Goal: Task Accomplishment & Management: Manage account settings

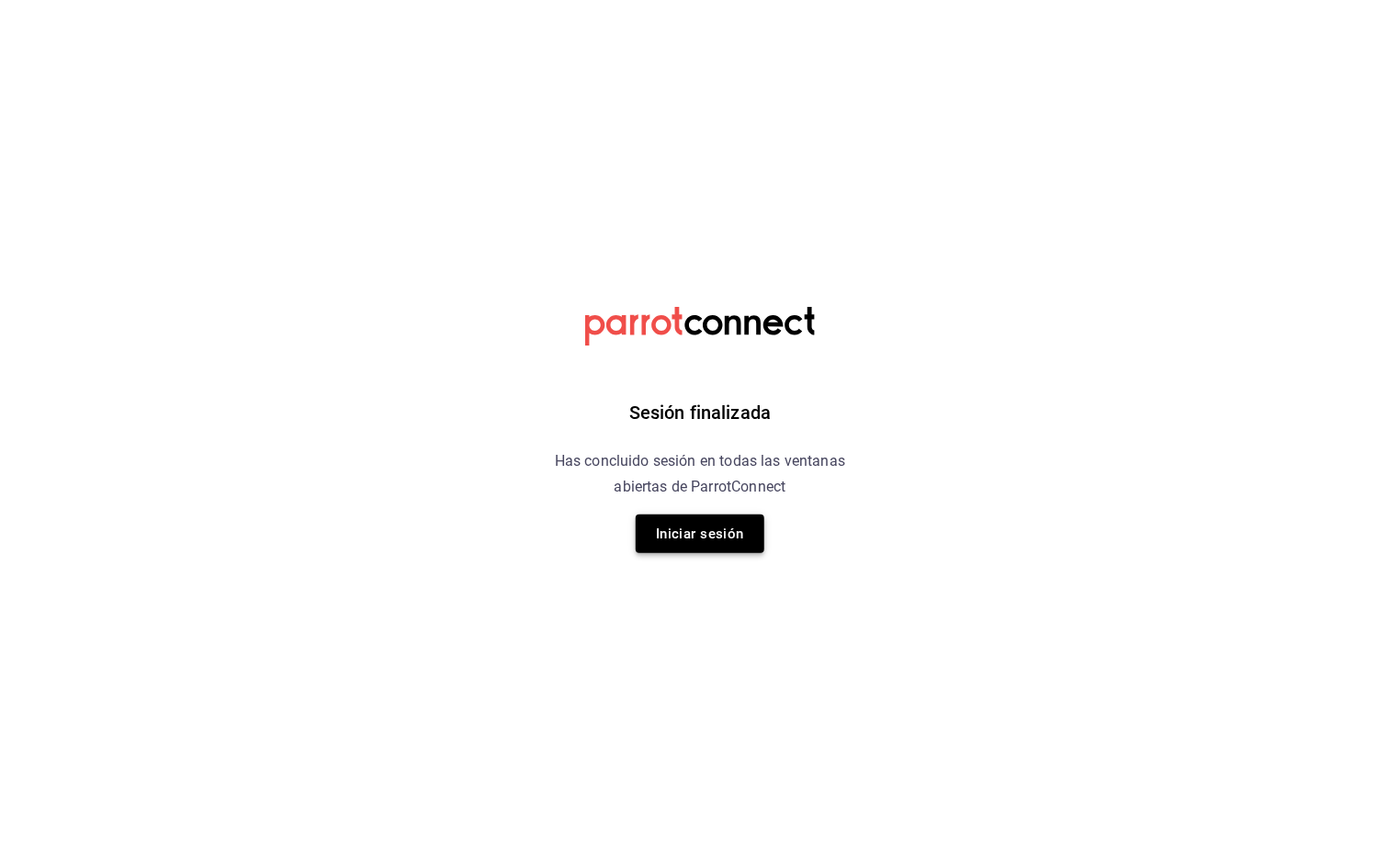
click at [690, 544] on button "Iniciar sesión" at bounding box center [699, 533] width 128 height 39
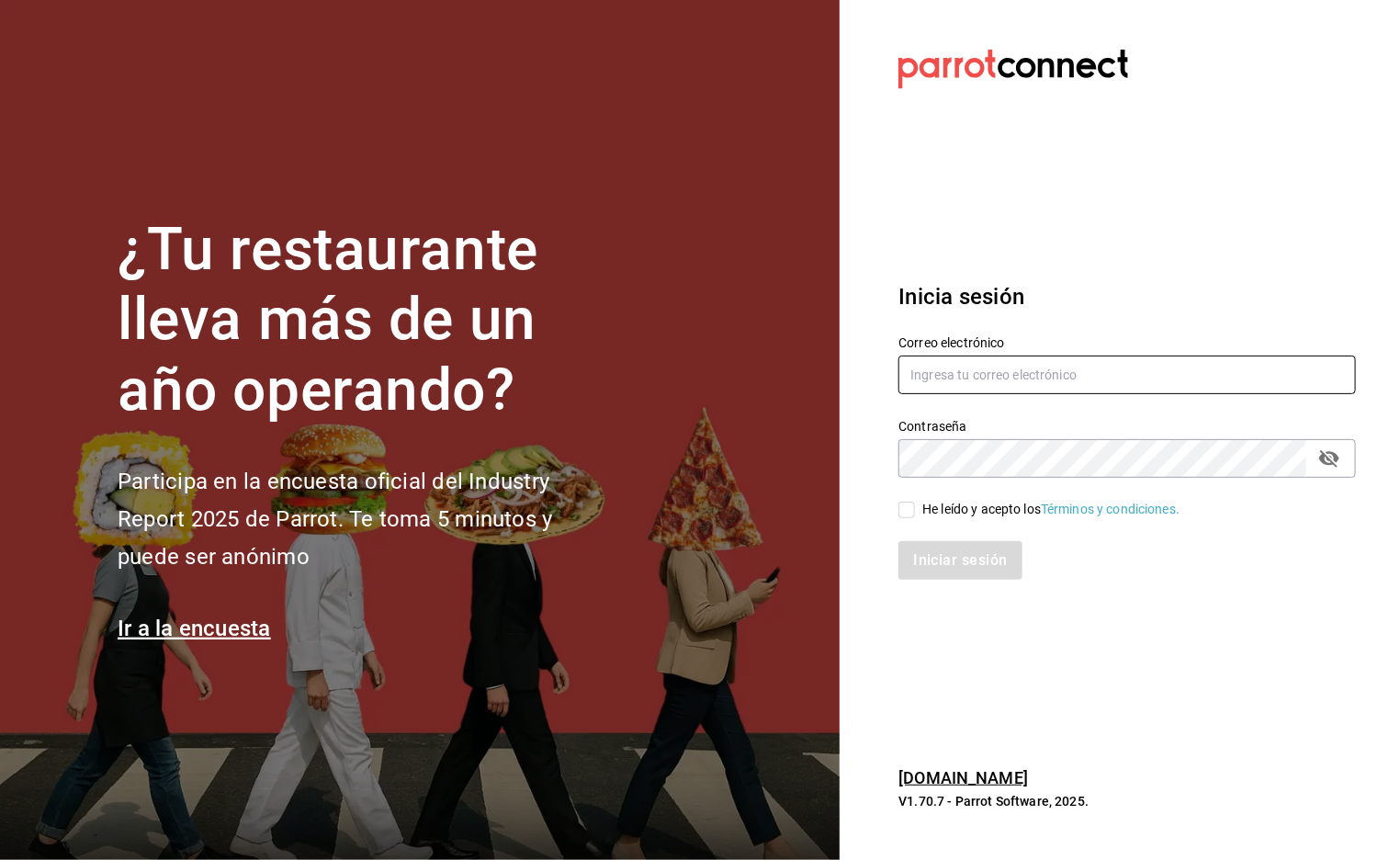
type input "[EMAIL_ADDRESS][DOMAIN_NAME]"
click at [909, 507] on input "He leído y acepto los Términos y condiciones." at bounding box center [907, 510] width 17 height 17
checkbox input "true"
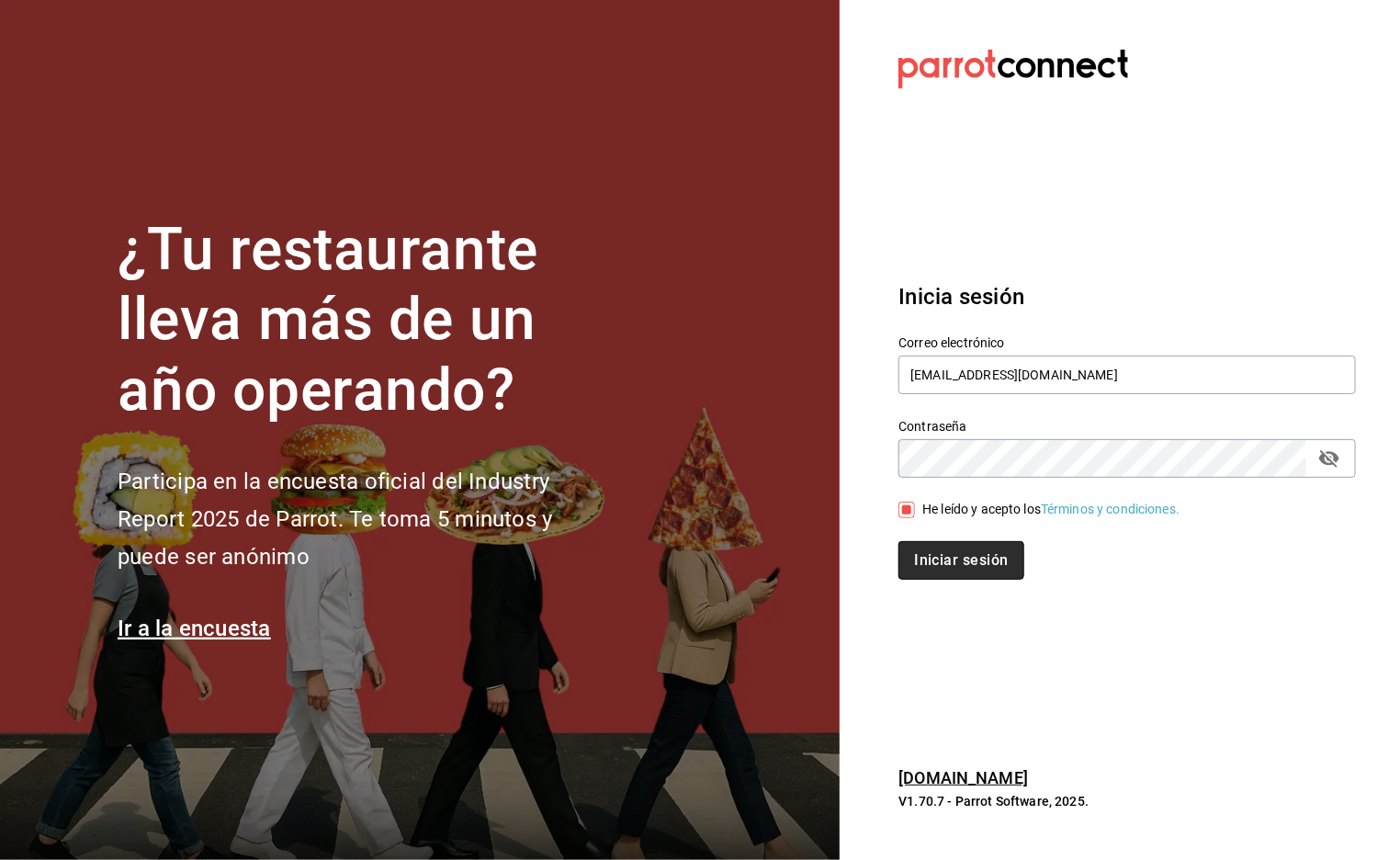
click at [945, 559] on button "Iniciar sesión" at bounding box center [962, 560] width 125 height 39
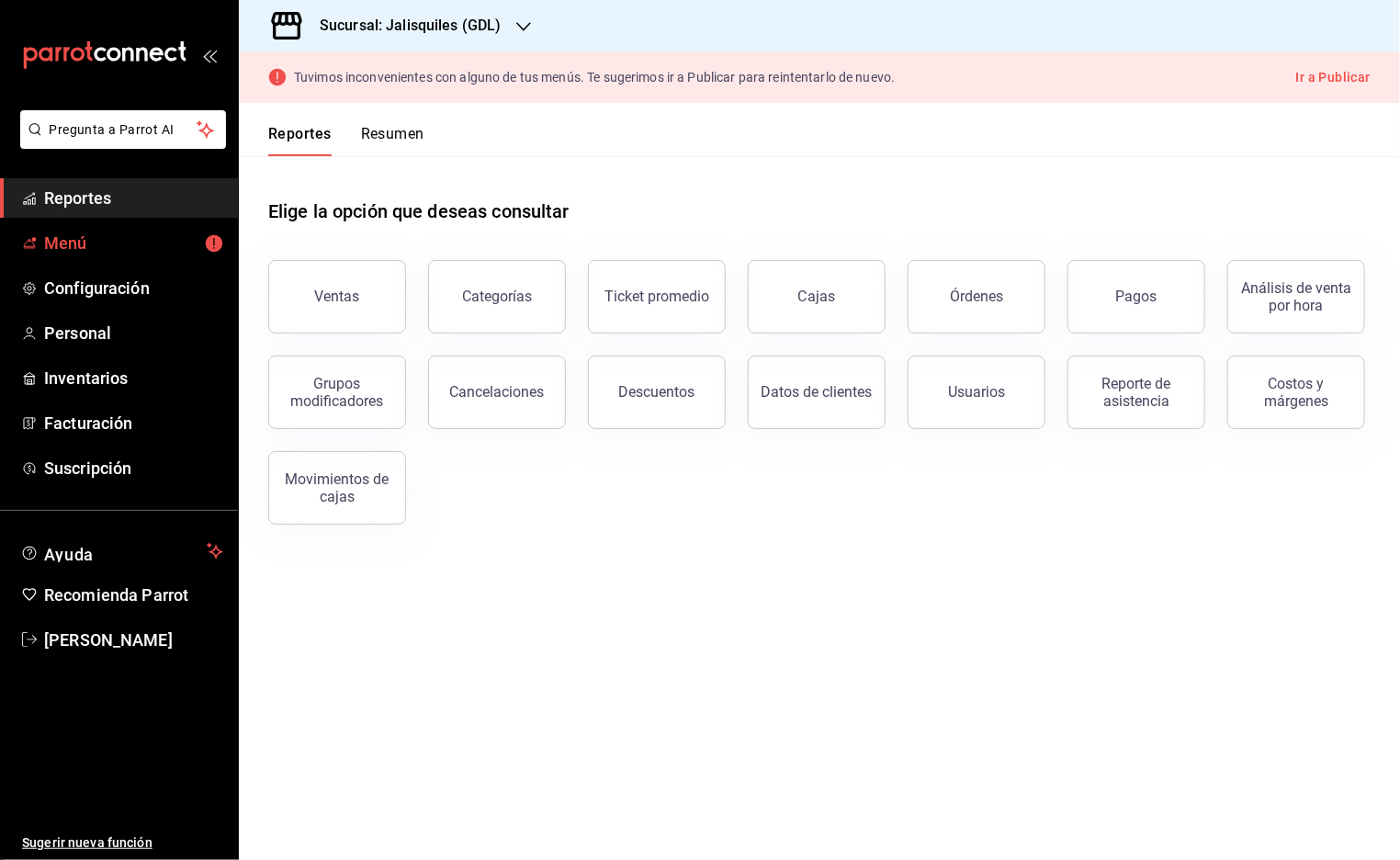
click at [55, 242] on span "Menú" at bounding box center [133, 243] width 179 height 25
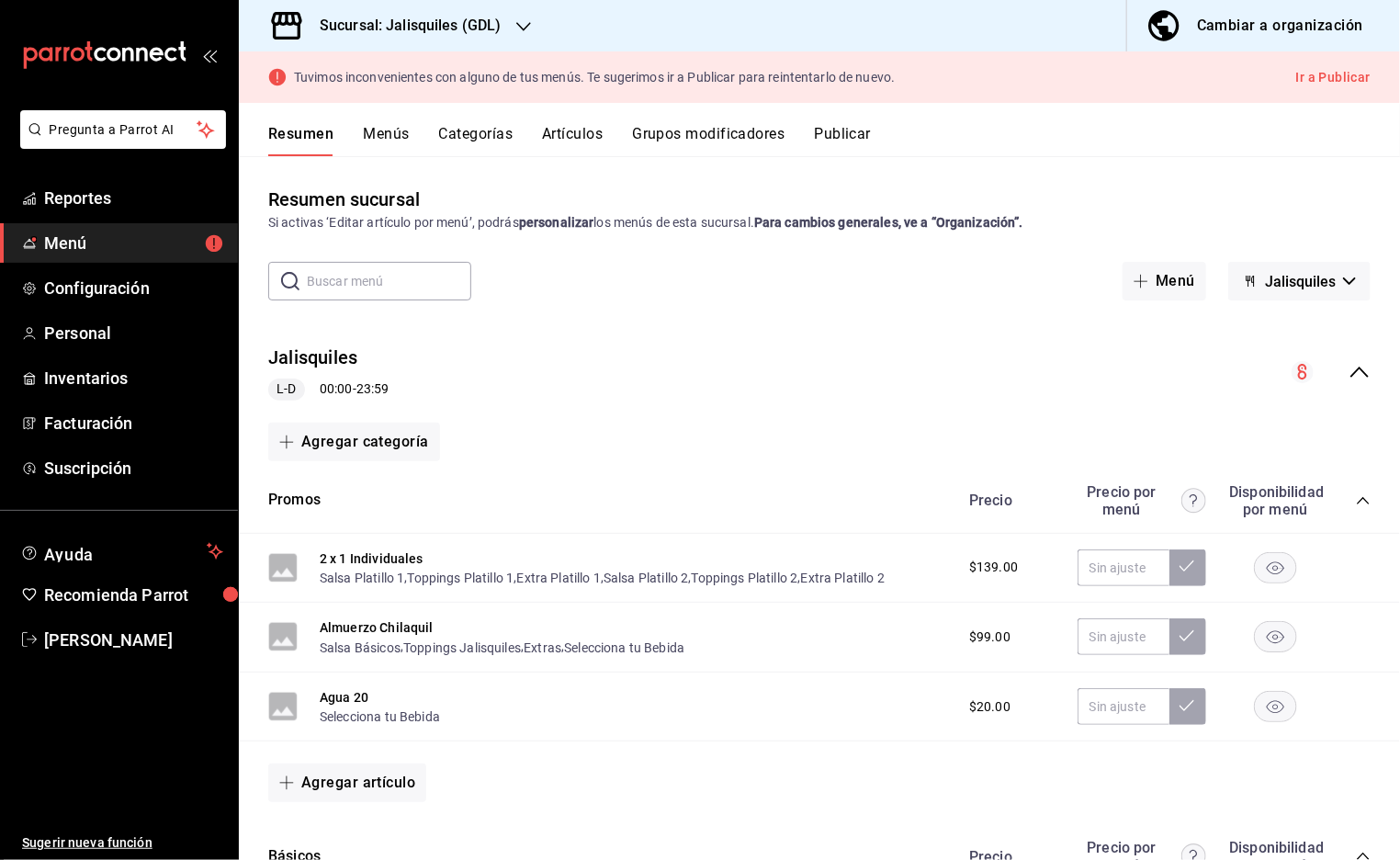
scroll to position [28, 0]
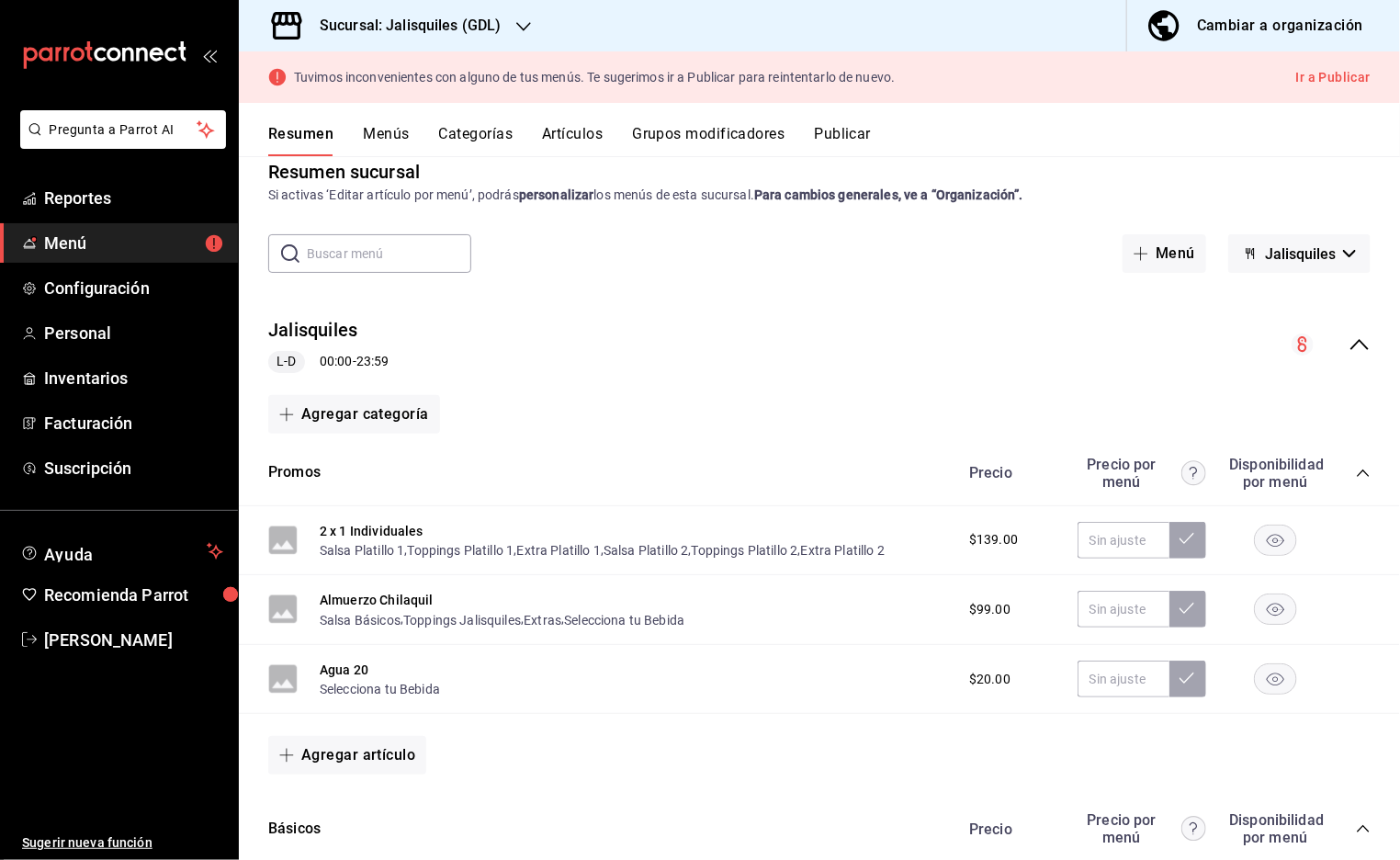
click at [1362, 347] on icon "collapse-menu-row" at bounding box center [1360, 344] width 22 height 22
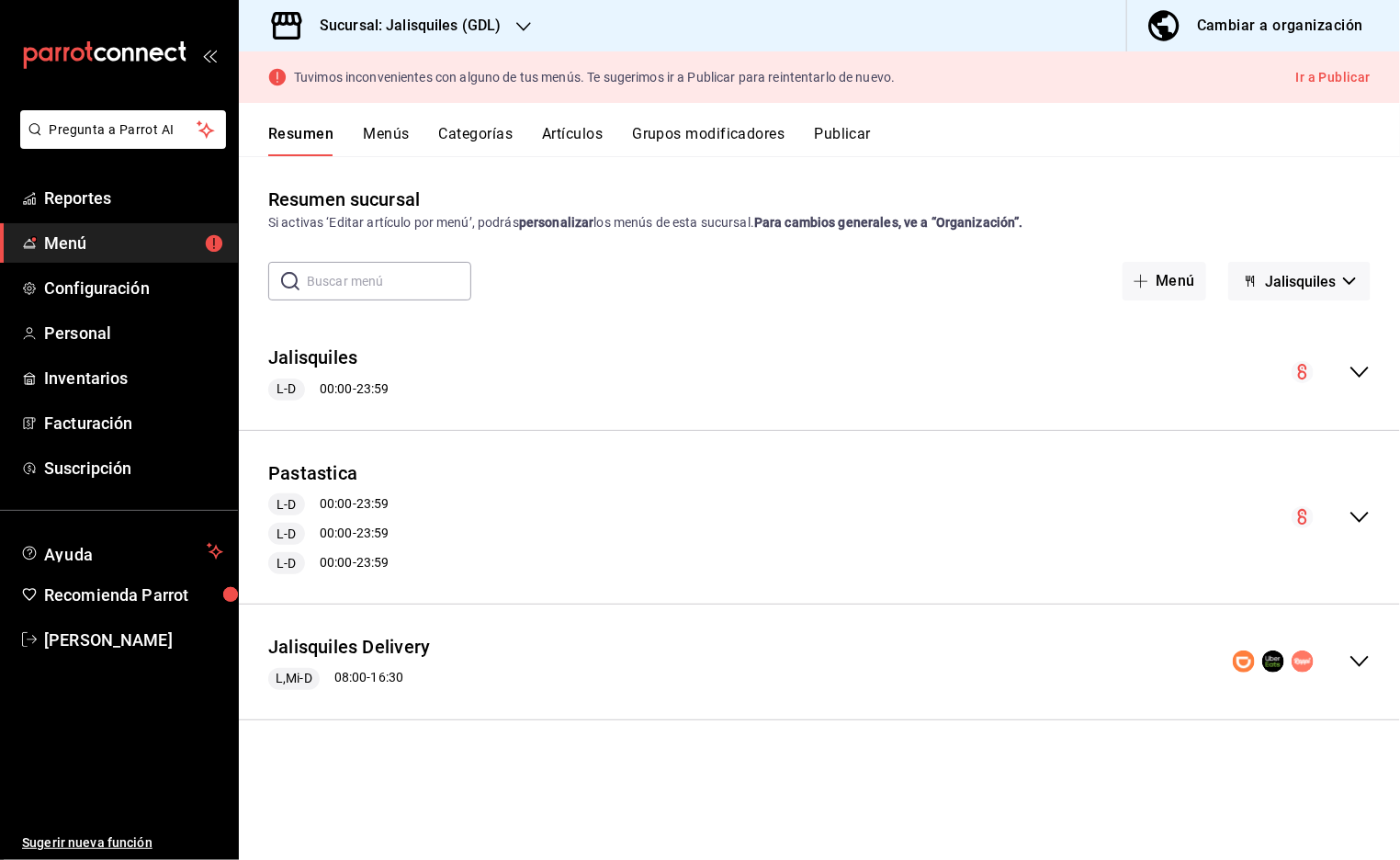
scroll to position [0, 0]
click at [1359, 660] on icon "collapse-menu-row" at bounding box center [1360, 661] width 22 height 22
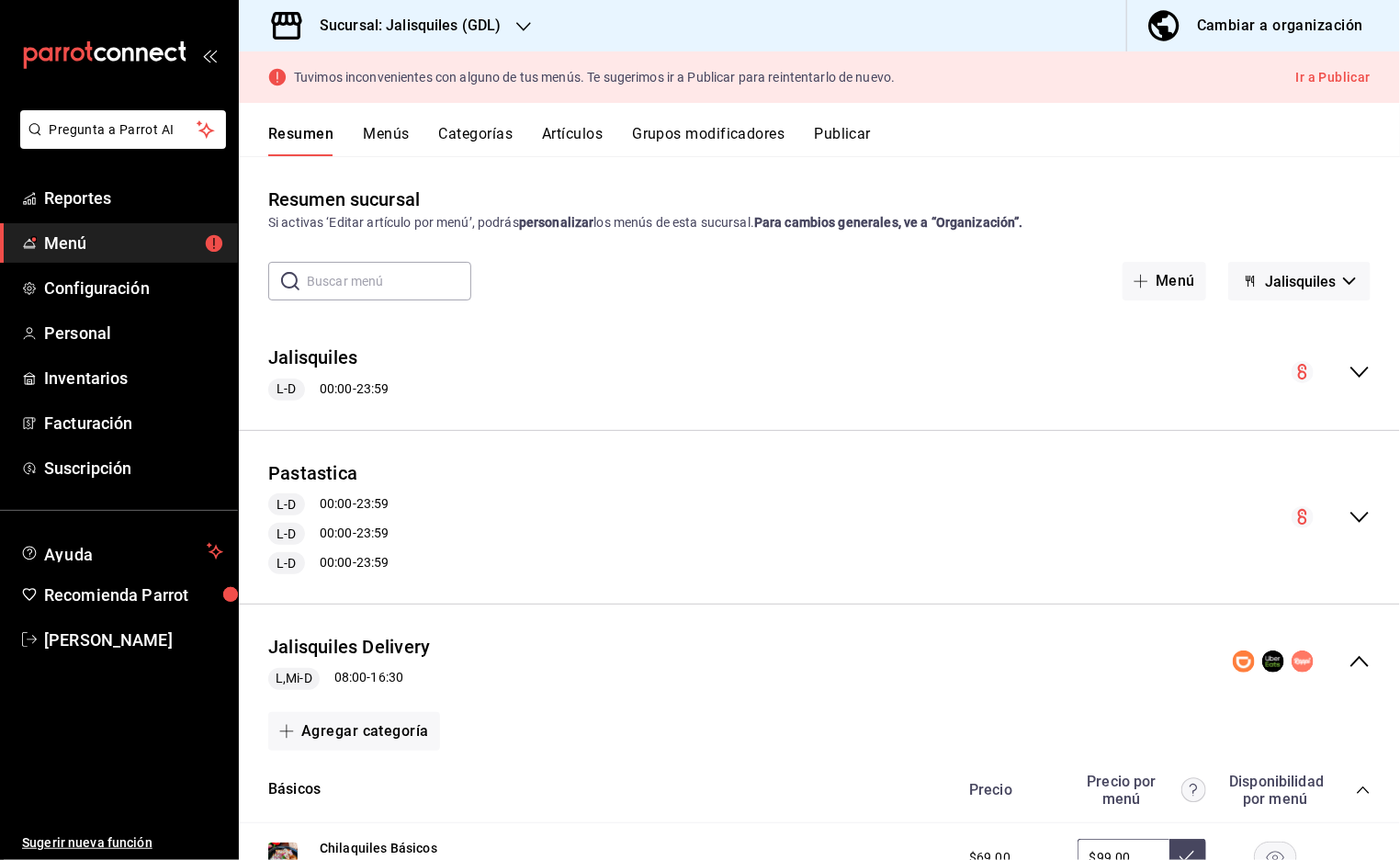
scroll to position [401, 0]
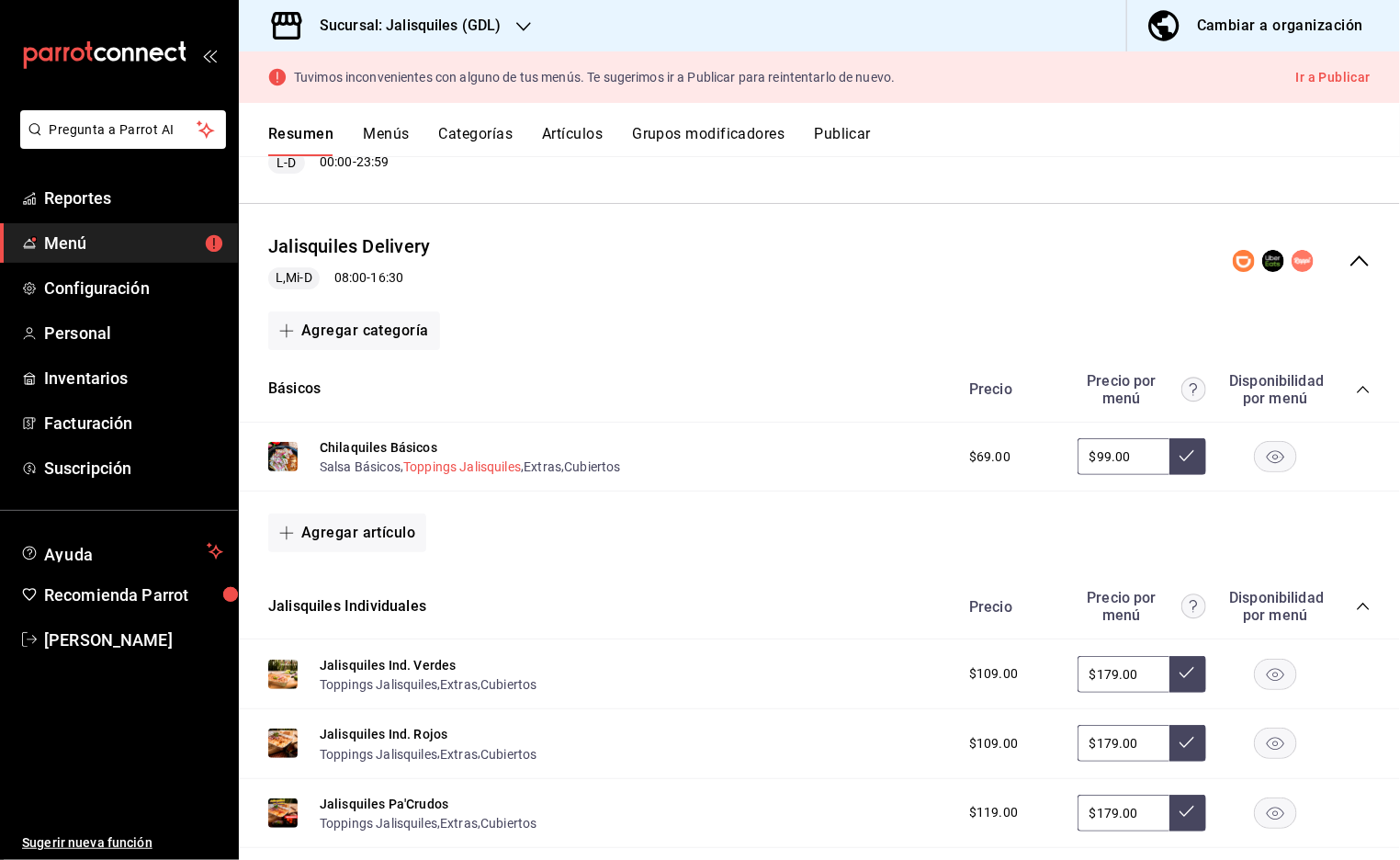
click at [450, 468] on button "Toppings Jalisquiles" at bounding box center [462, 466] width 117 height 18
click at [476, 467] on div "Chilaquiles Básicos Salsa Básicos , Toppings Jalisquiles , Extras , Cubiertos" at bounding box center [470, 457] width 301 height 40
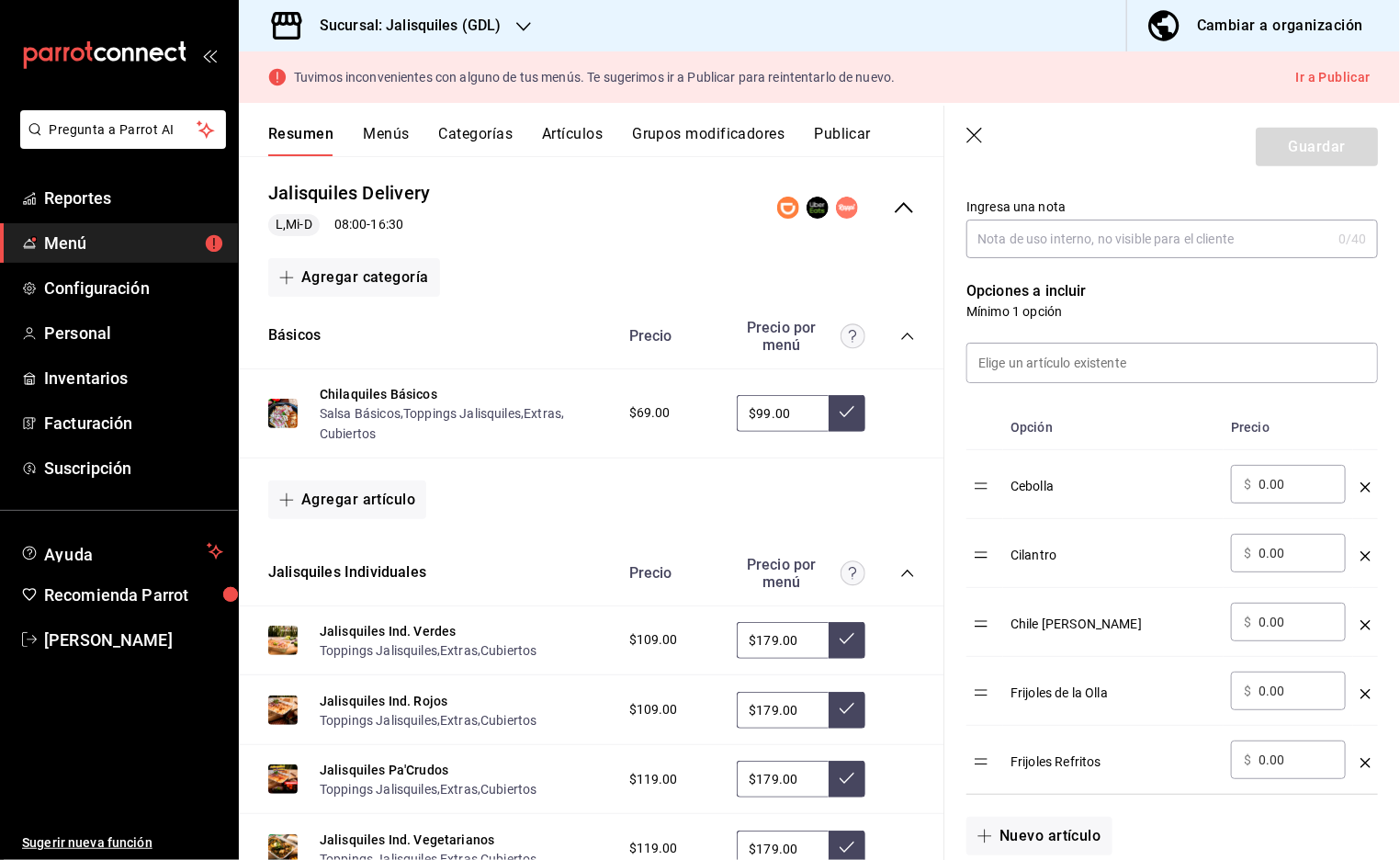
scroll to position [387, 0]
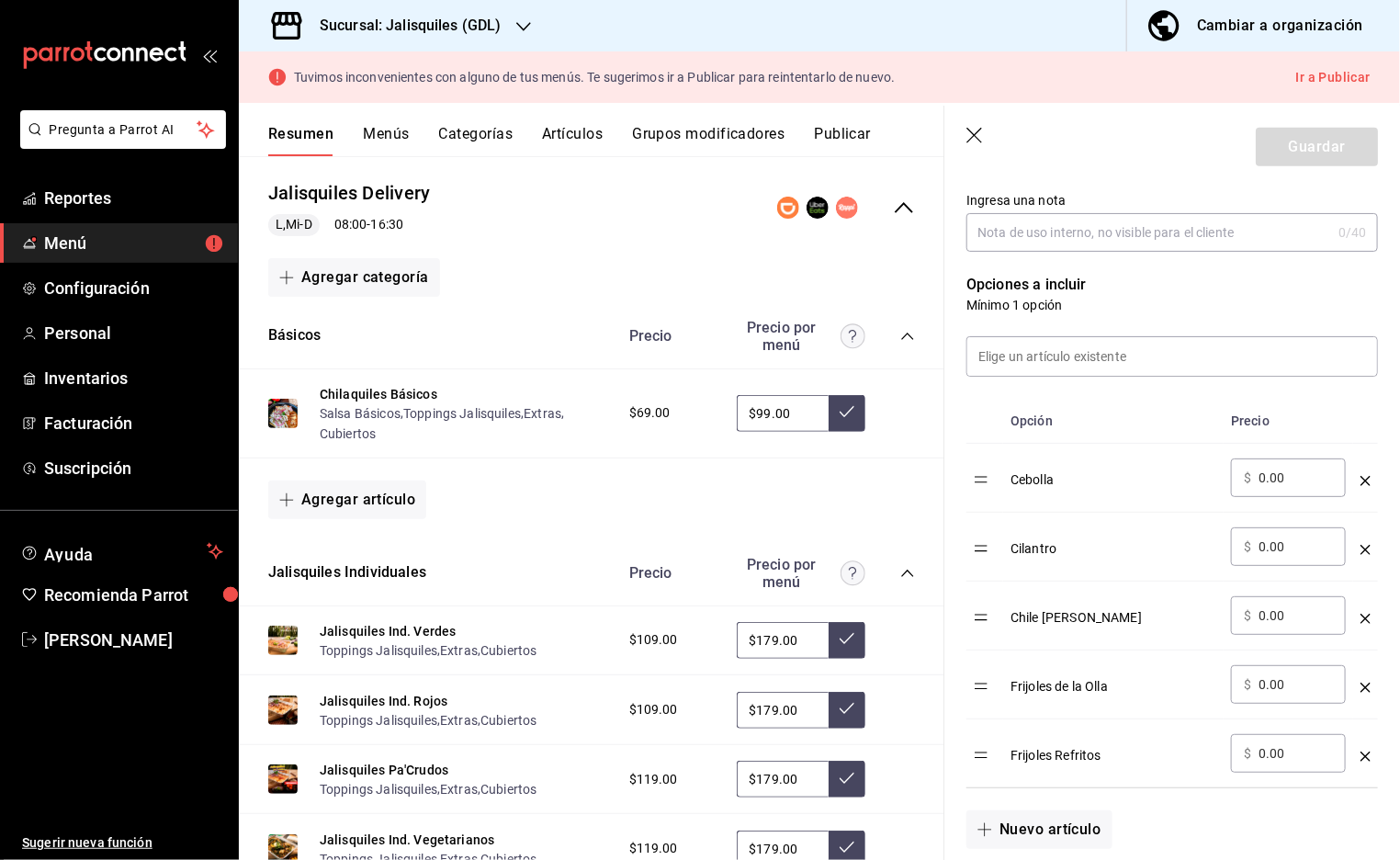
click at [1368, 689] on icon "optionsTable" at bounding box center [1366, 688] width 10 height 10
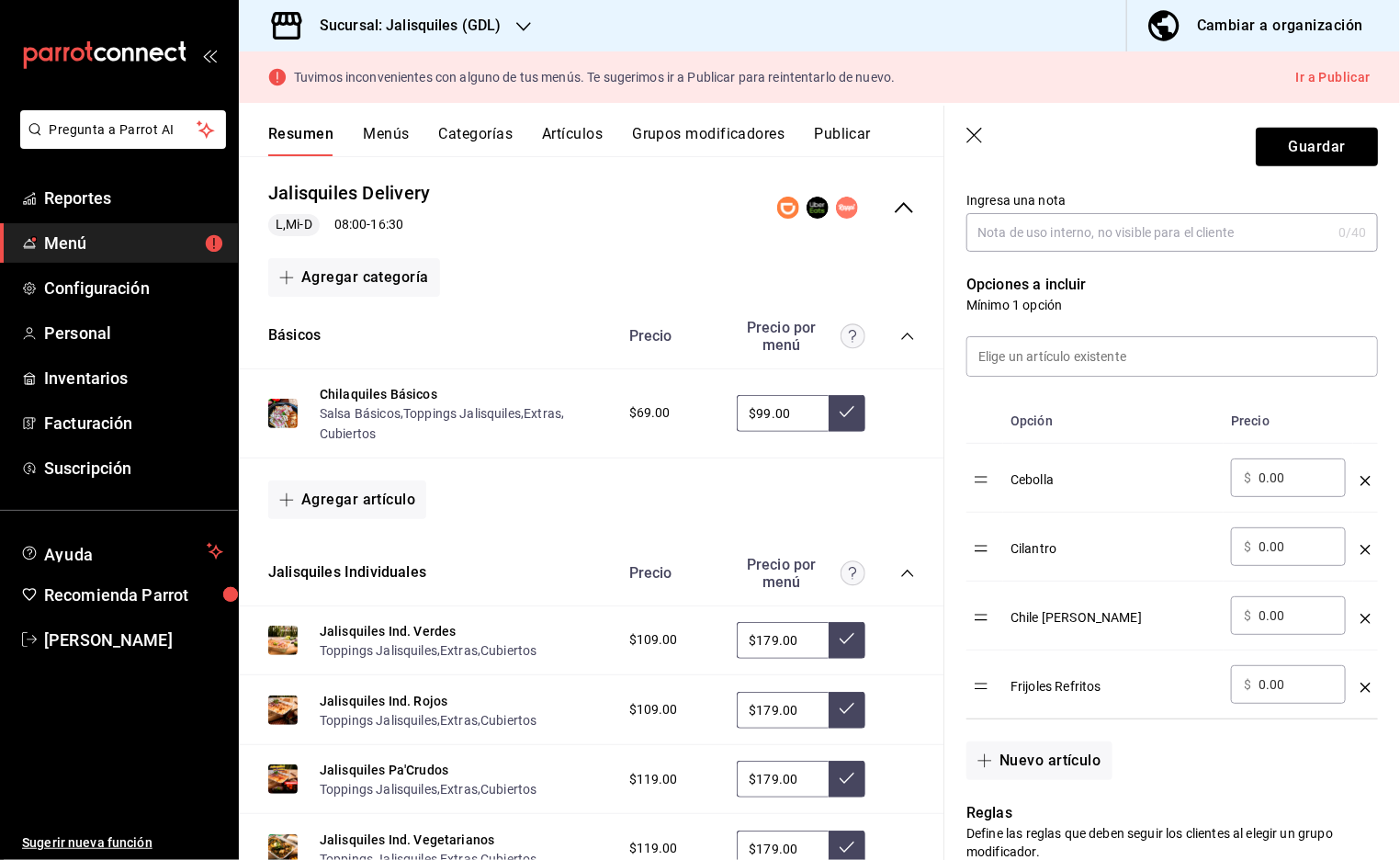
click at [1365, 684] on icon "optionsTable" at bounding box center [1366, 688] width 10 height 10
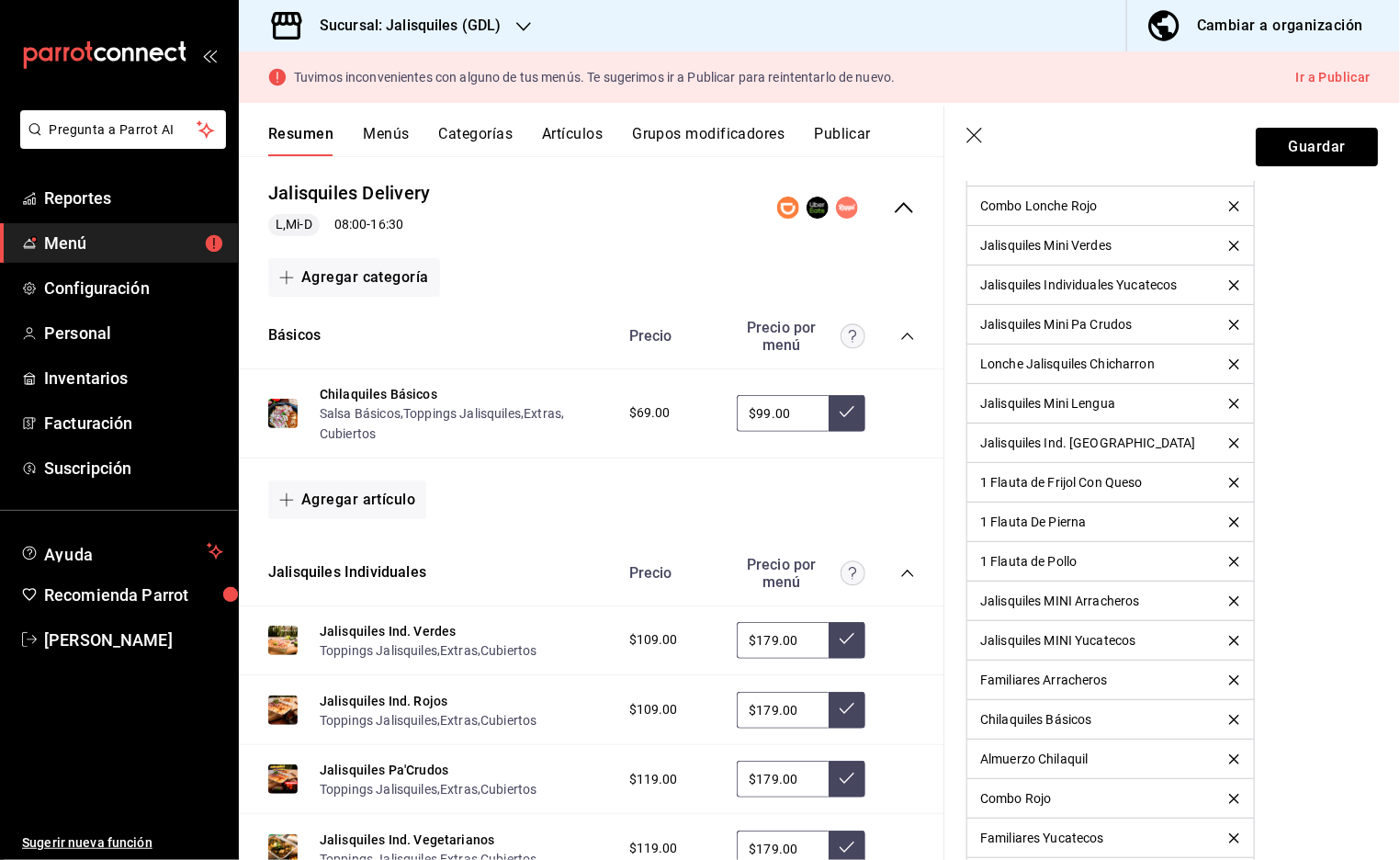
scroll to position [3736, 0]
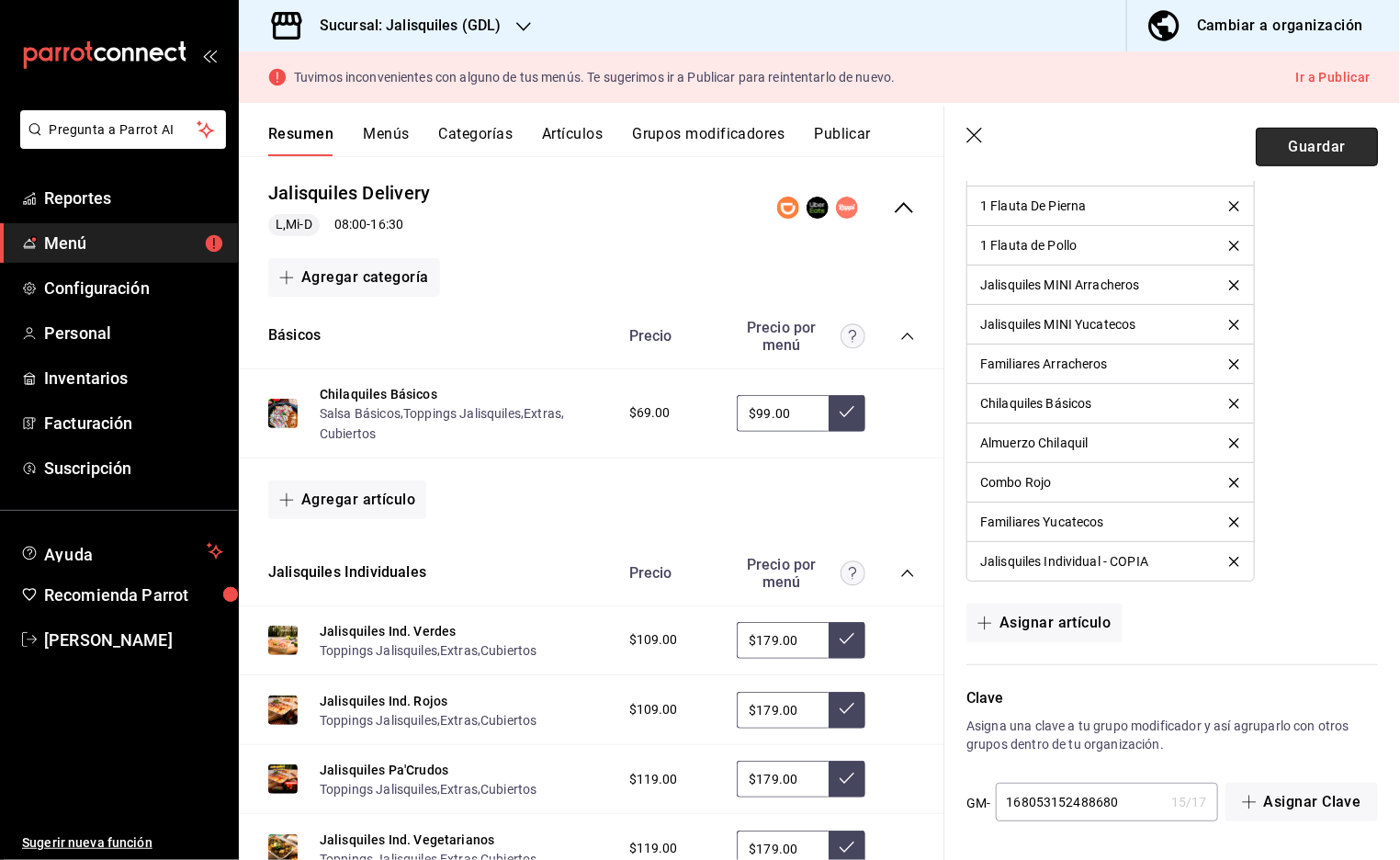
click at [1322, 153] on button "Guardar" at bounding box center [1316, 146] width 122 height 39
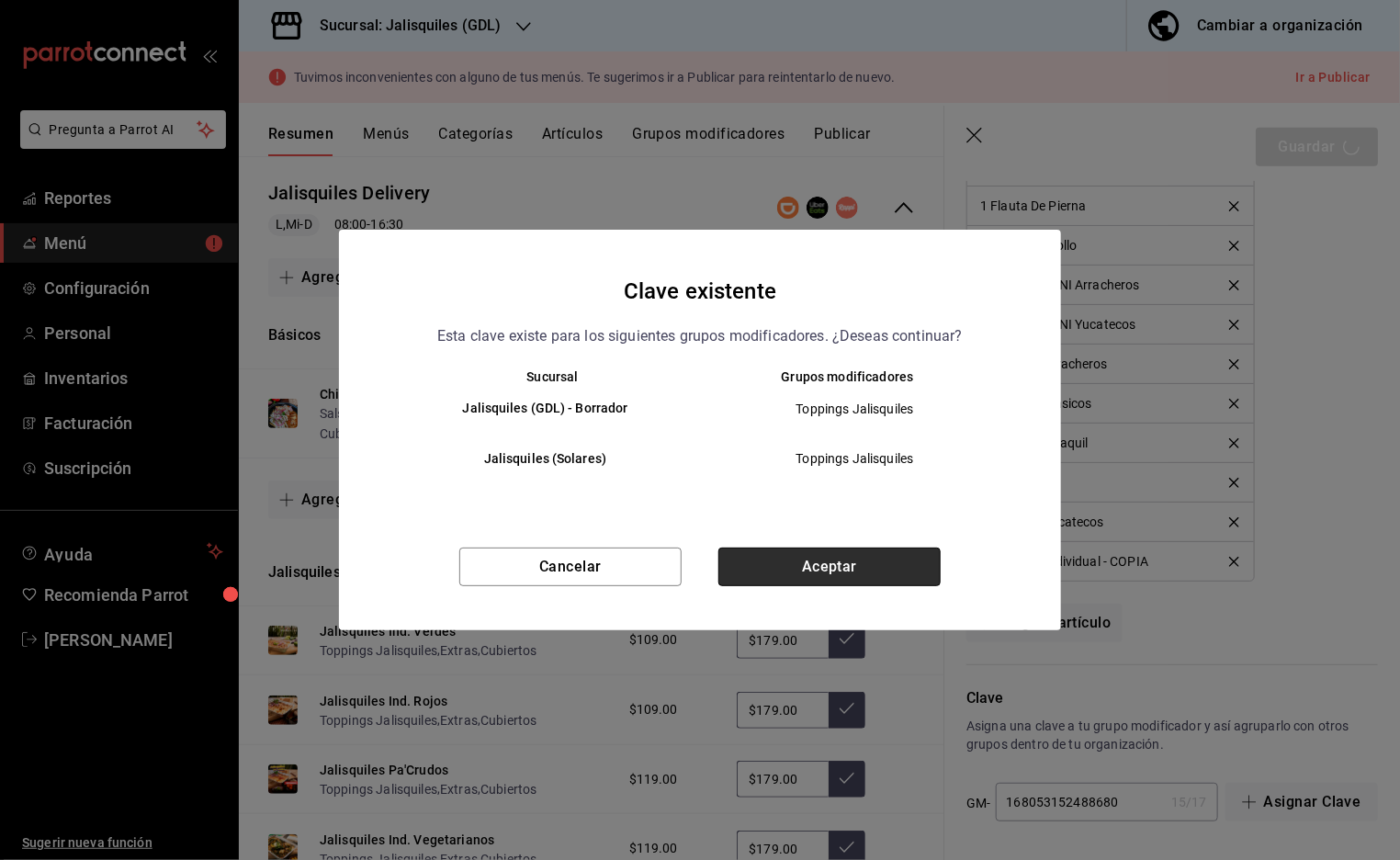
click at [791, 568] on button "Aceptar" at bounding box center [830, 567] width 223 height 39
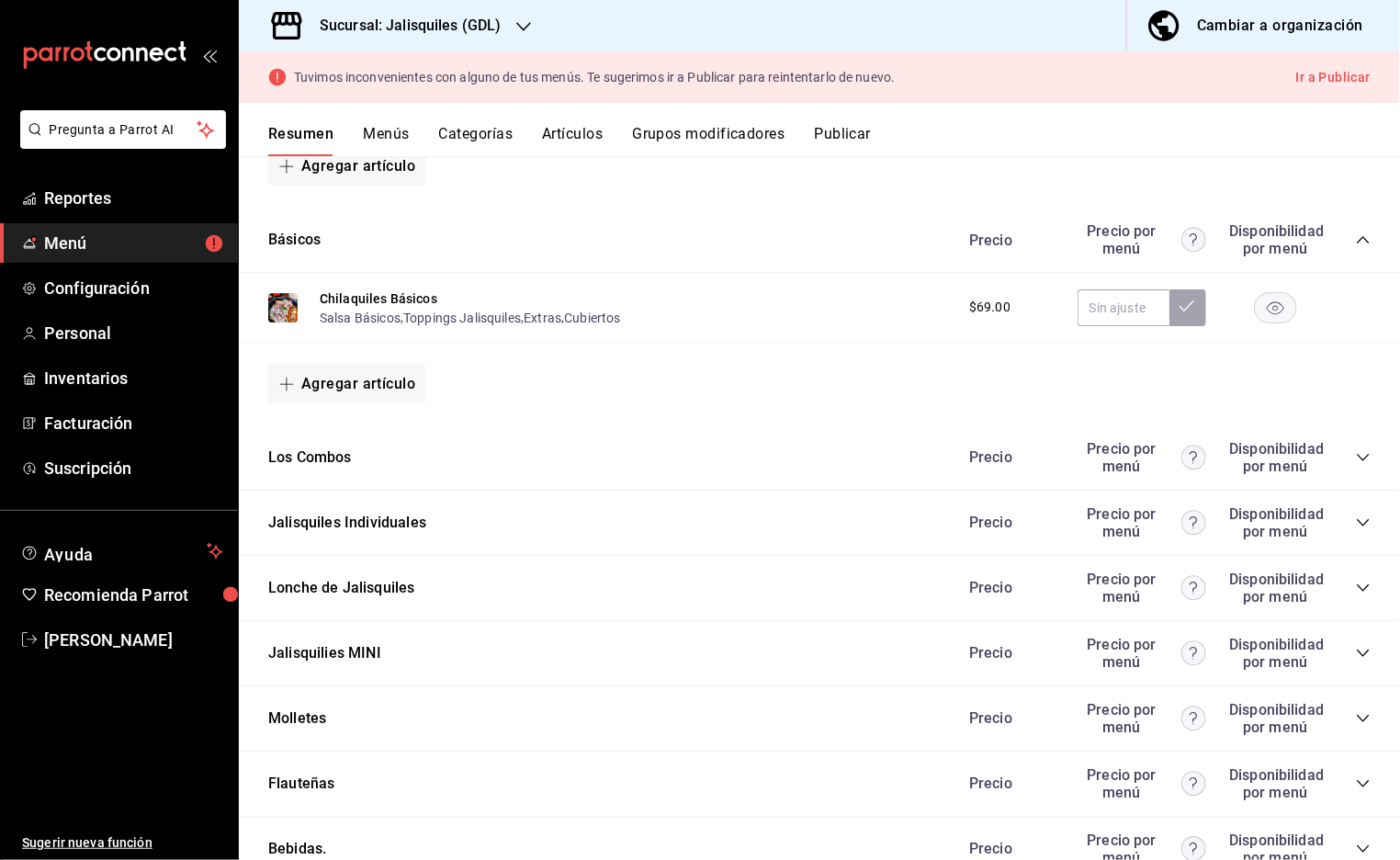
scroll to position [619, 0]
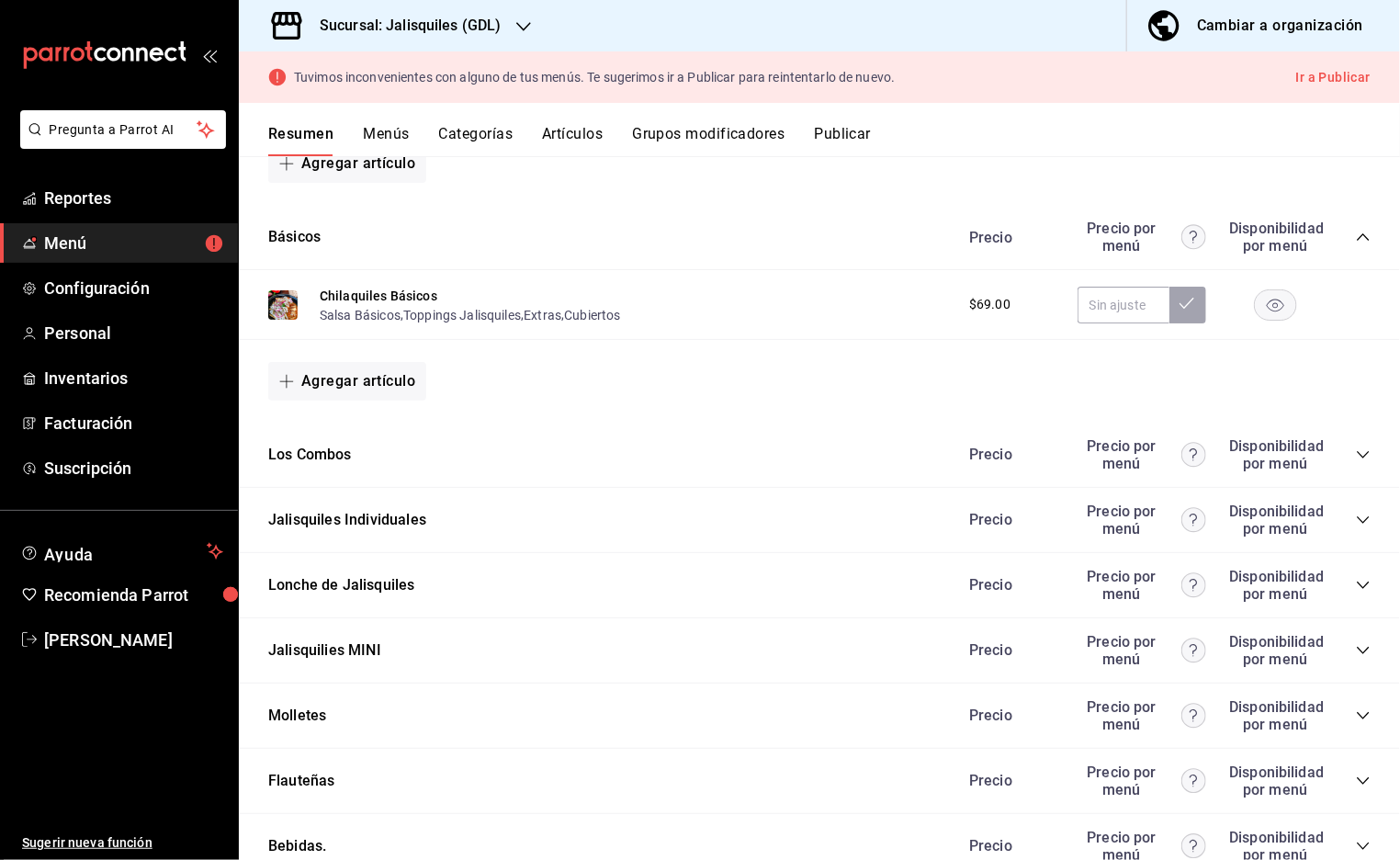
click at [1361, 520] on icon "collapse-category-row" at bounding box center [1363, 520] width 15 height 15
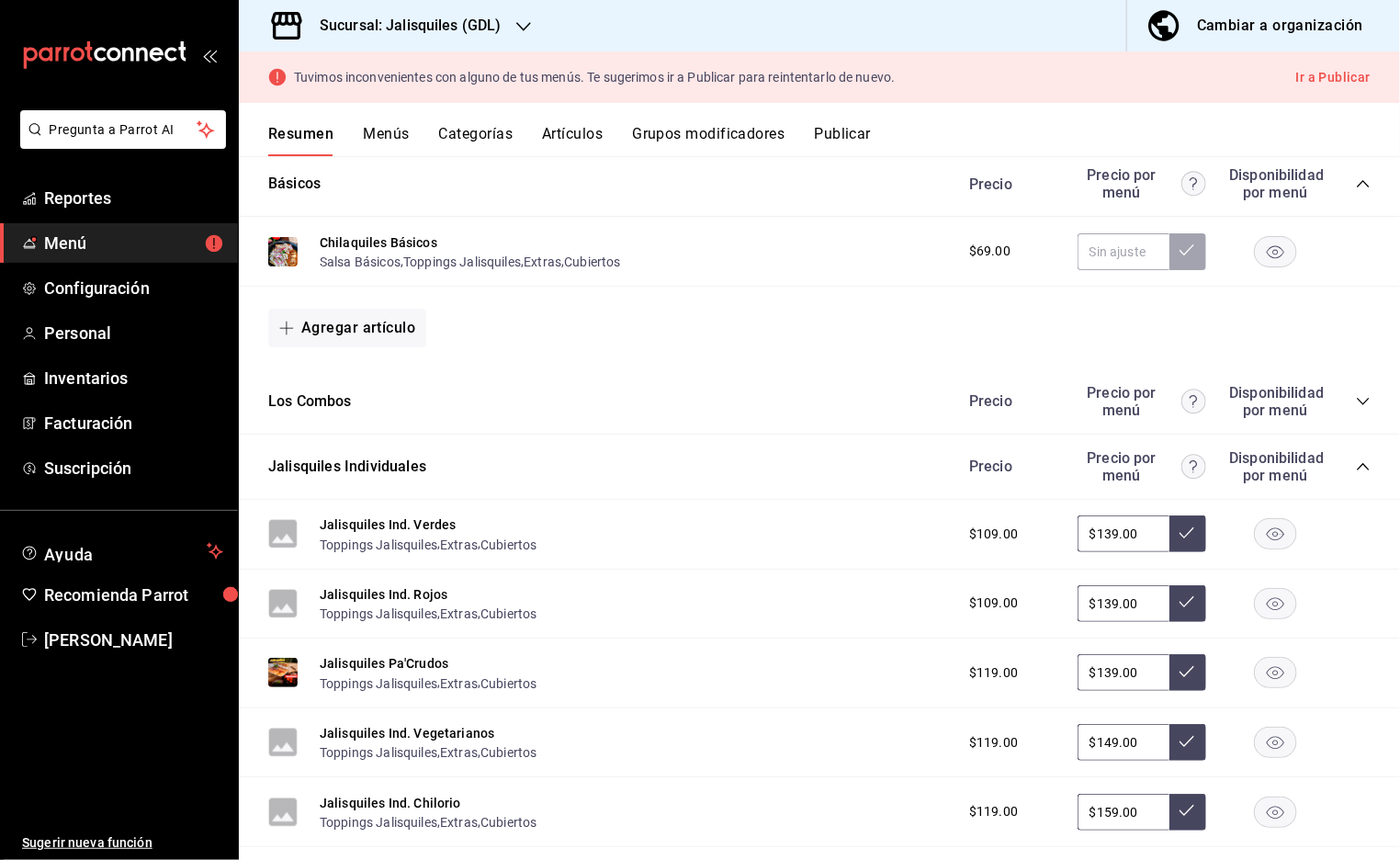
scroll to position [680, 0]
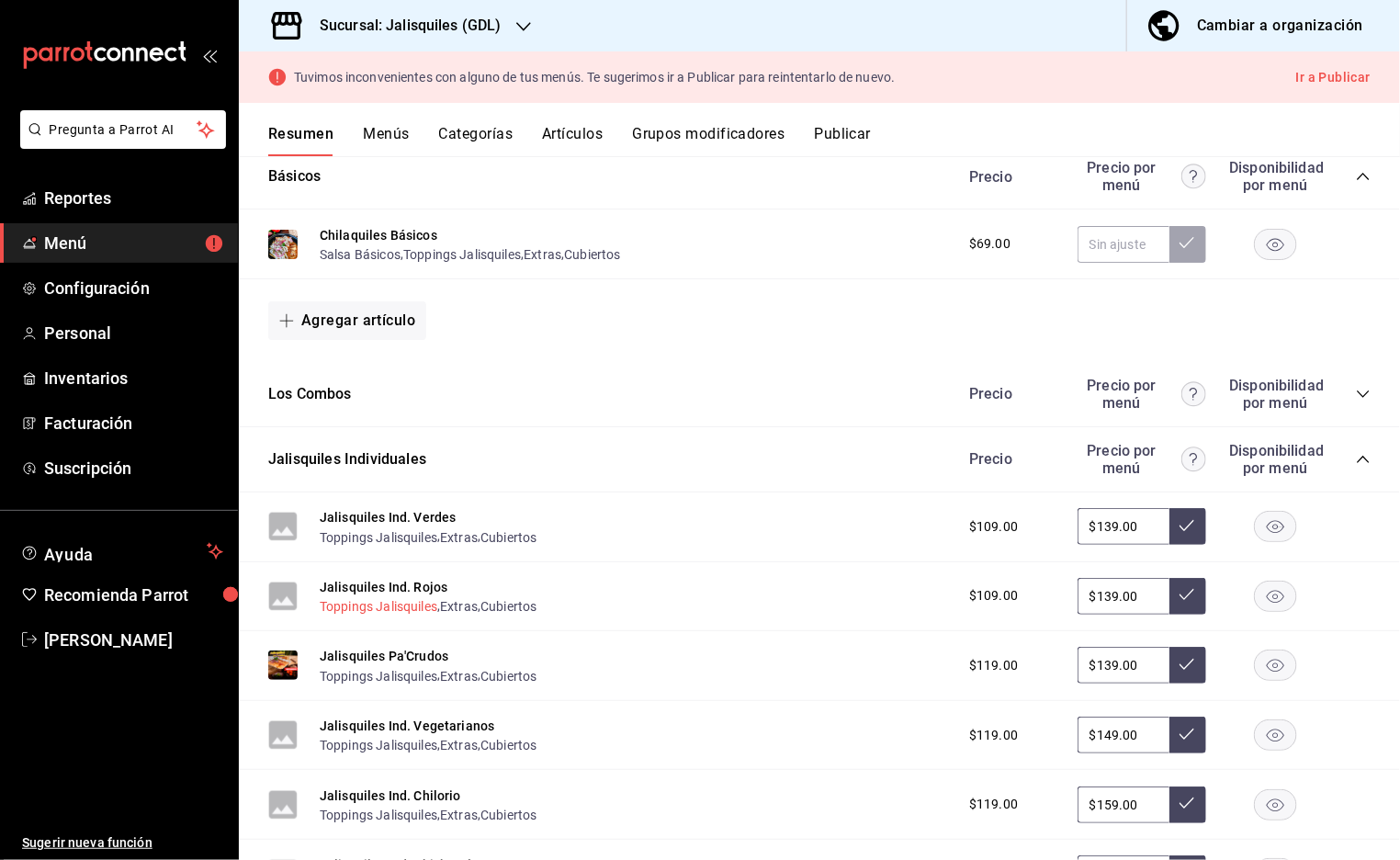
click at [353, 602] on button "Toppings Jalisquiles" at bounding box center [379, 606] width 117 height 18
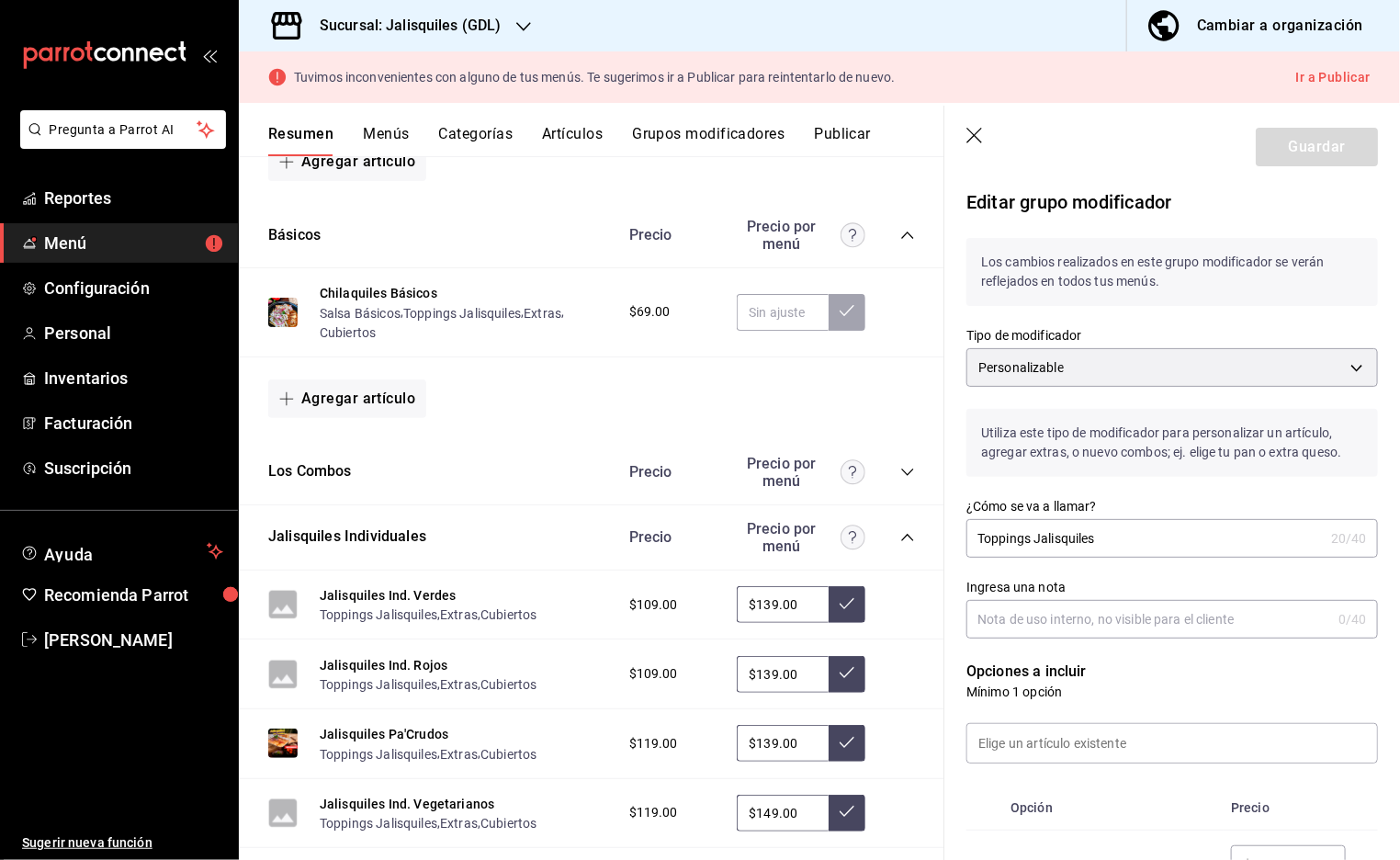
click at [974, 131] on icon "button" at bounding box center [975, 136] width 18 height 18
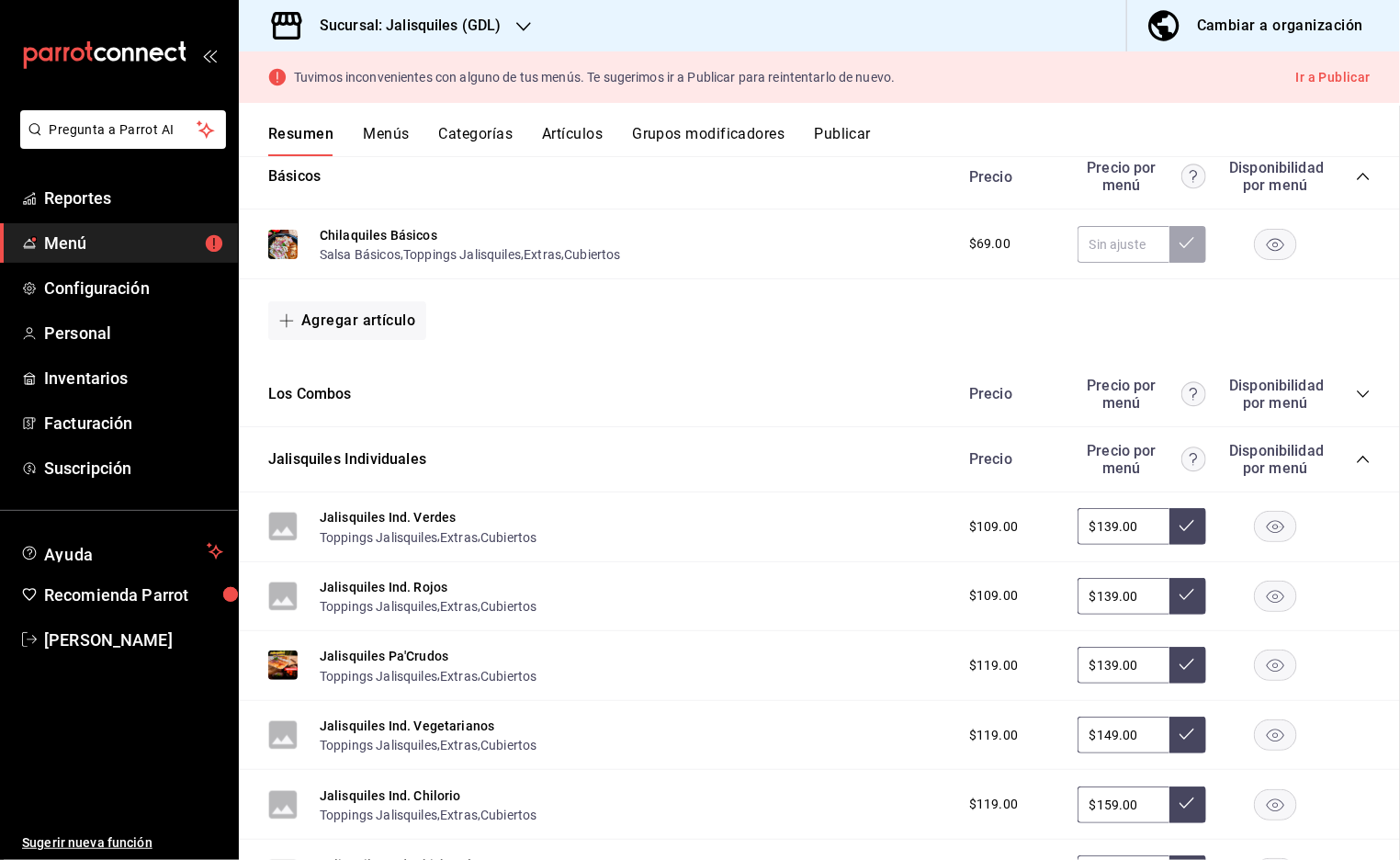
scroll to position [738, 0]
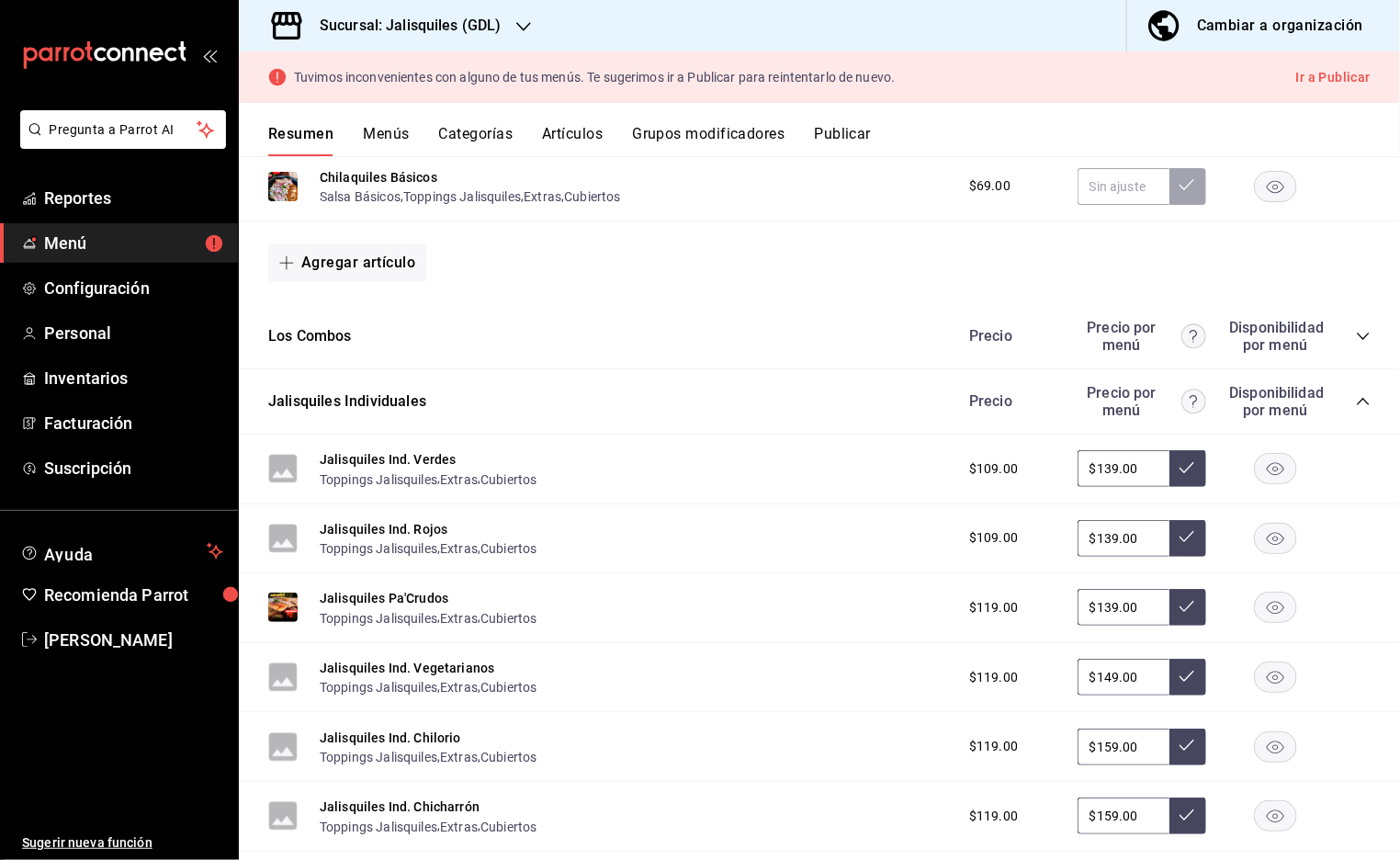
click at [851, 131] on button "Publicar" at bounding box center [842, 140] width 57 height 31
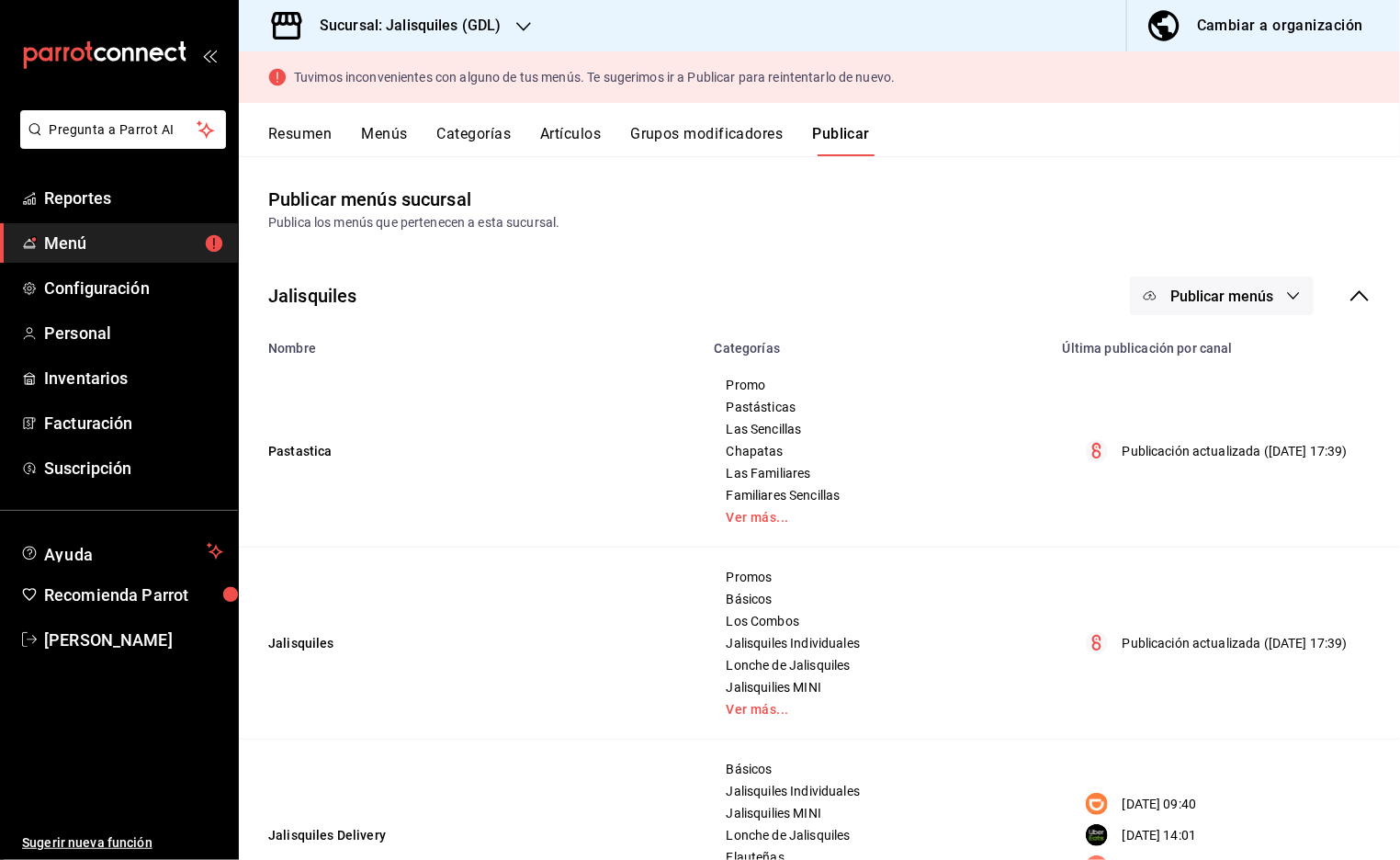
scroll to position [38, 0]
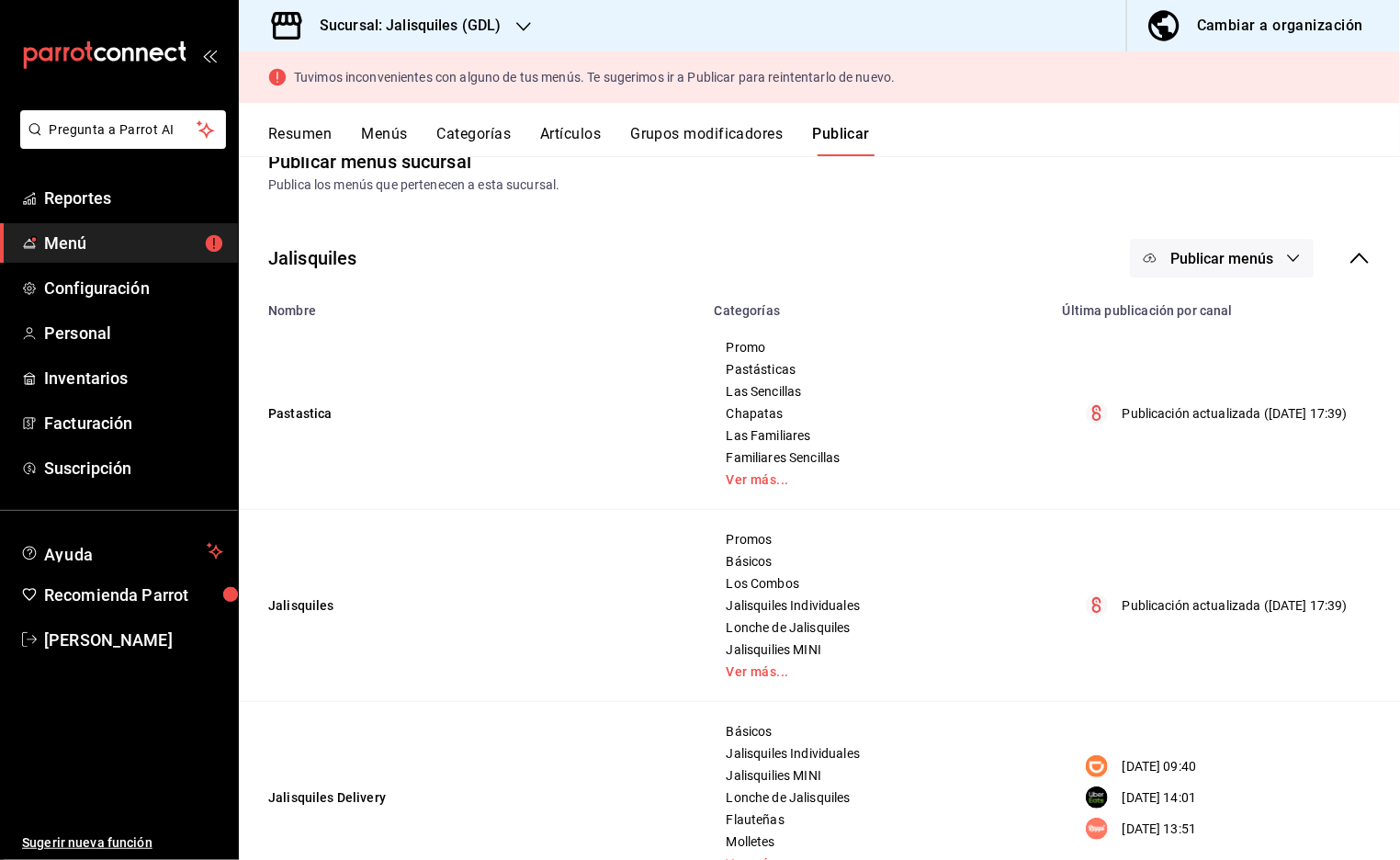
click at [1274, 259] on span "Publicar menús" at bounding box center [1221, 258] width 102 height 18
click at [1216, 421] on span "Uber Eats" at bounding box center [1248, 421] width 88 height 19
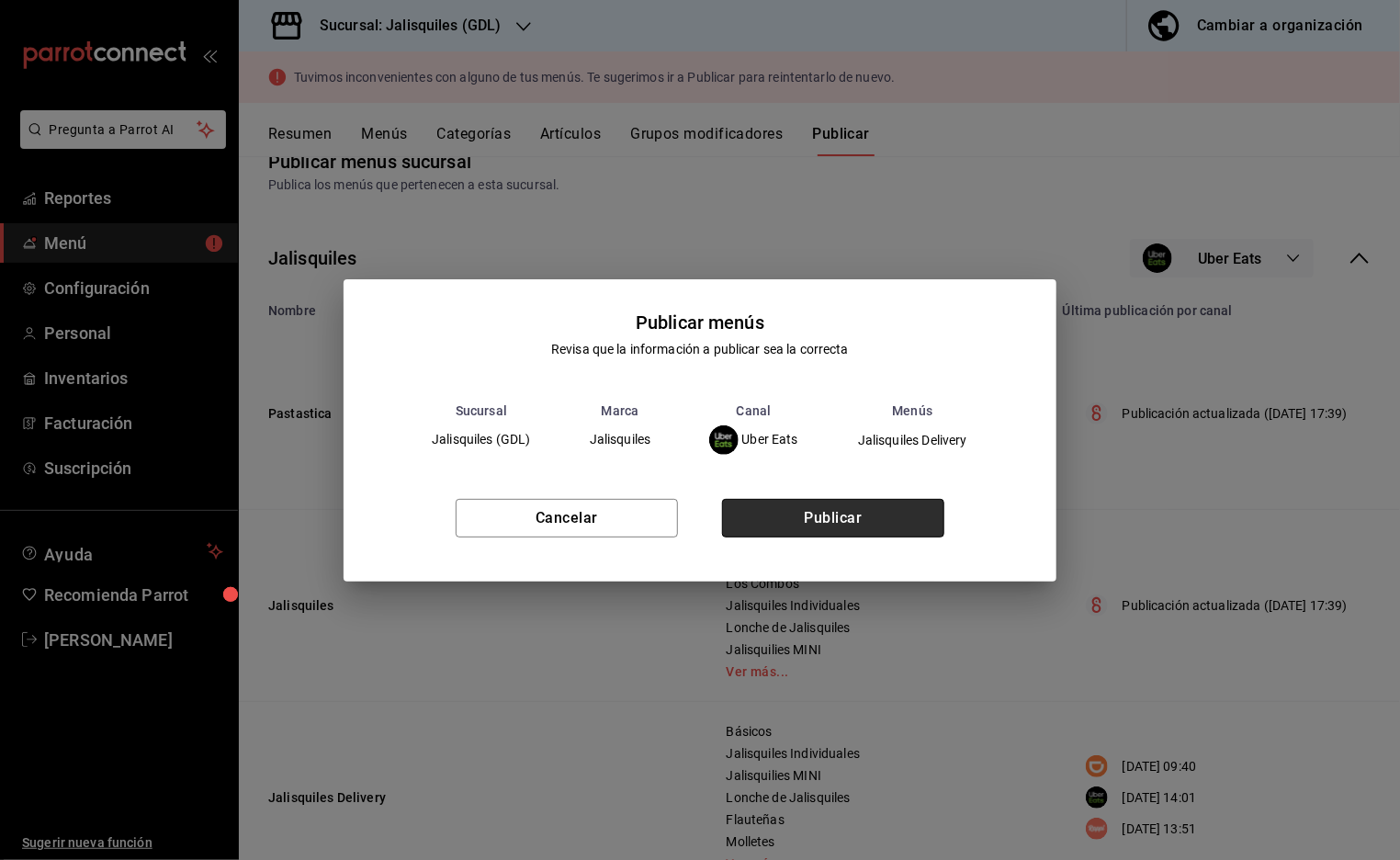
click at [916, 514] on button "Publicar" at bounding box center [833, 518] width 223 height 39
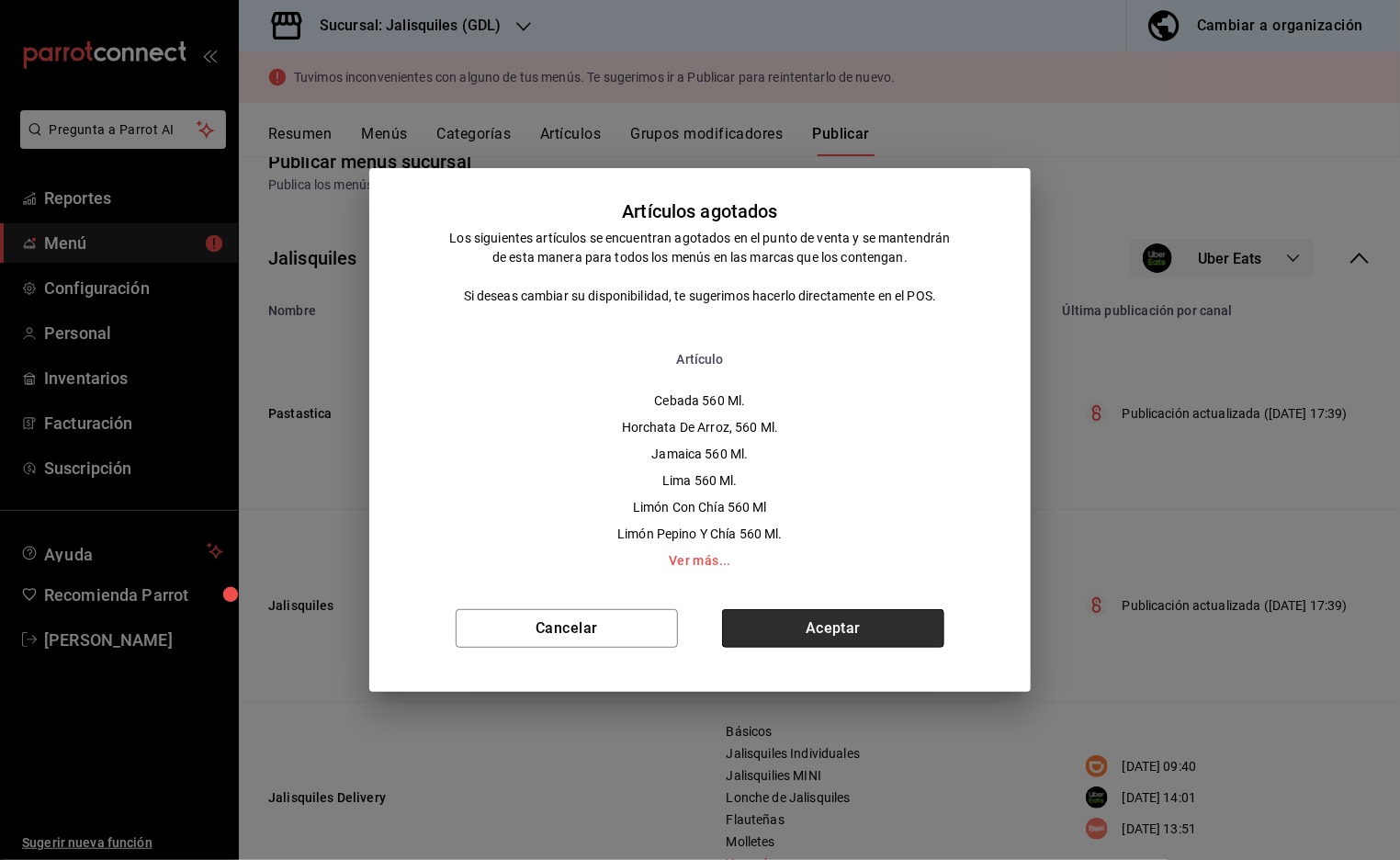
click at [844, 628] on button "Aceptar" at bounding box center [833, 628] width 223 height 39
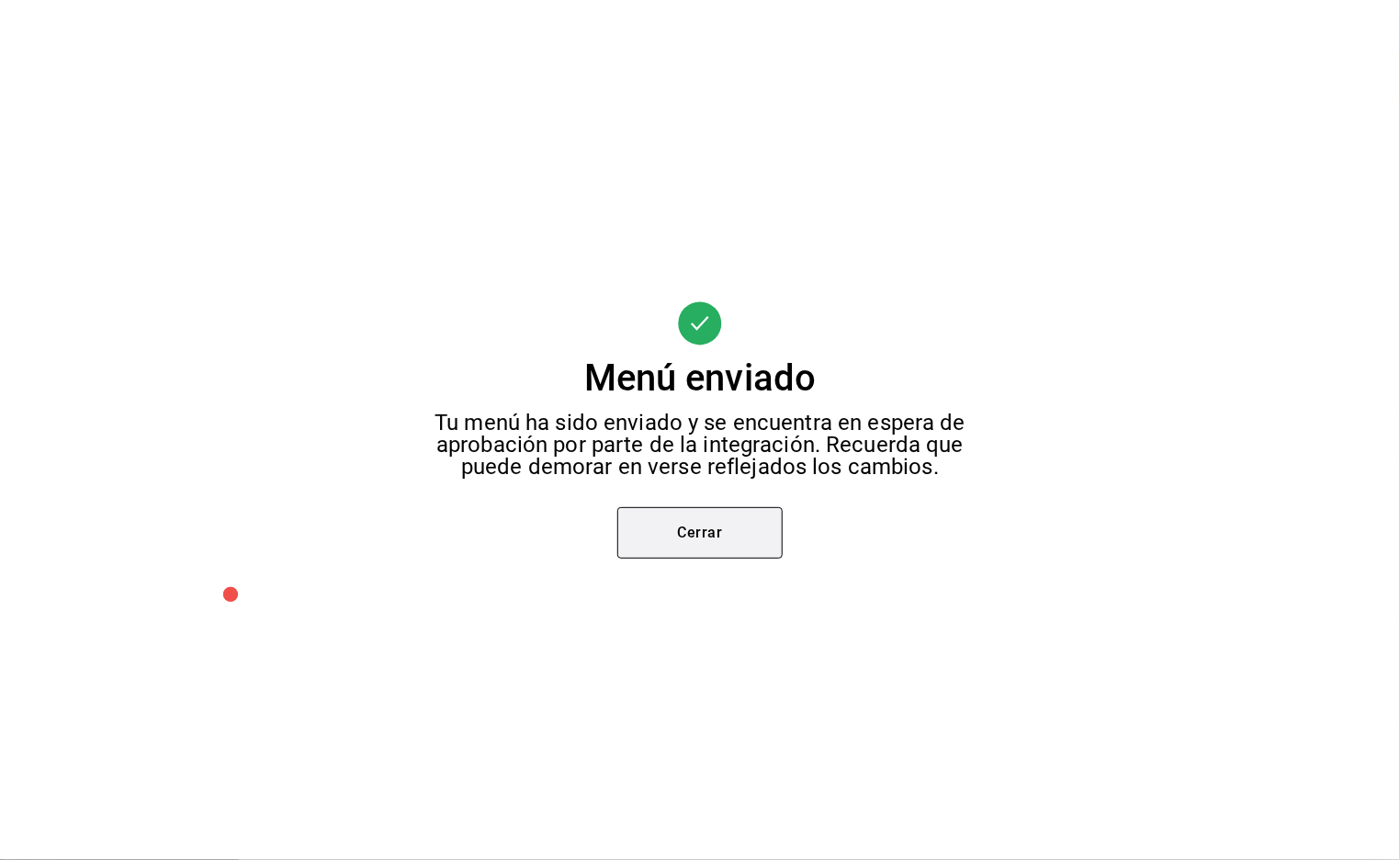
click at [736, 528] on button "Cerrar" at bounding box center [700, 533] width 165 height 52
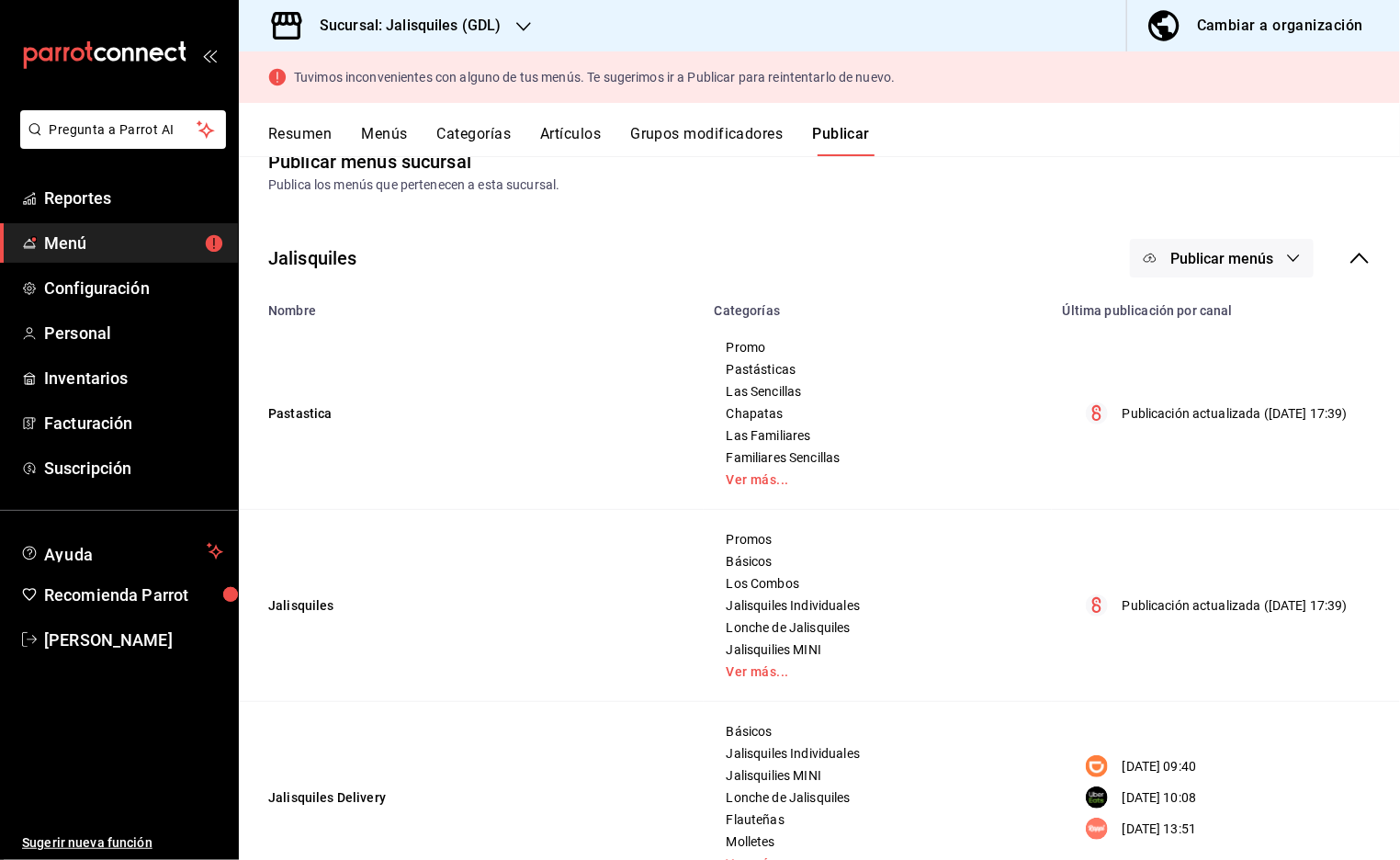
scroll to position [0, 0]
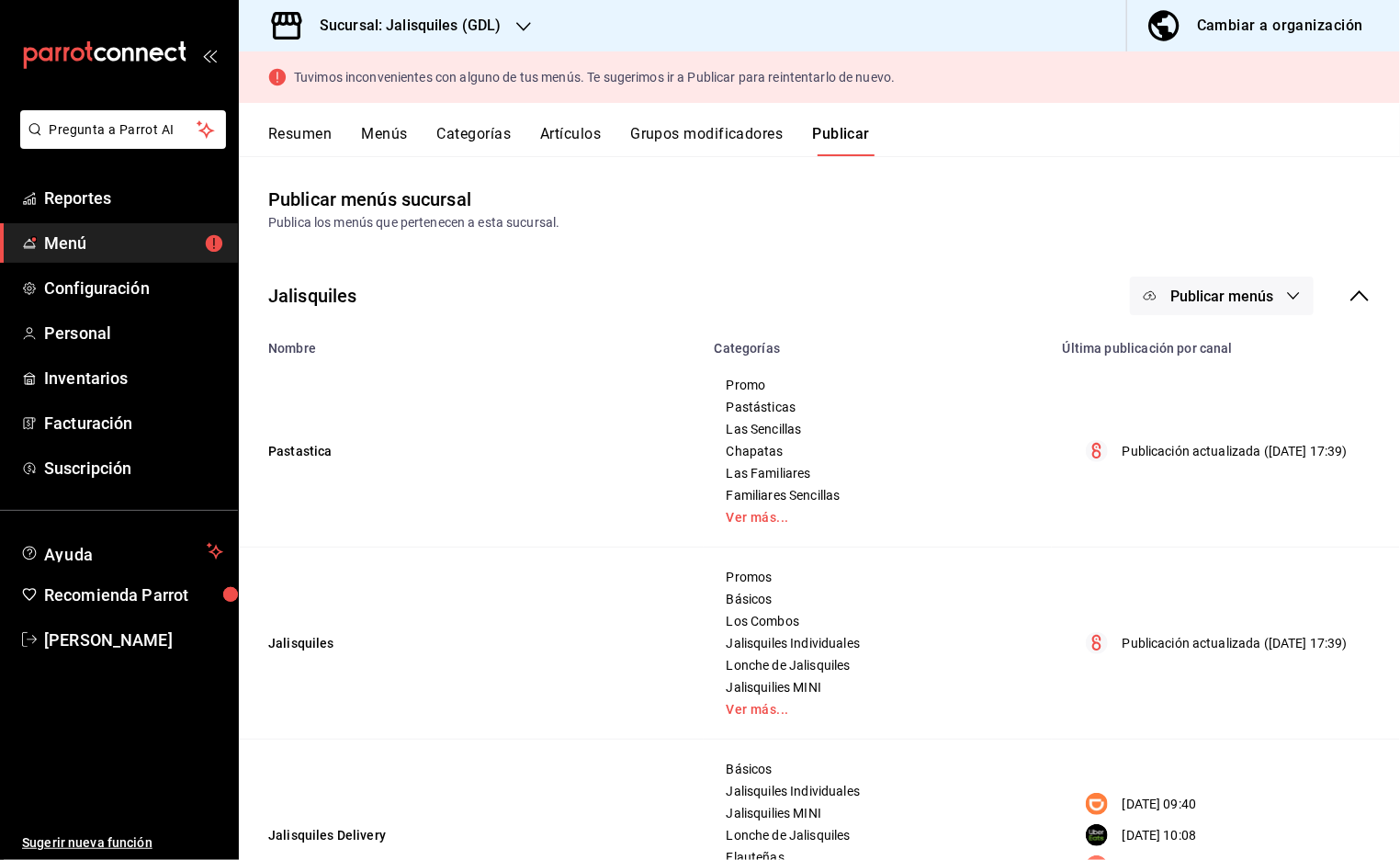
click at [1205, 297] on span "Publicar menús" at bounding box center [1221, 296] width 102 height 18
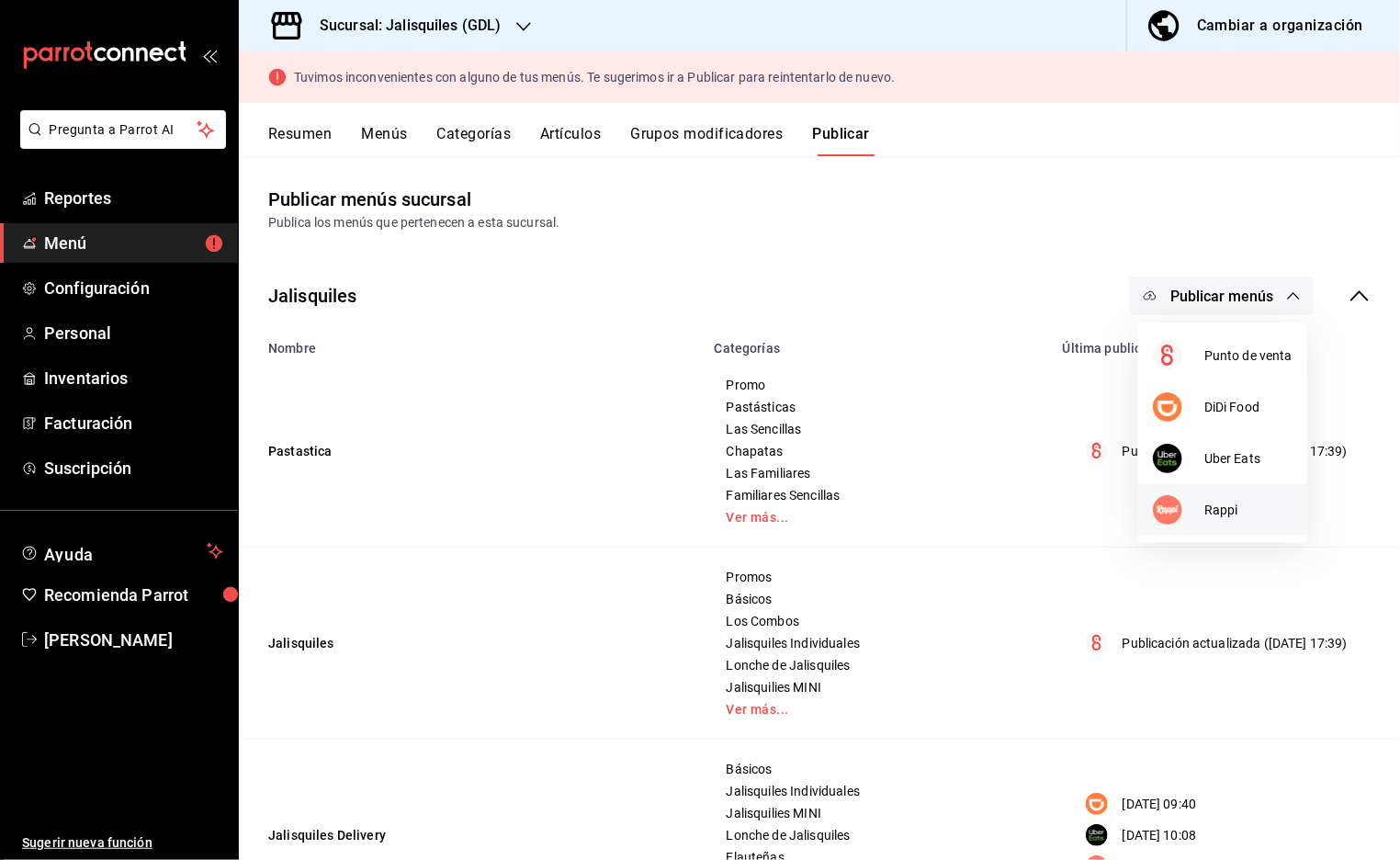
click at [1209, 507] on span "Rappi" at bounding box center [1248, 510] width 88 height 19
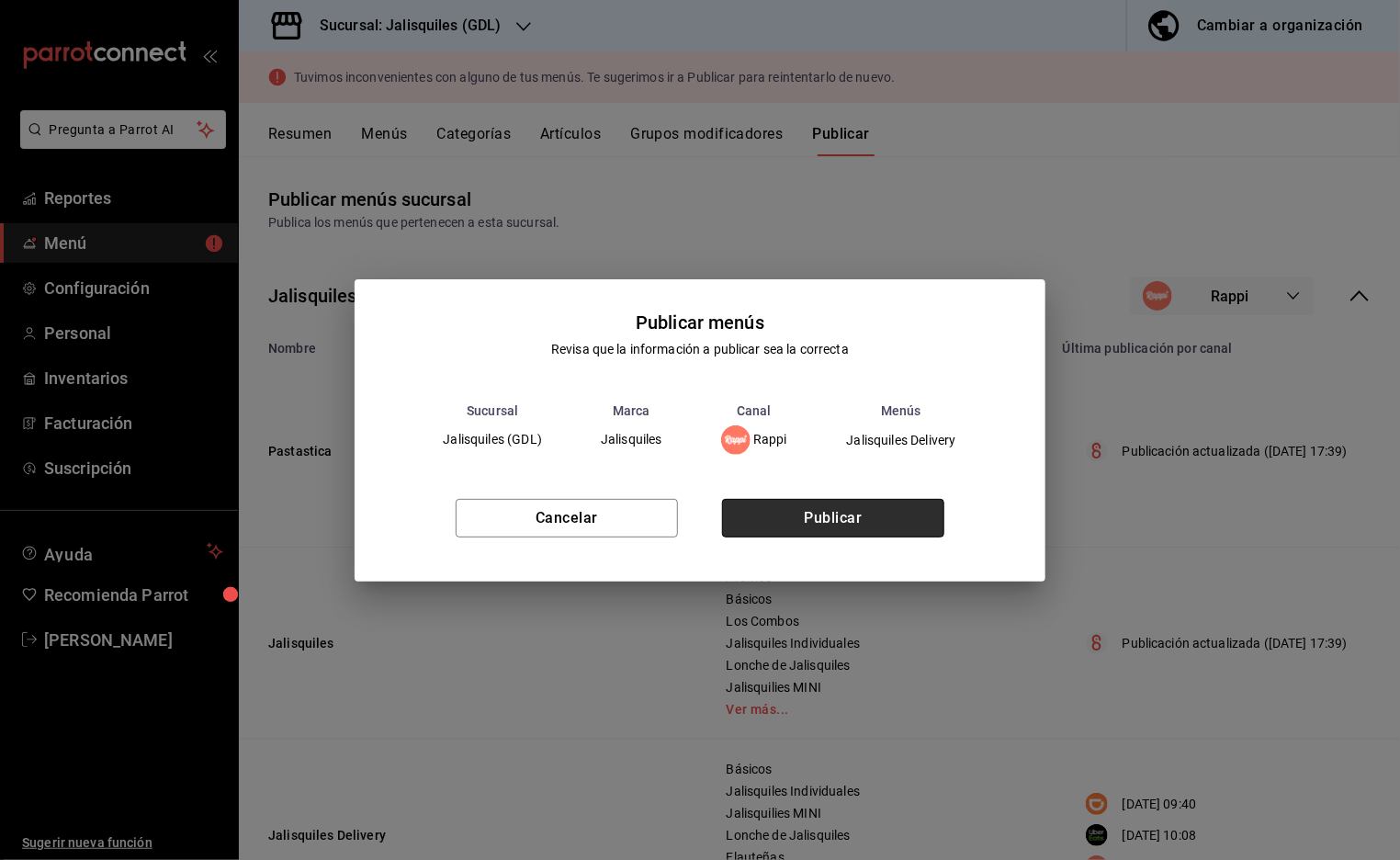
click at [908, 523] on button "Publicar" at bounding box center [833, 518] width 223 height 39
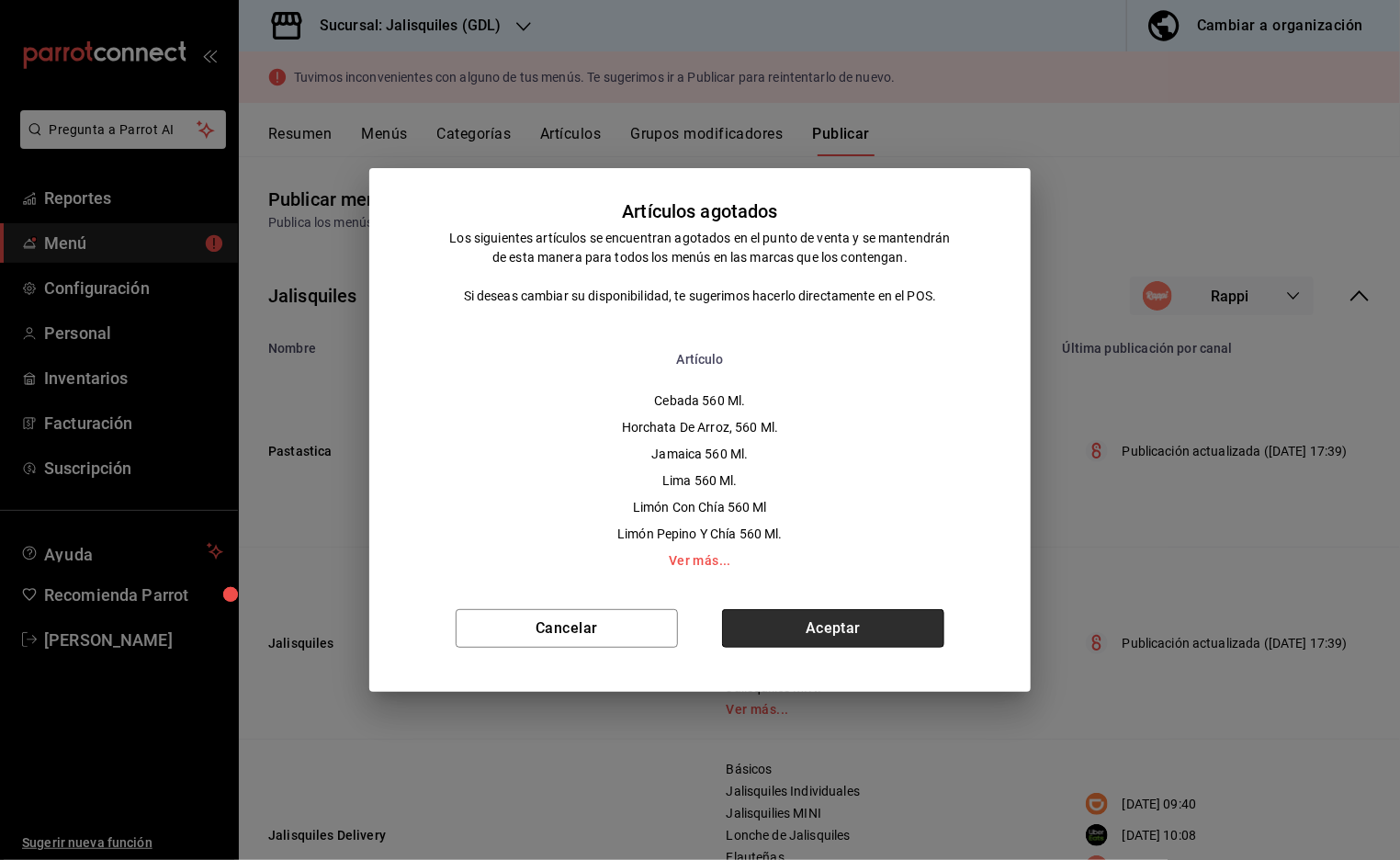
click at [847, 622] on button "Aceptar" at bounding box center [833, 628] width 223 height 39
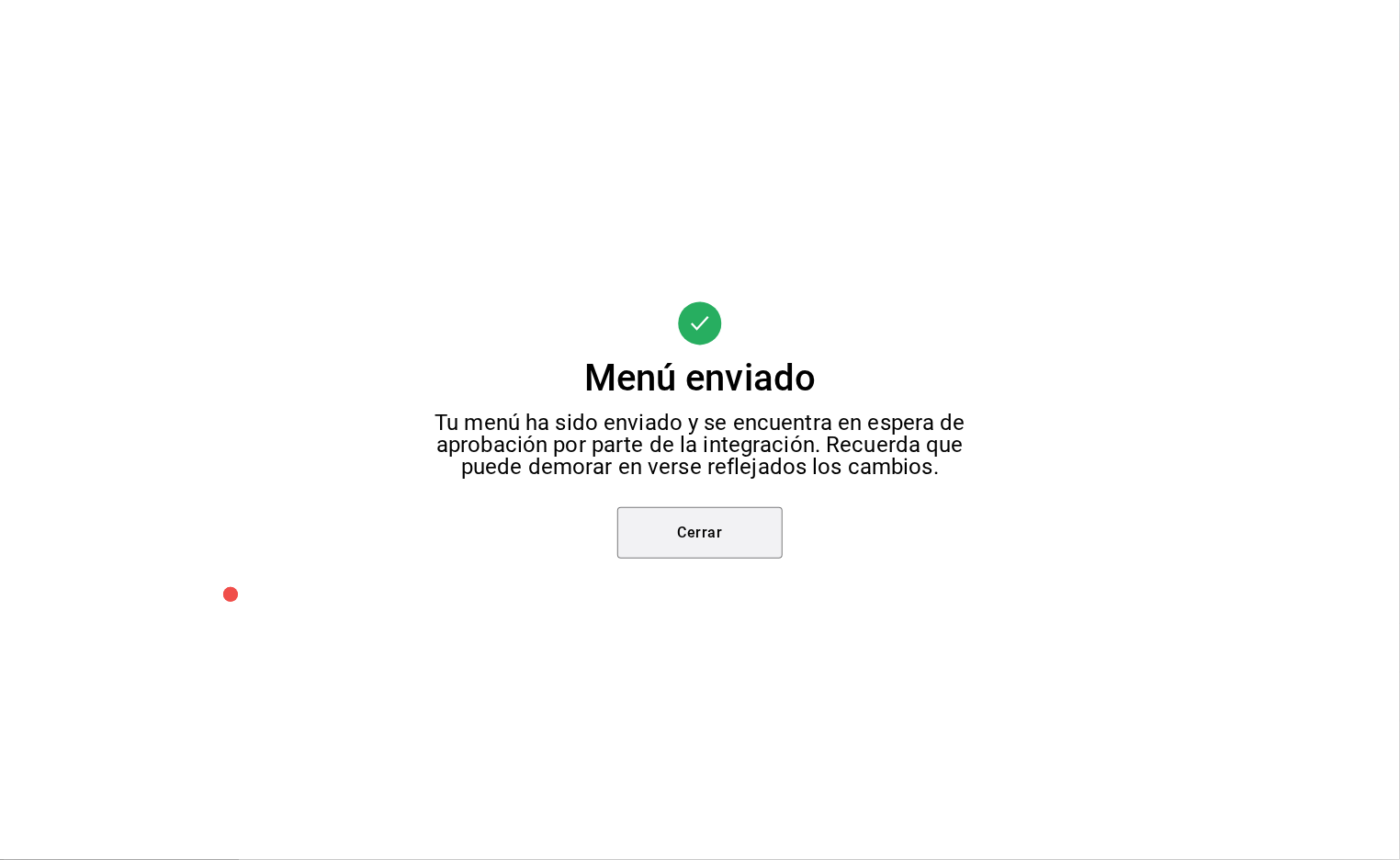
click at [752, 538] on button "Cerrar" at bounding box center [700, 533] width 165 height 52
click at [687, 539] on div "Menú enviado Tu menú ha sido enviado y se encuentra en espera de aprobación por…" at bounding box center [700, 430] width 1400 height 860
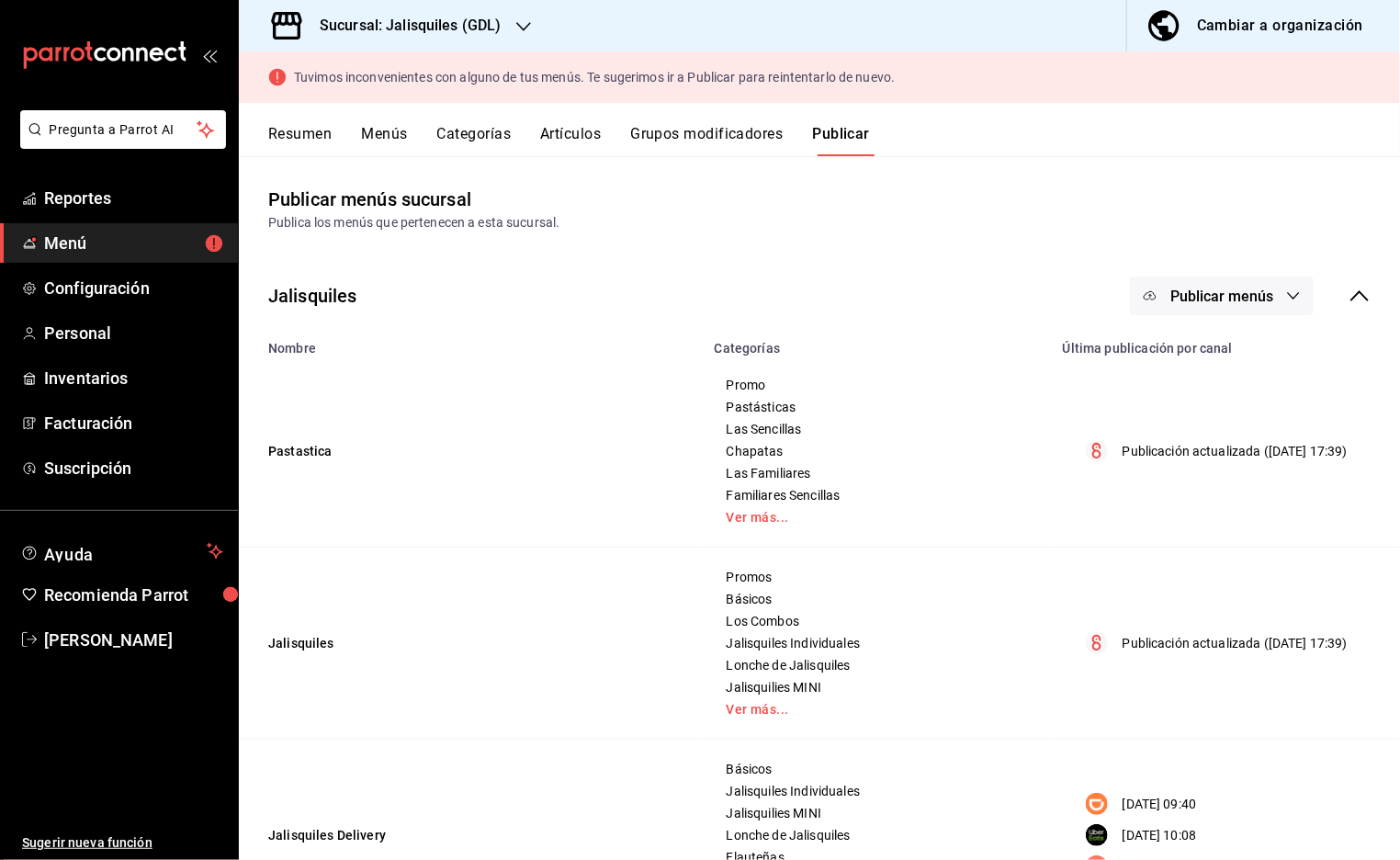
click at [699, 531] on div at bounding box center [700, 430] width 1400 height 860
click at [1247, 297] on span "Publicar menús" at bounding box center [1221, 296] width 102 height 18
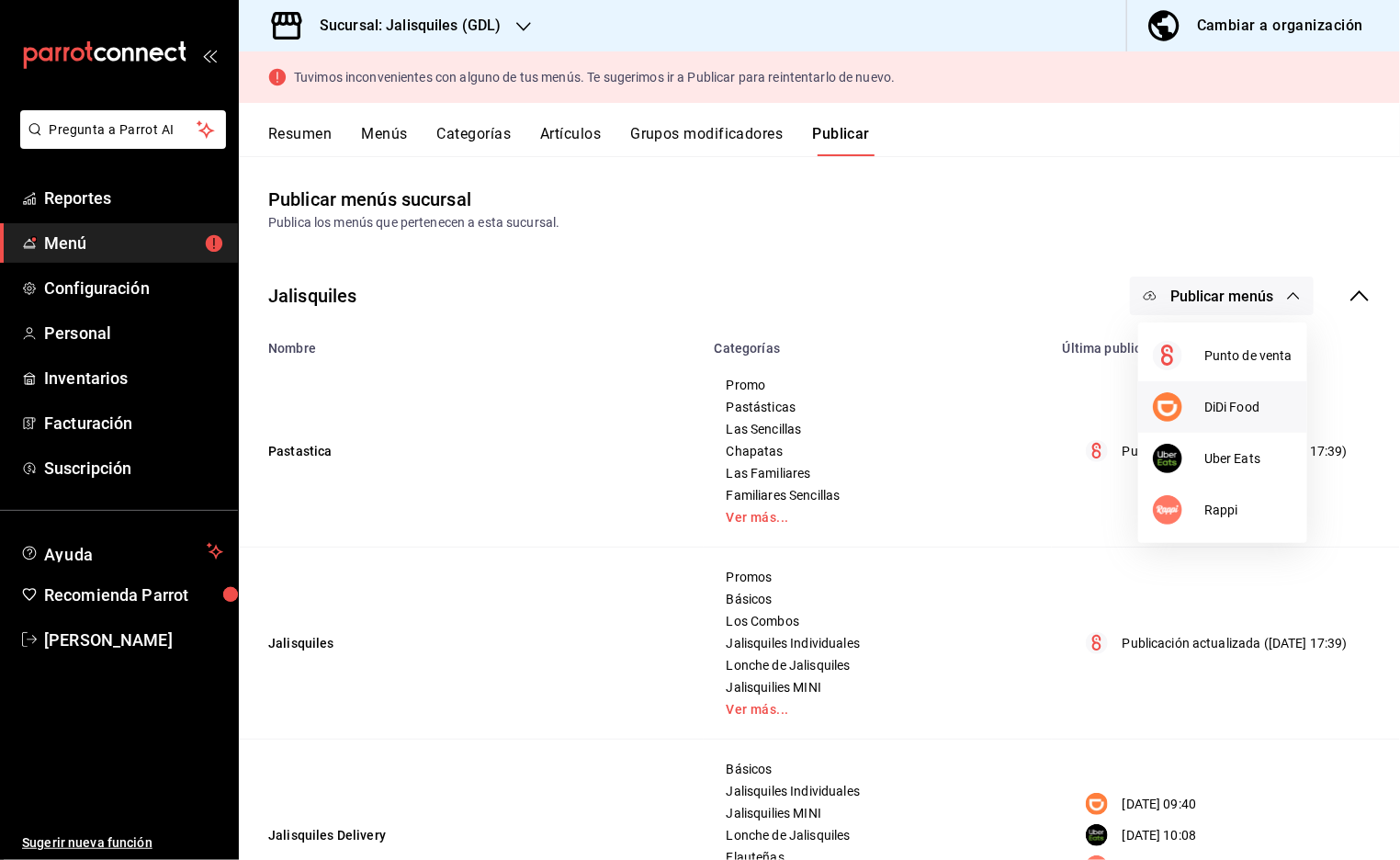
click at [1223, 407] on span "DiDi Food" at bounding box center [1248, 407] width 88 height 19
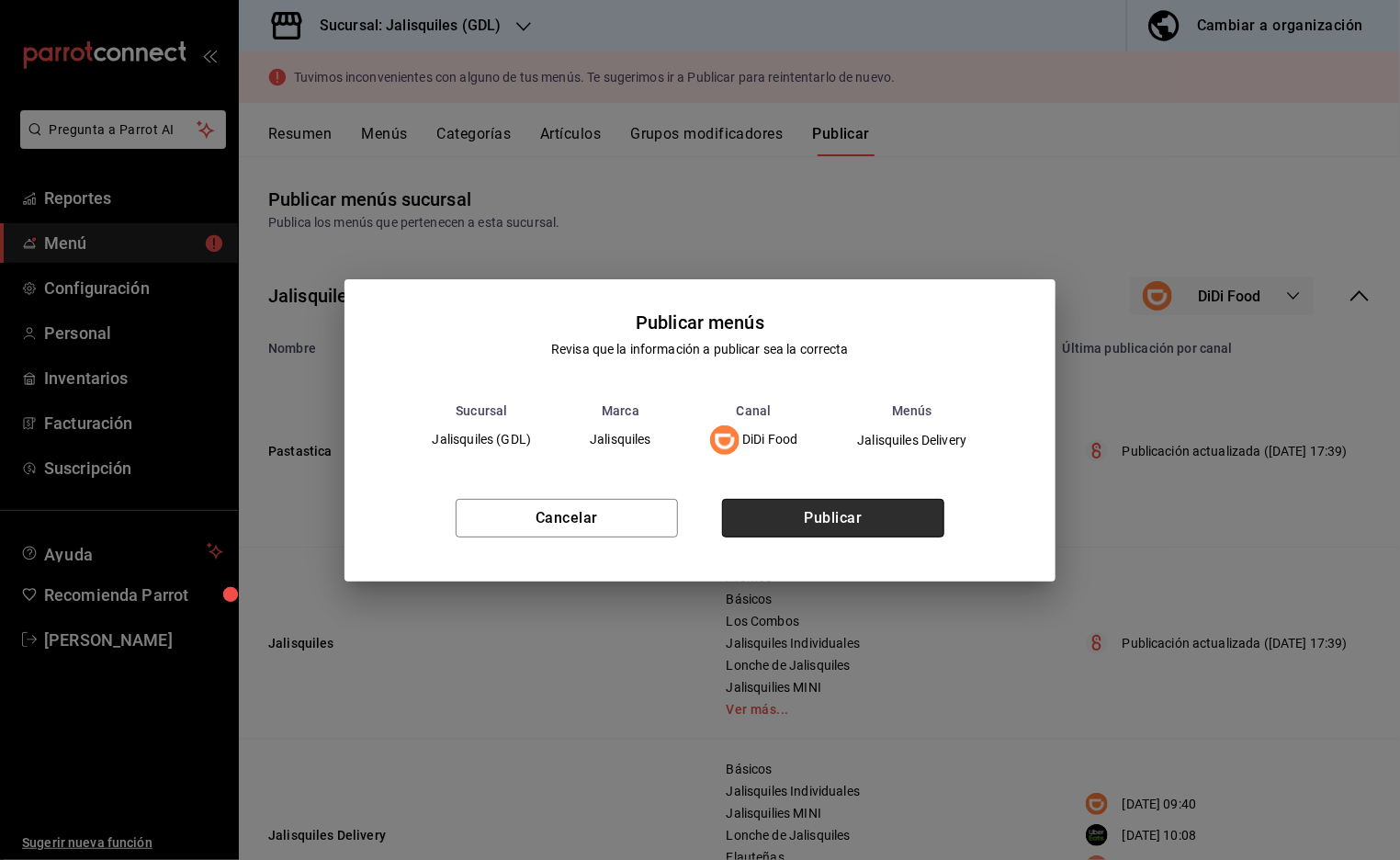
click at [887, 518] on button "Publicar" at bounding box center [833, 518] width 223 height 39
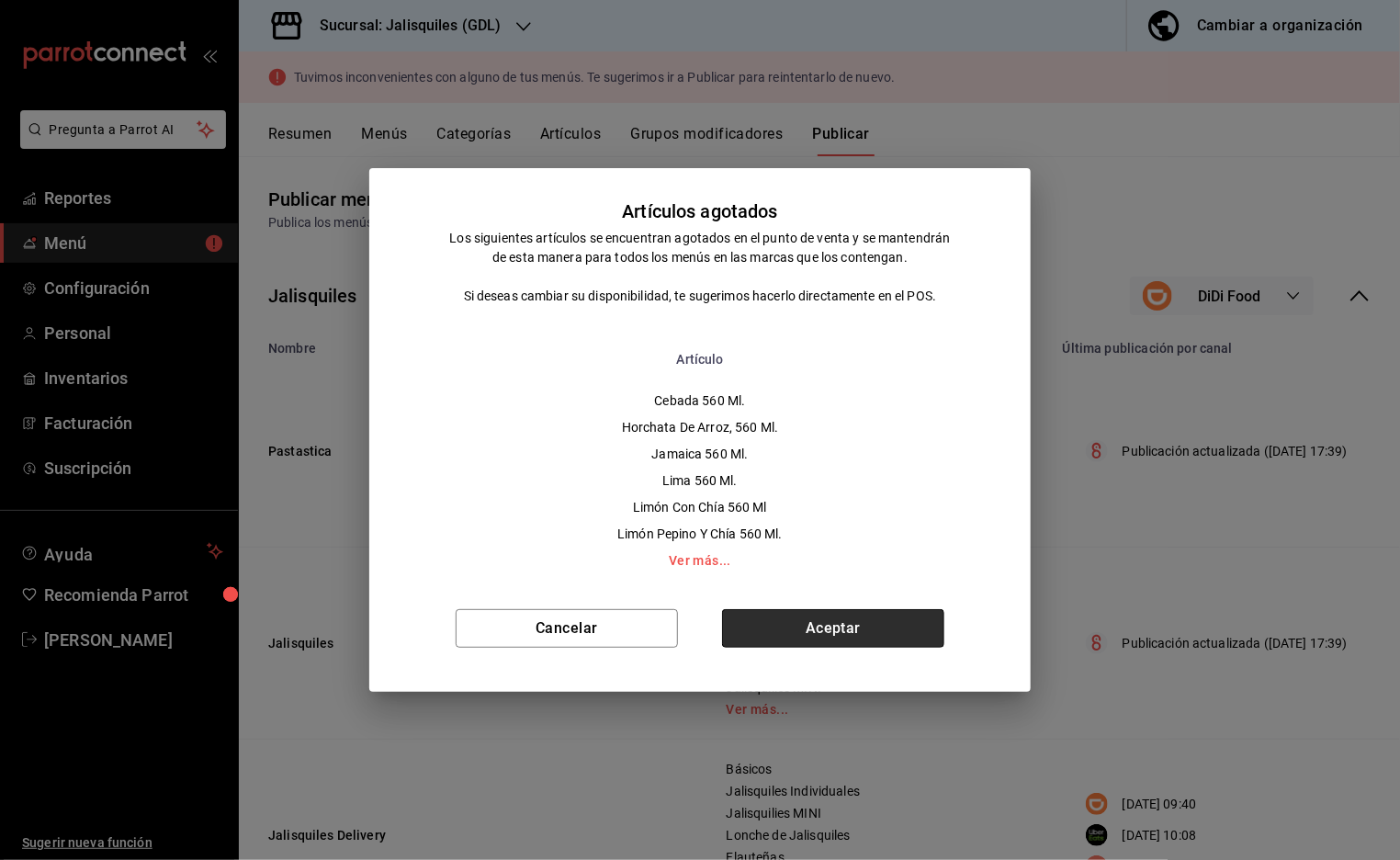
click at [835, 628] on button "Aceptar" at bounding box center [833, 628] width 223 height 39
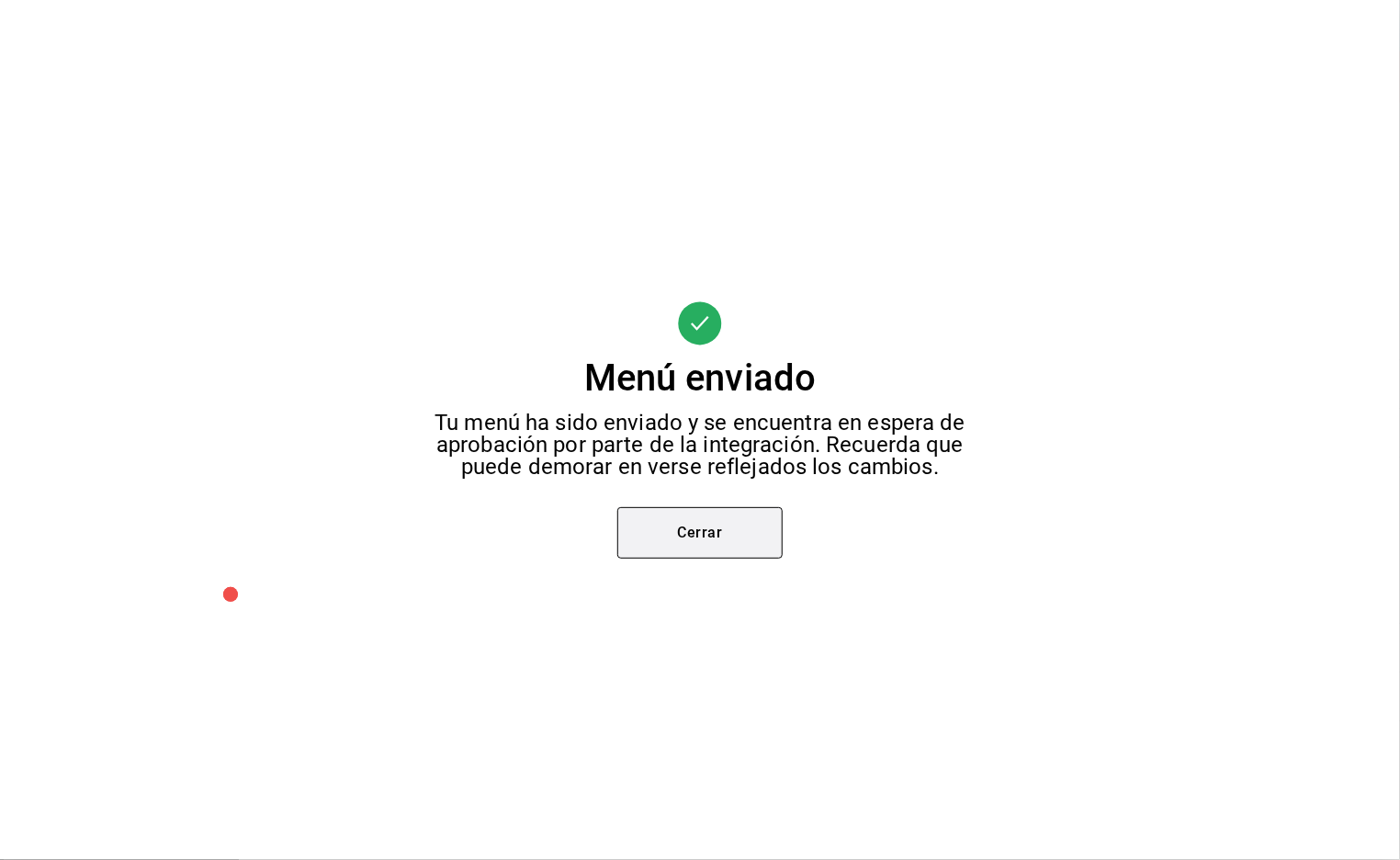
click at [708, 531] on button "Cerrar" at bounding box center [700, 533] width 165 height 52
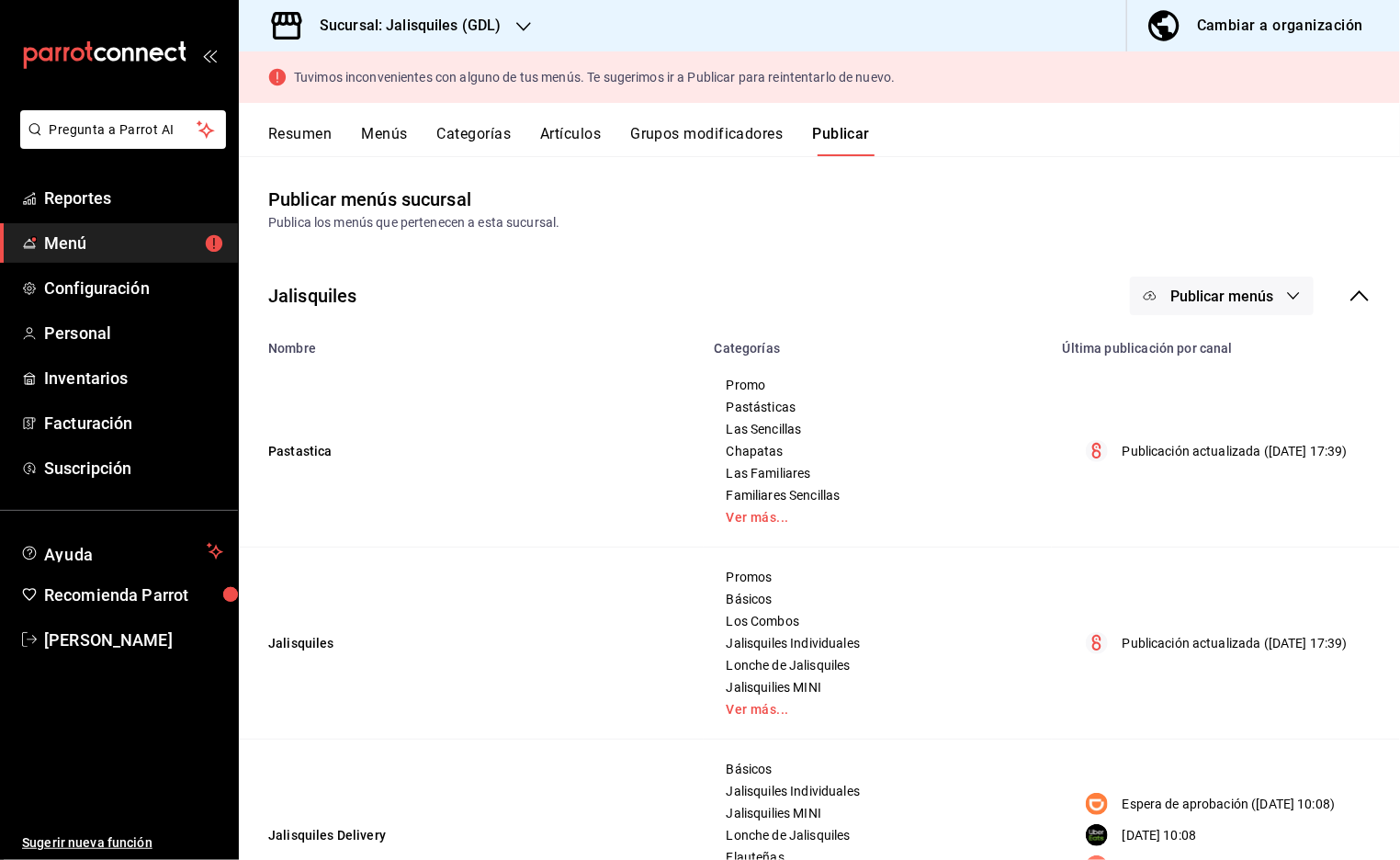
click at [523, 26] on icon "button" at bounding box center [523, 26] width 15 height 15
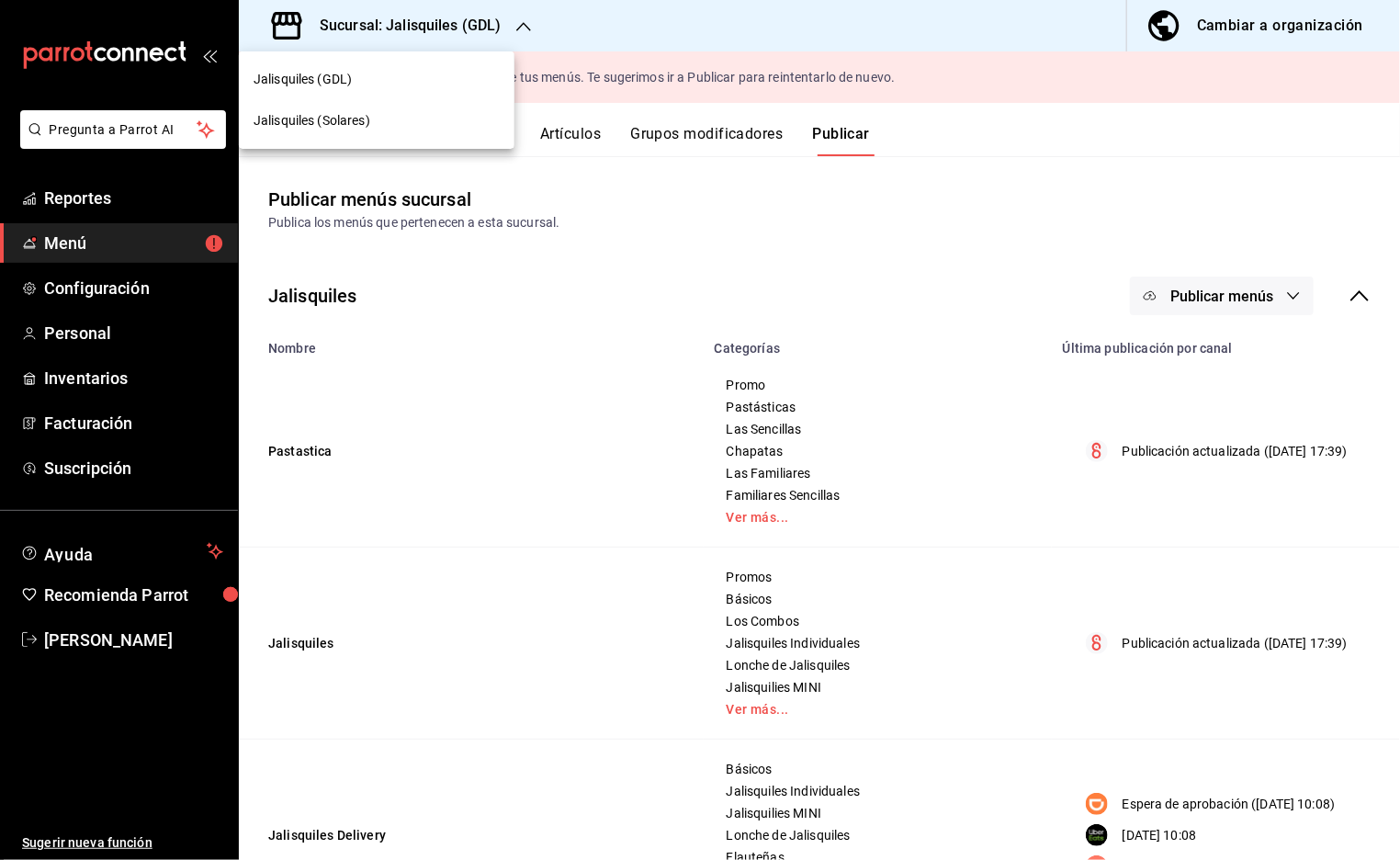
click at [356, 124] on span "Jalisquiles (Solares)" at bounding box center [311, 120] width 116 height 19
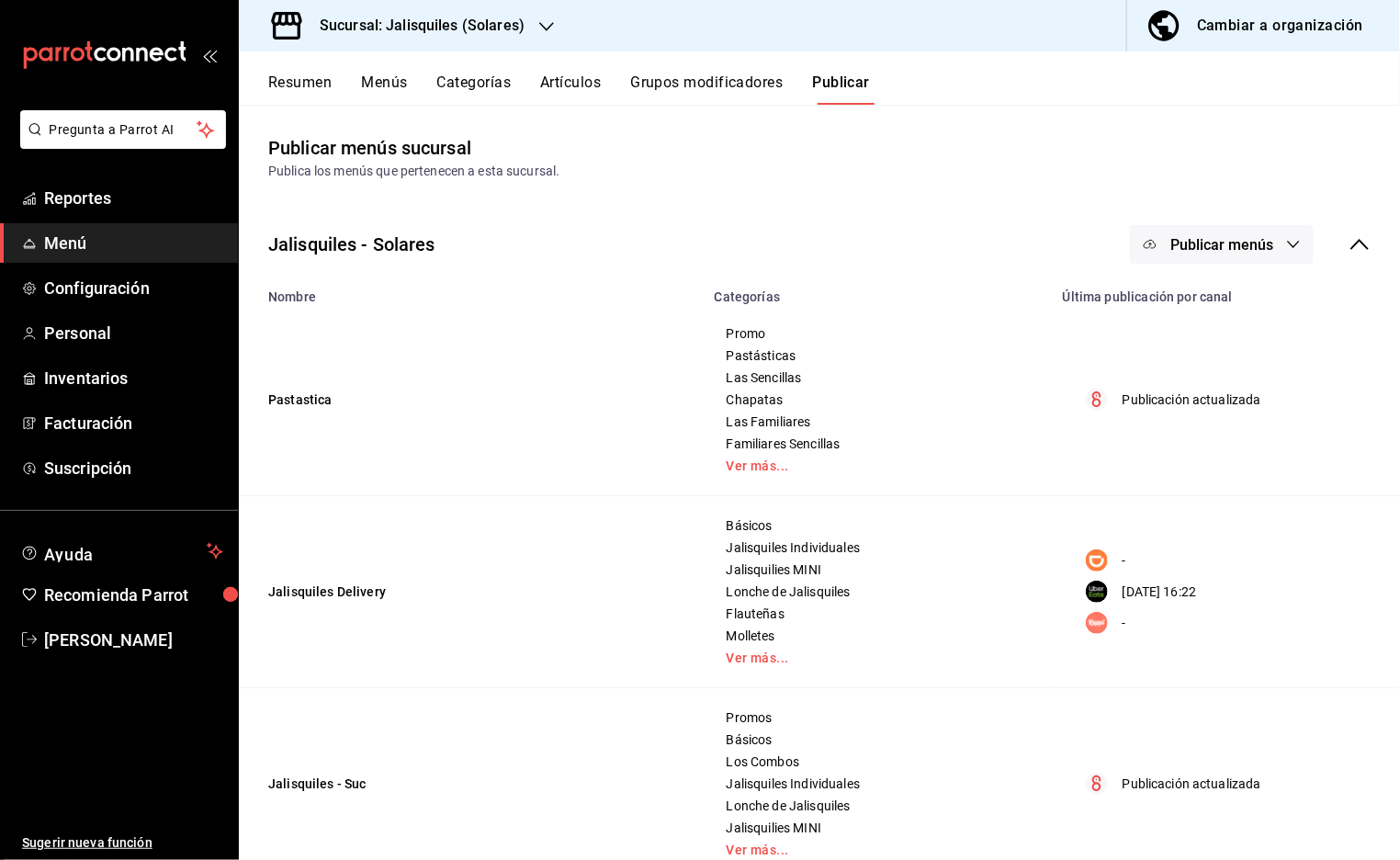
click at [1364, 248] on icon at bounding box center [1360, 245] width 22 height 22
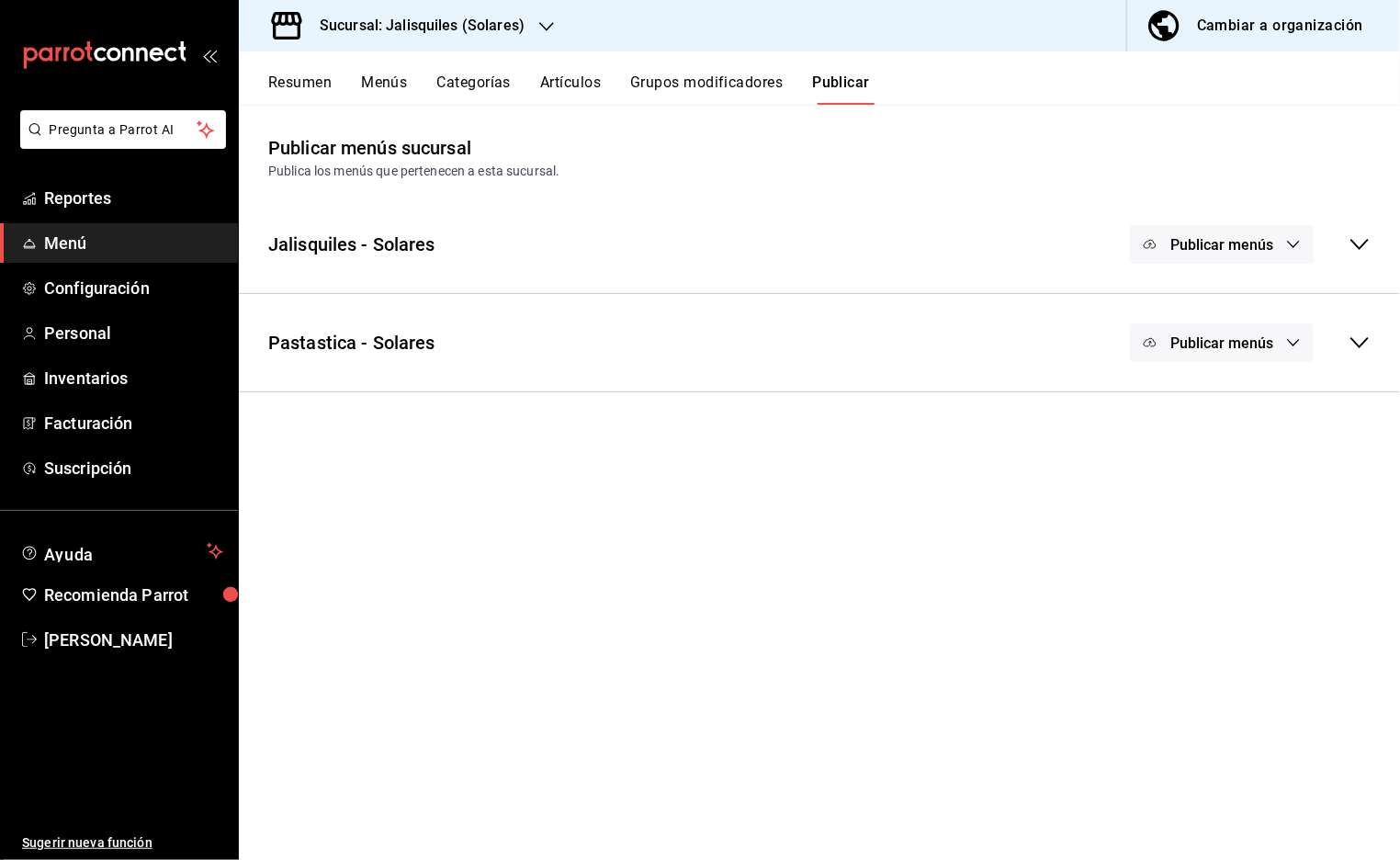
click at [1361, 246] on icon at bounding box center [1360, 245] width 22 height 22
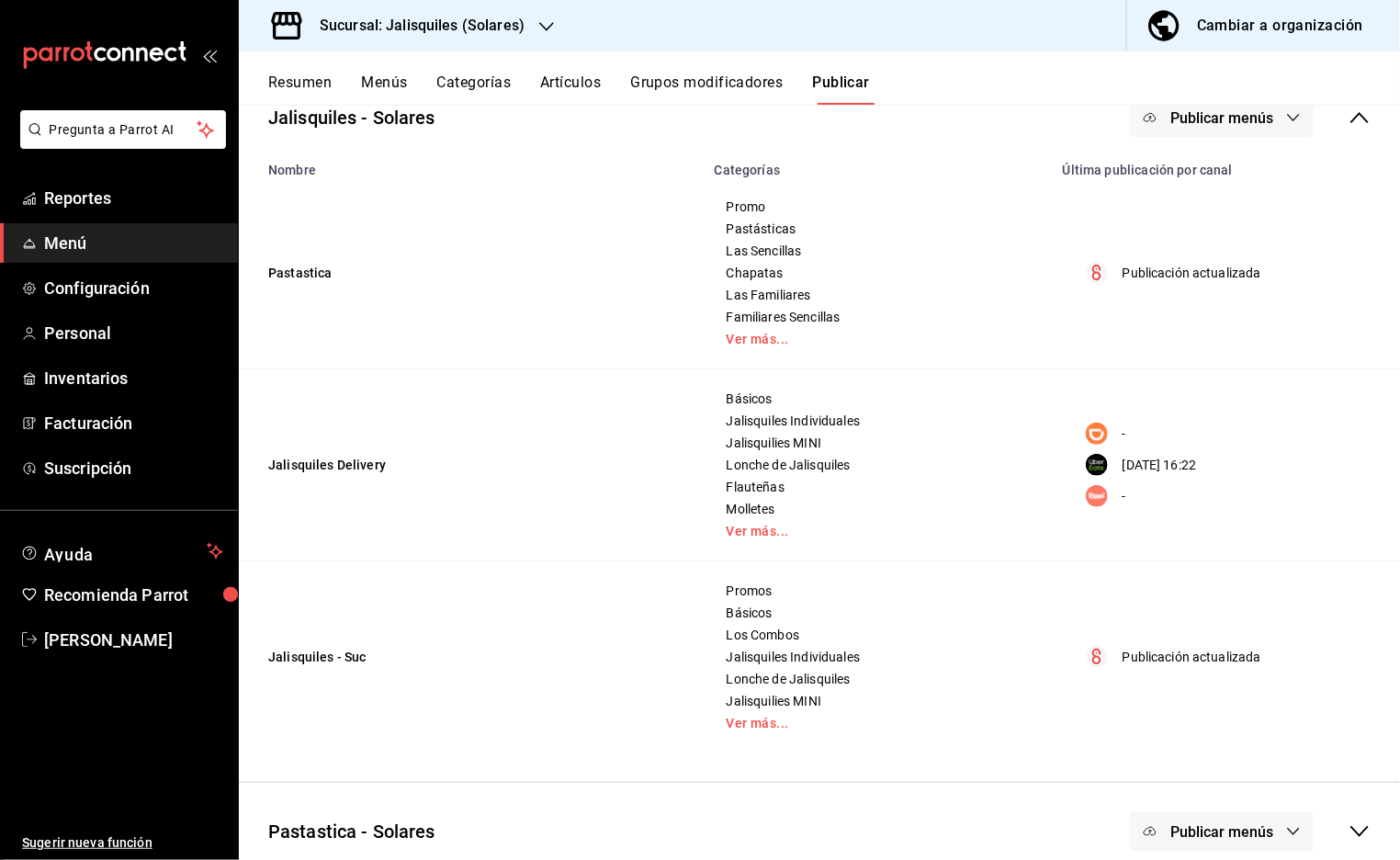
scroll to position [128, 0]
click at [83, 236] on span "Menú" at bounding box center [133, 243] width 179 height 25
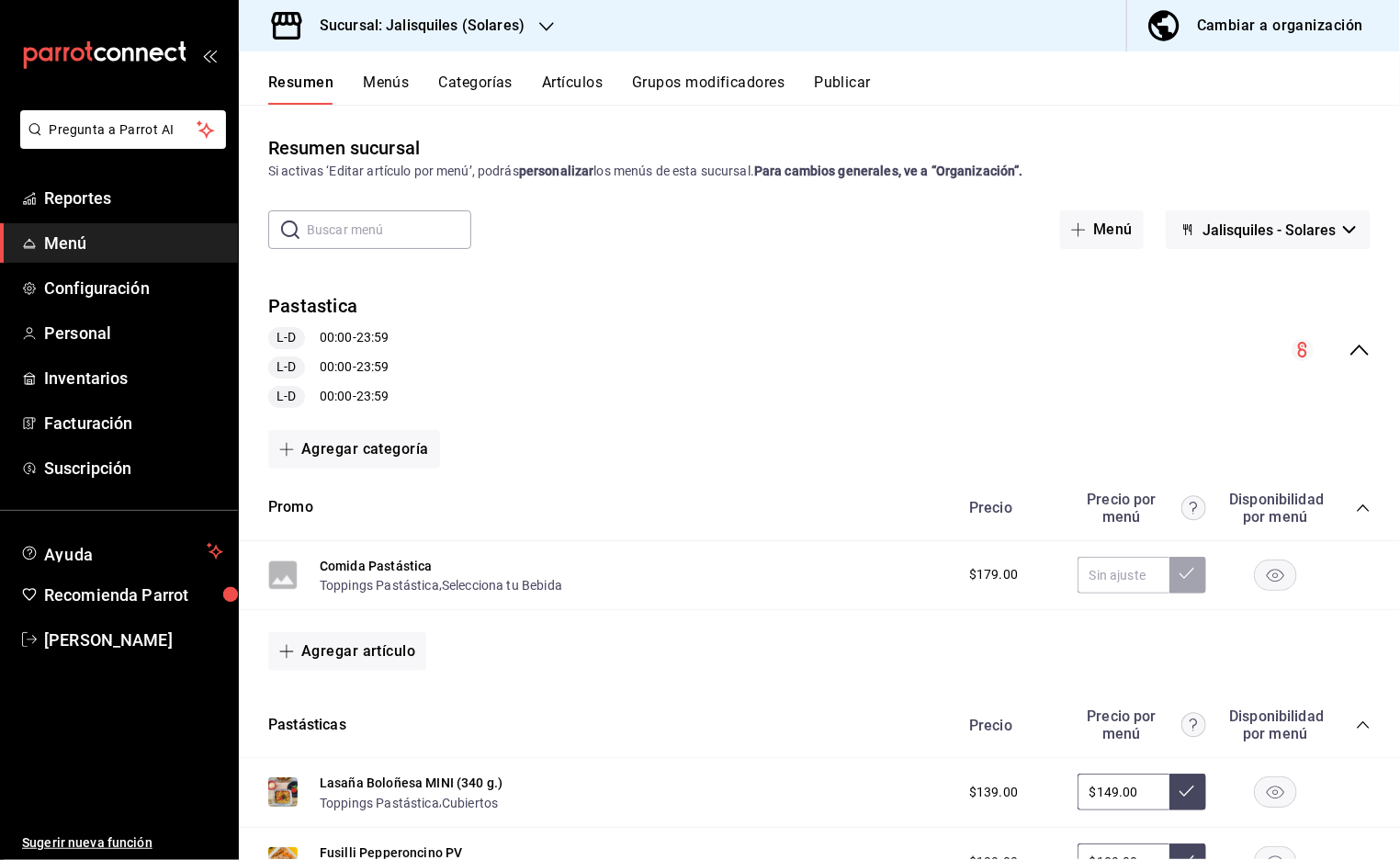
click at [1368, 501] on icon "collapse-category-row" at bounding box center [1363, 508] width 15 height 15
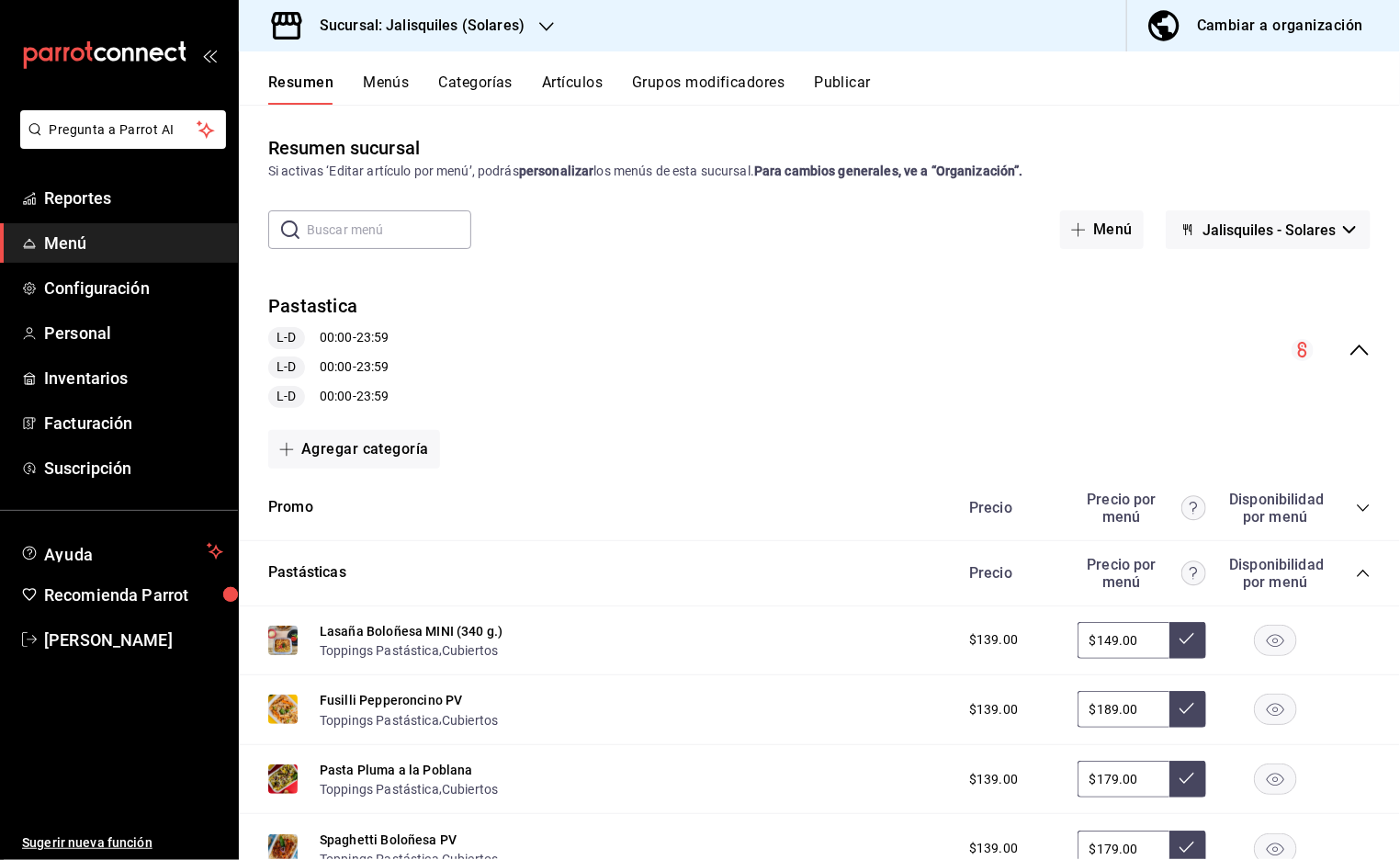
scroll to position [212, 0]
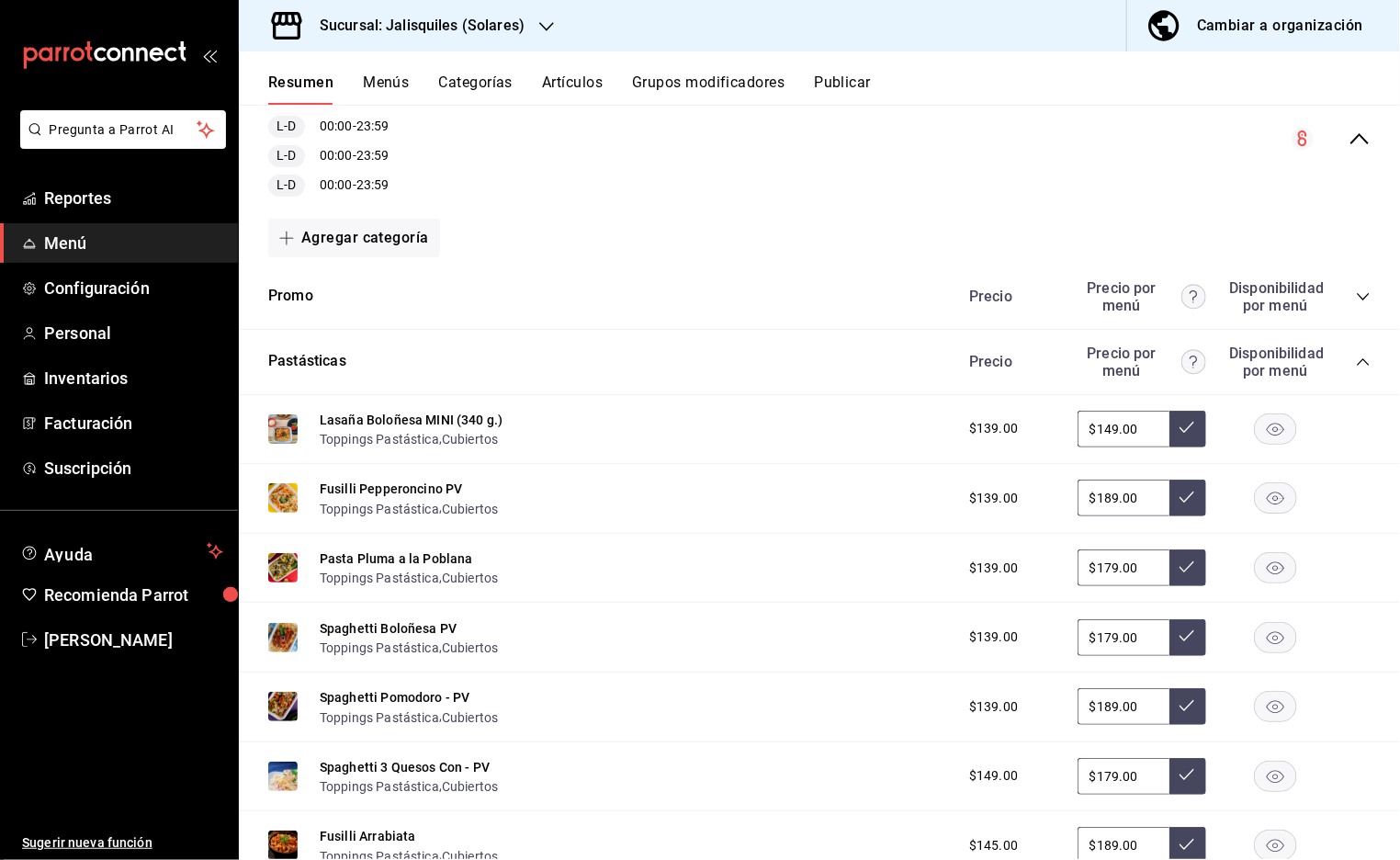
click at [1361, 147] on icon "collapse-menu-row" at bounding box center [1360, 138] width 22 height 22
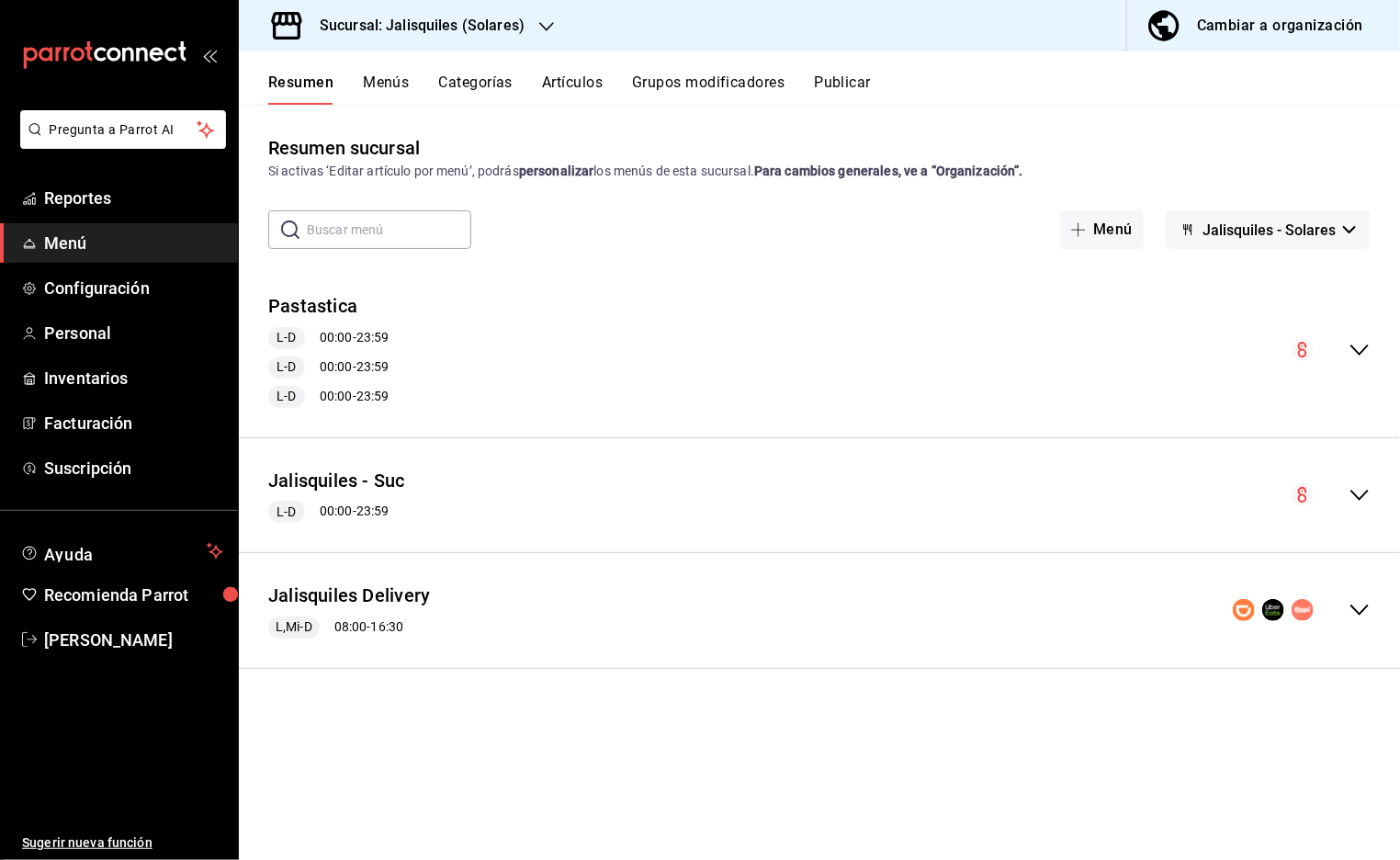
scroll to position [0, 0]
click at [1358, 610] on icon "collapse-menu-row" at bounding box center [1360, 609] width 22 height 22
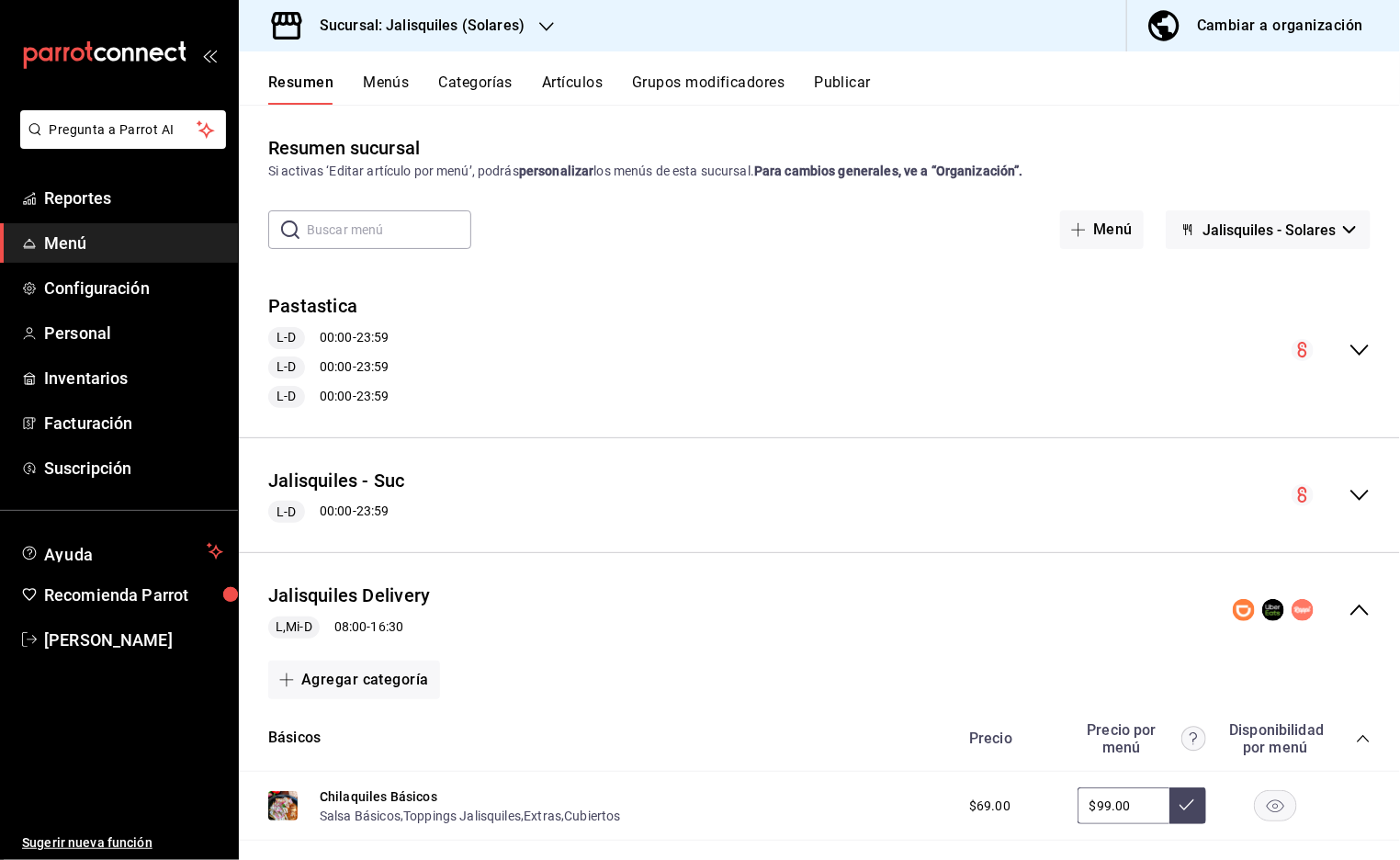
scroll to position [428, 0]
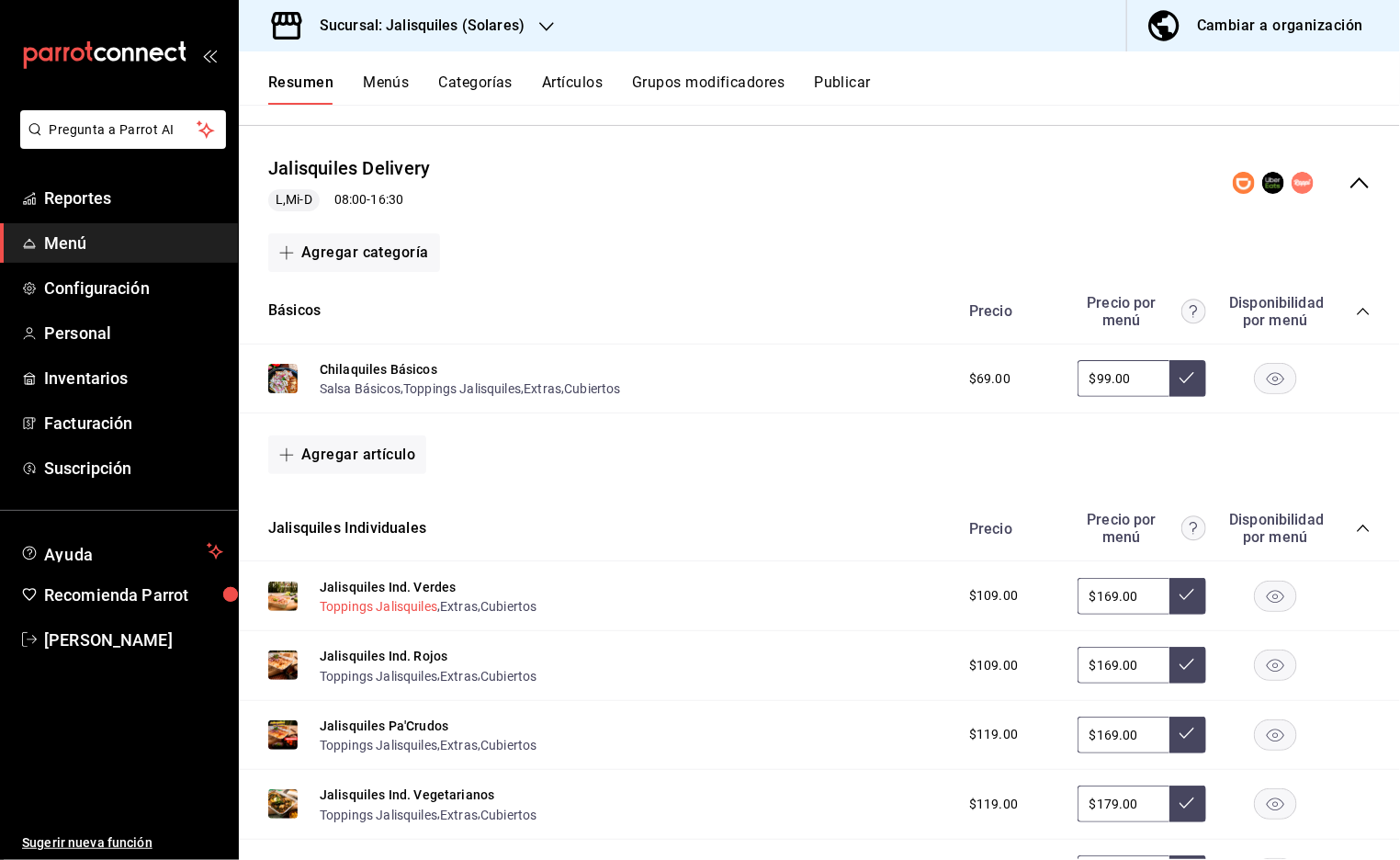
click at [362, 606] on button "Toppings Jalisquiles" at bounding box center [379, 606] width 117 height 18
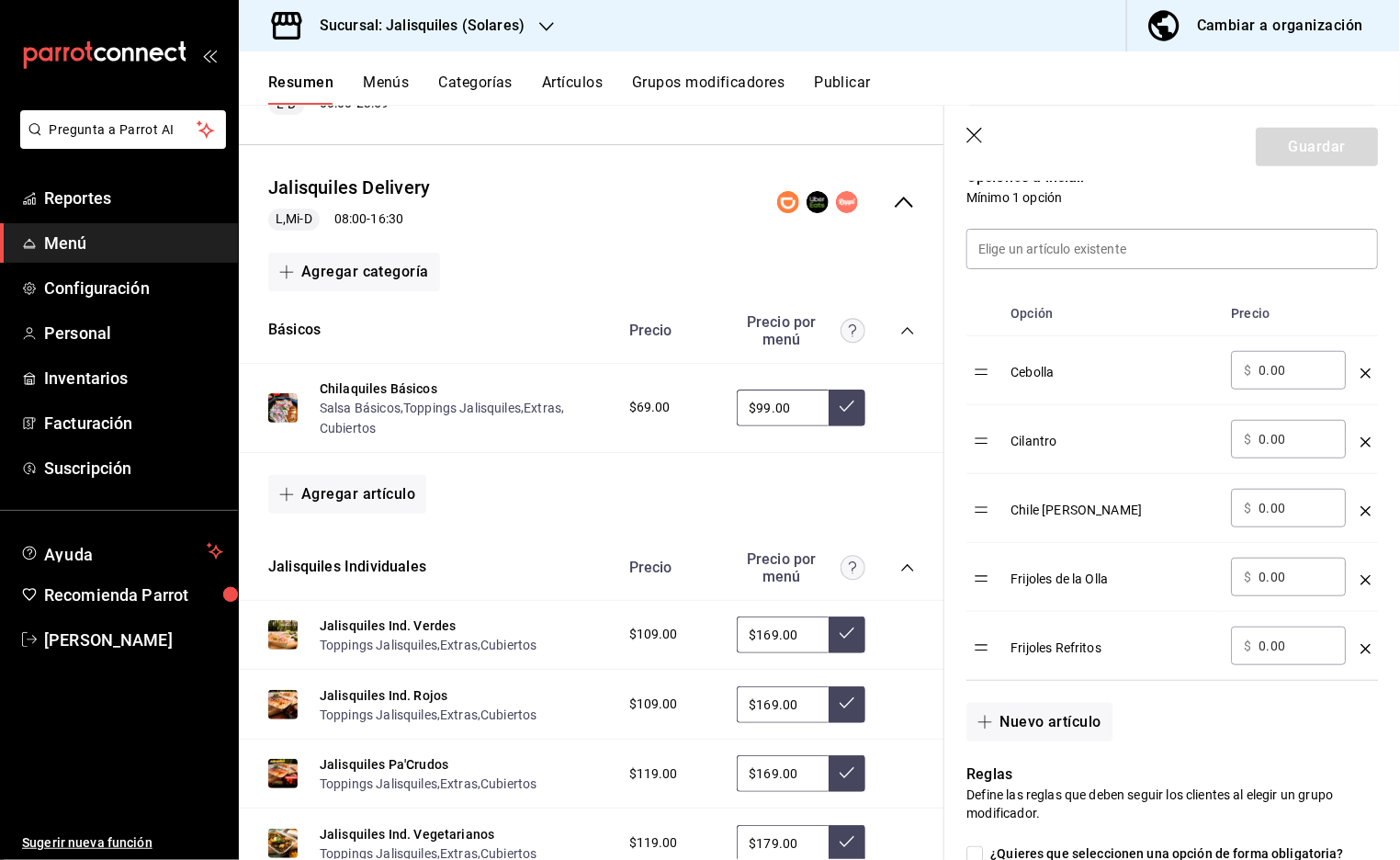
scroll to position [496, 0]
click at [1366, 648] on icon "optionsTable" at bounding box center [1366, 647] width 10 height 10
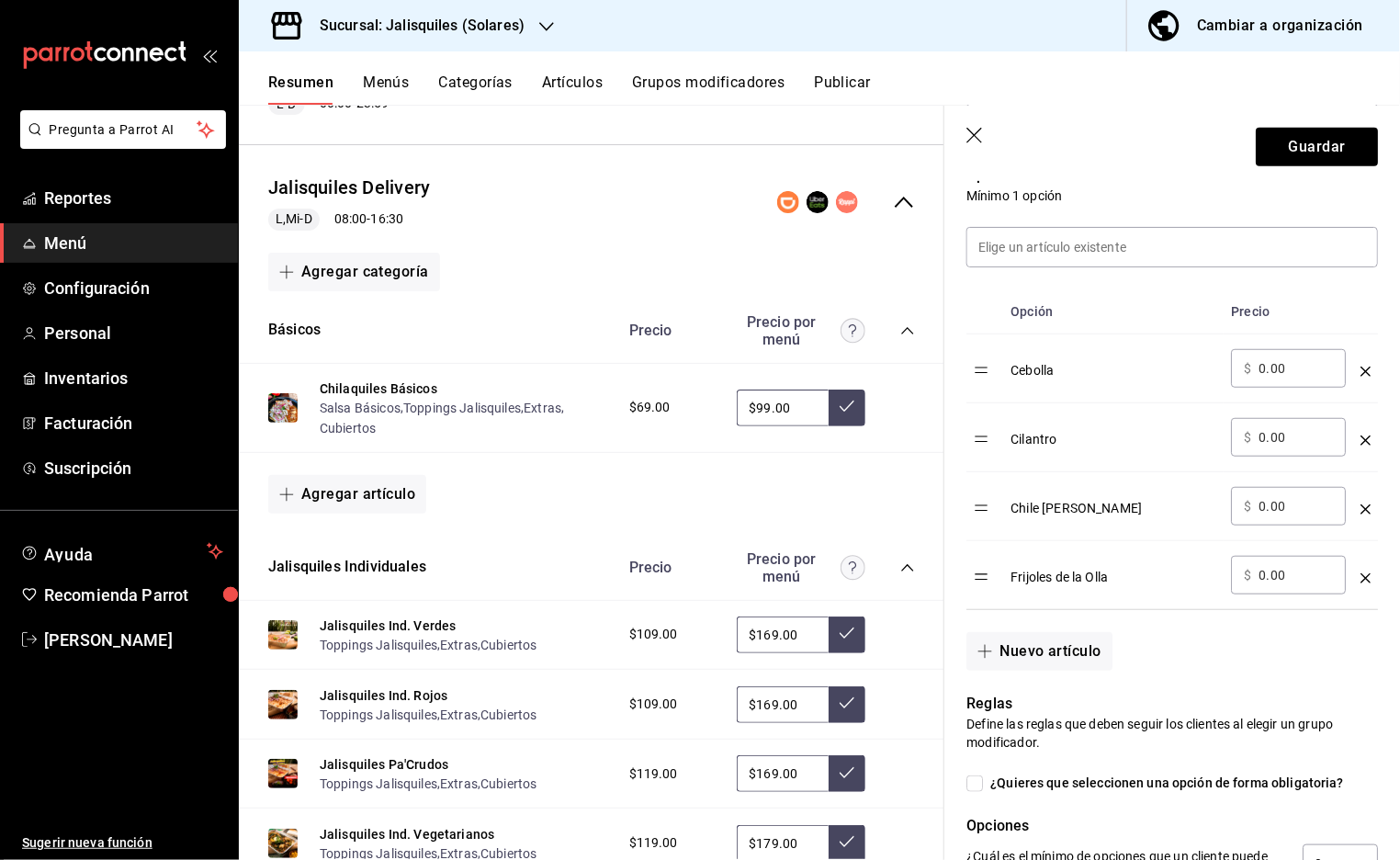
click at [1365, 579] on icon "optionsTable" at bounding box center [1366, 579] width 10 height 10
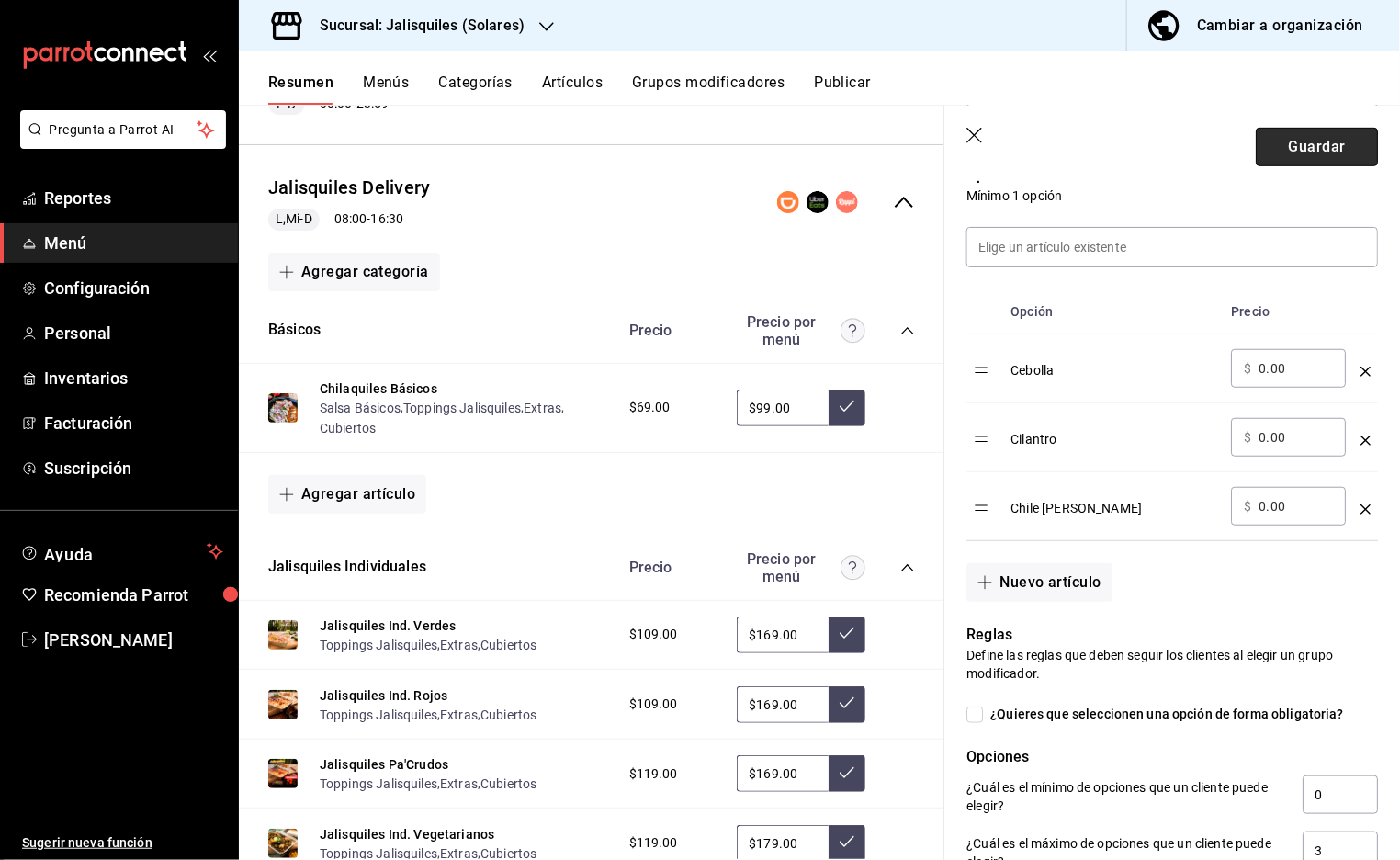
click at [1304, 151] on button "Guardar" at bounding box center [1316, 146] width 122 height 39
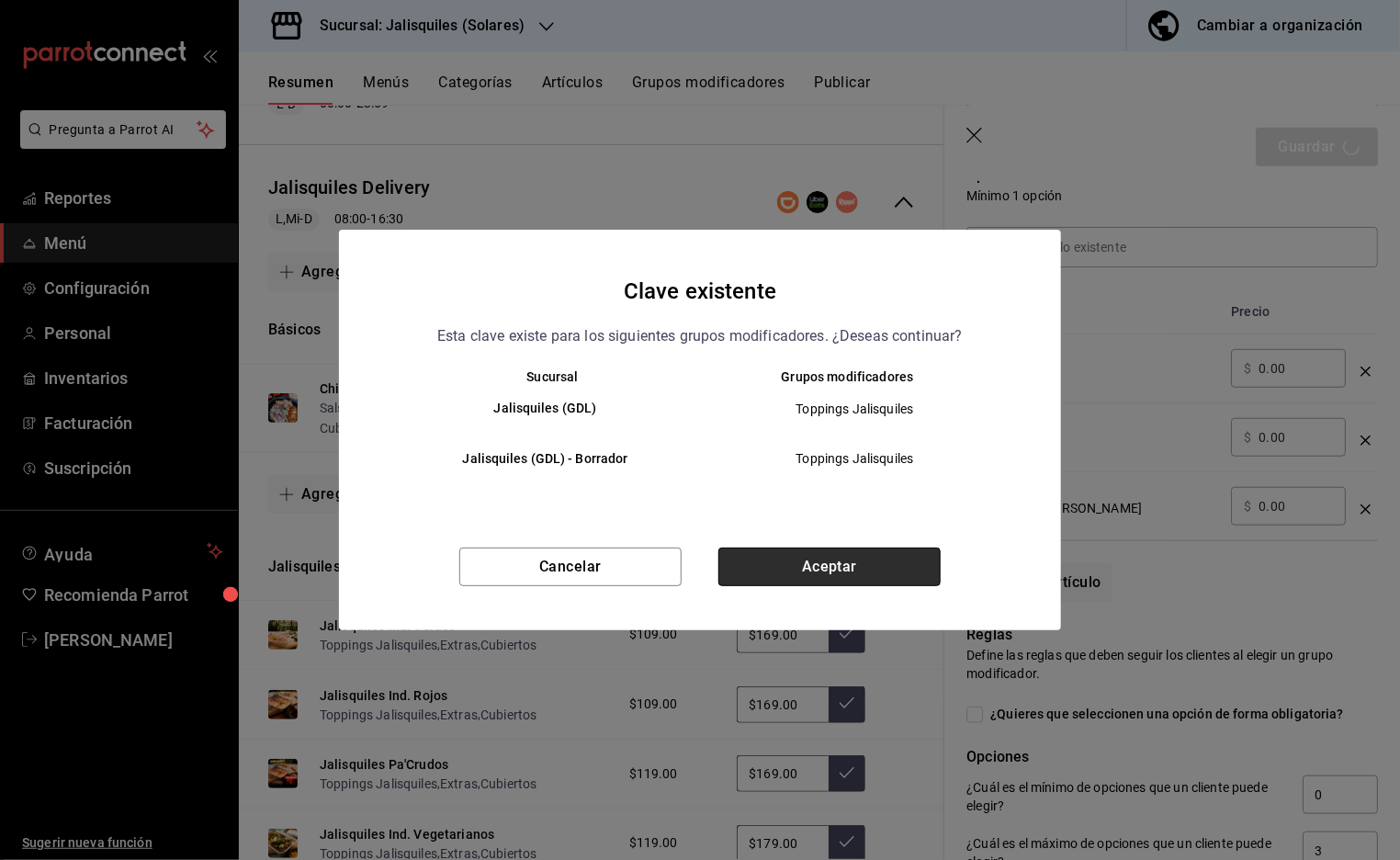
click at [860, 563] on button "Aceptar" at bounding box center [830, 567] width 223 height 39
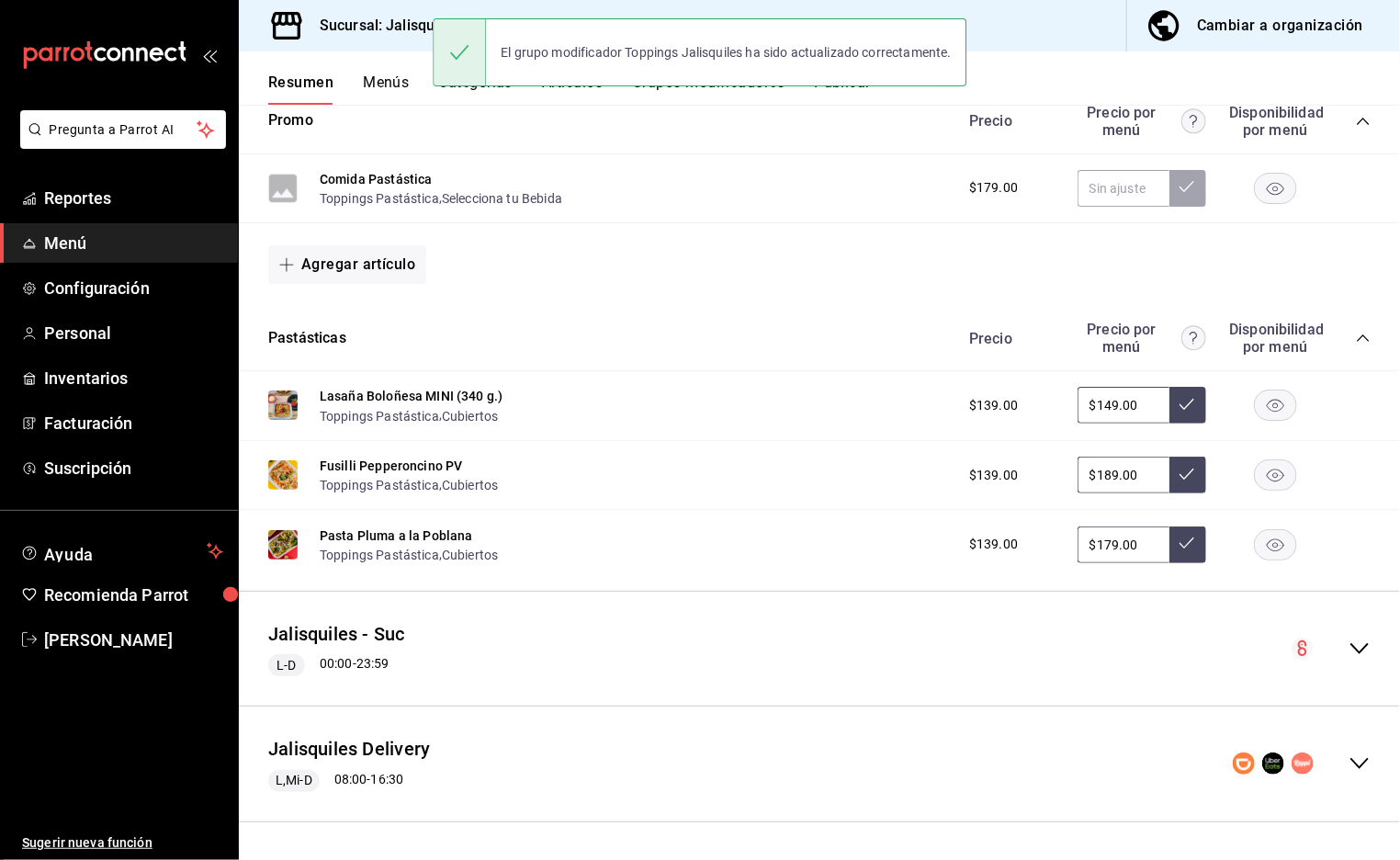
scroll to position [1538, 0]
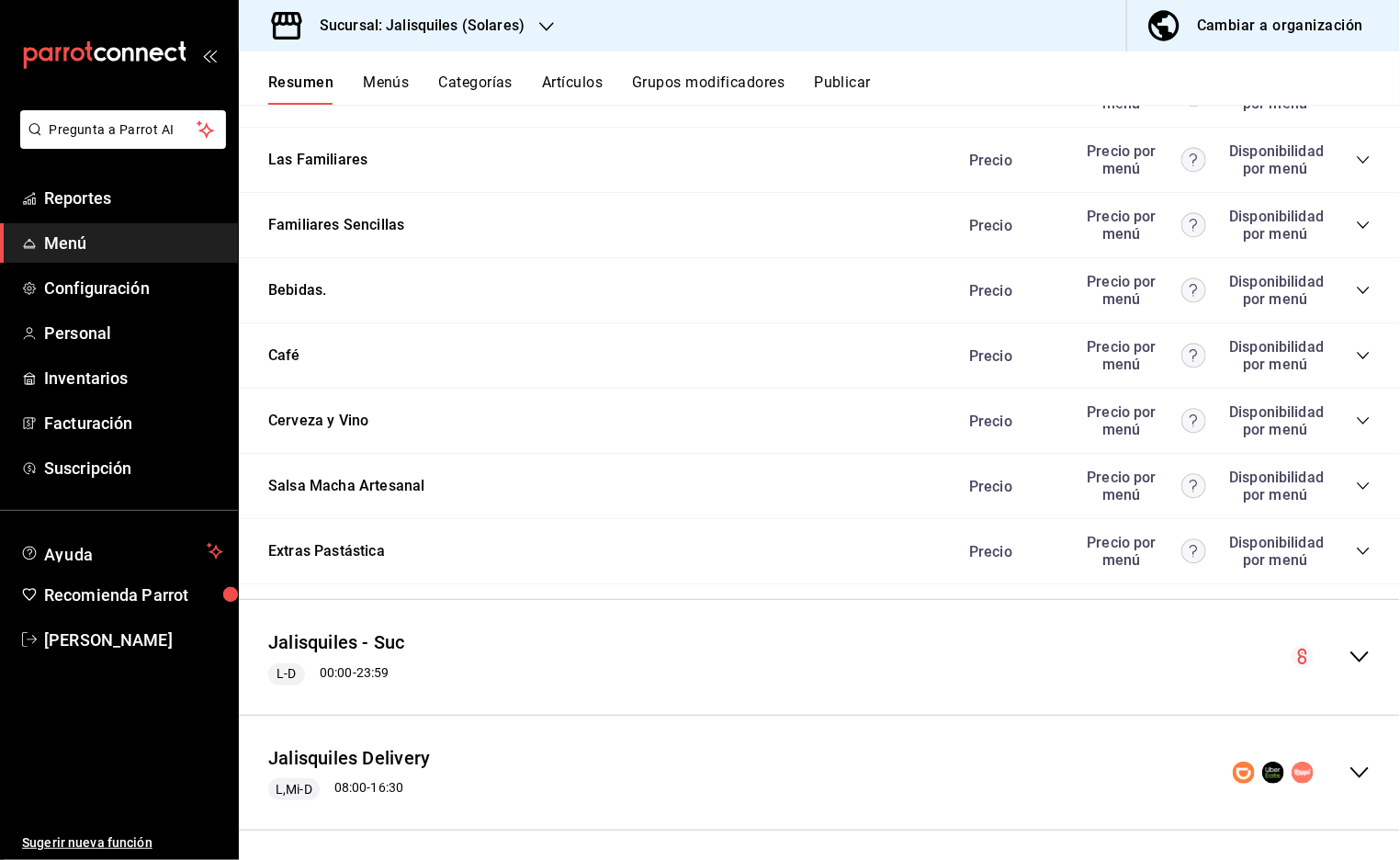
click at [1363, 762] on icon "collapse-menu-row" at bounding box center [1360, 773] width 22 height 22
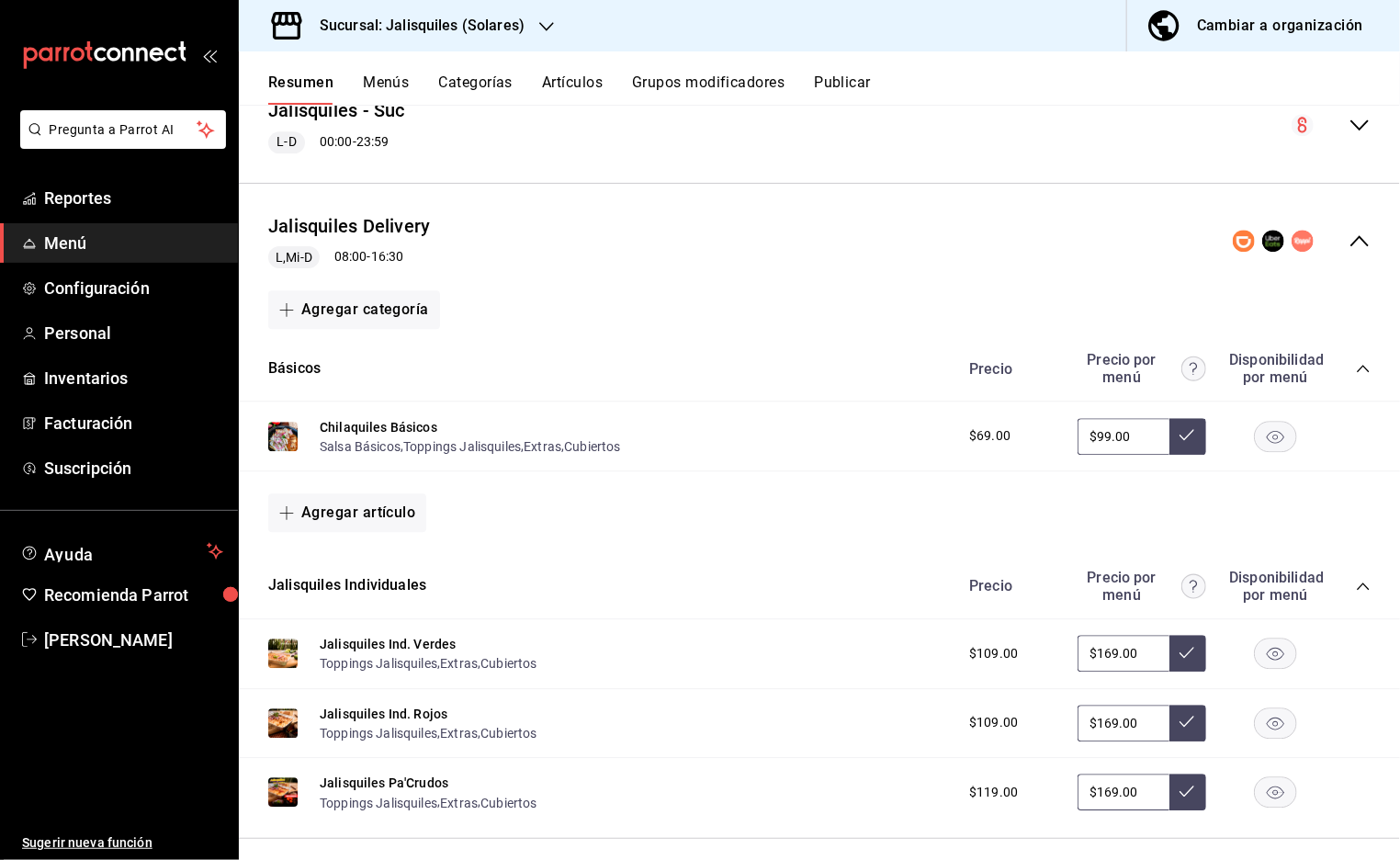
scroll to position [2121, 0]
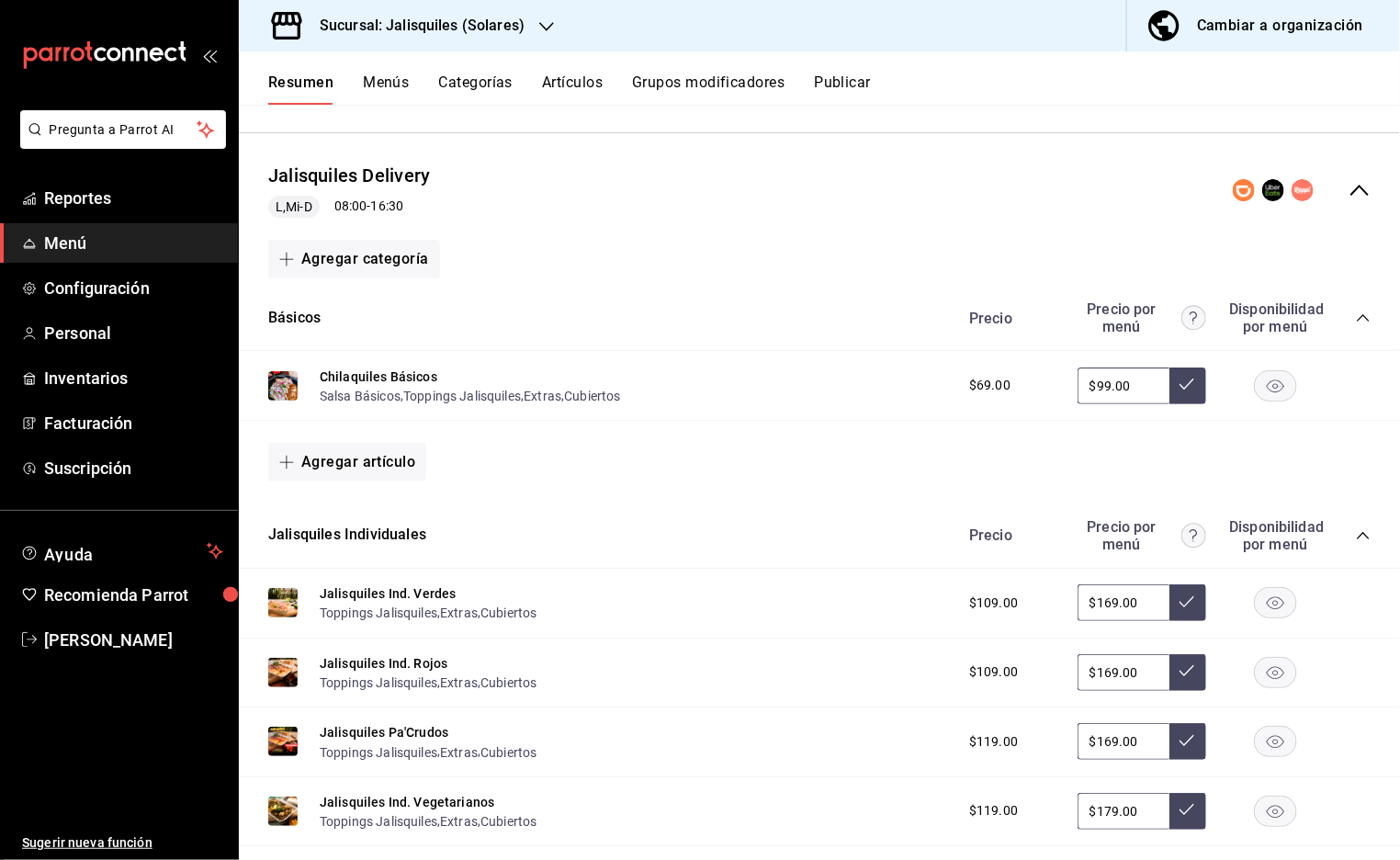
click at [850, 82] on button "Publicar" at bounding box center [842, 88] width 57 height 31
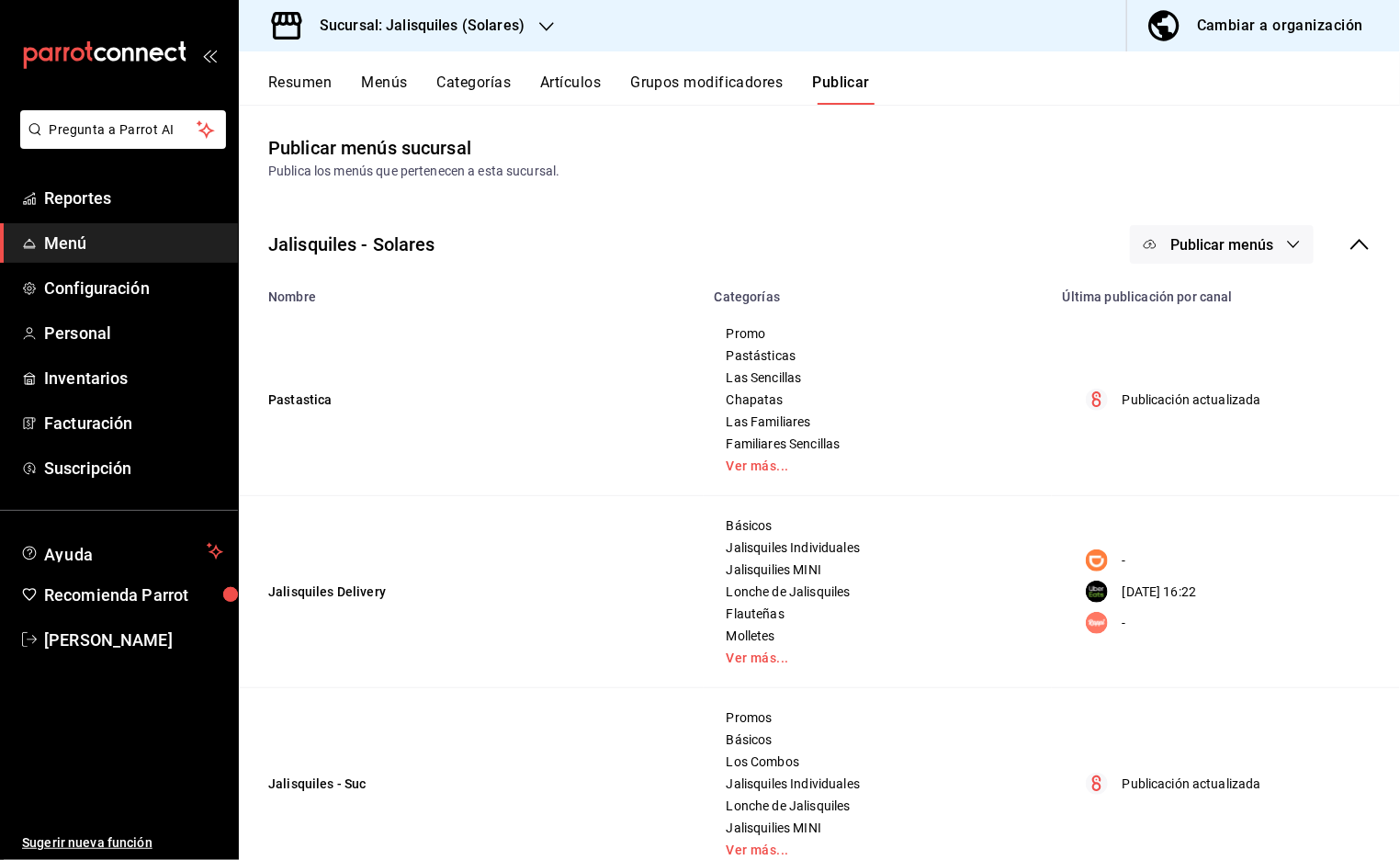
click at [1261, 248] on span "Publicar menús" at bounding box center [1221, 245] width 102 height 18
click at [1217, 406] on span "Uber Eats" at bounding box center [1248, 407] width 88 height 19
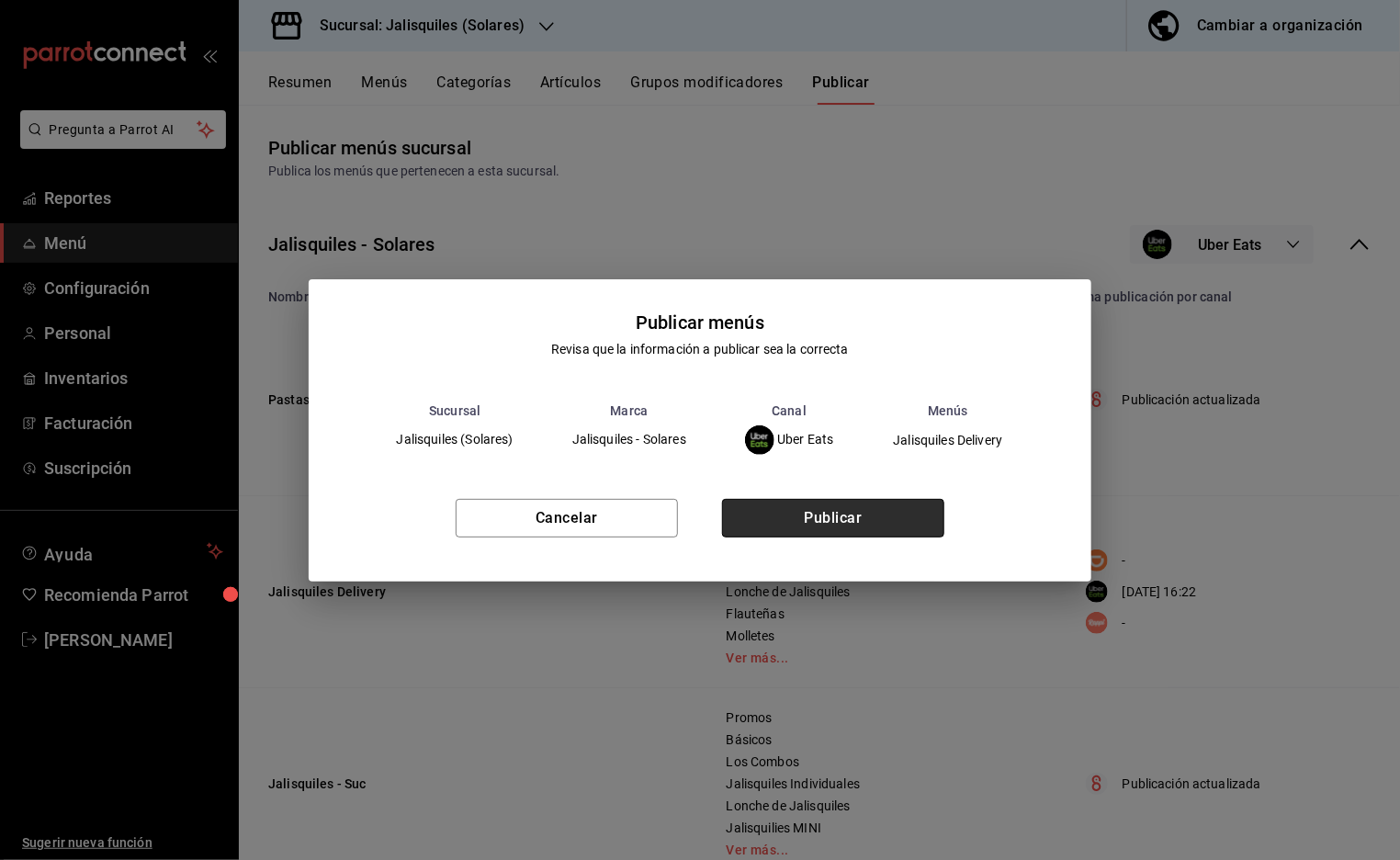
click at [862, 529] on button "Publicar" at bounding box center [833, 518] width 223 height 39
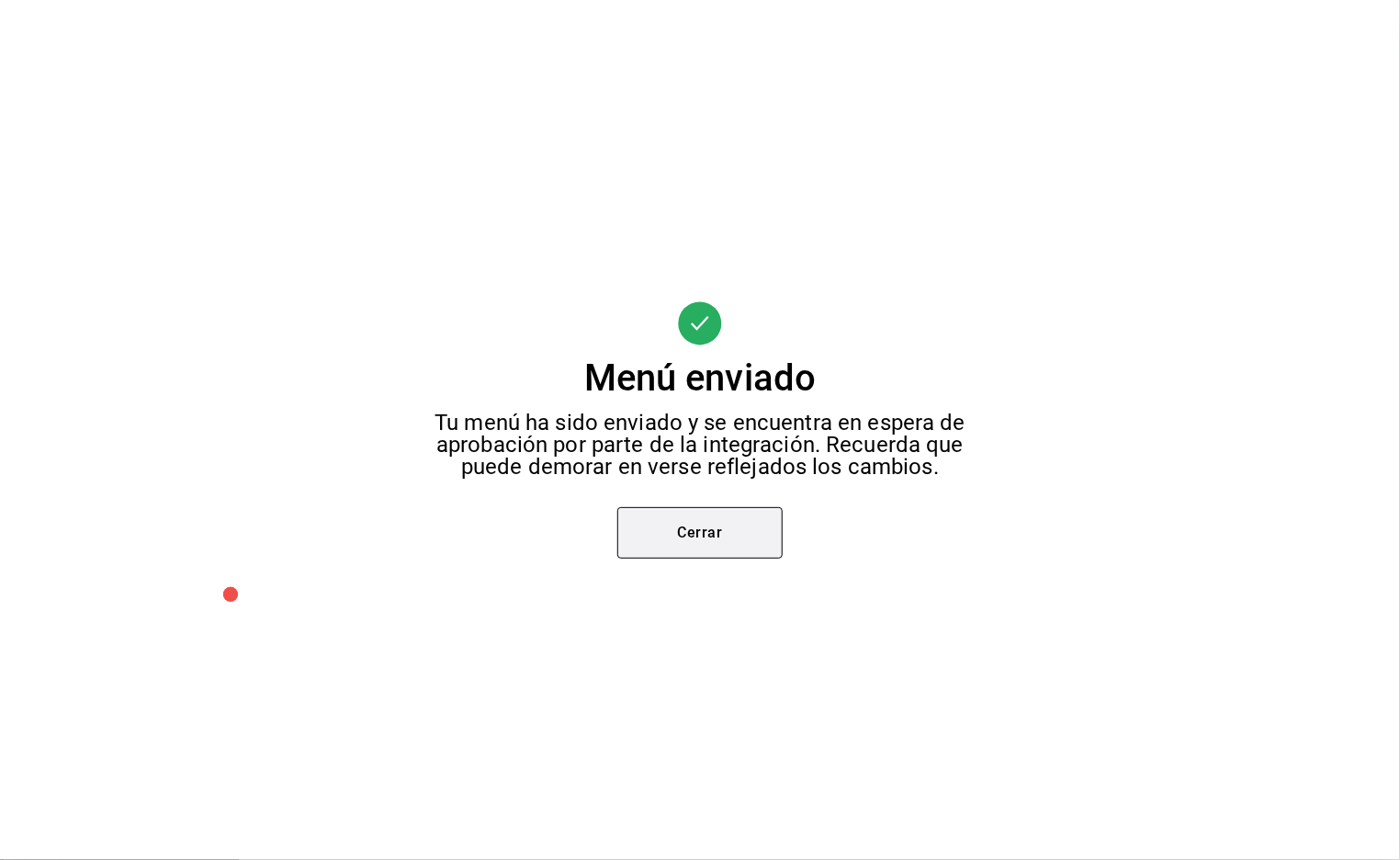
click at [707, 539] on button "Cerrar" at bounding box center [700, 533] width 165 height 52
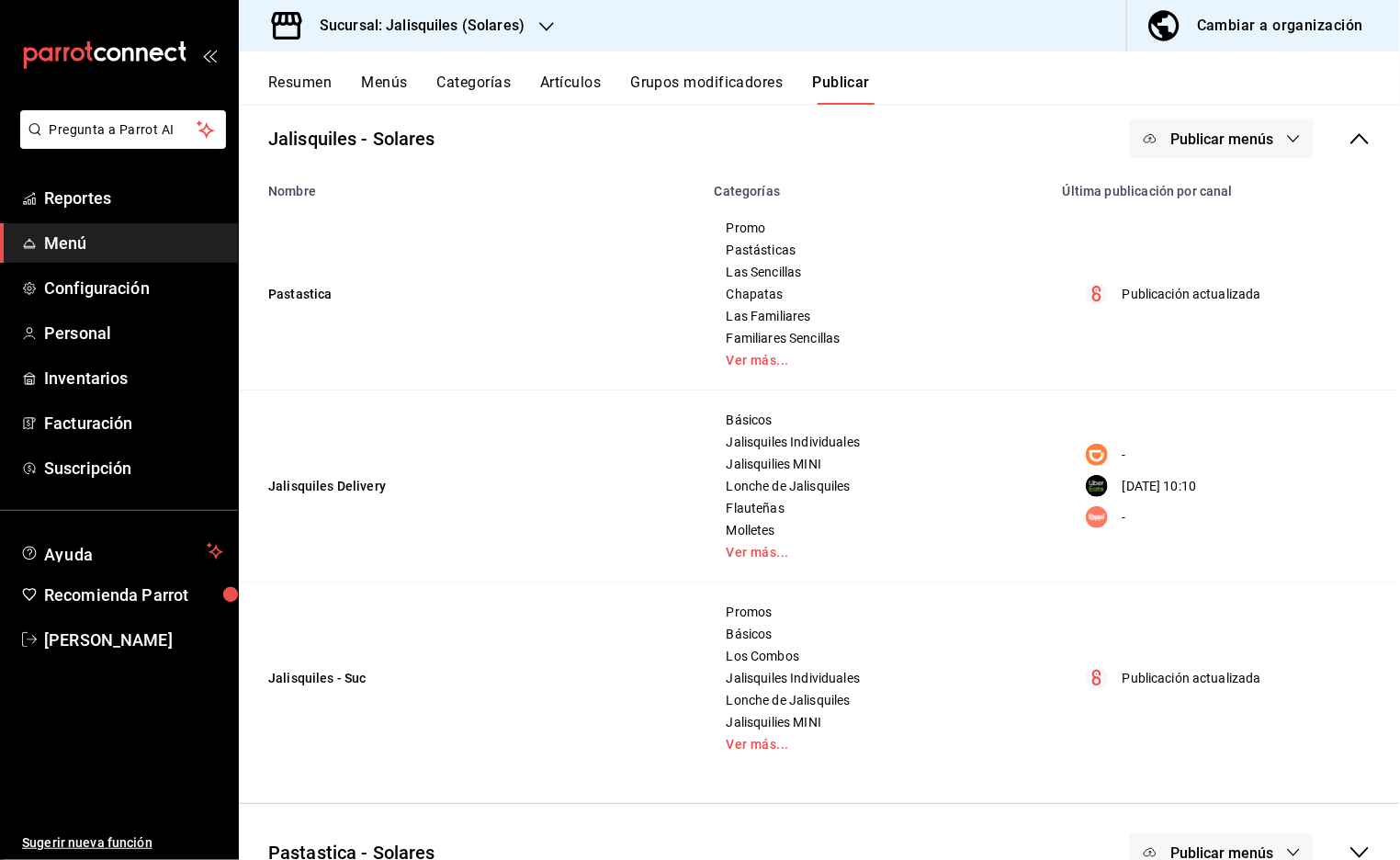
scroll to position [148, 0]
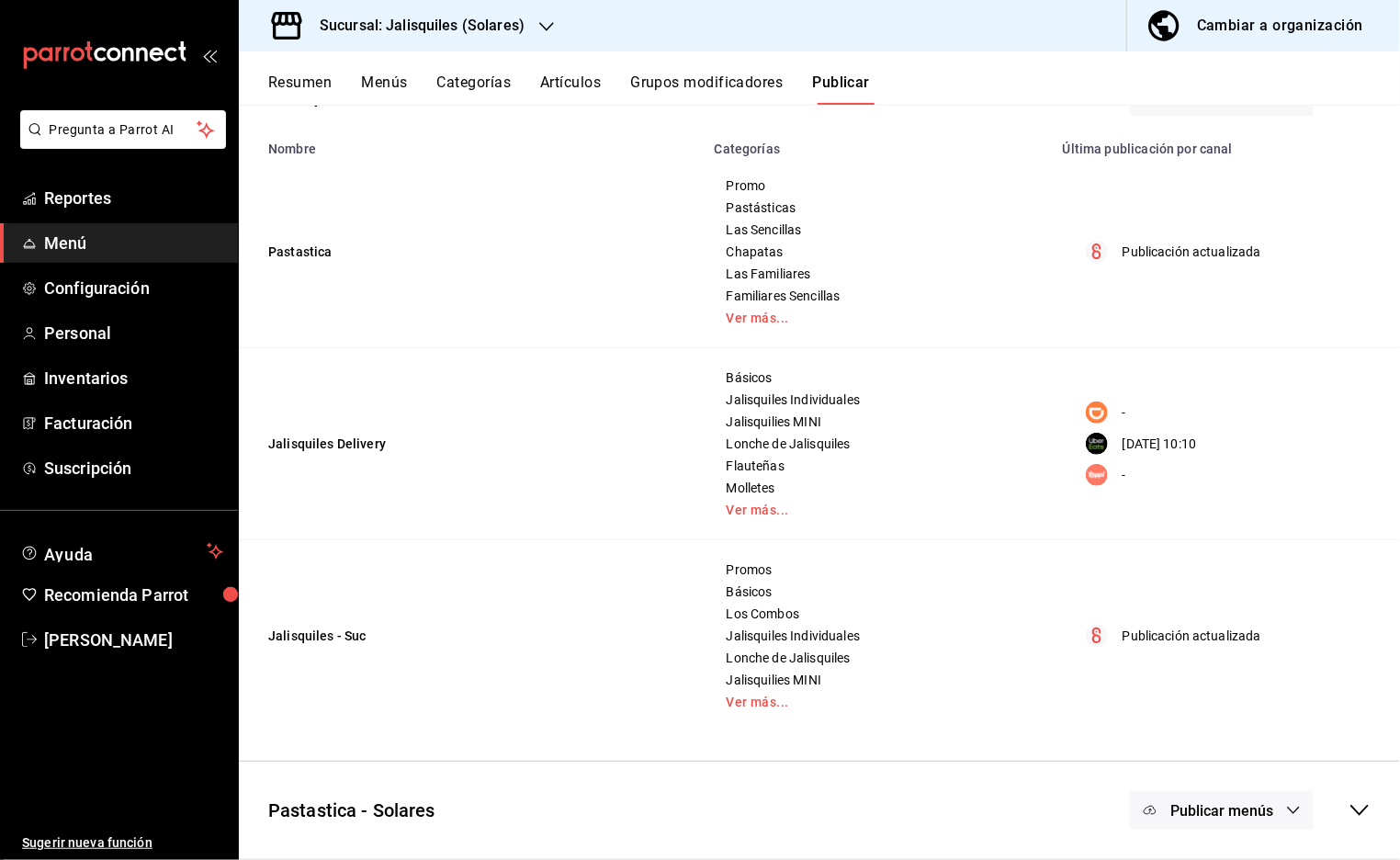
click at [309, 79] on button "Resumen" at bounding box center [300, 88] width 64 height 31
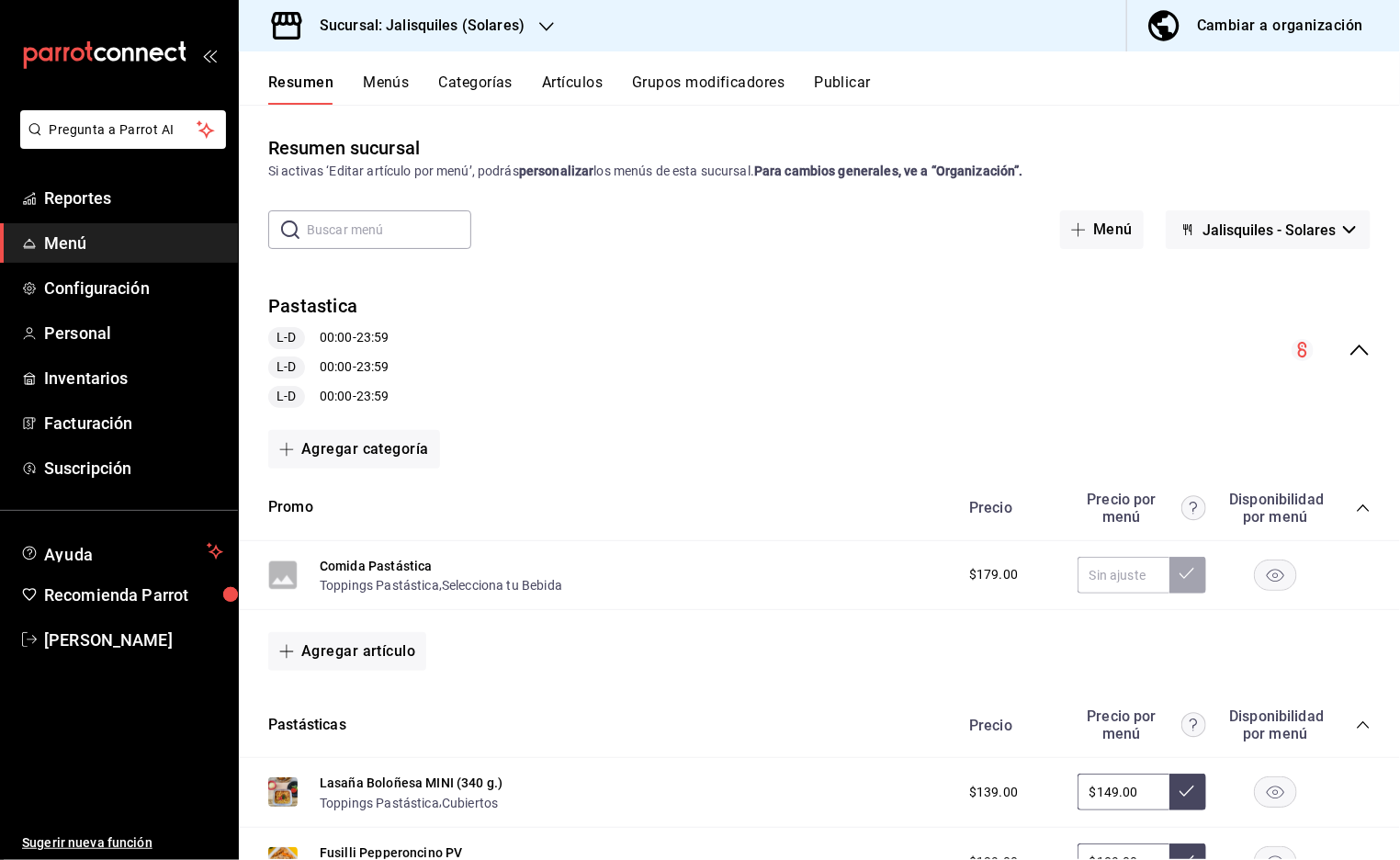
click at [1364, 352] on icon "collapse-menu-row" at bounding box center [1360, 350] width 22 height 22
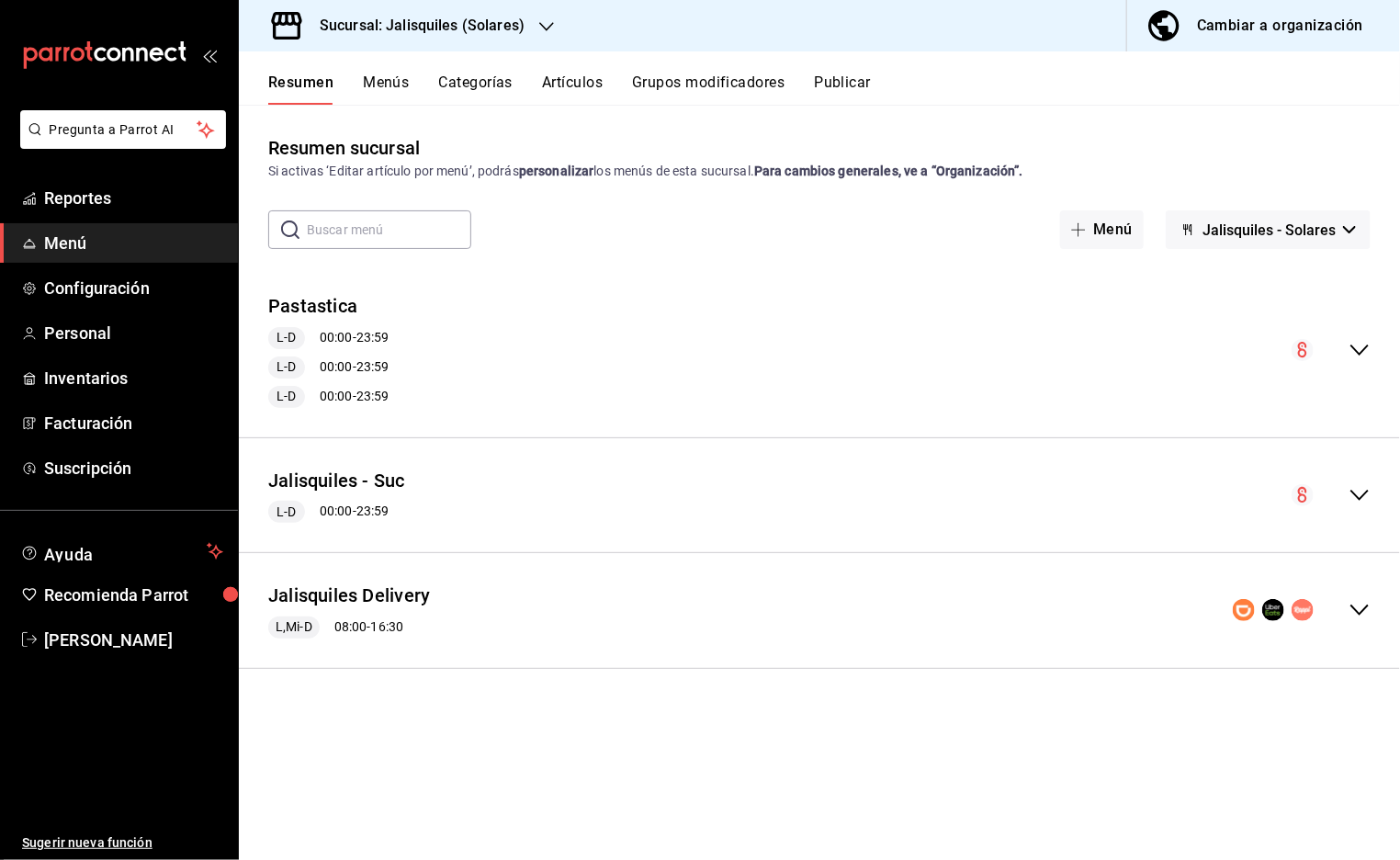
click at [1364, 610] on icon "collapse-menu-row" at bounding box center [1359, 610] width 18 height 11
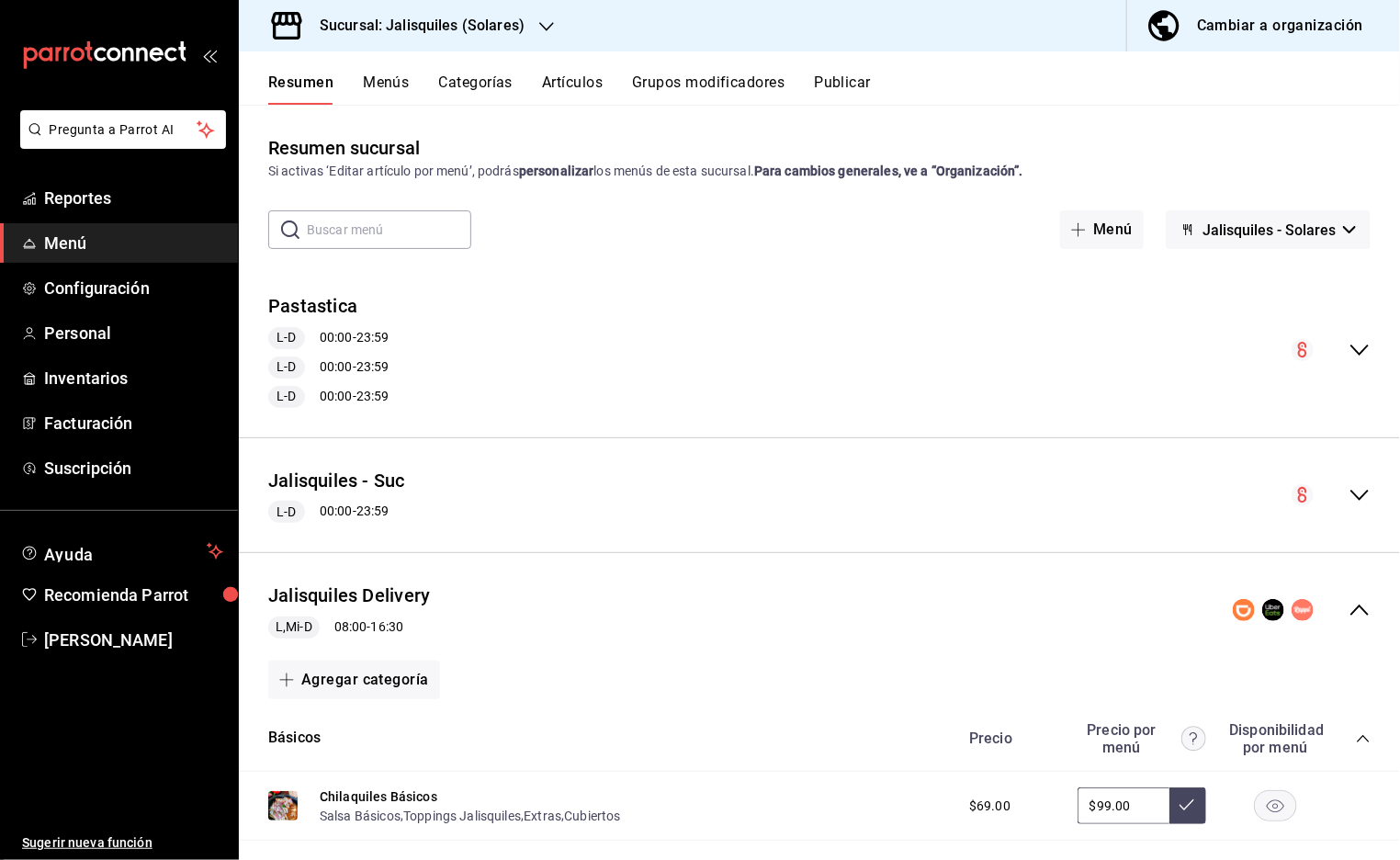
scroll to position [342, 0]
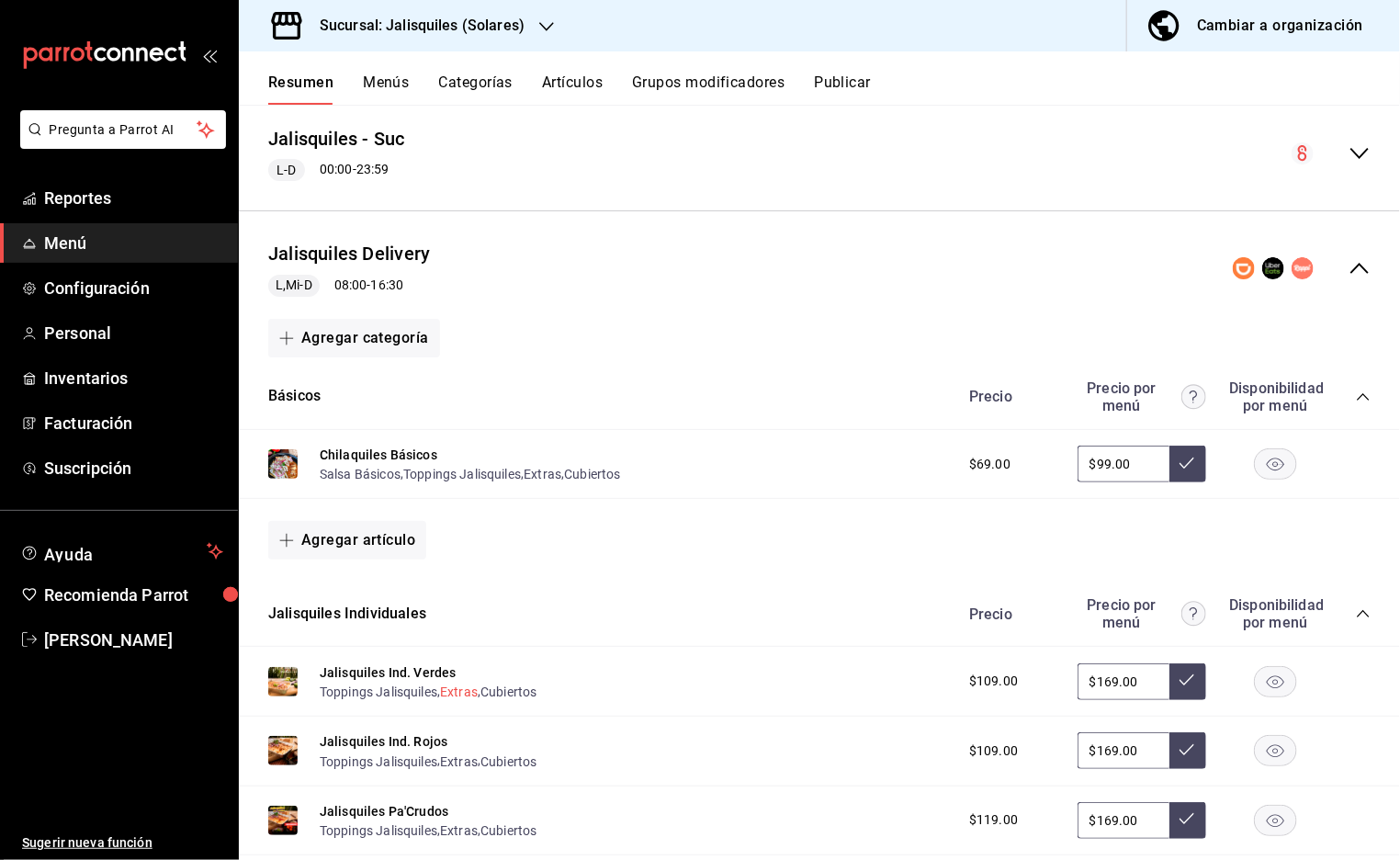
click at [464, 692] on button "Extras" at bounding box center [459, 692] width 38 height 18
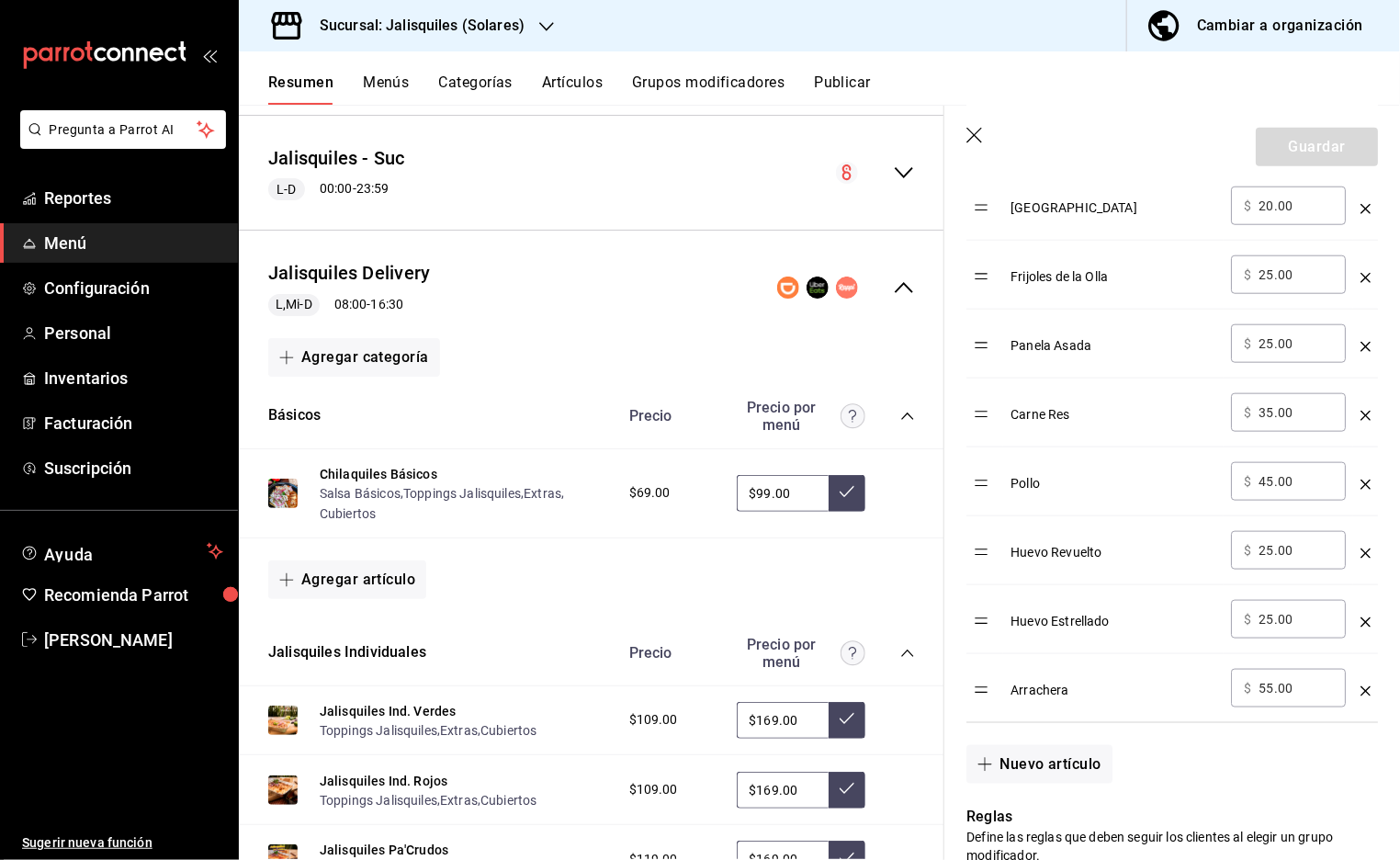
scroll to position [800, 0]
click at [1272, 545] on input "25.00" at bounding box center [1296, 547] width 75 height 18
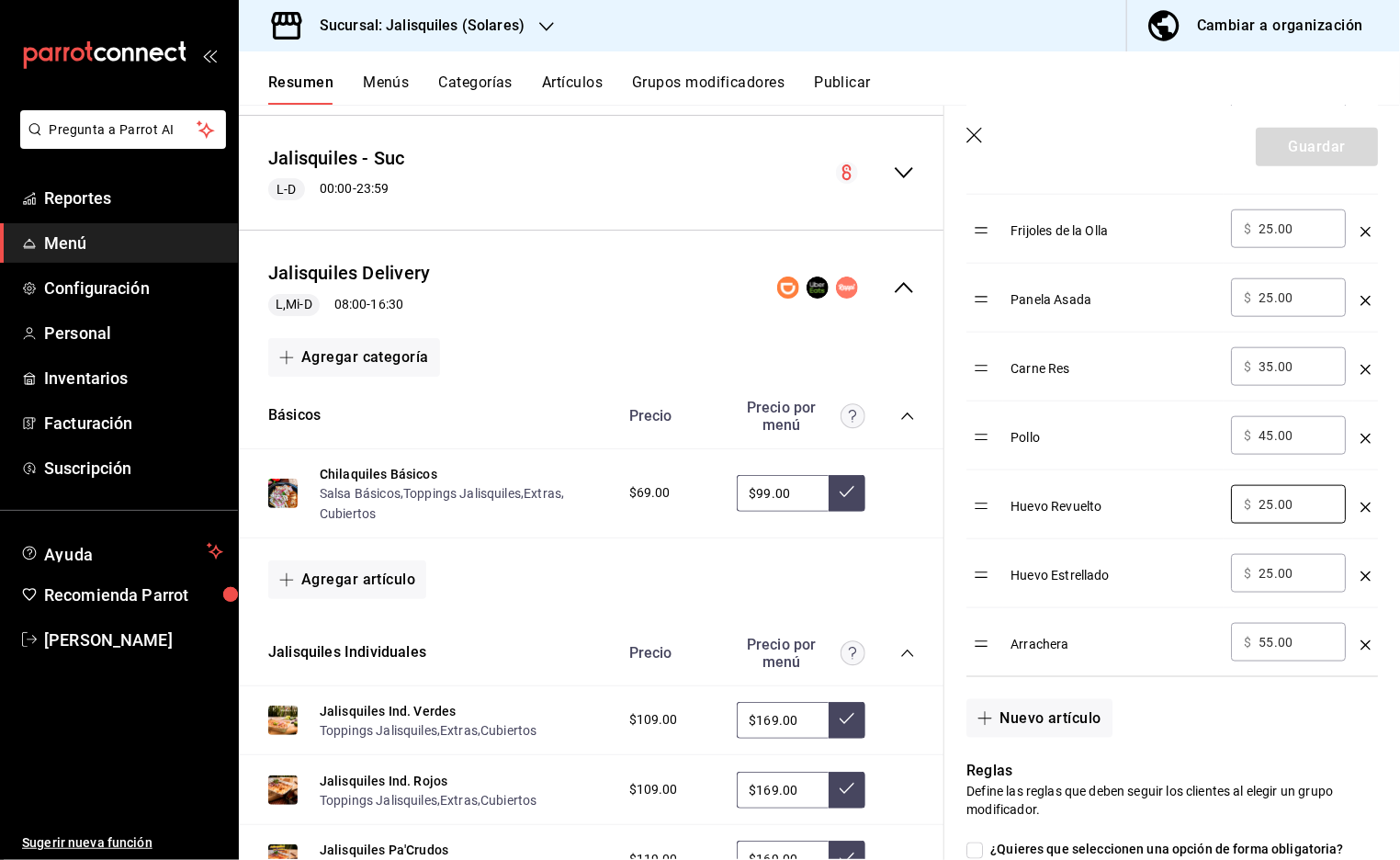
scroll to position [871, 0]
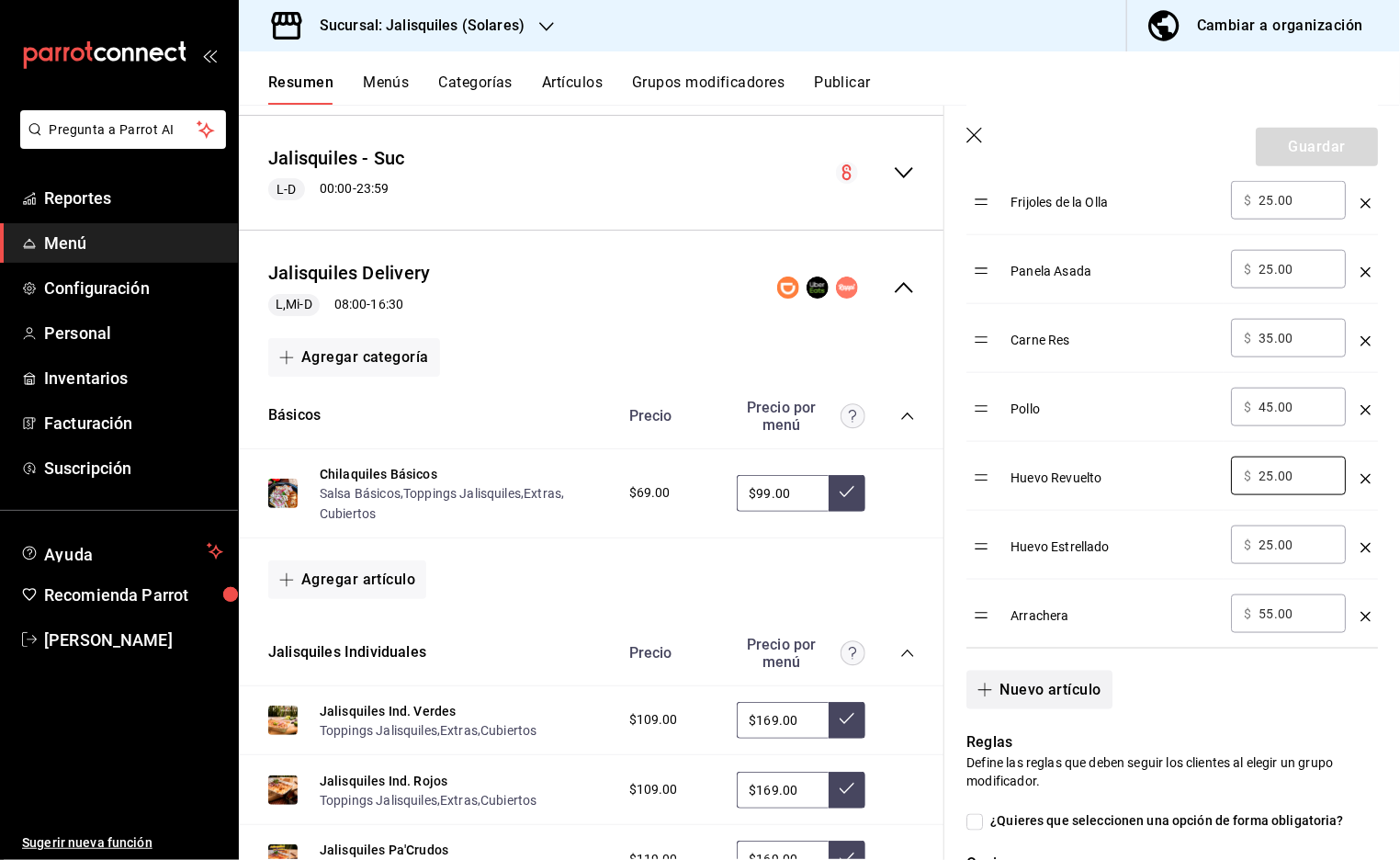
click at [1051, 689] on button "Nuevo artículo" at bounding box center [1039, 690] width 145 height 39
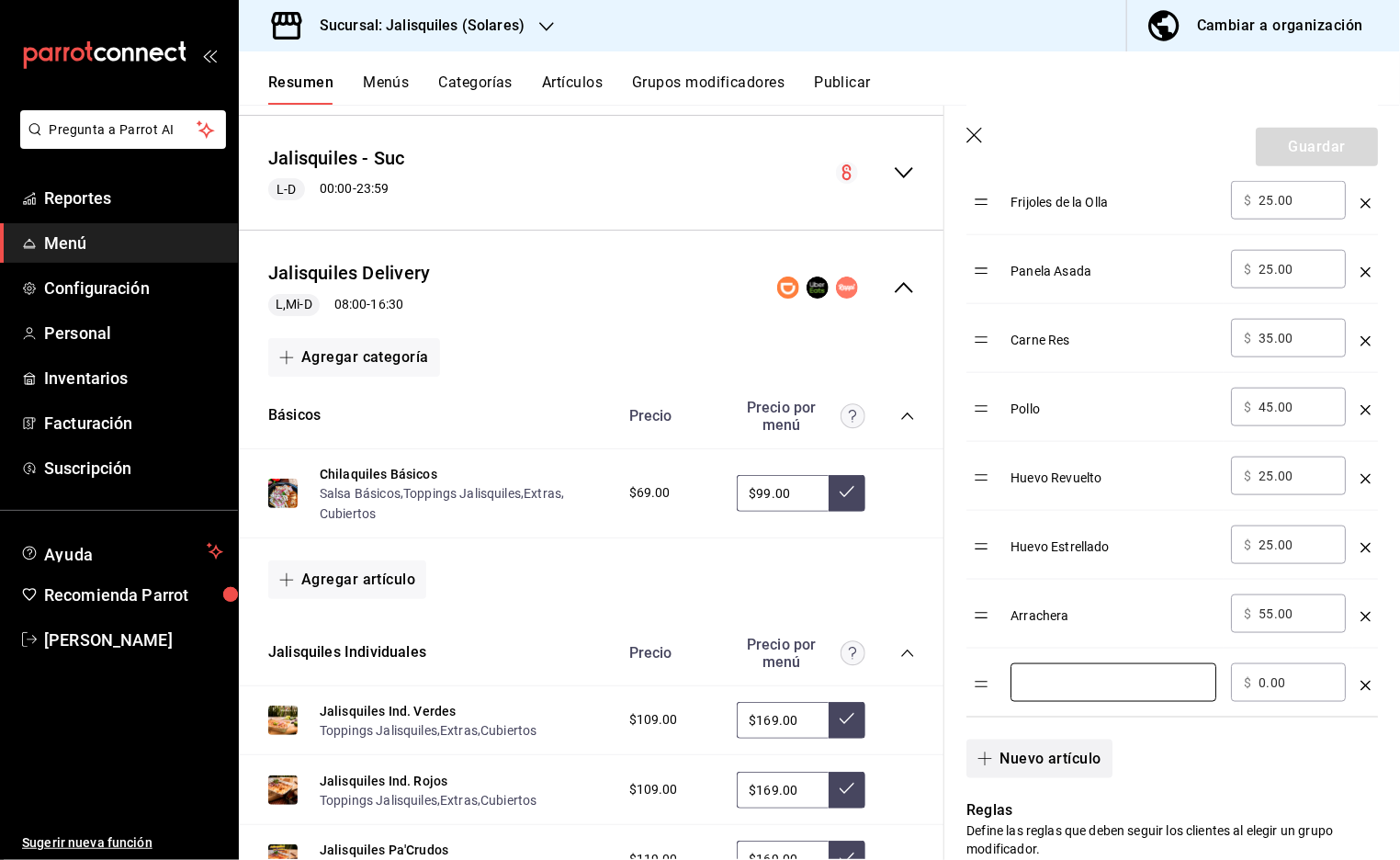
click at [1051, 689] on input "optionsTable" at bounding box center [1113, 682] width 180 height 18
type input "Friojoles Refritos"
click at [1275, 682] on input "0.00" at bounding box center [1296, 682] width 75 height 18
click at [1290, 684] on input "0.00" at bounding box center [1296, 682] width 75 height 18
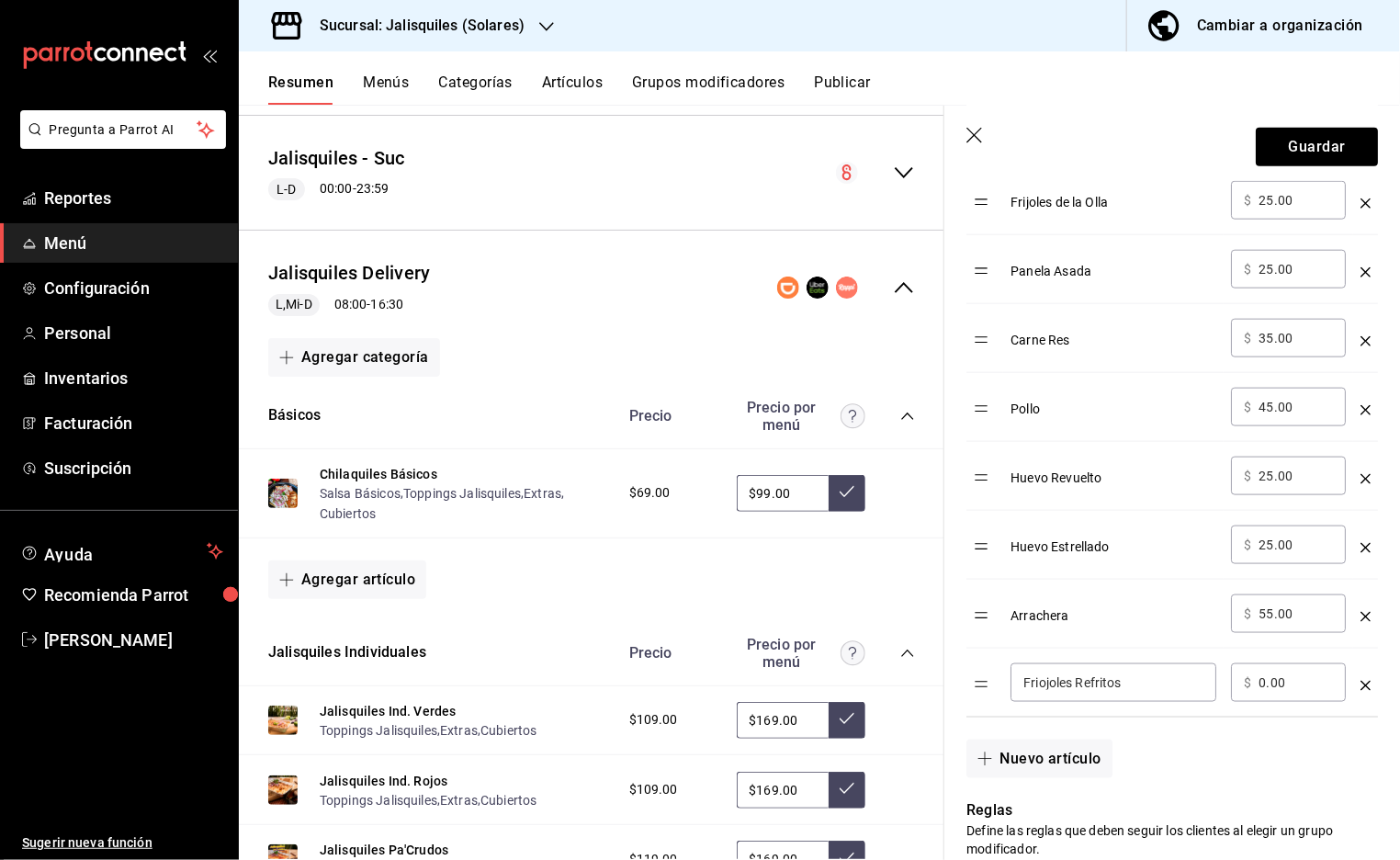
click at [1268, 684] on input "0.00" at bounding box center [1296, 682] width 75 height 18
type input "25.00"
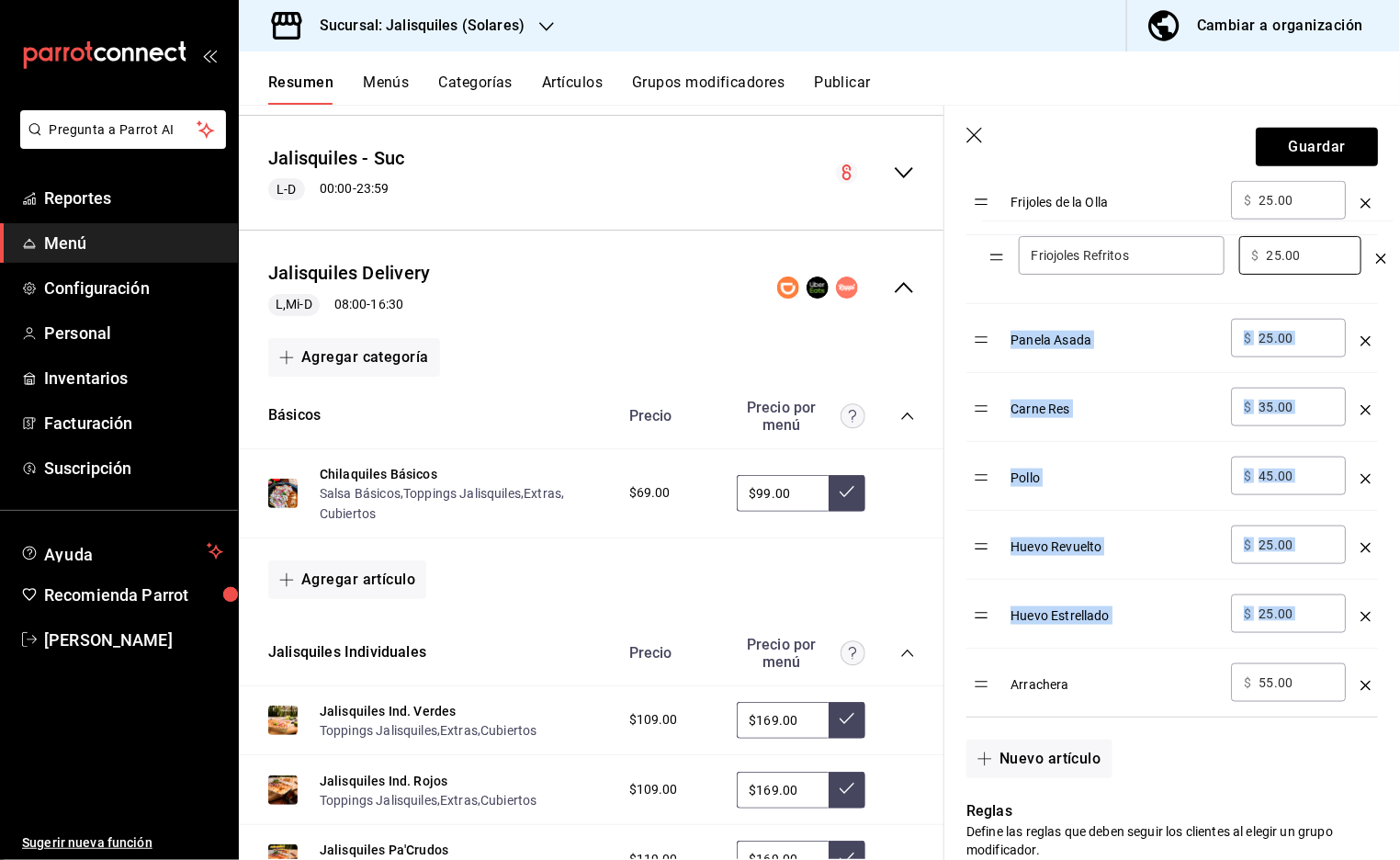
drag, startPoint x: 983, startPoint y: 684, endPoint x: 998, endPoint y: 266, distance: 418.3
click at [998, 266] on table "Opción Precio Salsa Macha 1 oz ​ $ 10.00 ​ 1/2 Bolillo ​ $ 15.00 ​ [GEOGRAPHIC_…" at bounding box center [1172, 315] width 412 height 802
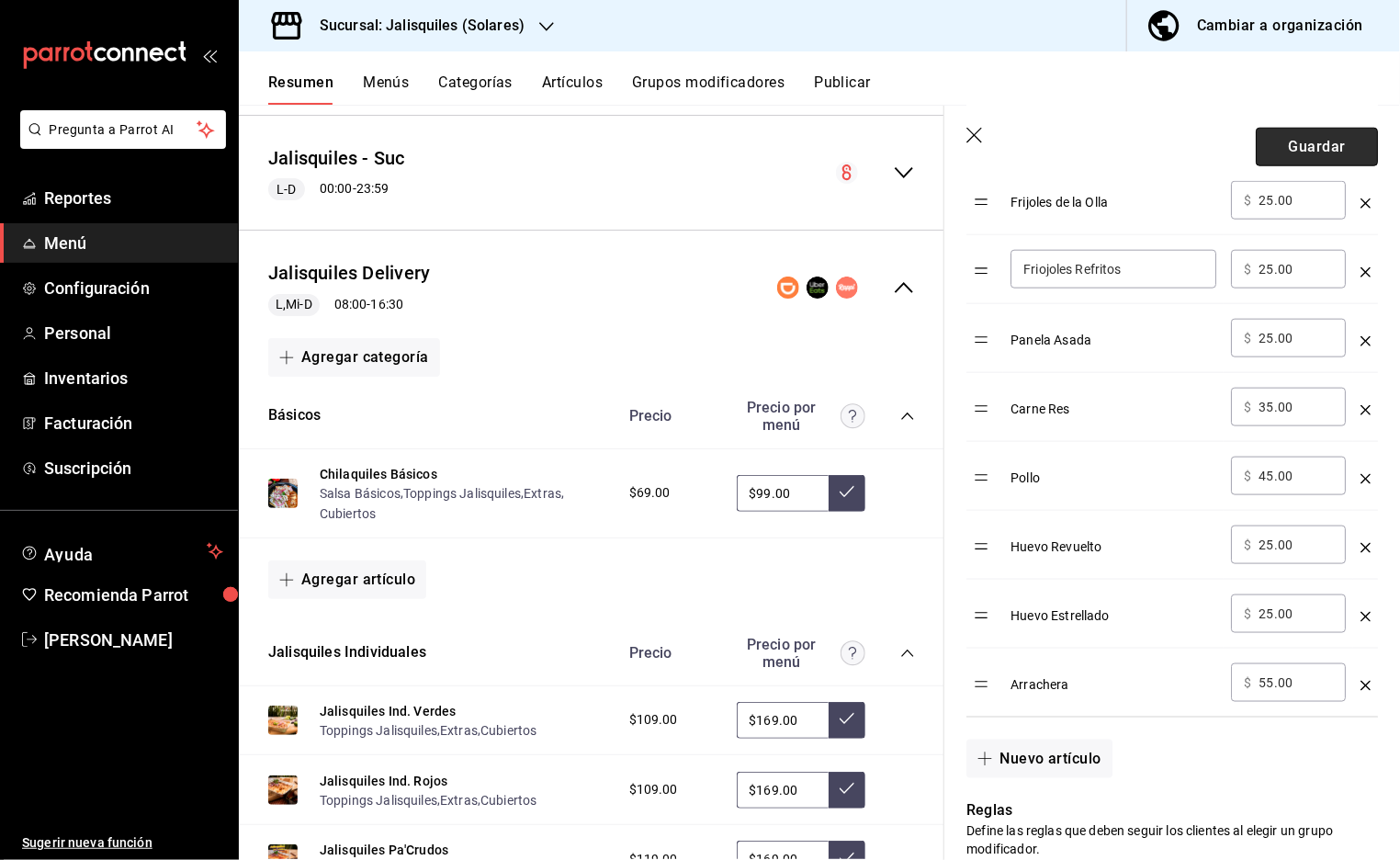
click at [1316, 145] on button "Guardar" at bounding box center [1316, 146] width 122 height 39
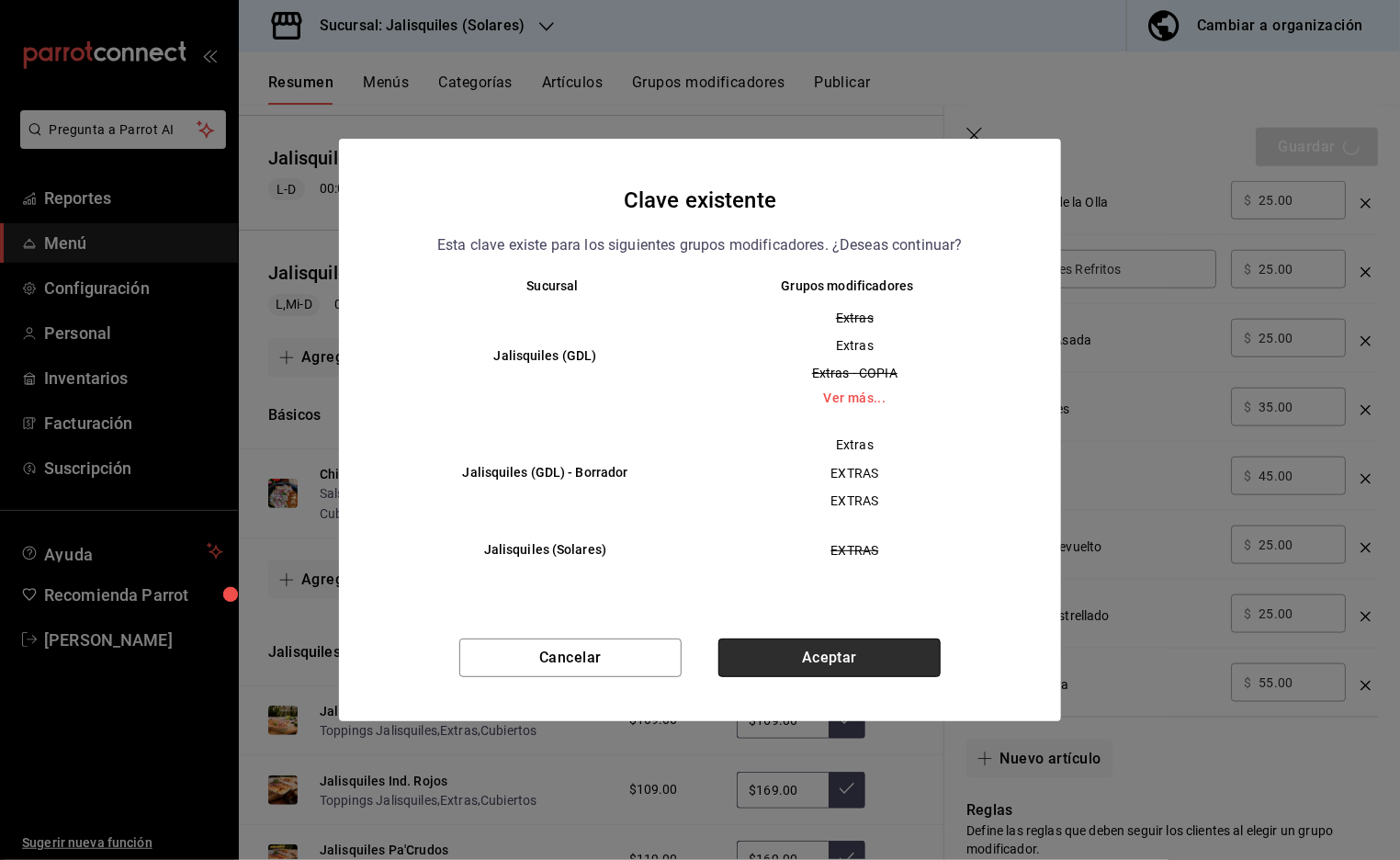
click at [804, 662] on button "Aceptar" at bounding box center [830, 657] width 223 height 39
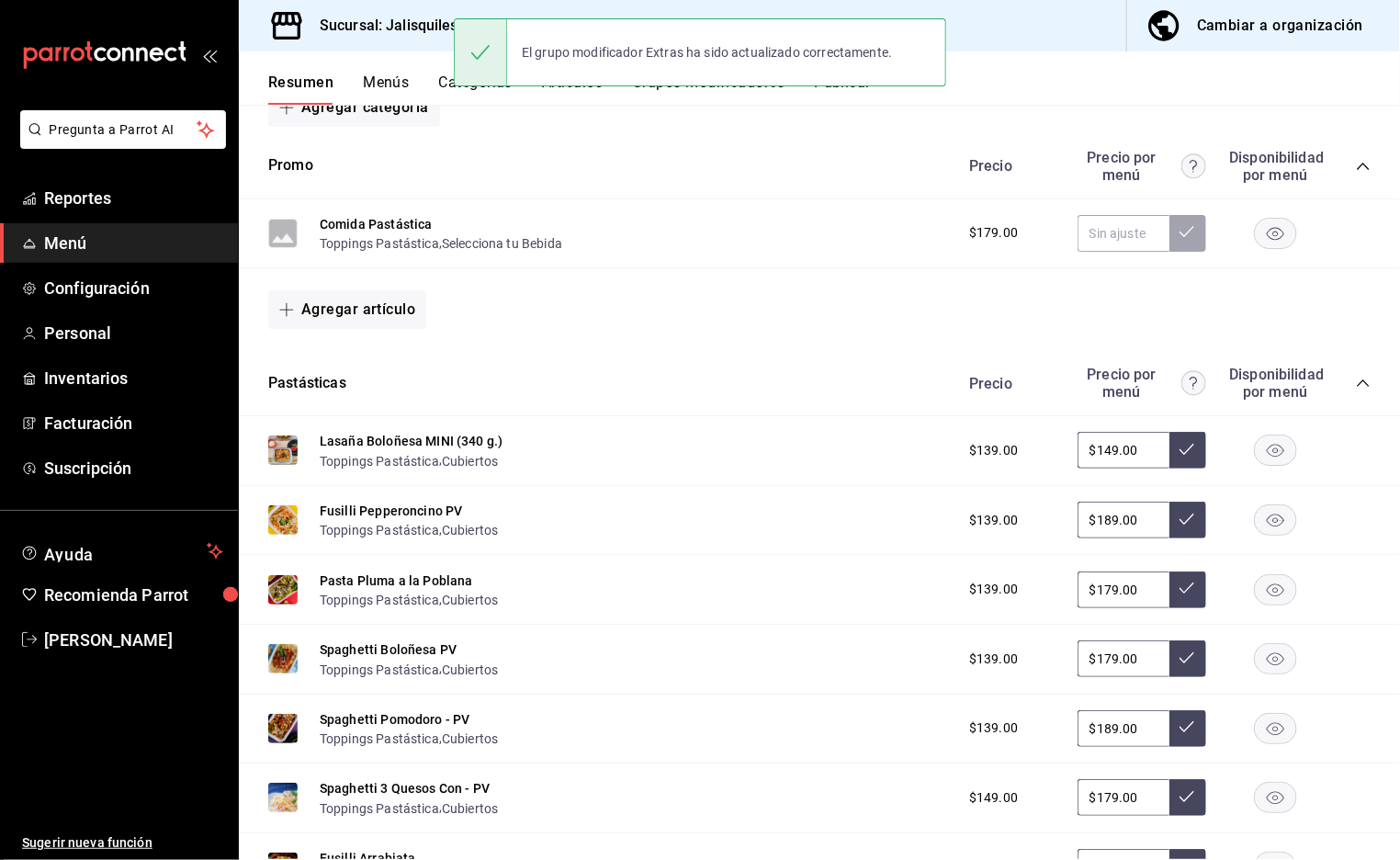
scroll to position [1538, 0]
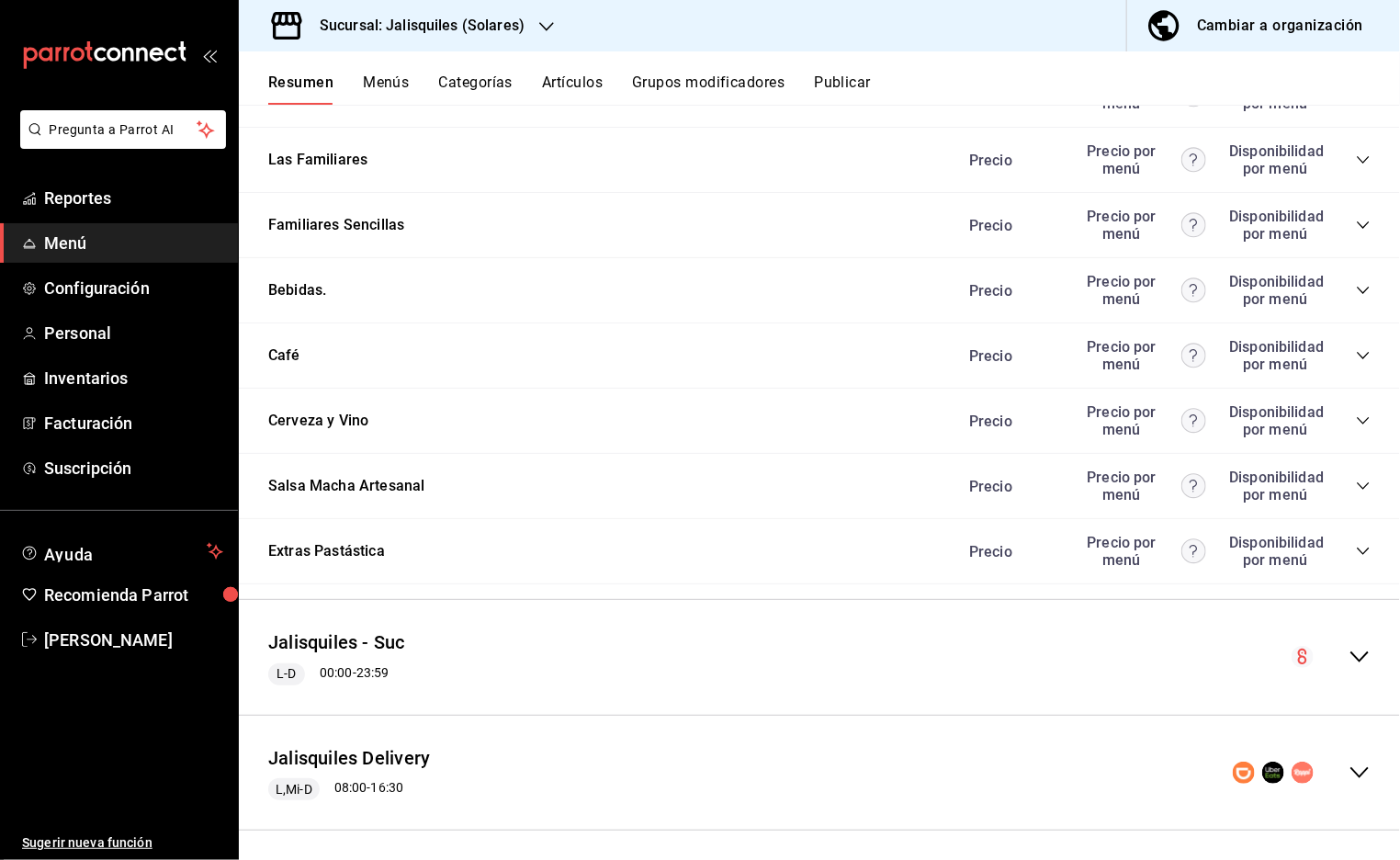
click at [836, 80] on button "Publicar" at bounding box center [842, 88] width 57 height 31
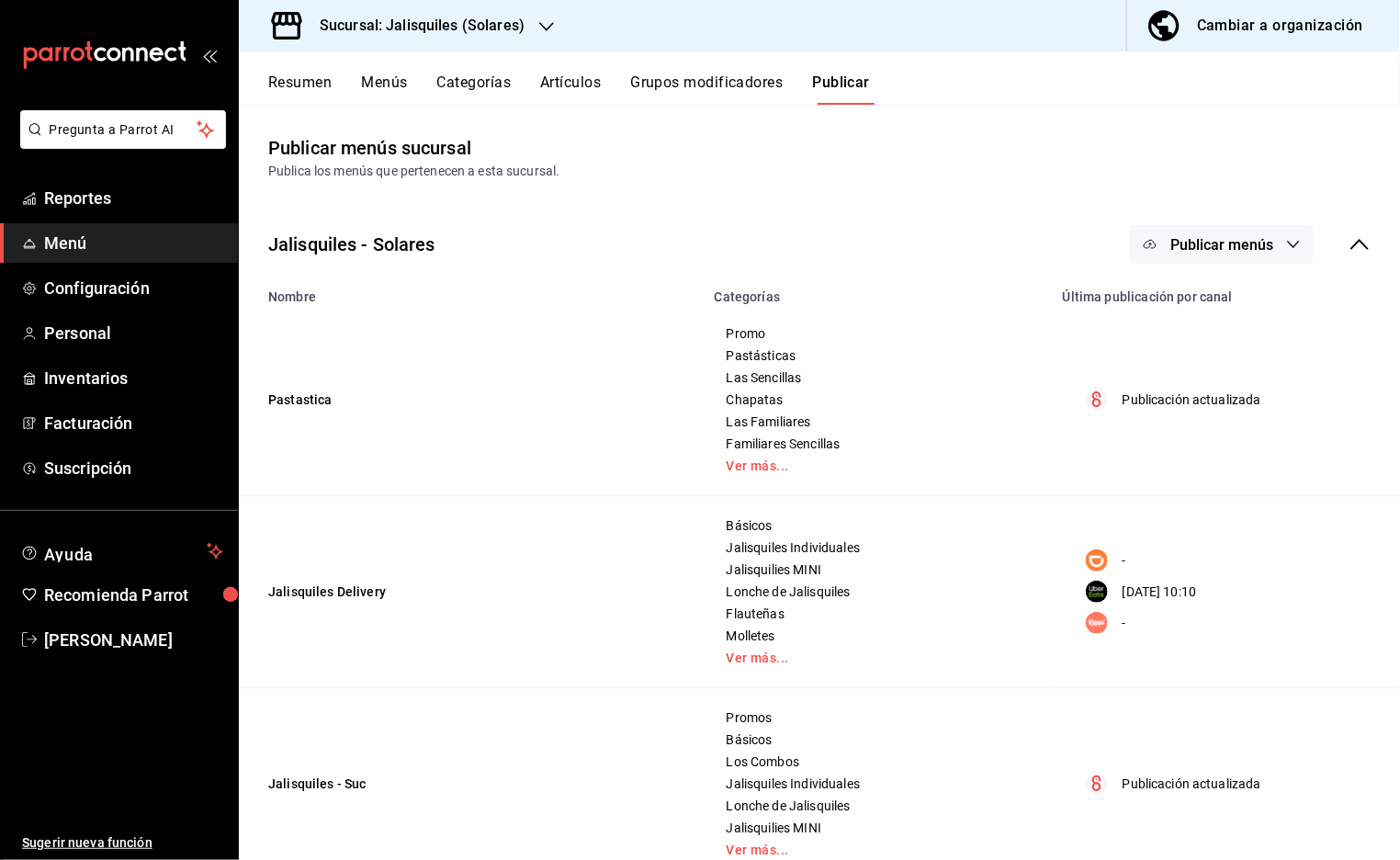
click at [1366, 242] on icon at bounding box center [1360, 245] width 22 height 22
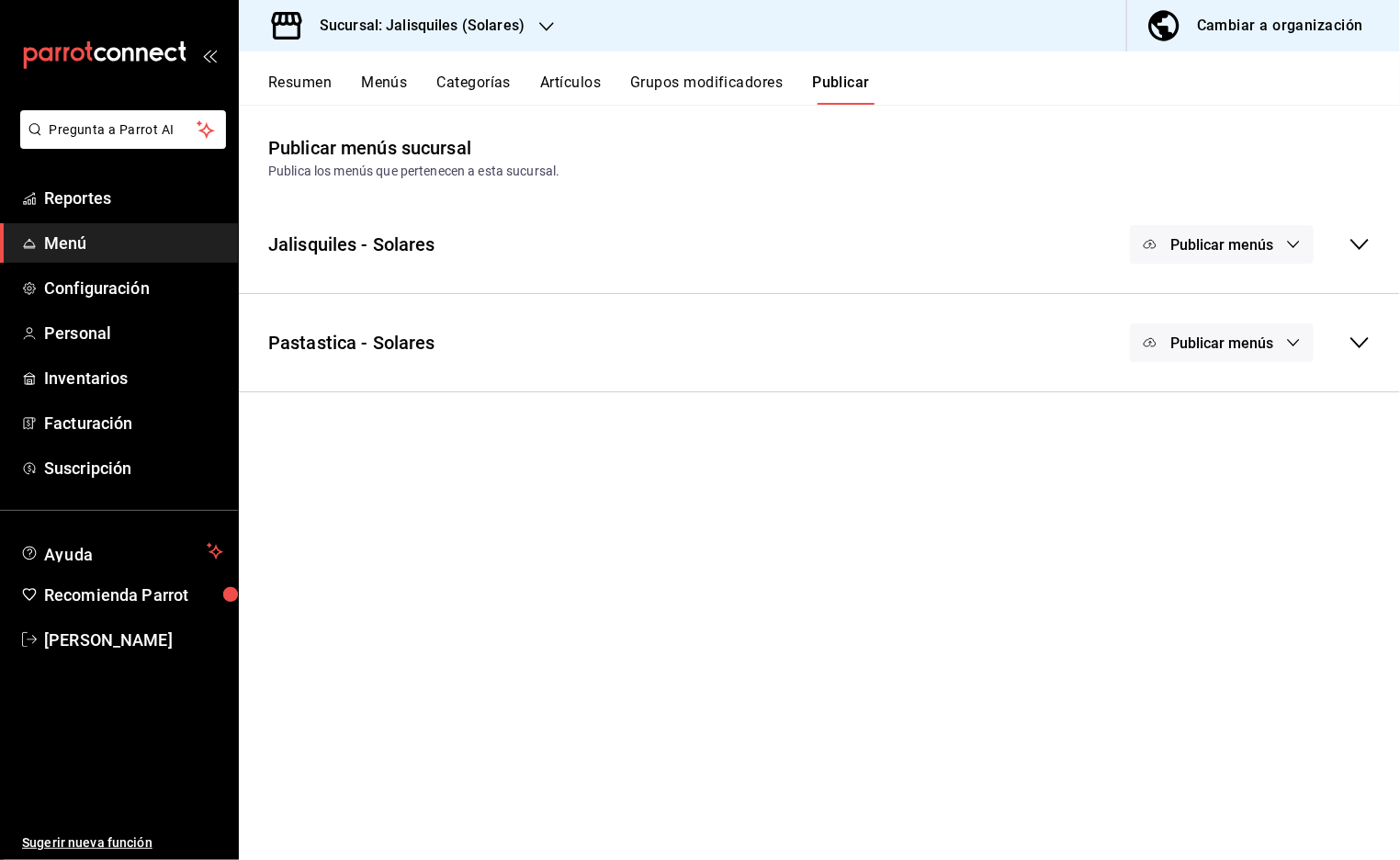
click at [1358, 246] on icon at bounding box center [1359, 244] width 18 height 11
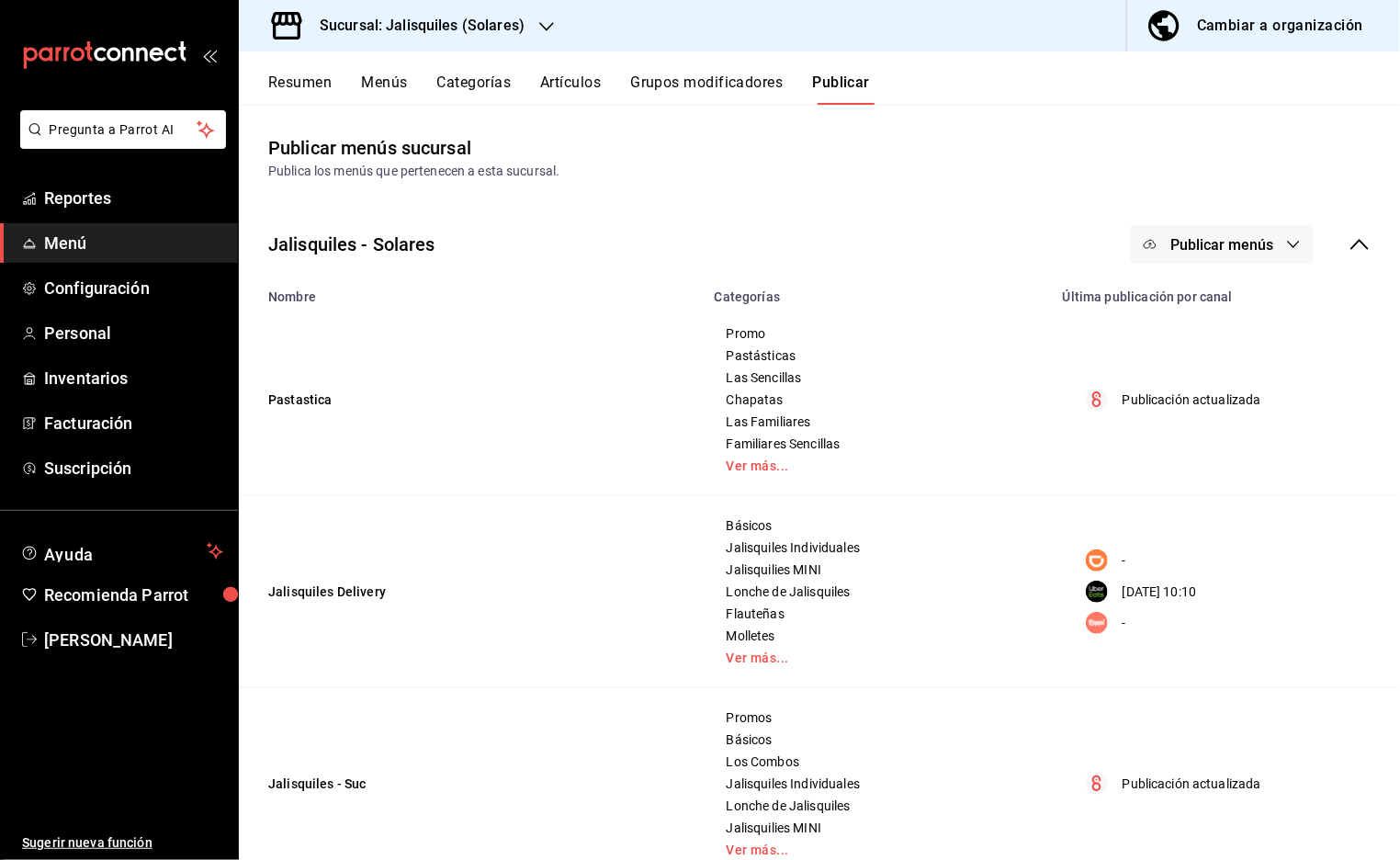
click at [1285, 242] on button "Publicar menús" at bounding box center [1222, 244] width 184 height 39
click at [1218, 406] on span "Uber Eats" at bounding box center [1248, 407] width 88 height 19
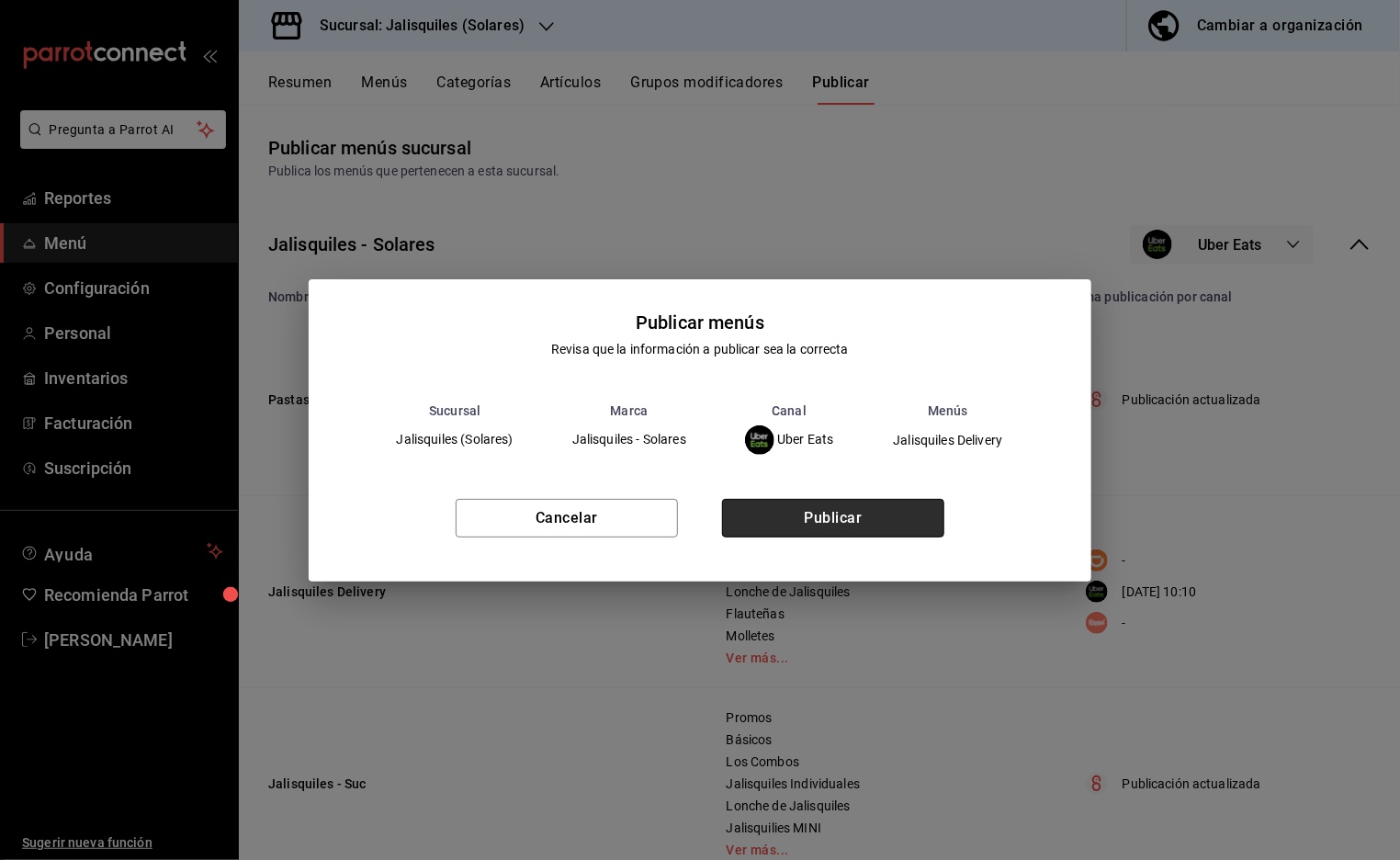
click at [880, 518] on button "Publicar" at bounding box center [833, 518] width 223 height 39
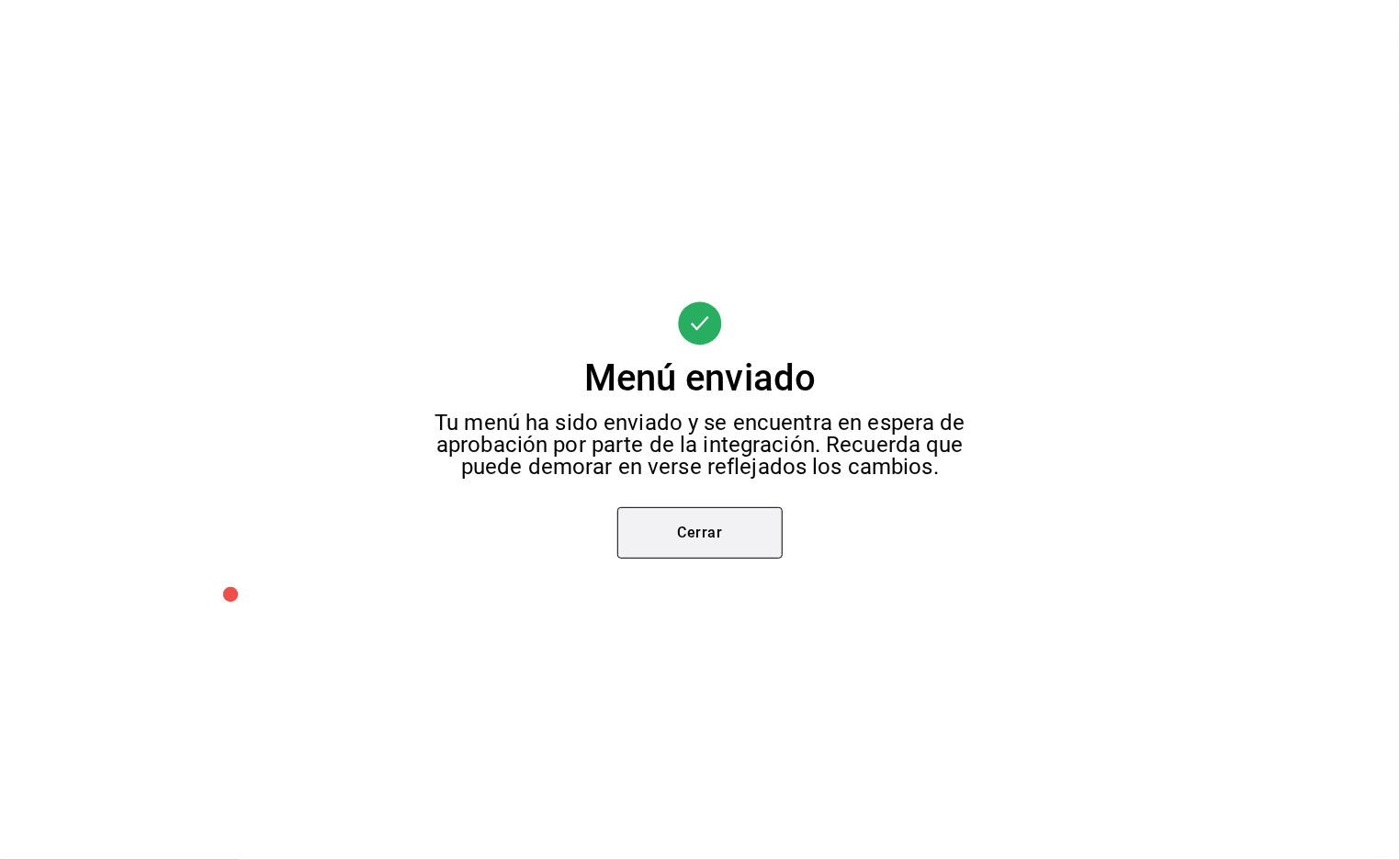
click at [710, 532] on button "Cerrar" at bounding box center [700, 533] width 165 height 52
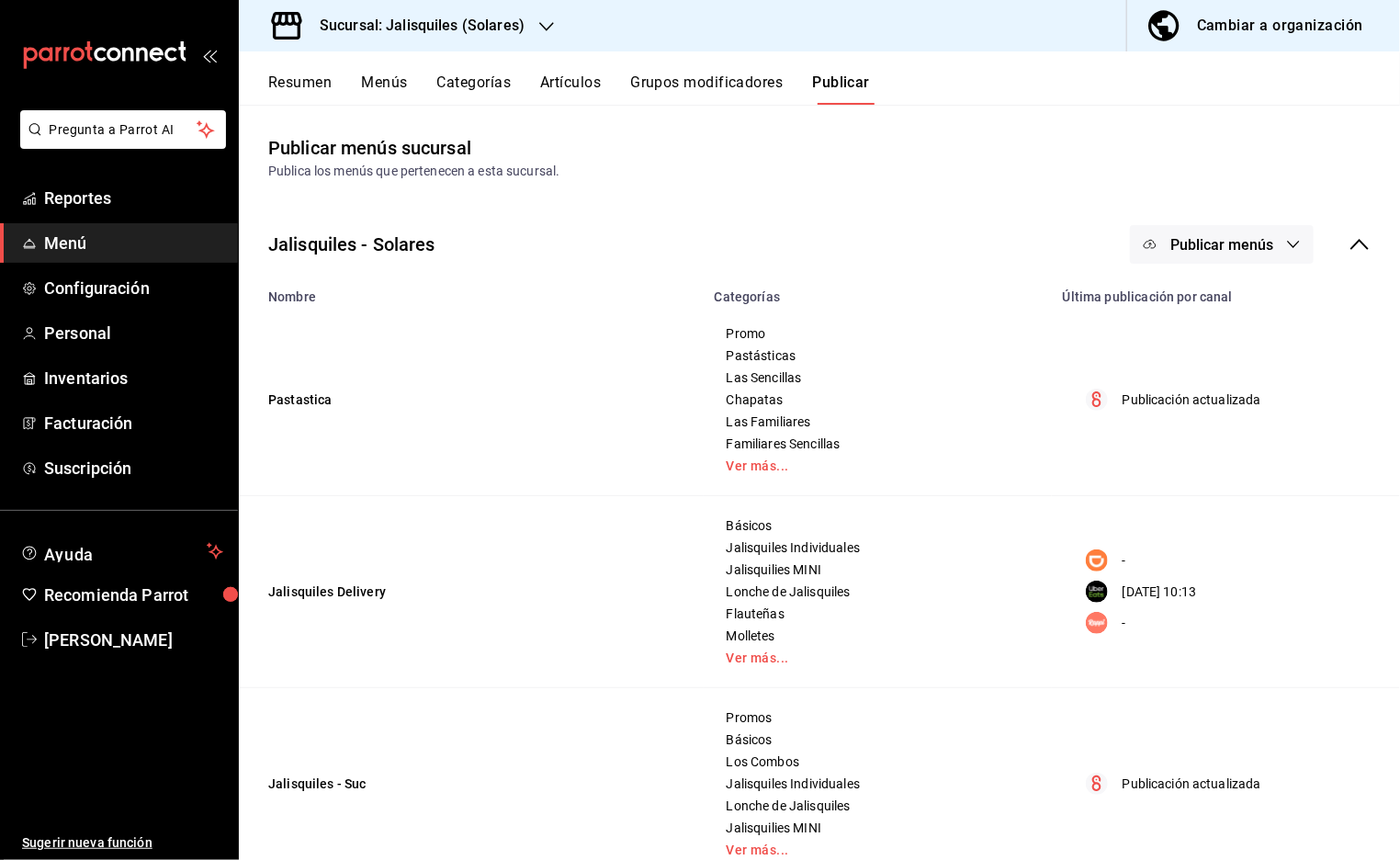
click at [472, 25] on h3 "Sucursal: Jalisquiles (Solares)" at bounding box center [415, 26] width 220 height 22
click at [345, 75] on span "Jalisquiles (GDL)" at bounding box center [302, 79] width 98 height 19
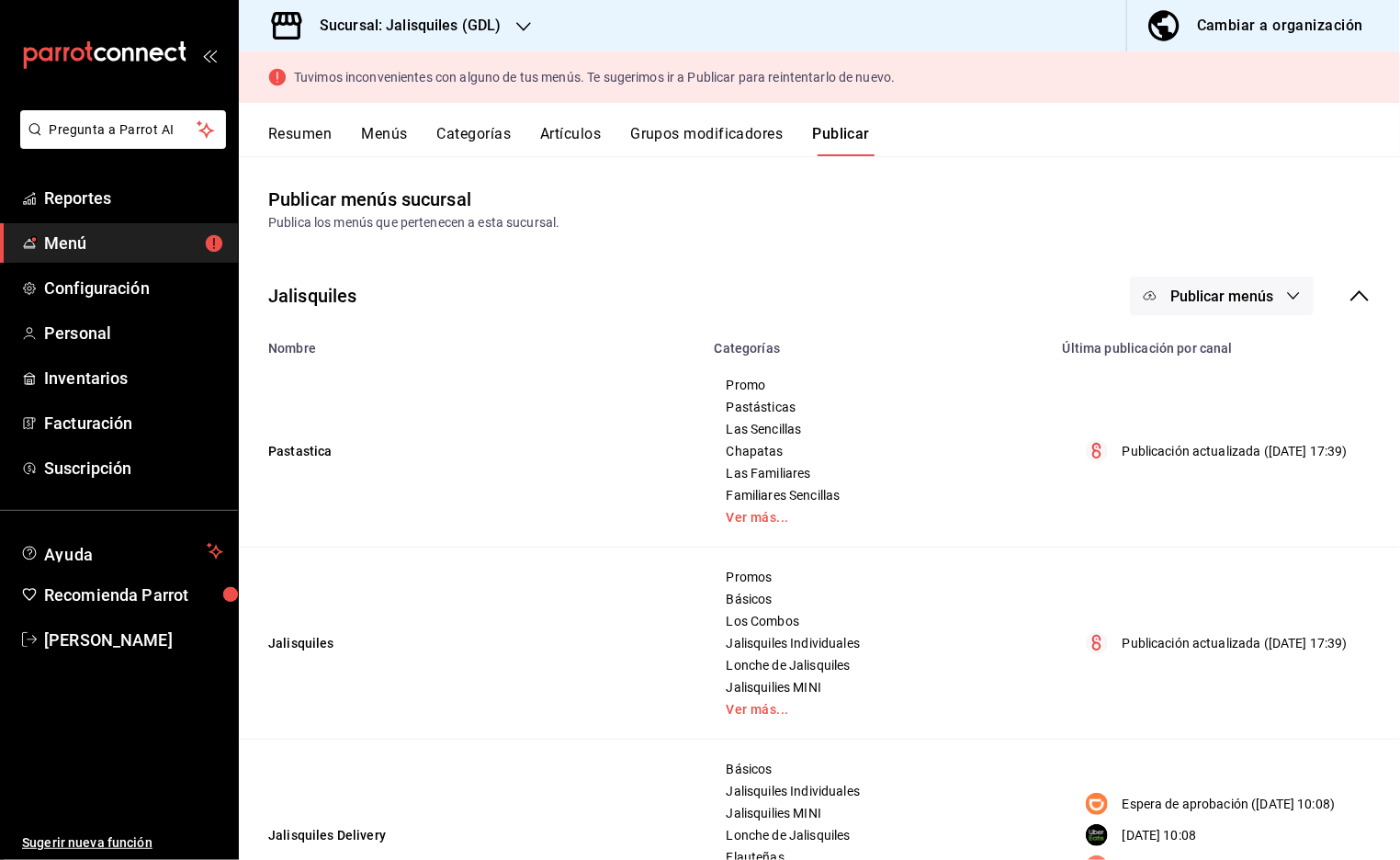
click at [73, 243] on span "Menú" at bounding box center [133, 243] width 179 height 25
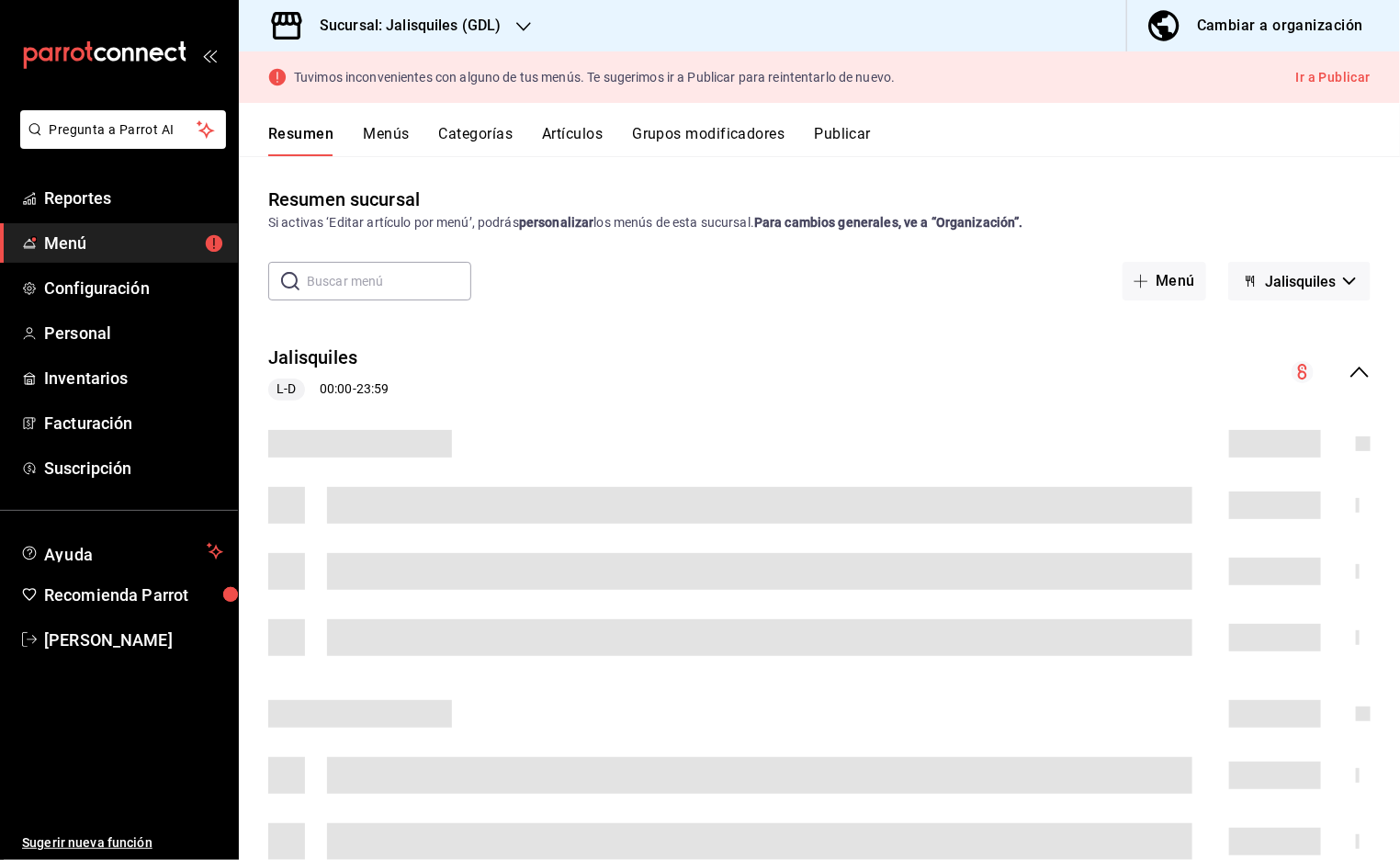
click at [1364, 371] on icon "collapse-menu-row" at bounding box center [1359, 372] width 18 height 11
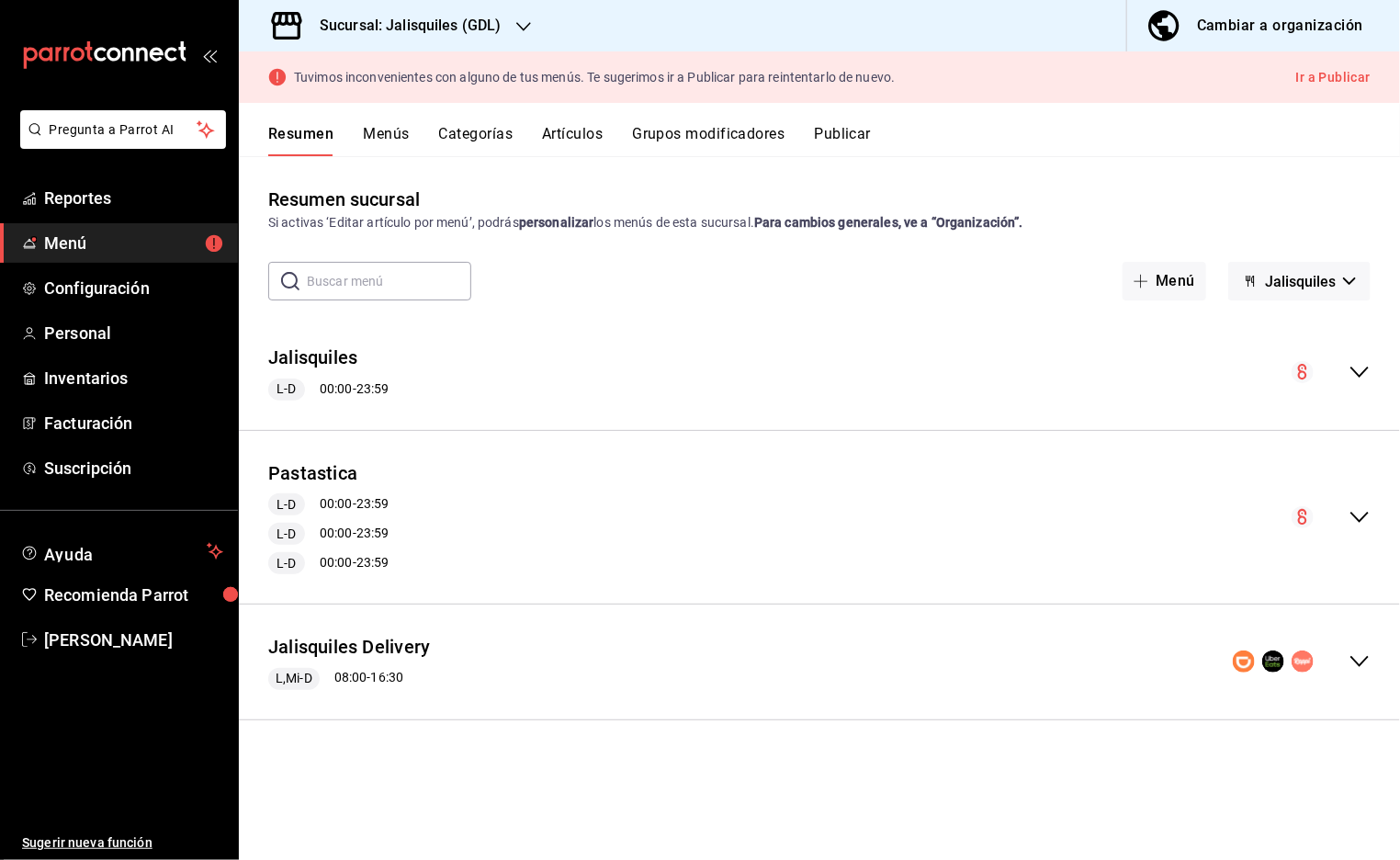
click at [1359, 659] on icon "collapse-menu-row" at bounding box center [1360, 661] width 22 height 22
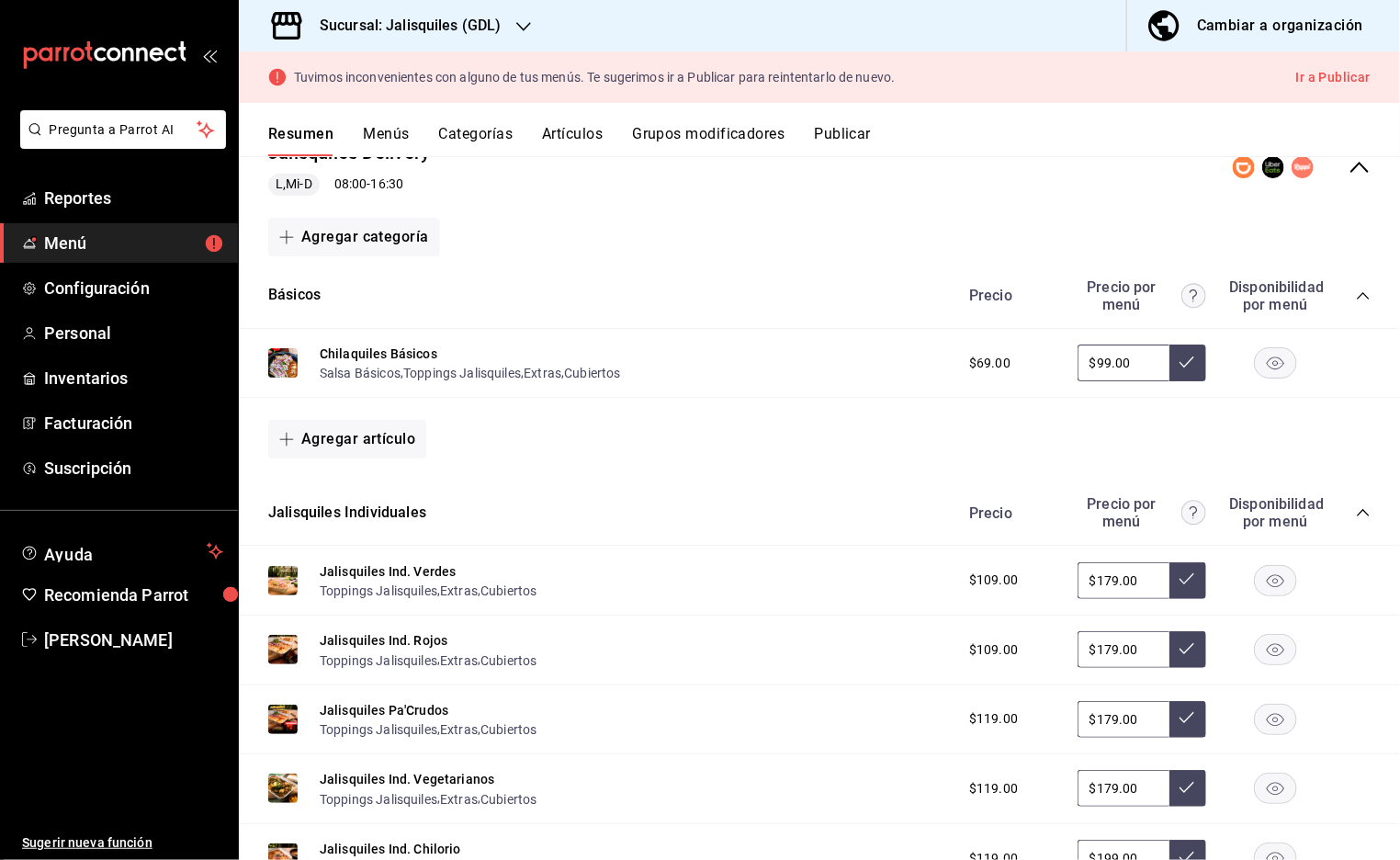
scroll to position [497, 0]
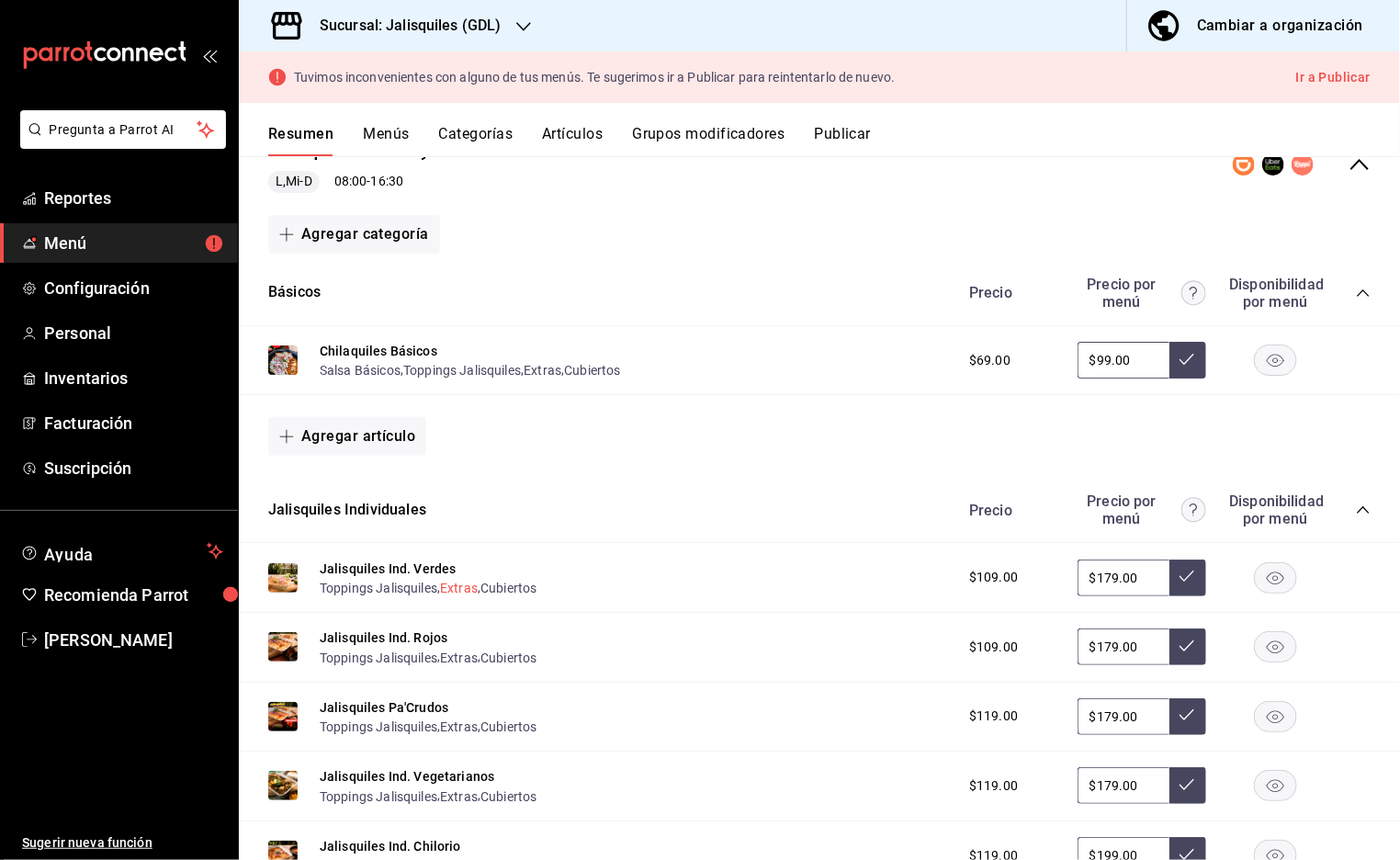
click at [456, 587] on button "Extras" at bounding box center [459, 588] width 38 height 18
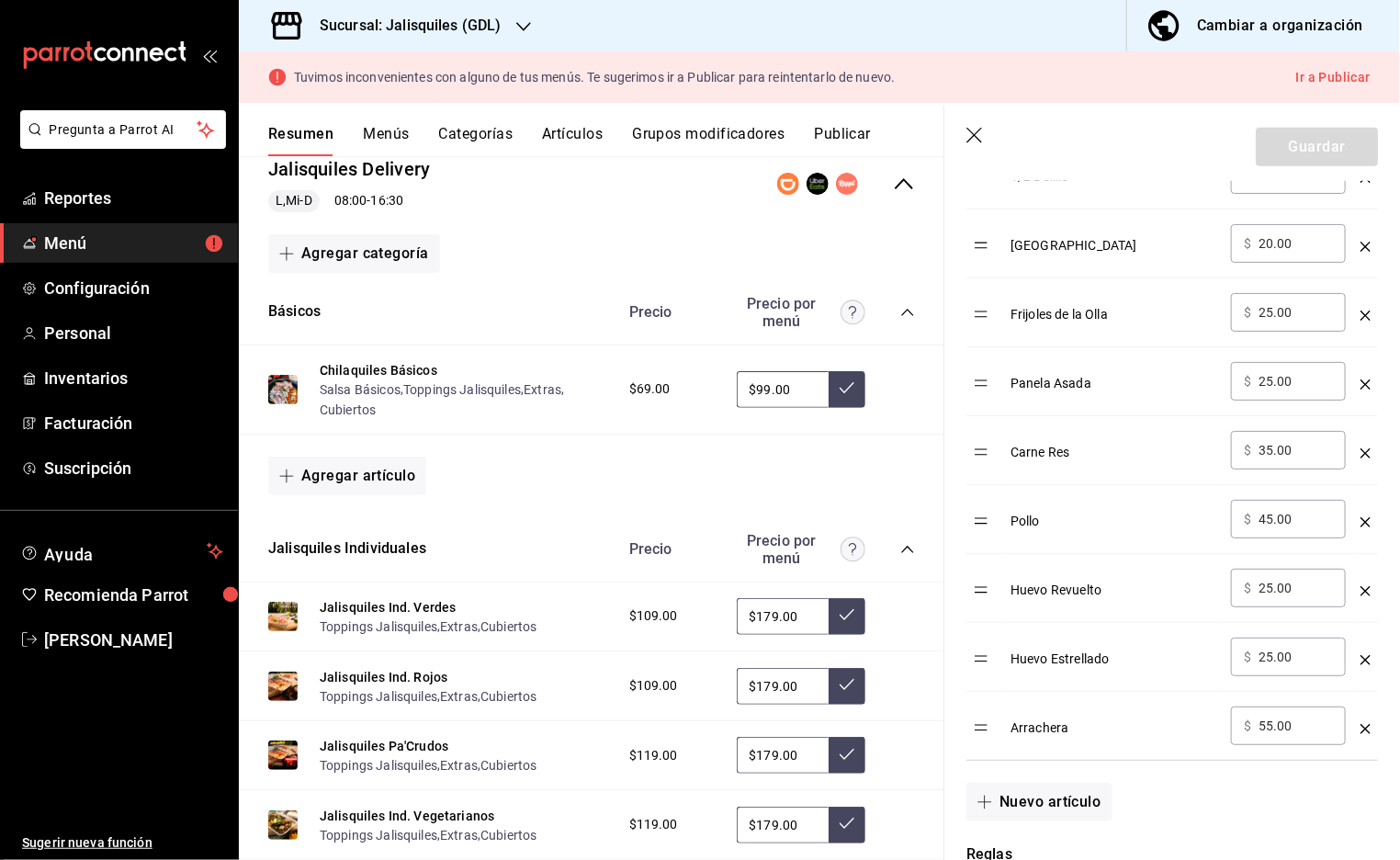
scroll to position [763, 0]
click at [1025, 798] on button "Nuevo artículo" at bounding box center [1039, 798] width 145 height 39
click at [966, 848] on button "Nuevo artículo" at bounding box center [1039, 867] width 145 height 39
click at [1042, 786] on input "optionsTable" at bounding box center [1113, 790] width 180 height 18
type input "Friojoles Refritos"
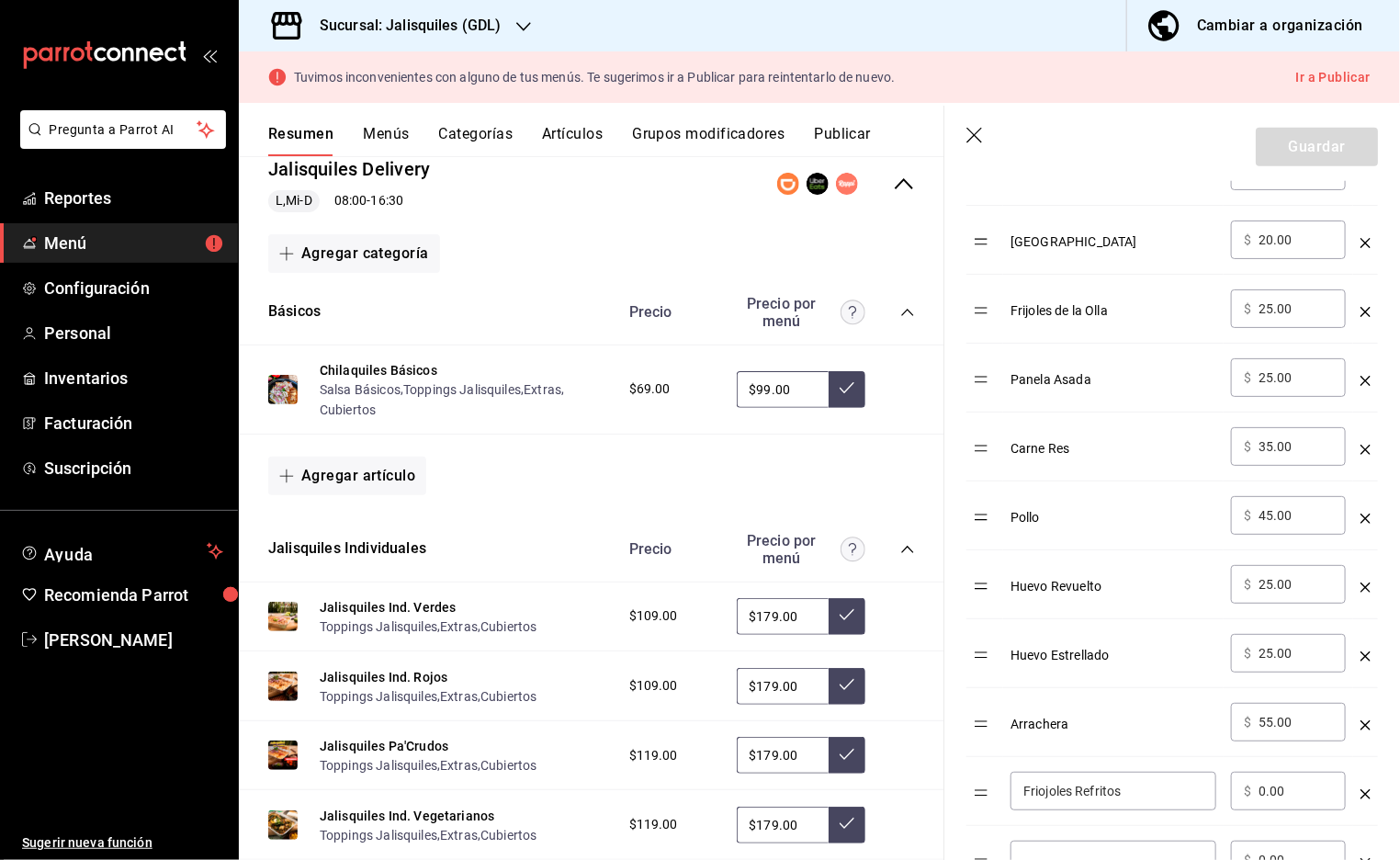
click at [1270, 789] on input "0.00" at bounding box center [1296, 790] width 75 height 18
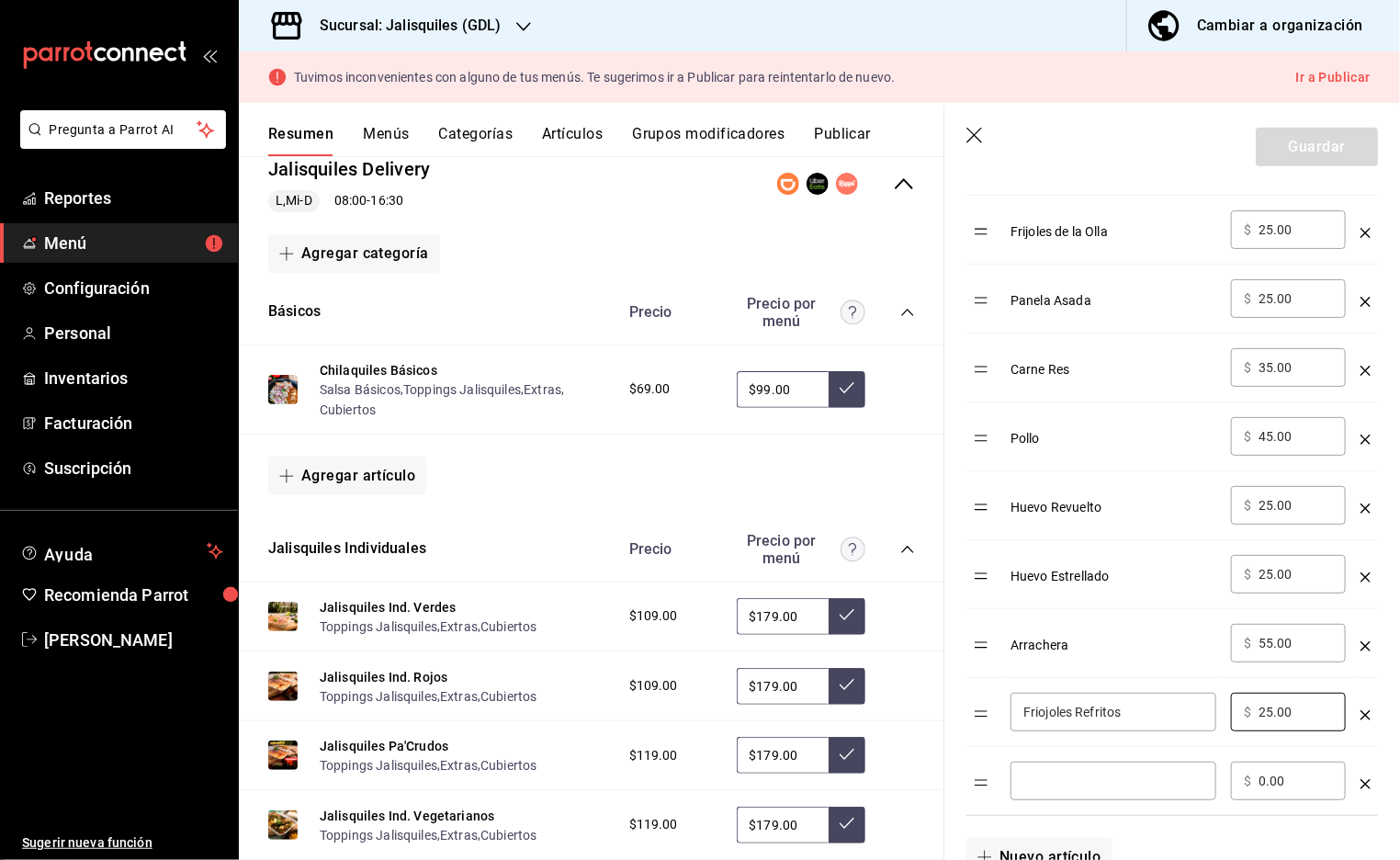
scroll to position [864, 0]
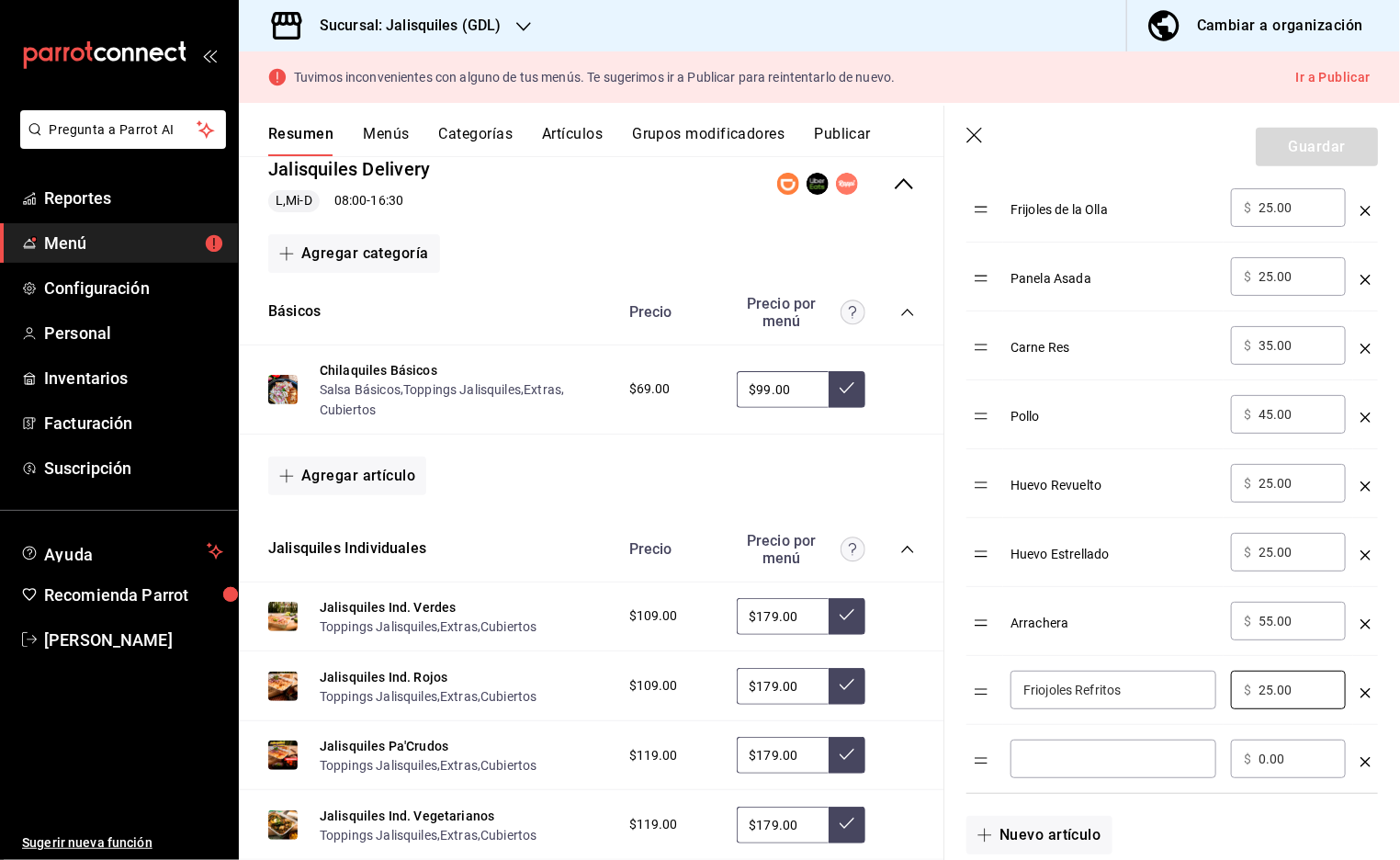
type input "25.00"
click at [1359, 765] on td "optionsTable" at bounding box center [1365, 759] width 25 height 69
click at [1367, 763] on icon "optionsTable" at bounding box center [1366, 762] width 10 height 10
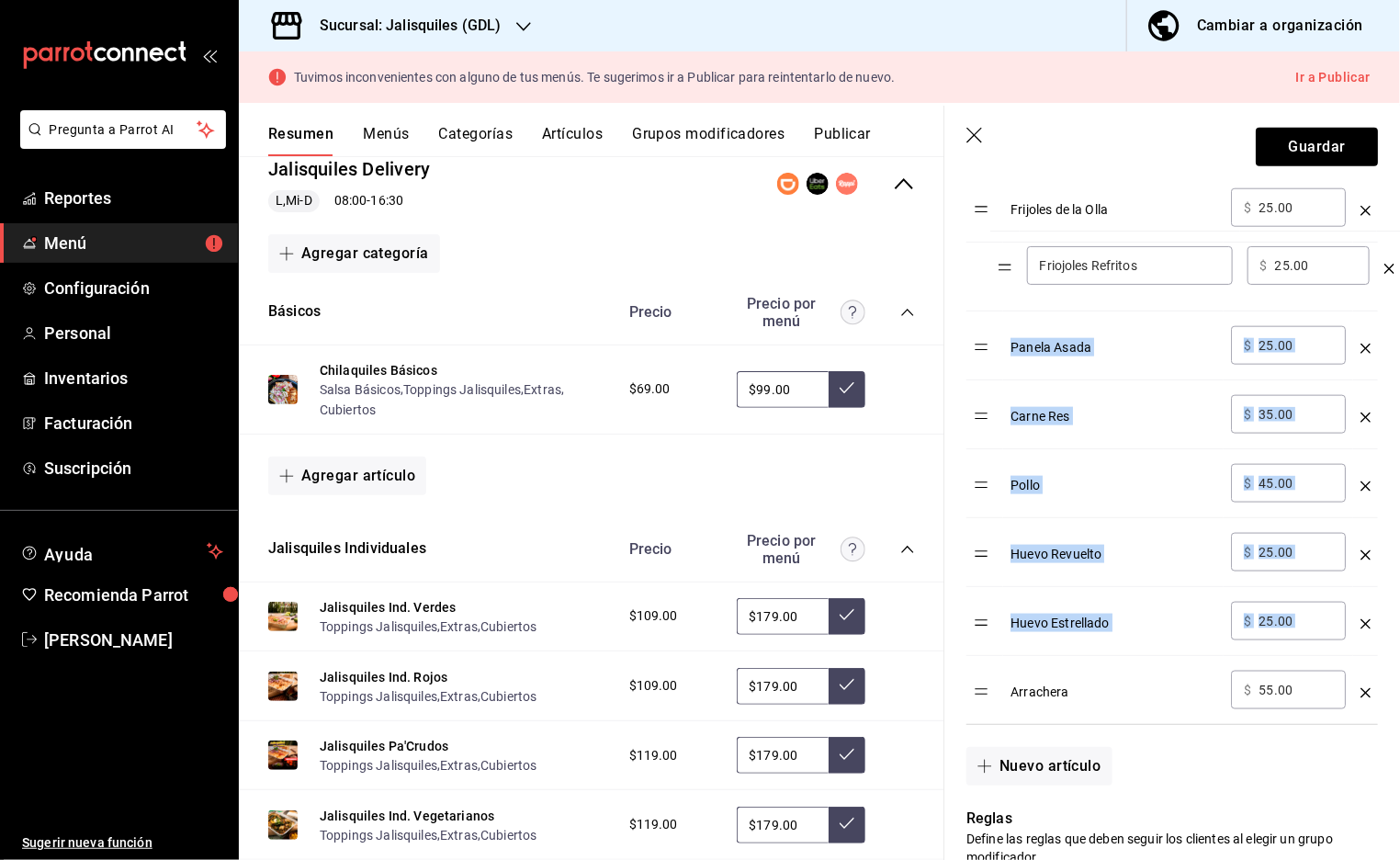
drag, startPoint x: 982, startPoint y: 696, endPoint x: 1005, endPoint y: 270, distance: 426.6
click at [1005, 270] on table "Opción Precio Salsa Macha 1 oz ​ $ 10.00 ​ 1/2 Bolillo ​ $ 15.00 ​ [GEOGRAPHIC_…" at bounding box center [1172, 322] width 412 height 802
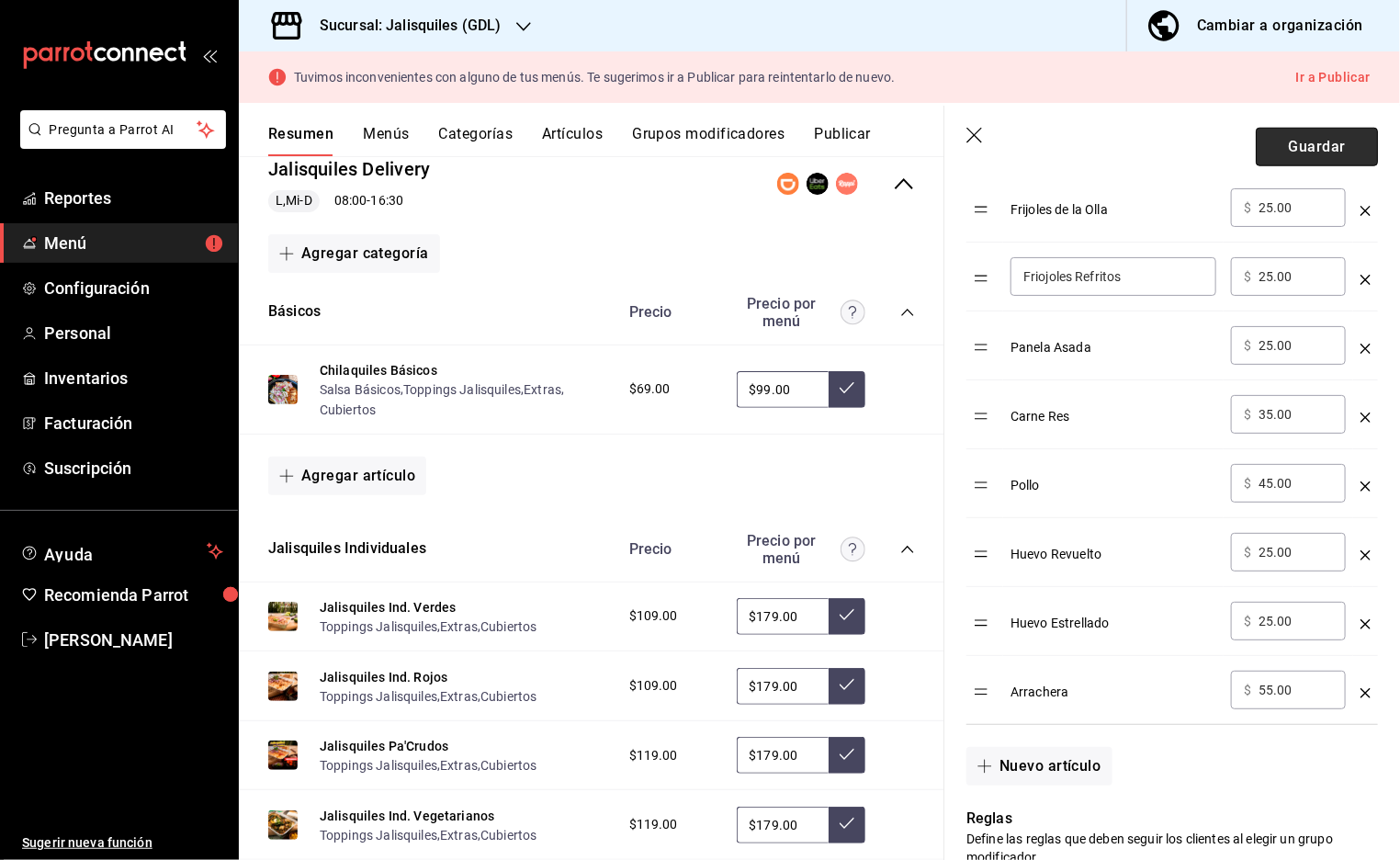
click at [1313, 149] on button "Guardar" at bounding box center [1316, 146] width 122 height 39
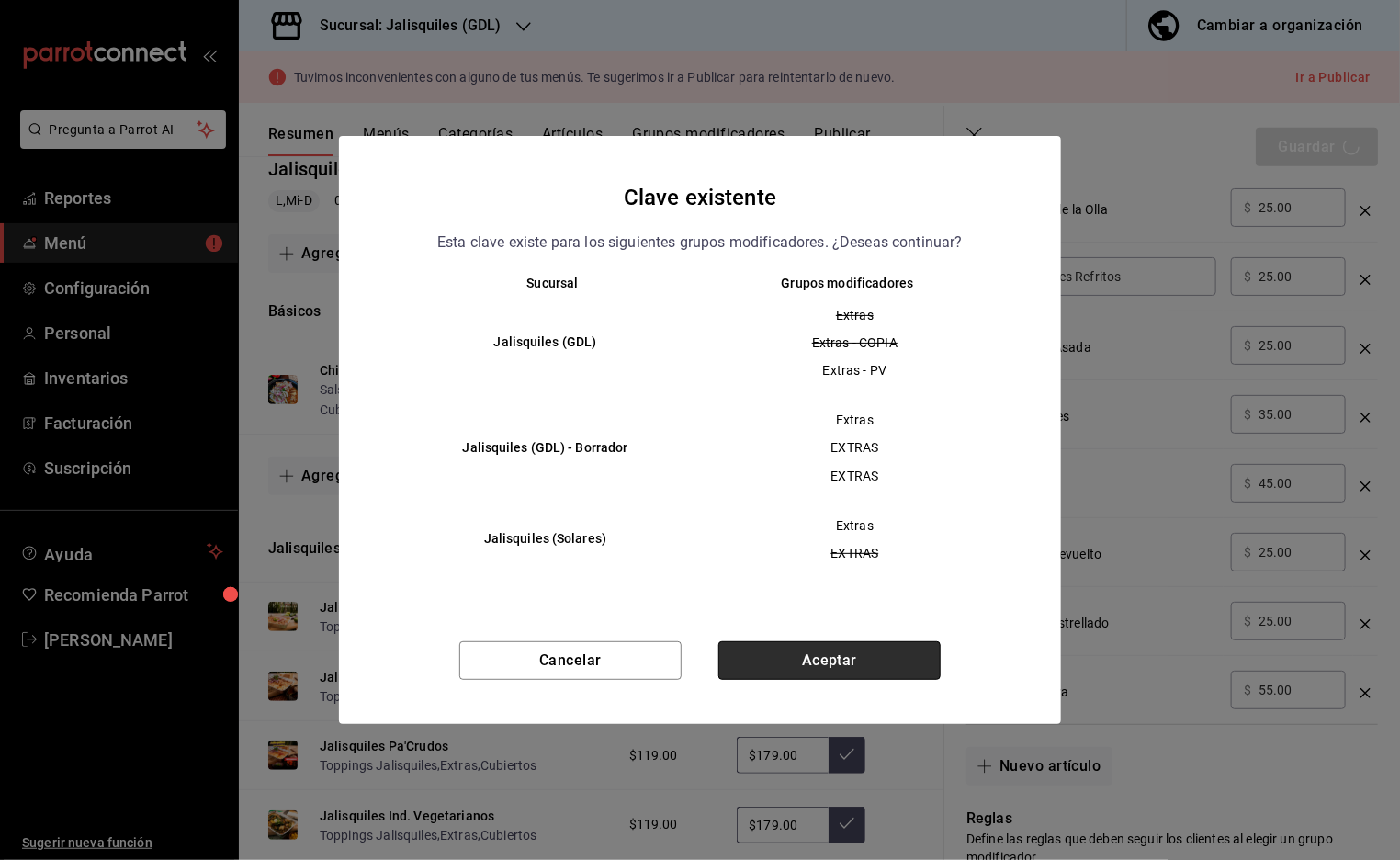
click at [826, 661] on button "Aceptar" at bounding box center [830, 660] width 223 height 39
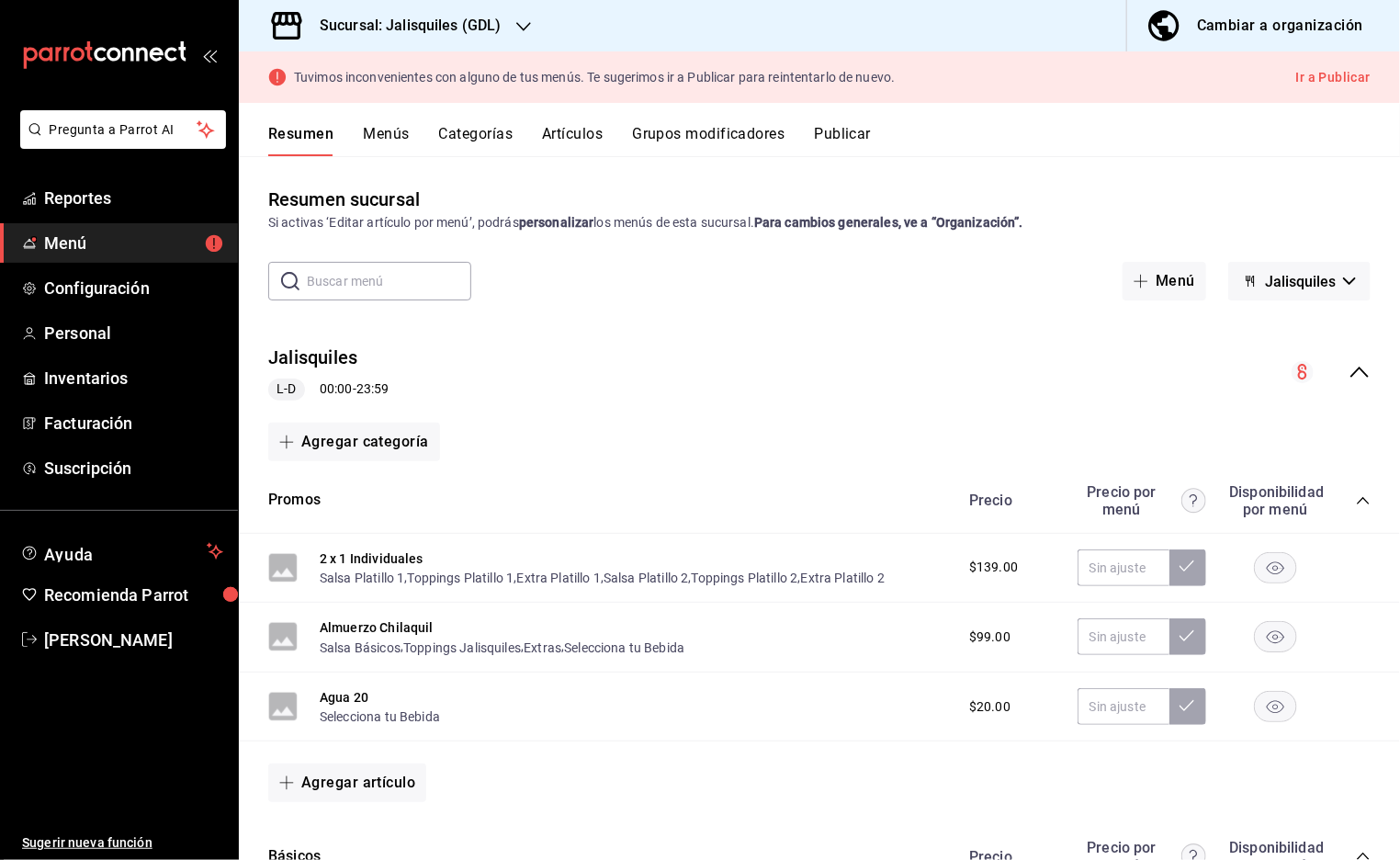
click at [860, 136] on button "Publicar" at bounding box center [842, 140] width 57 height 31
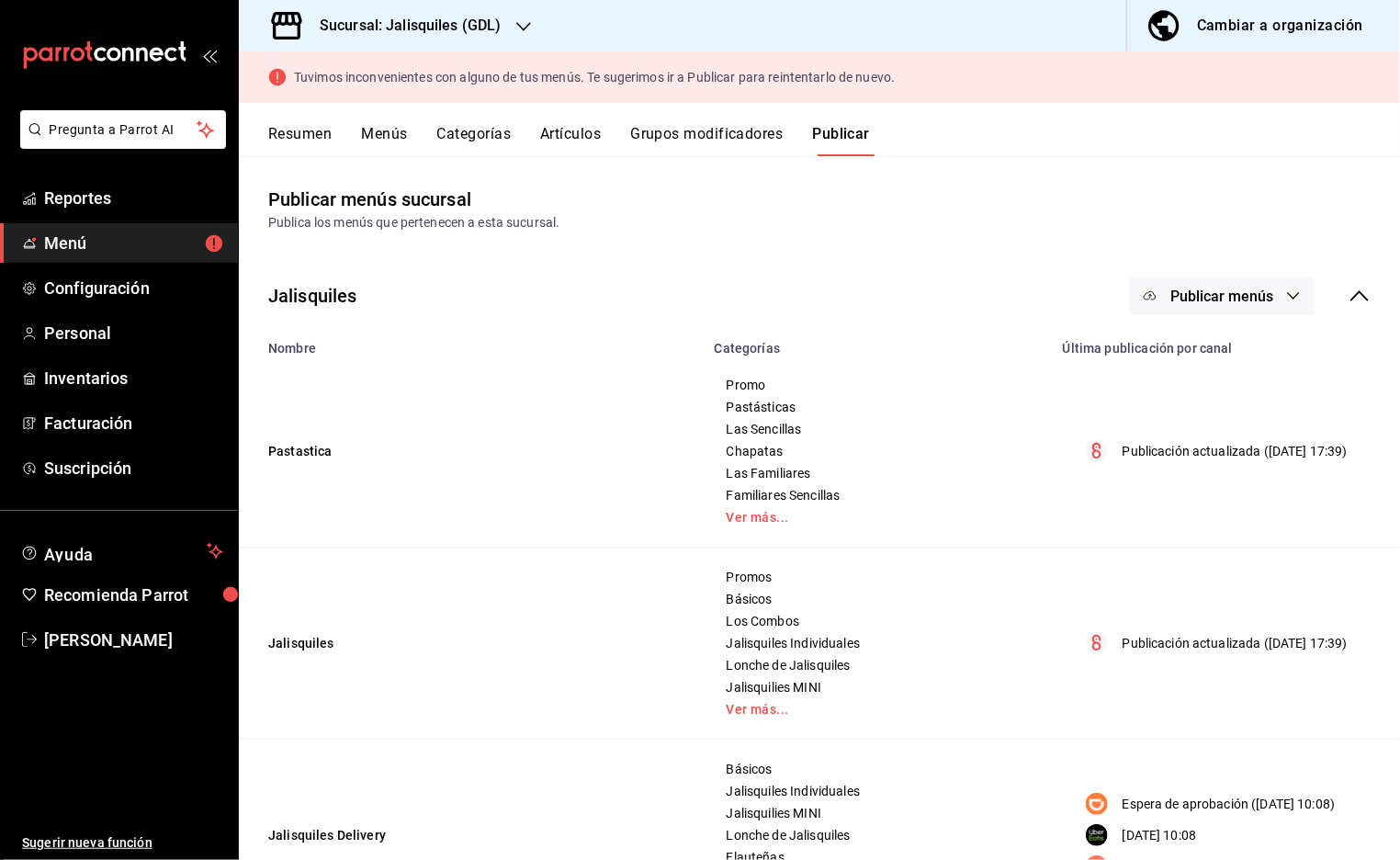
click at [1272, 294] on span "Publicar menús" at bounding box center [1221, 296] width 102 height 18
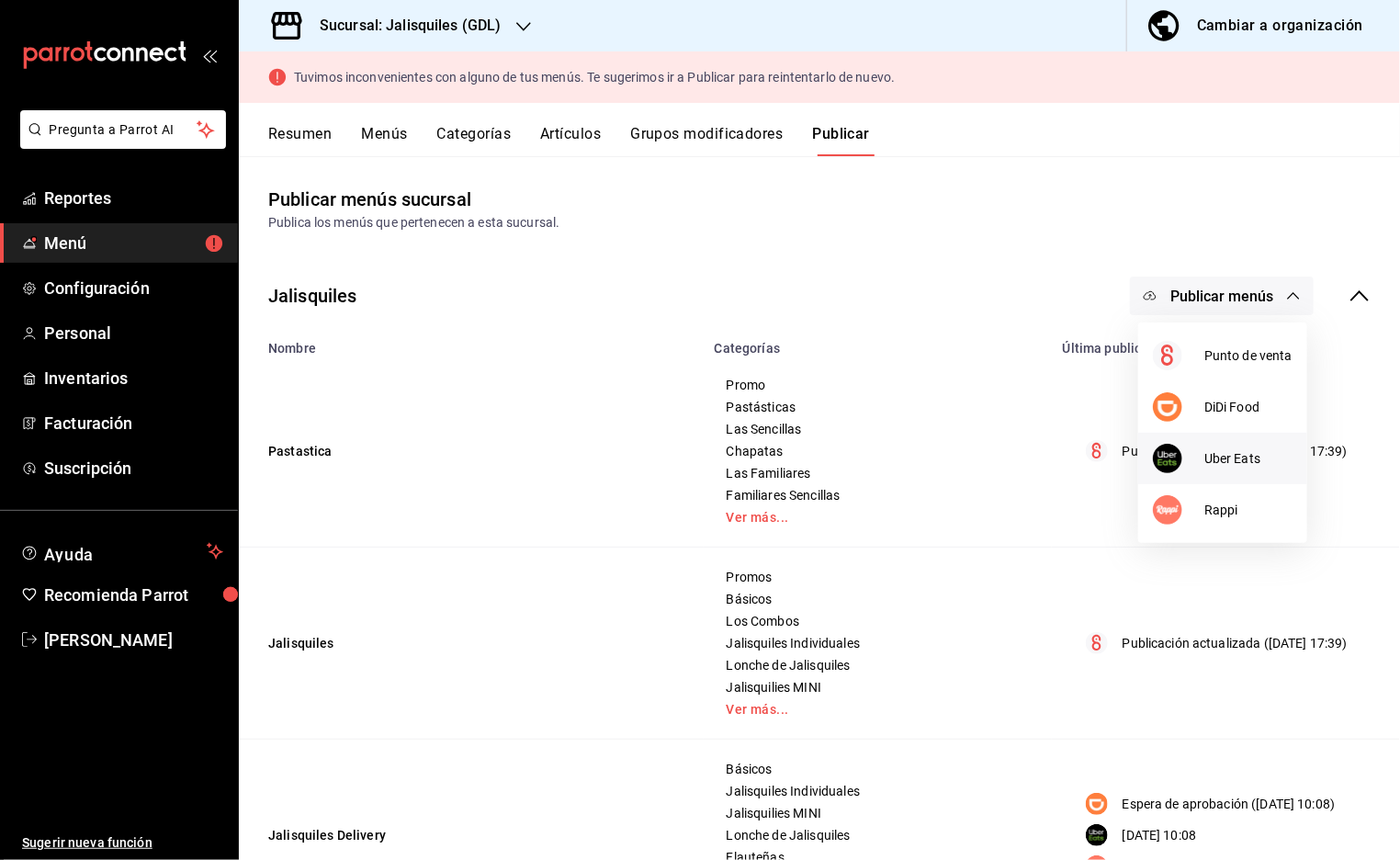
click at [1218, 459] on span "Uber Eats" at bounding box center [1248, 458] width 88 height 19
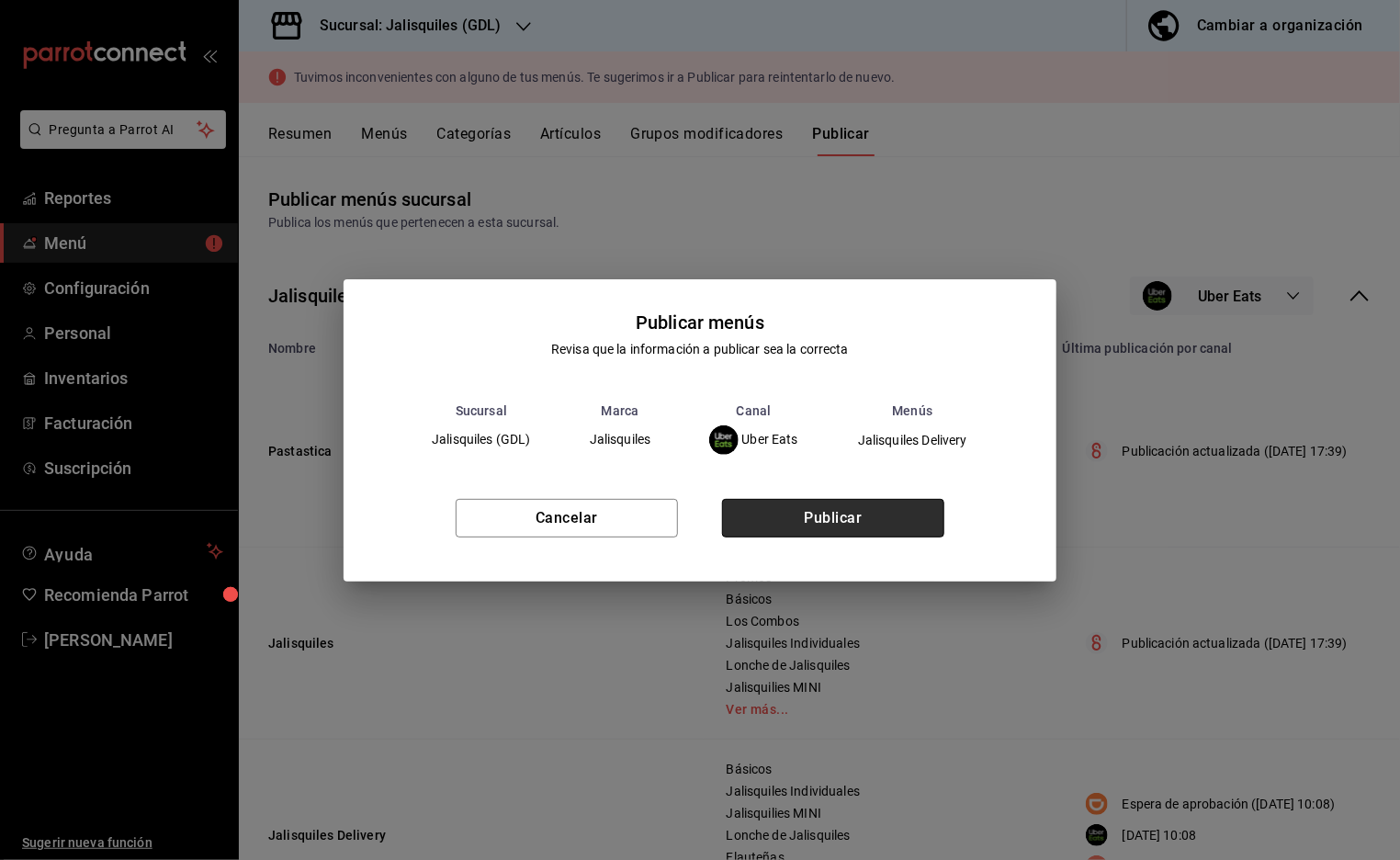
click at [898, 506] on button "Publicar" at bounding box center [833, 518] width 223 height 39
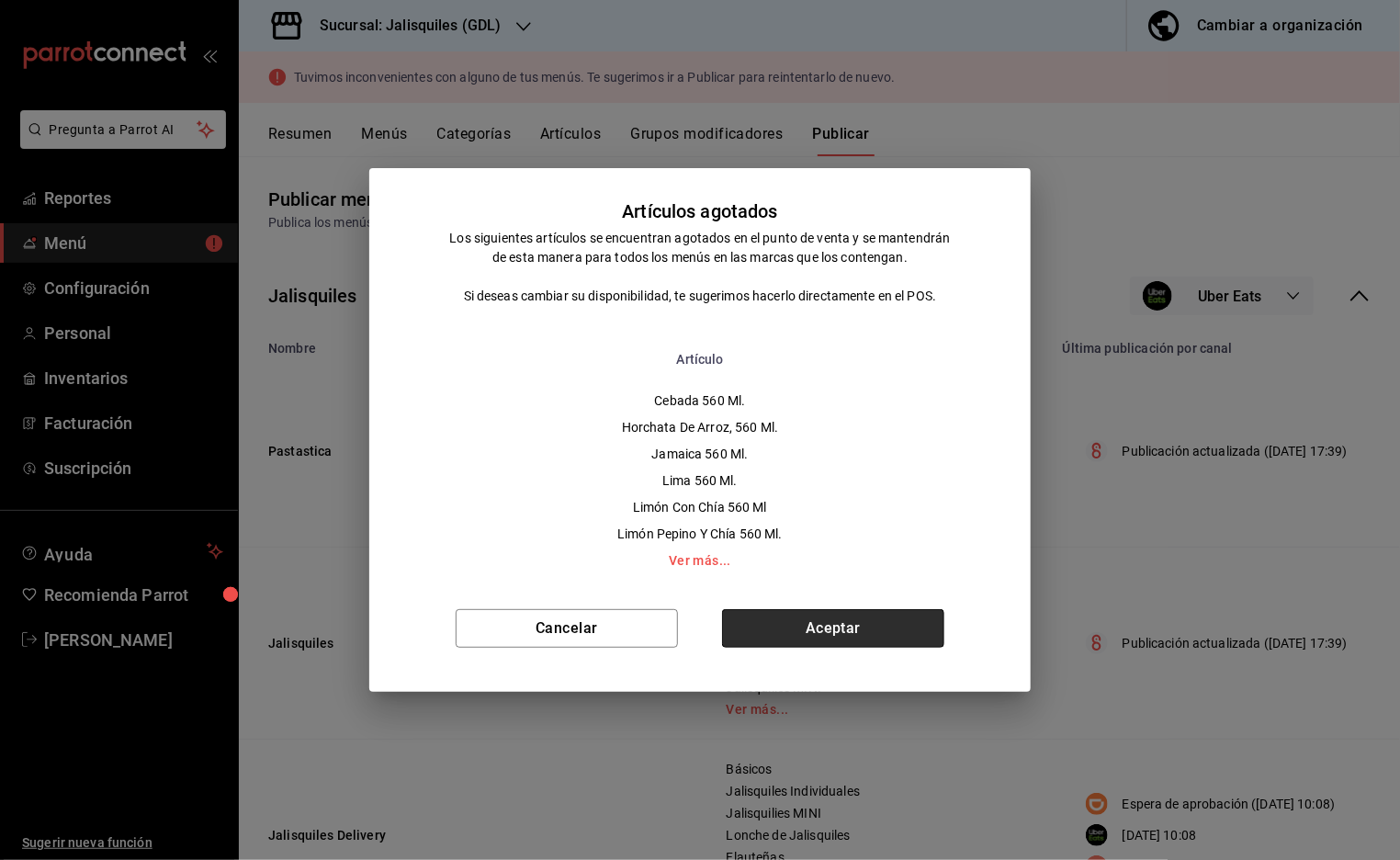
click at [873, 632] on button "Aceptar" at bounding box center [833, 628] width 223 height 39
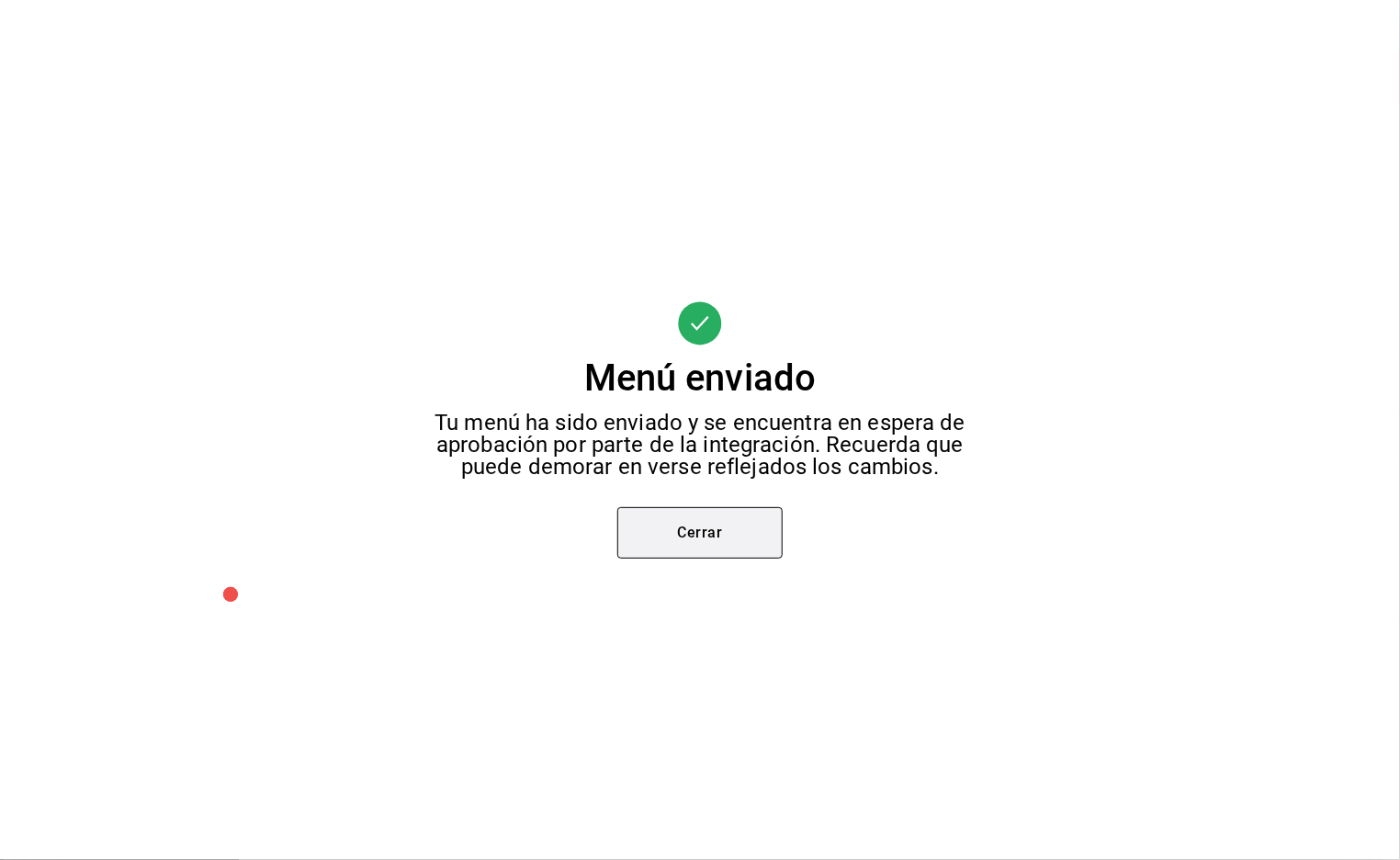
click at [722, 531] on button "Cerrar" at bounding box center [700, 533] width 165 height 52
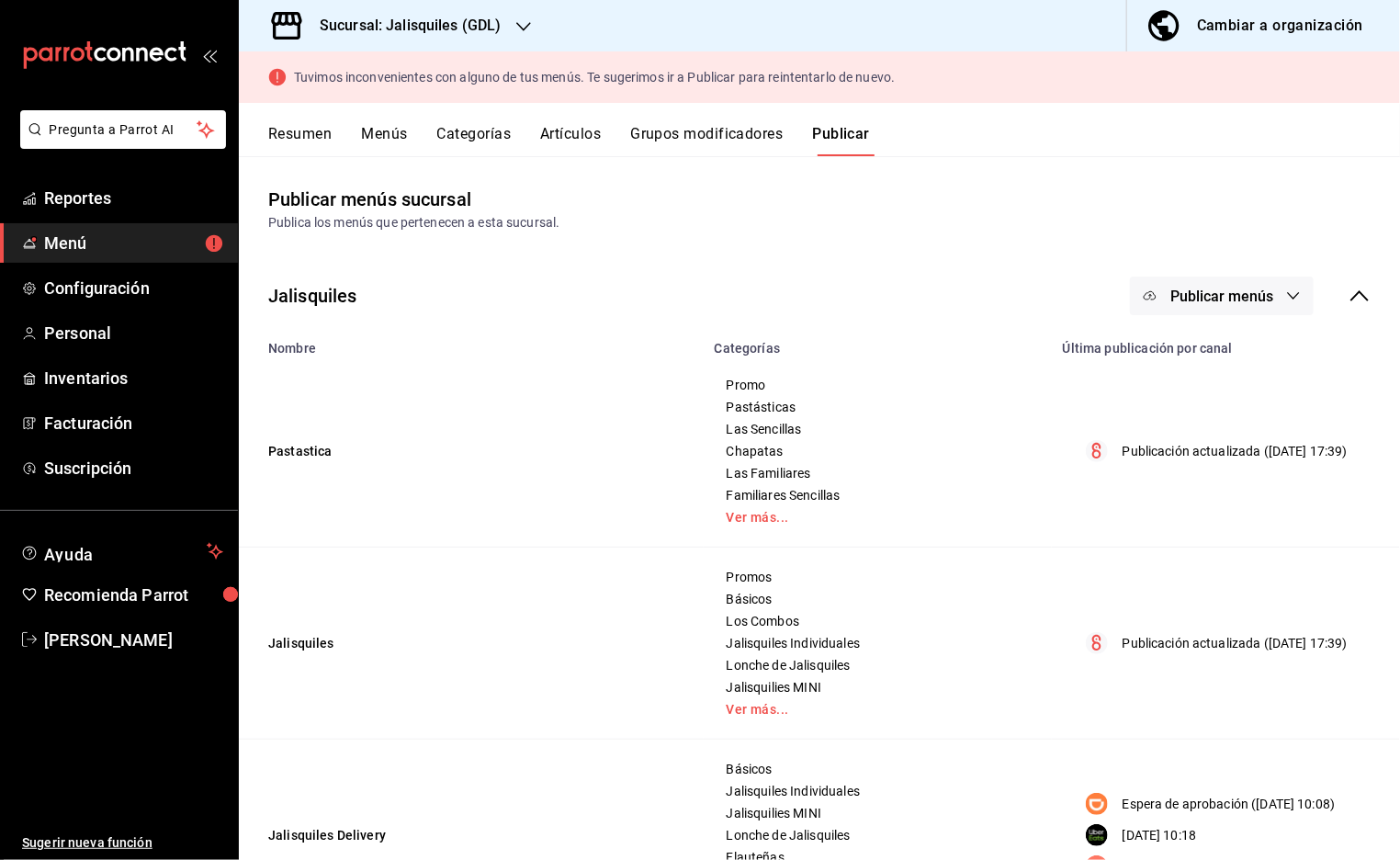
click at [1241, 292] on span "Publicar menús" at bounding box center [1221, 296] width 102 height 18
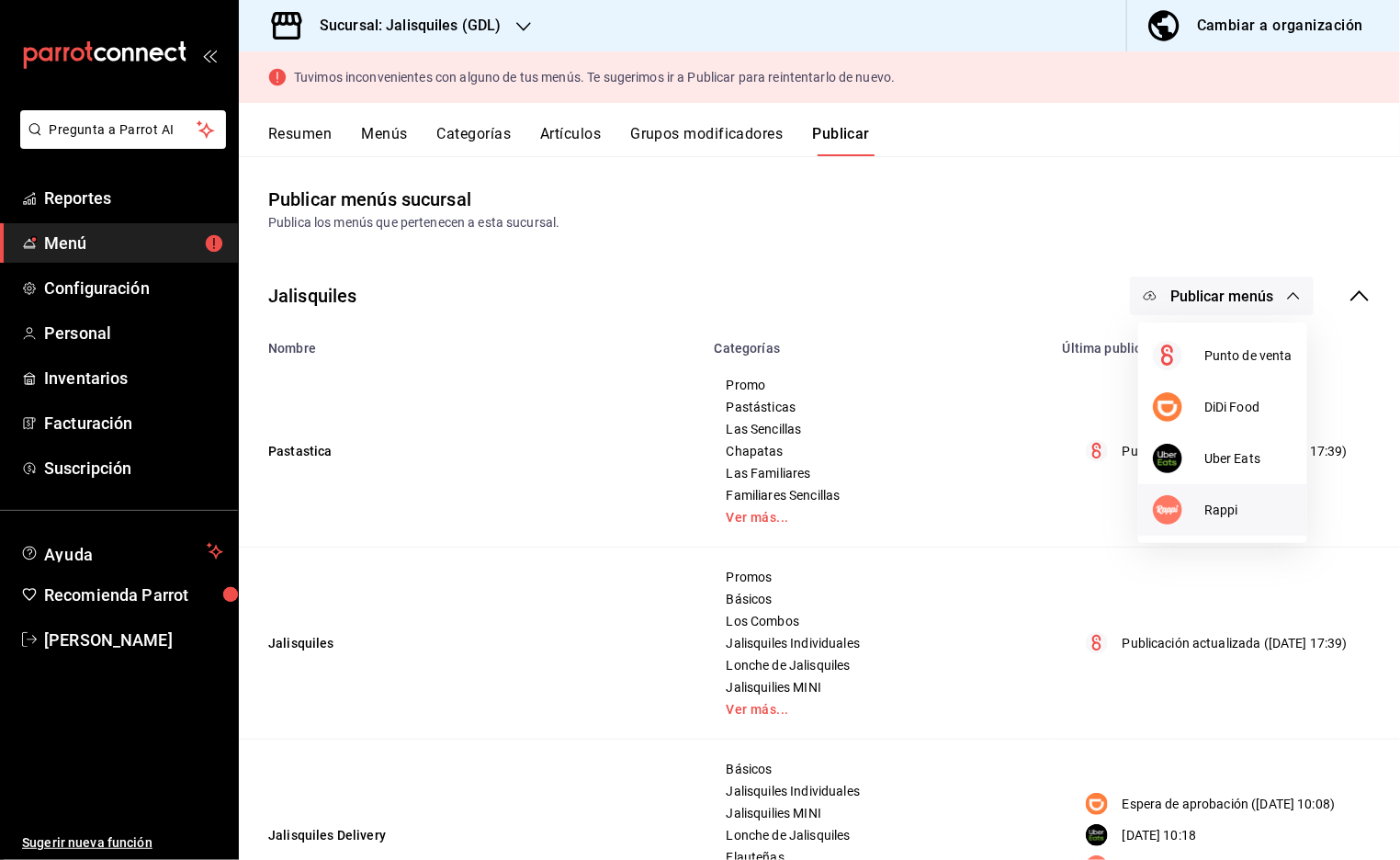
click at [1207, 508] on span "Rappi" at bounding box center [1248, 510] width 88 height 19
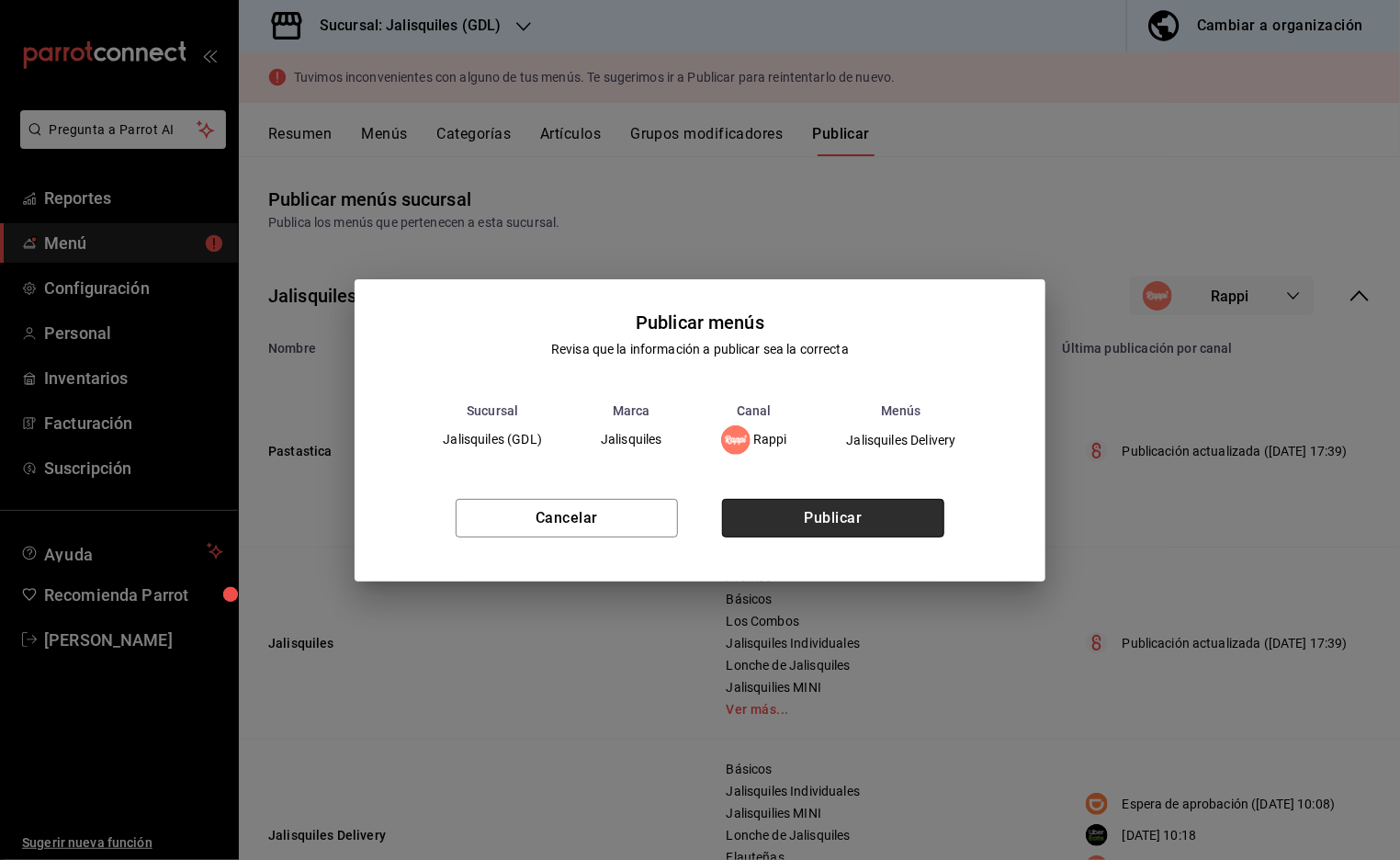
click at [829, 529] on button "Publicar" at bounding box center [833, 518] width 223 height 39
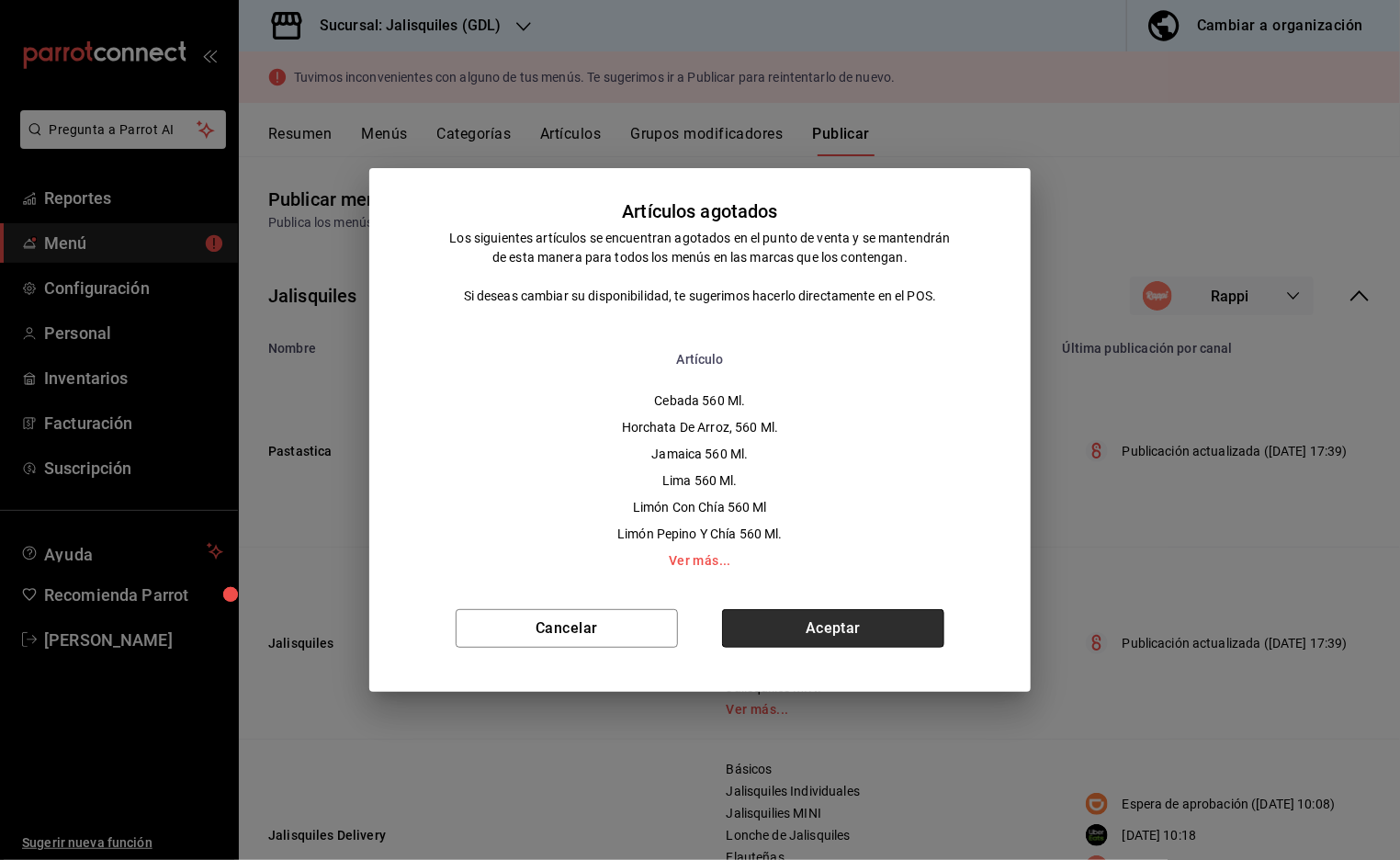
click at [854, 629] on button "Aceptar" at bounding box center [833, 628] width 223 height 39
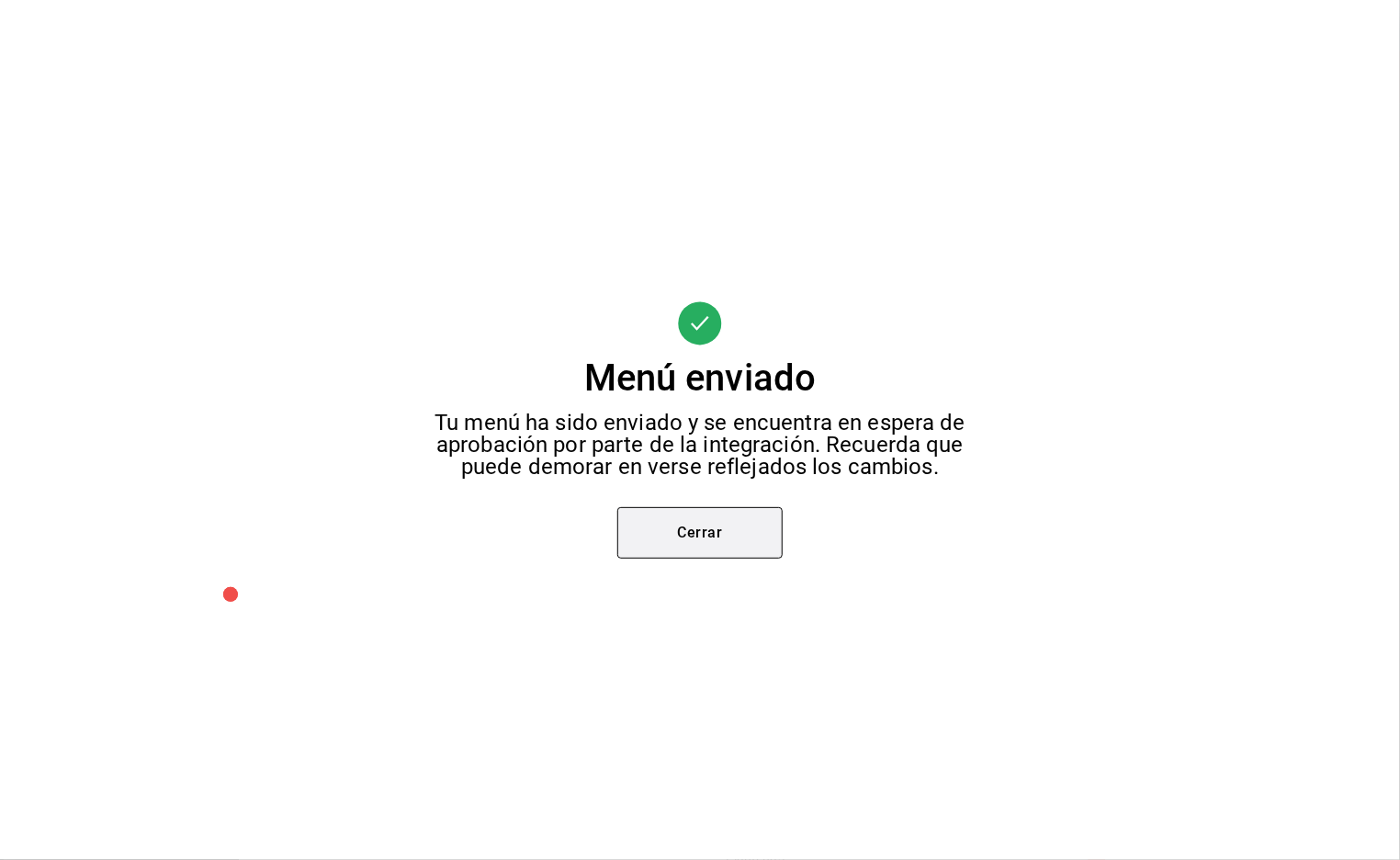
click at [745, 549] on button "Cerrar" at bounding box center [700, 533] width 165 height 52
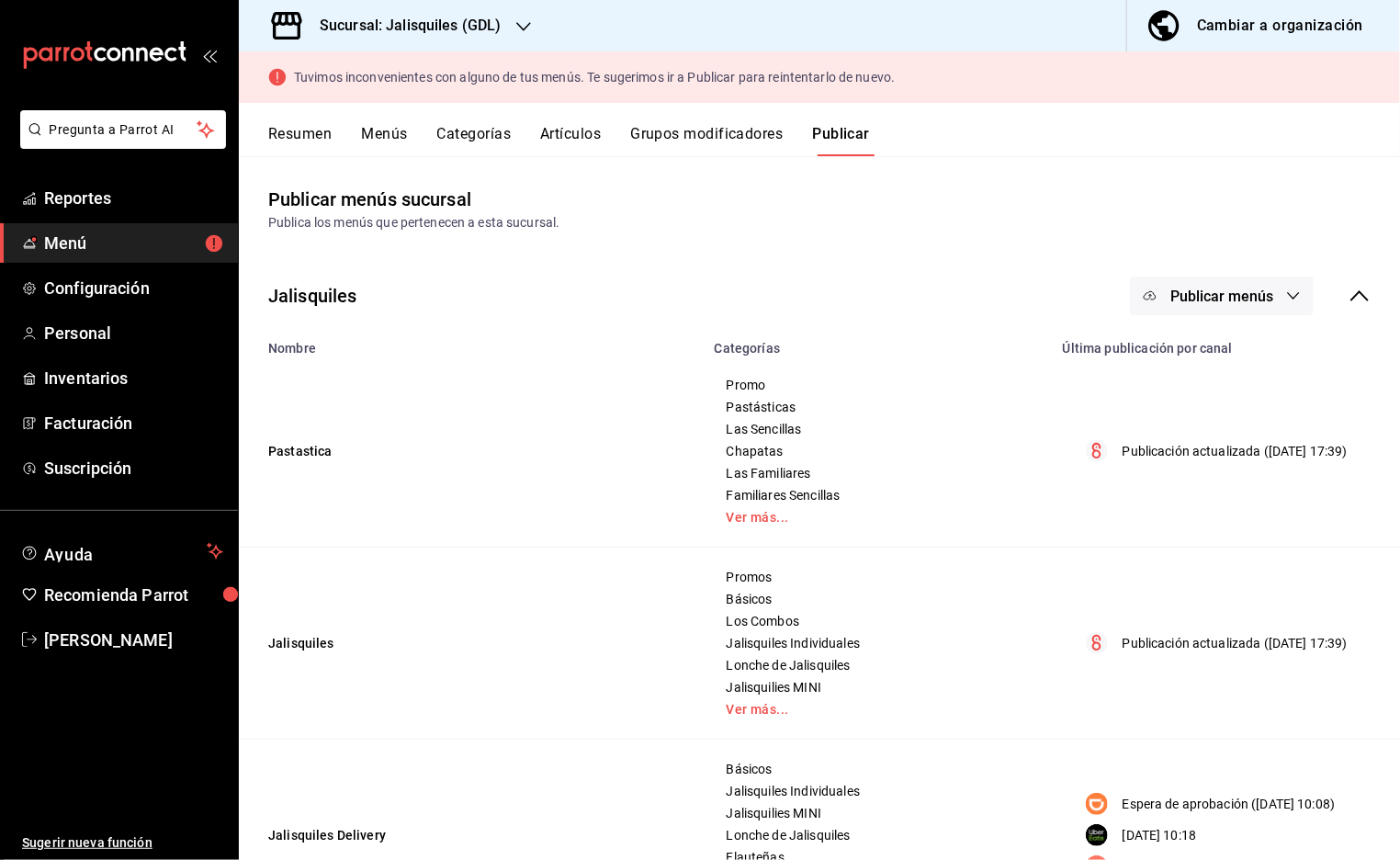
click at [1212, 299] on span "Publicar menús" at bounding box center [1221, 296] width 102 height 18
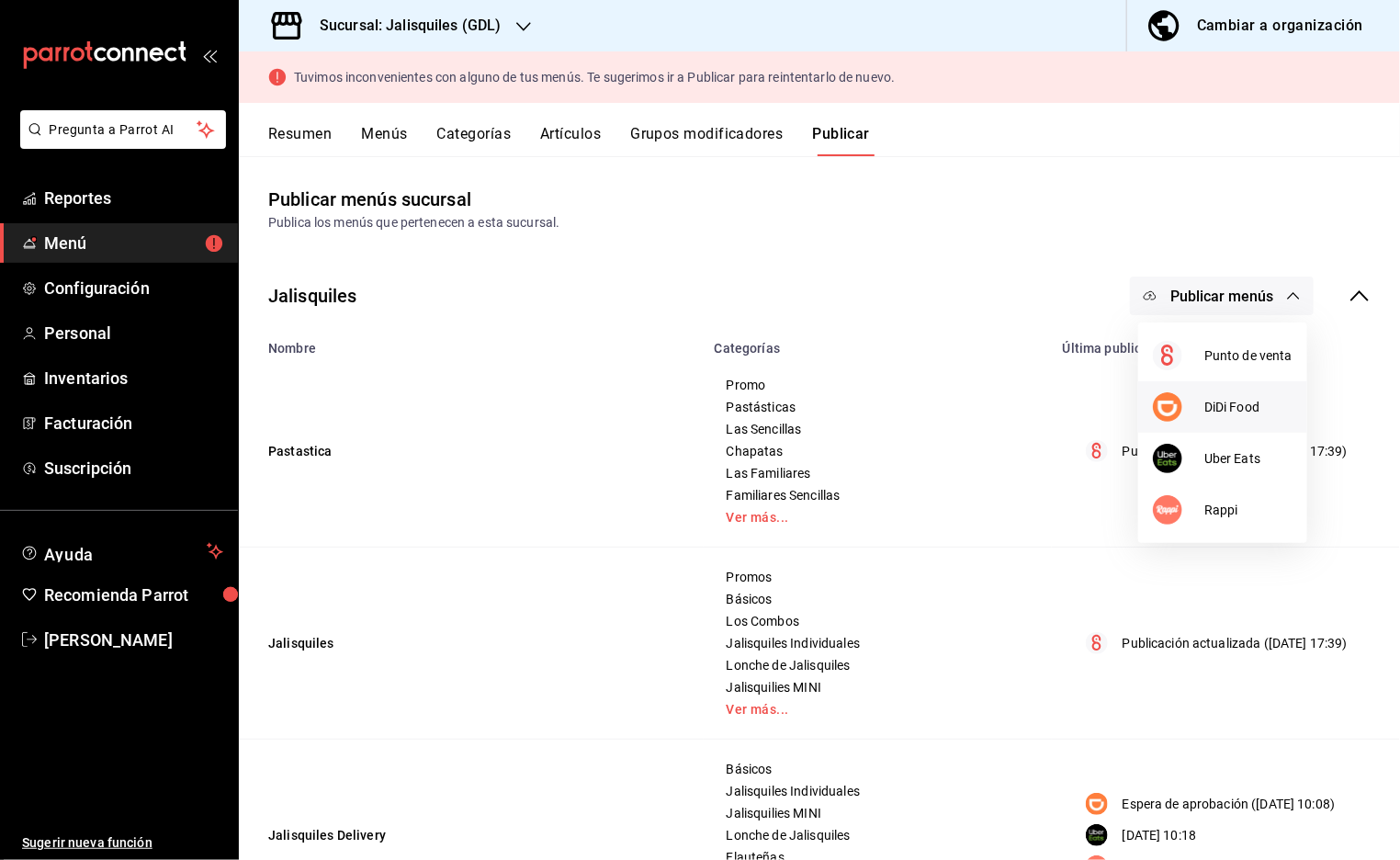
click at [1204, 404] on span "DiDi Food" at bounding box center [1248, 407] width 88 height 19
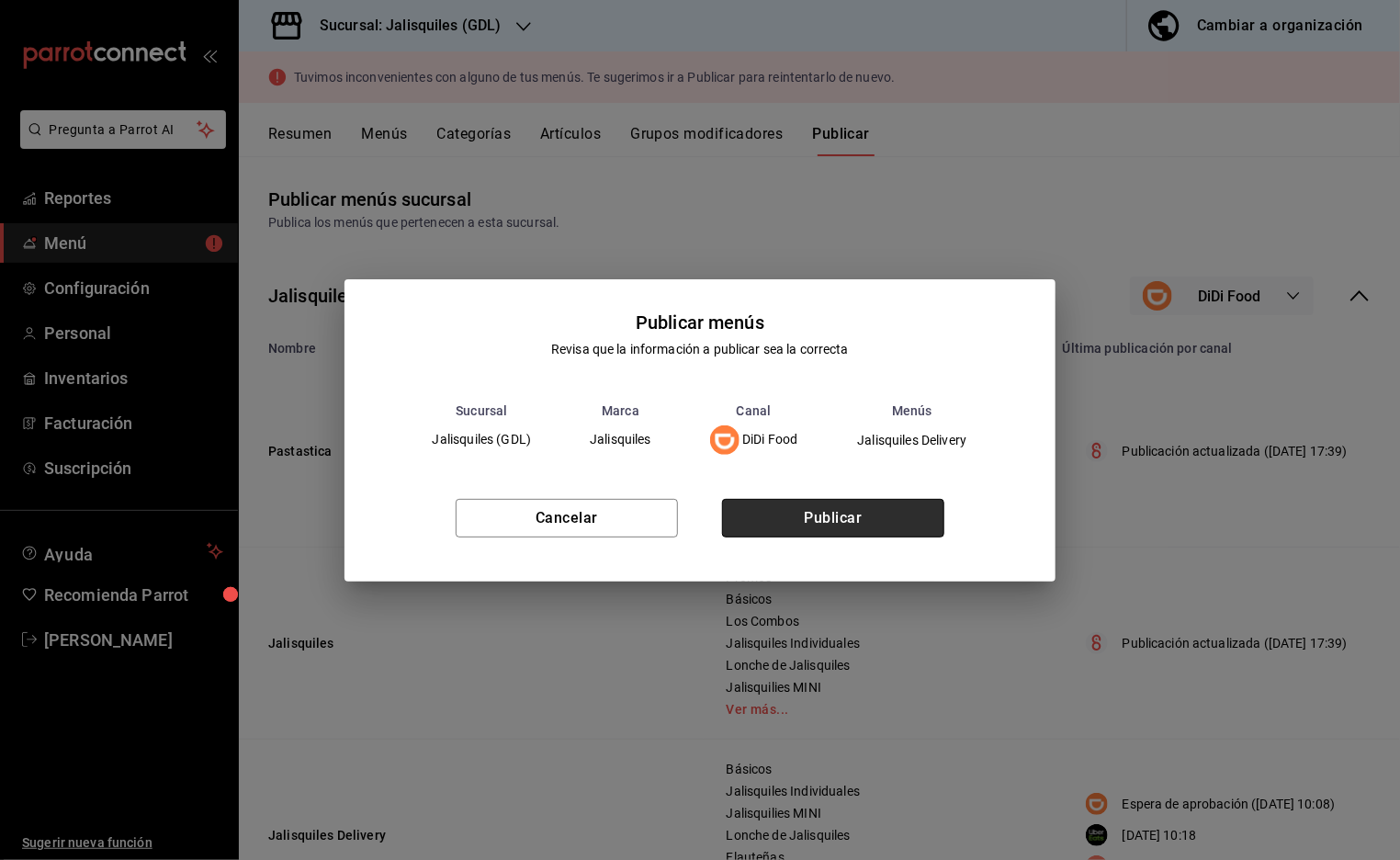
click at [908, 517] on button "Publicar" at bounding box center [833, 518] width 223 height 39
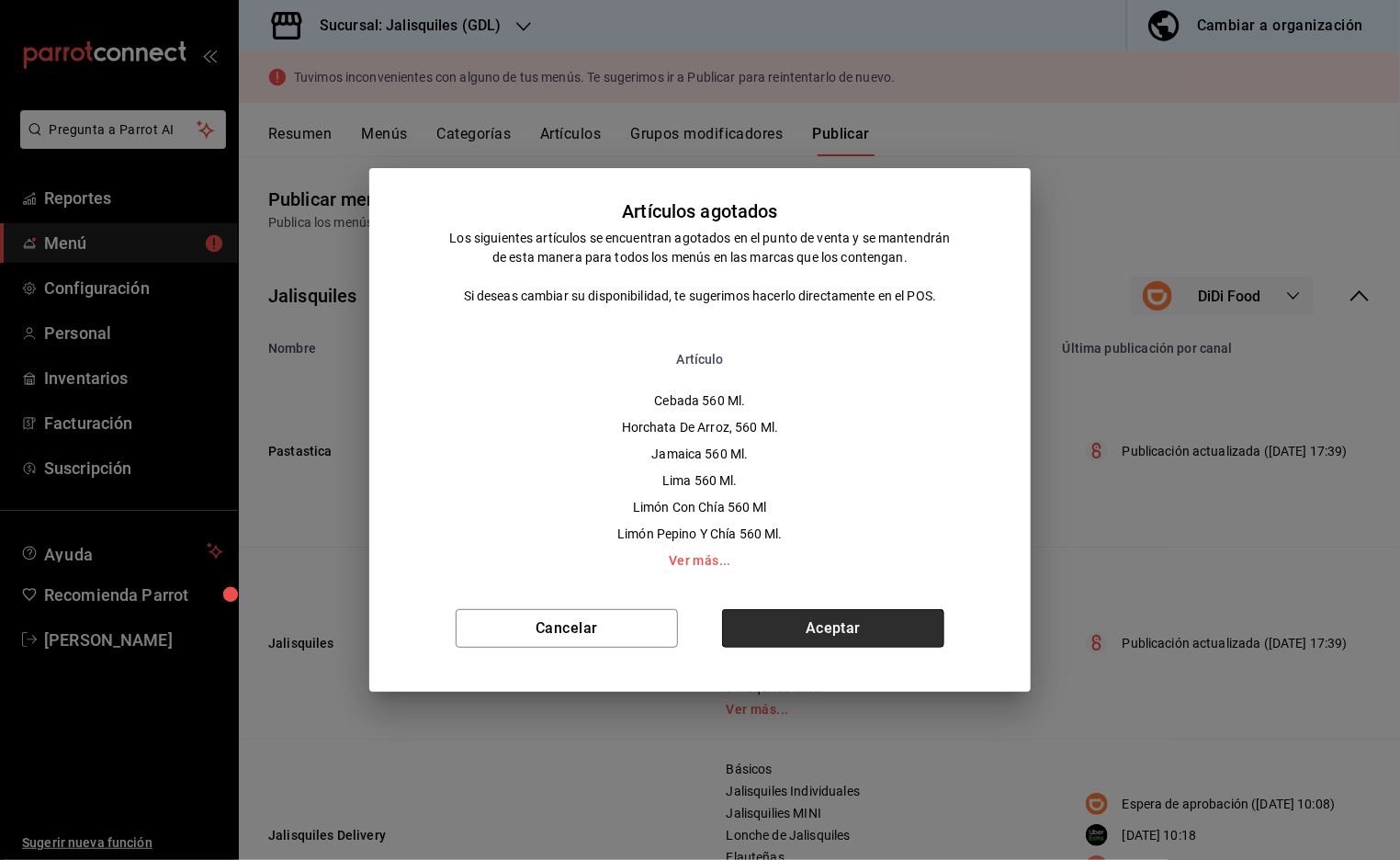
click at [855, 623] on button "Aceptar" at bounding box center [833, 628] width 223 height 39
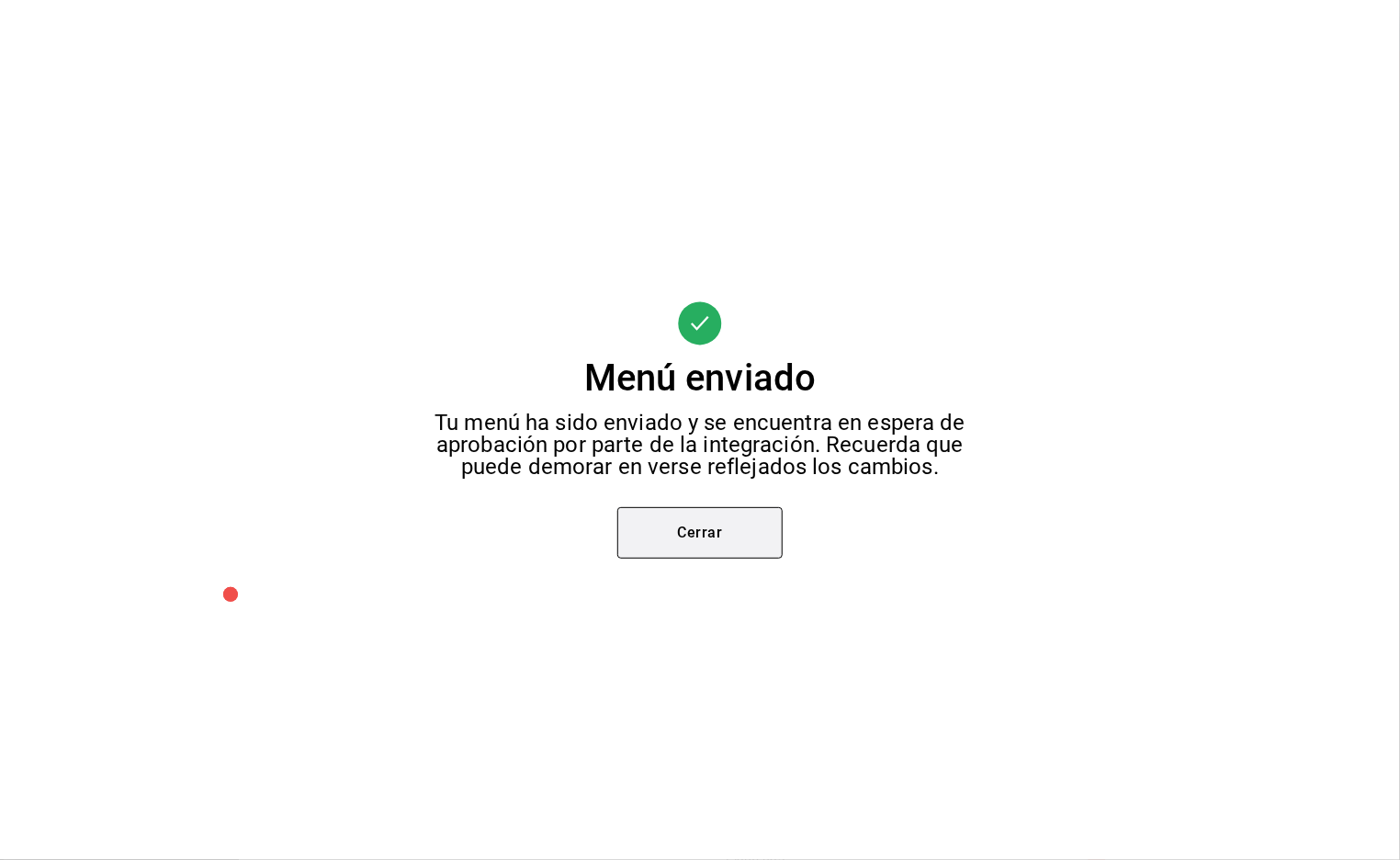
click at [706, 533] on button "Cerrar" at bounding box center [700, 533] width 165 height 52
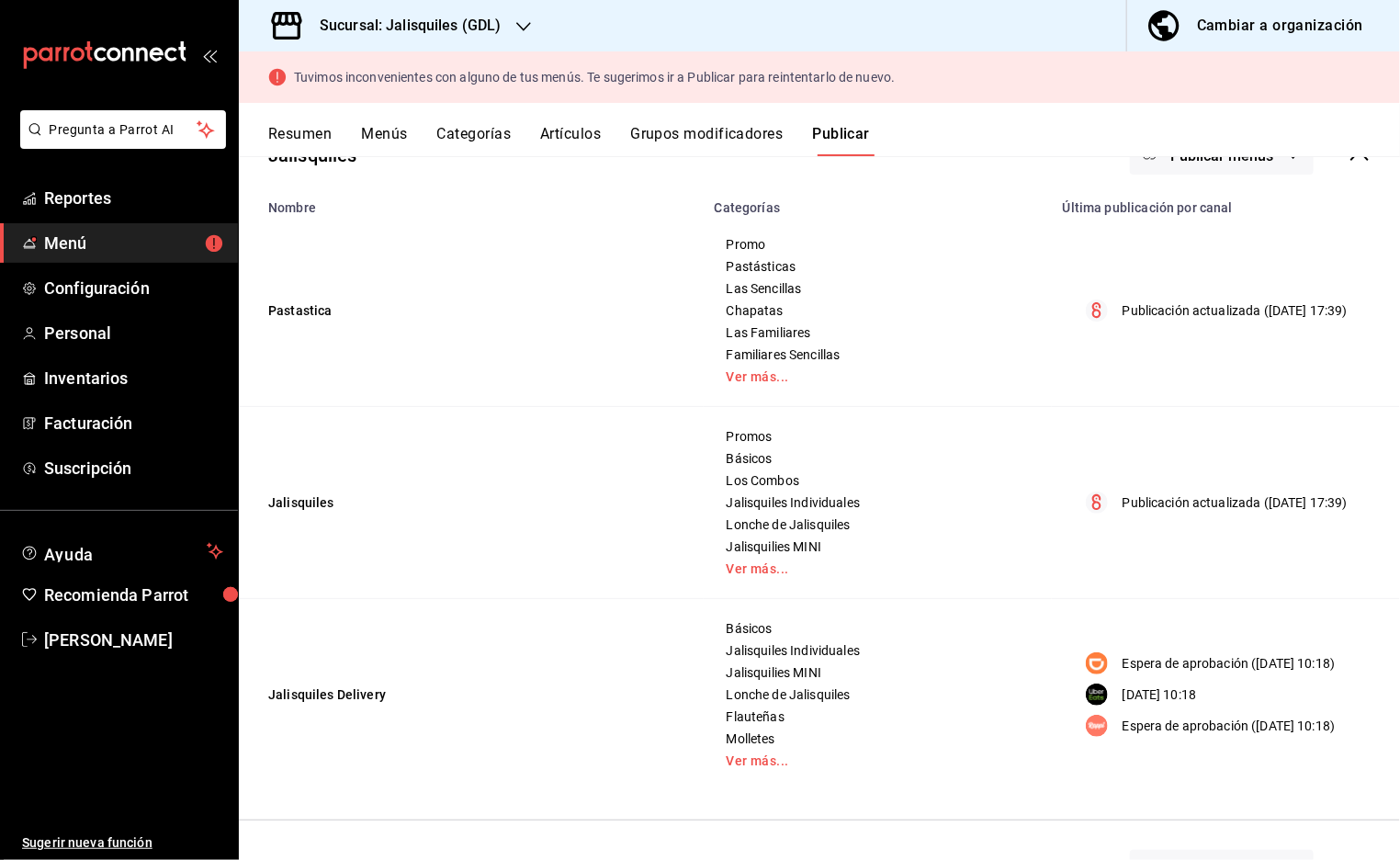
scroll to position [199, 0]
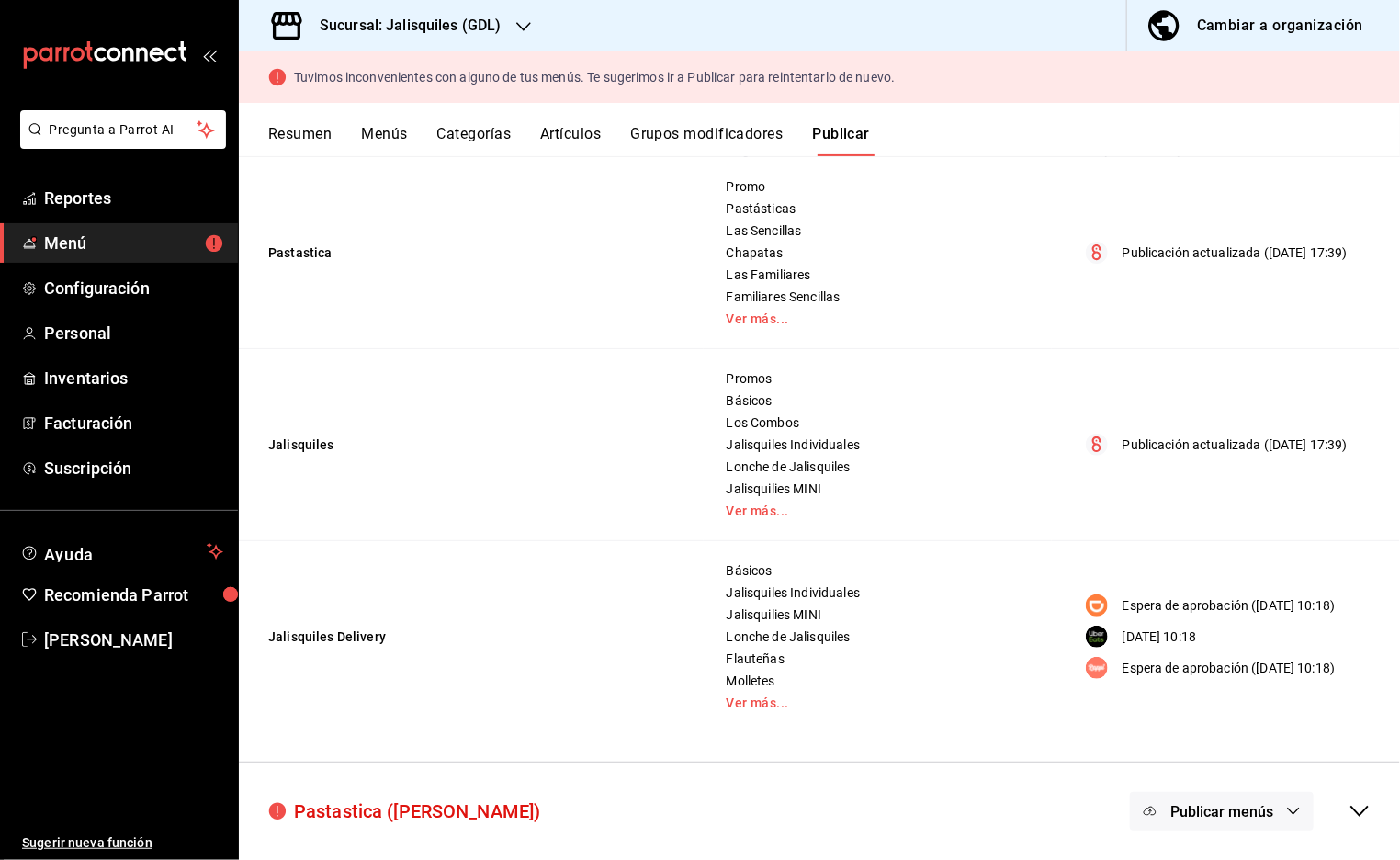
click at [454, 804] on div "Pastastica ([PERSON_NAME])" at bounding box center [405, 811] width 272 height 28
click at [1257, 809] on span "Publicar menús" at bounding box center [1221, 812] width 102 height 18
click at [64, 247] on div at bounding box center [700, 430] width 1400 height 860
click at [67, 236] on span "Menú" at bounding box center [133, 243] width 179 height 25
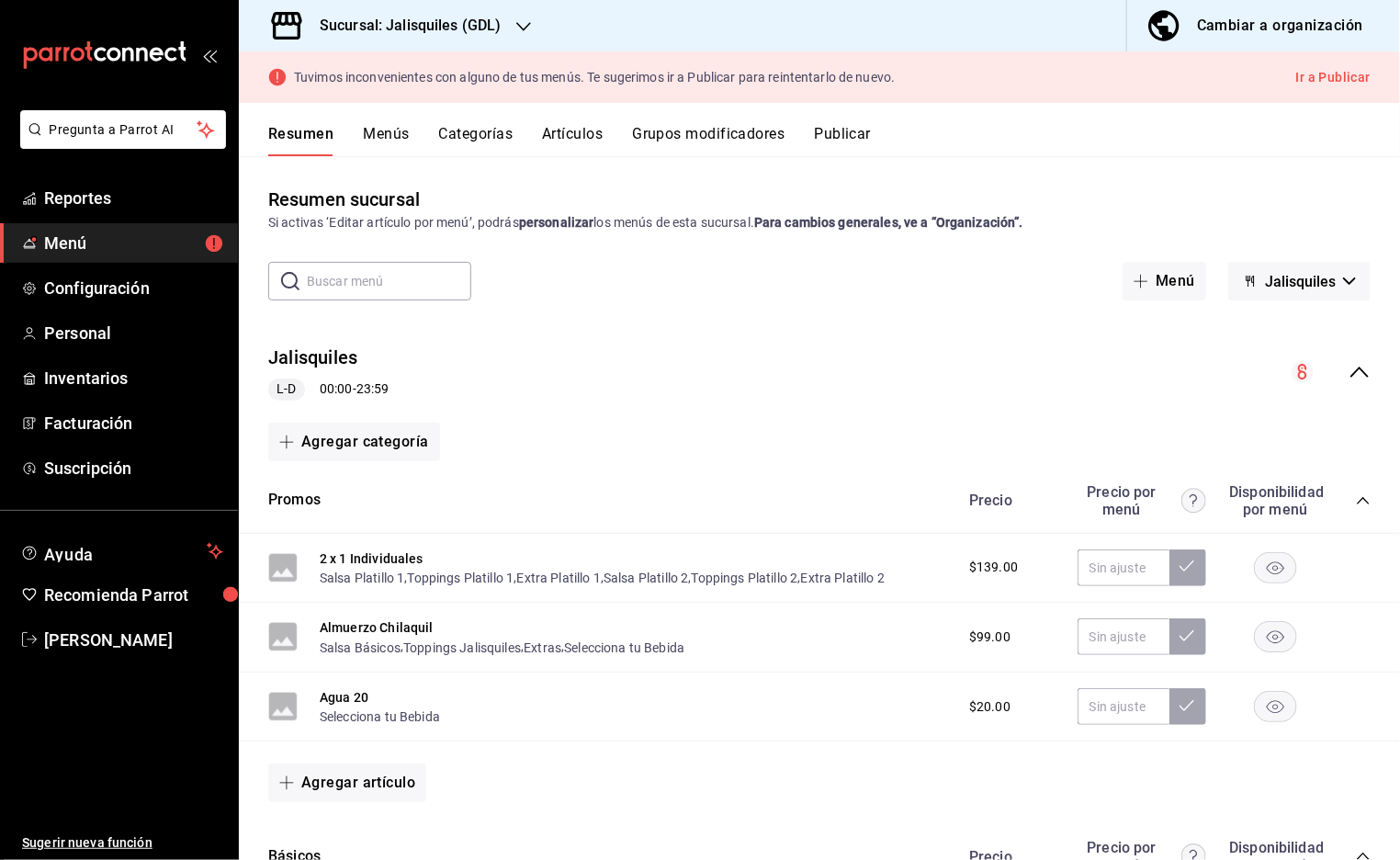
click at [1342, 281] on button "Jalisquiles" at bounding box center [1299, 280] width 142 height 39
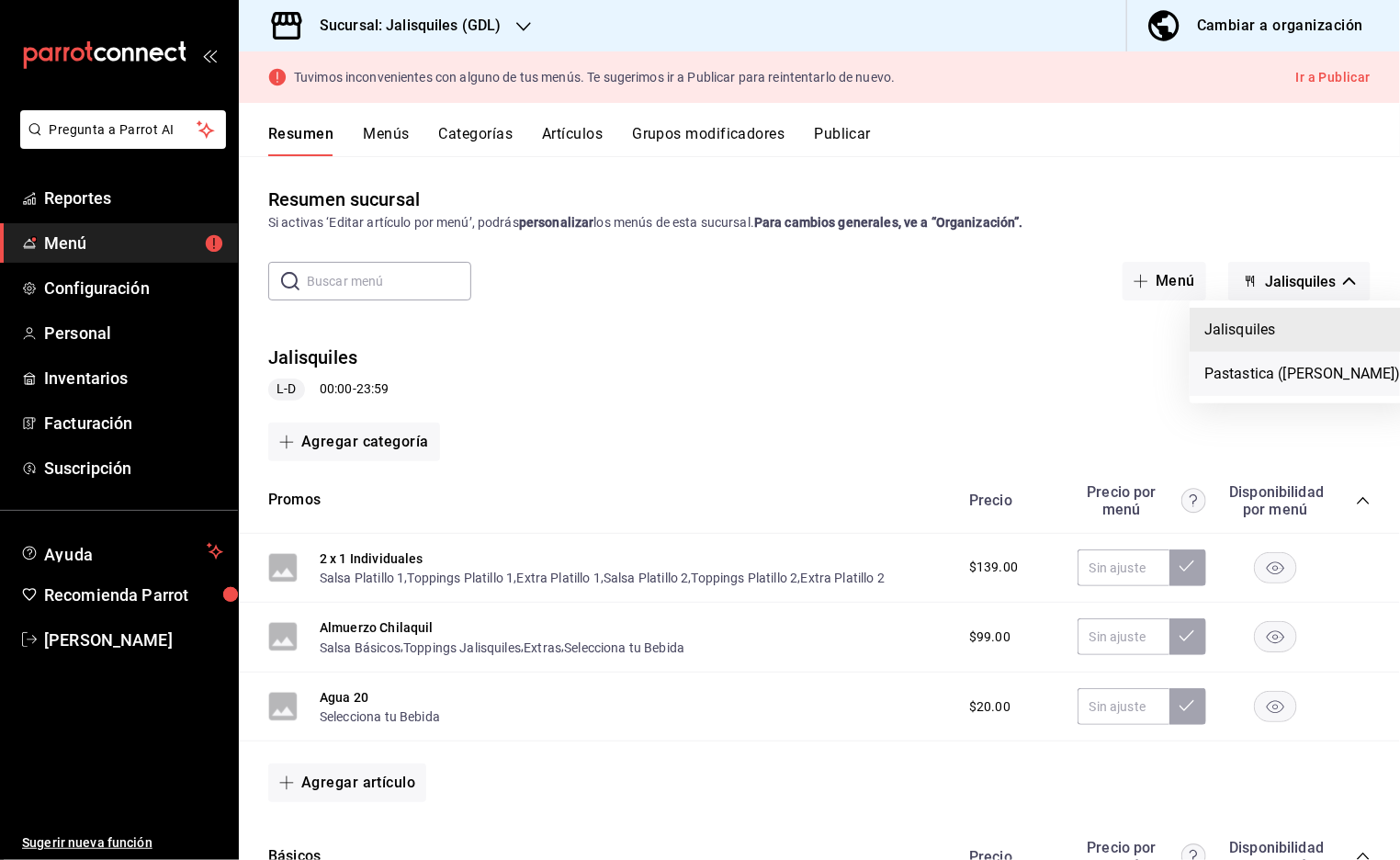
click at [1291, 372] on li "Pastastica ([PERSON_NAME])" at bounding box center [1303, 374] width 226 height 44
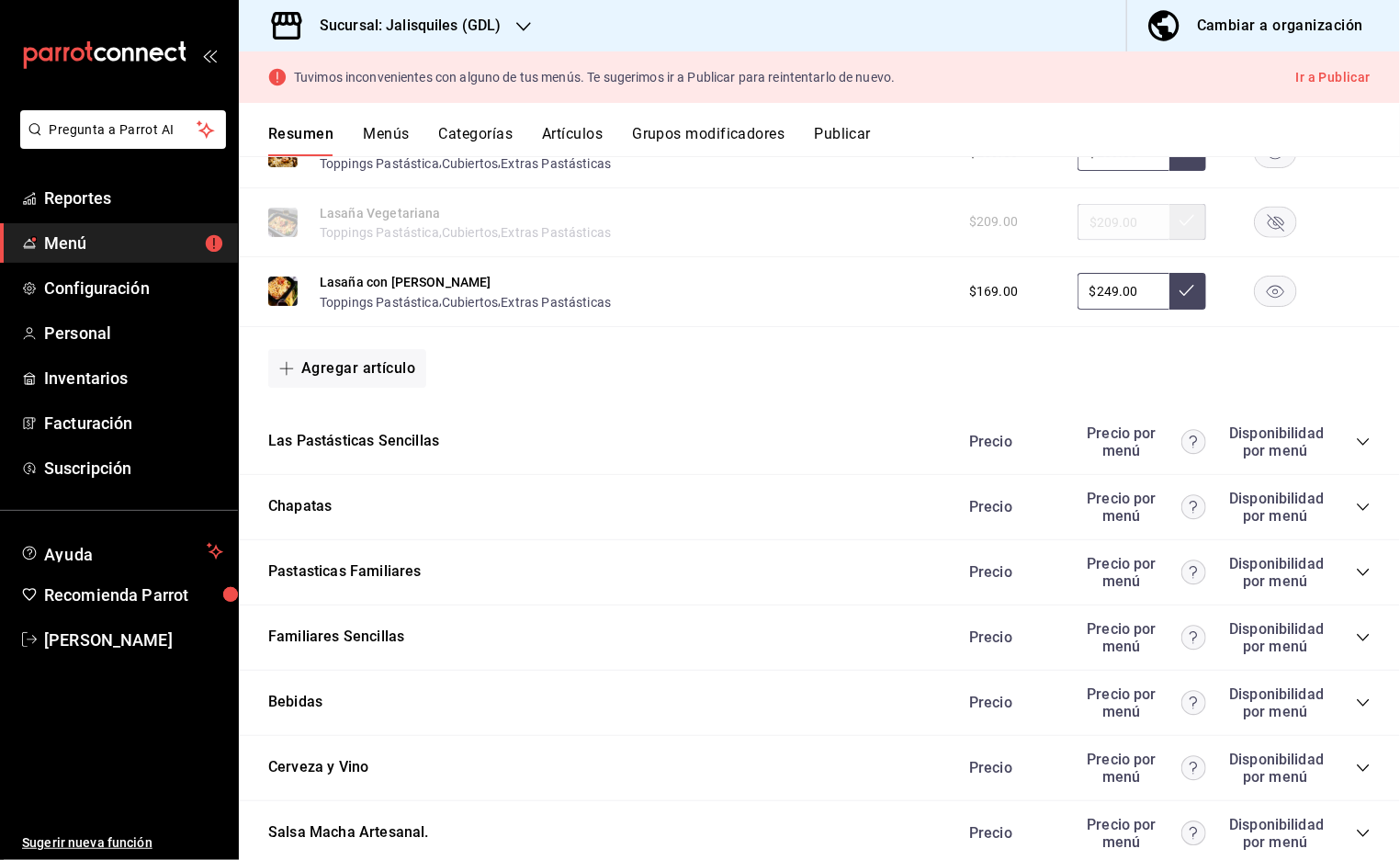
scroll to position [50, 0]
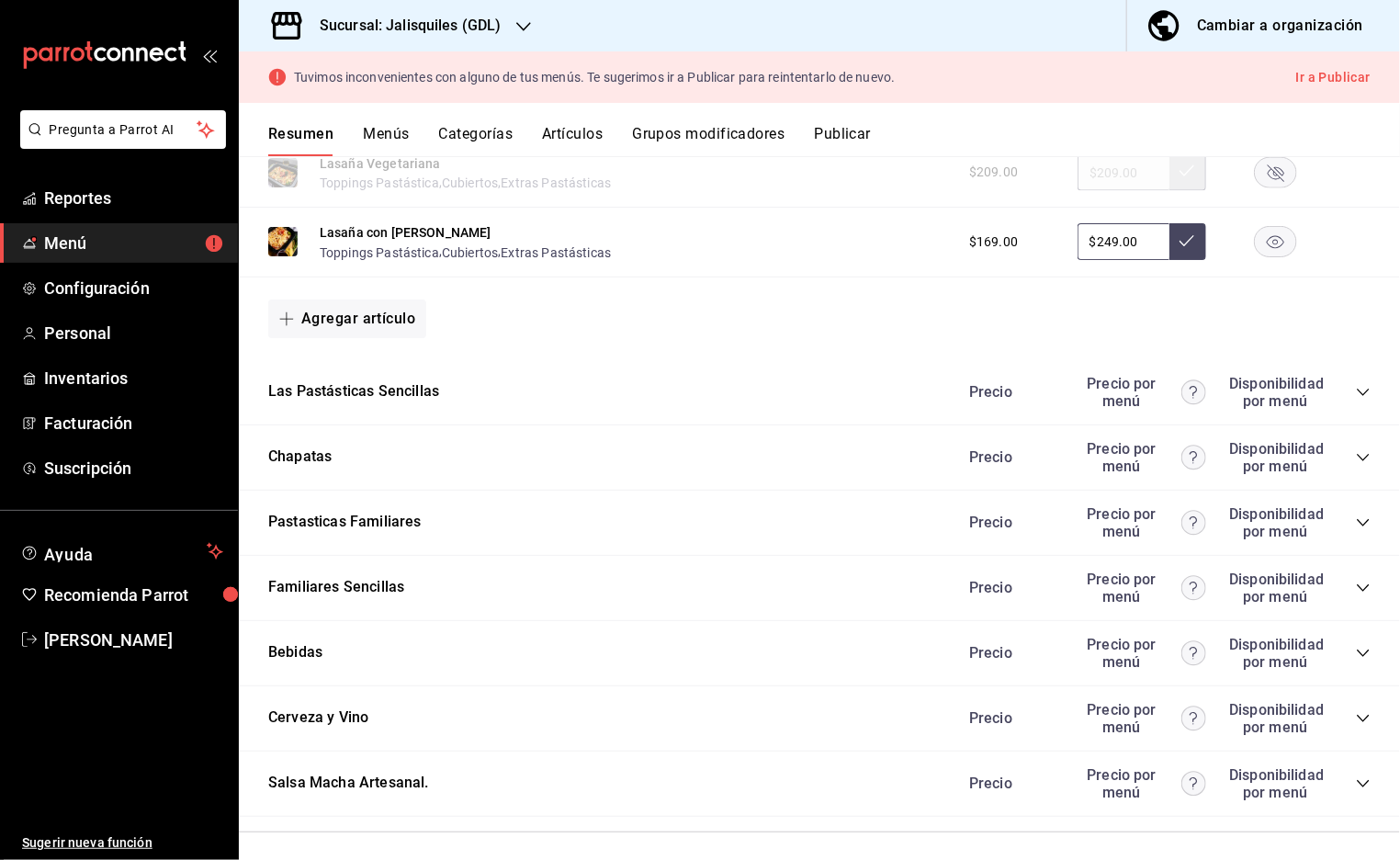
click at [1366, 780] on icon "collapse-category-row" at bounding box center [1363, 783] width 12 height 7
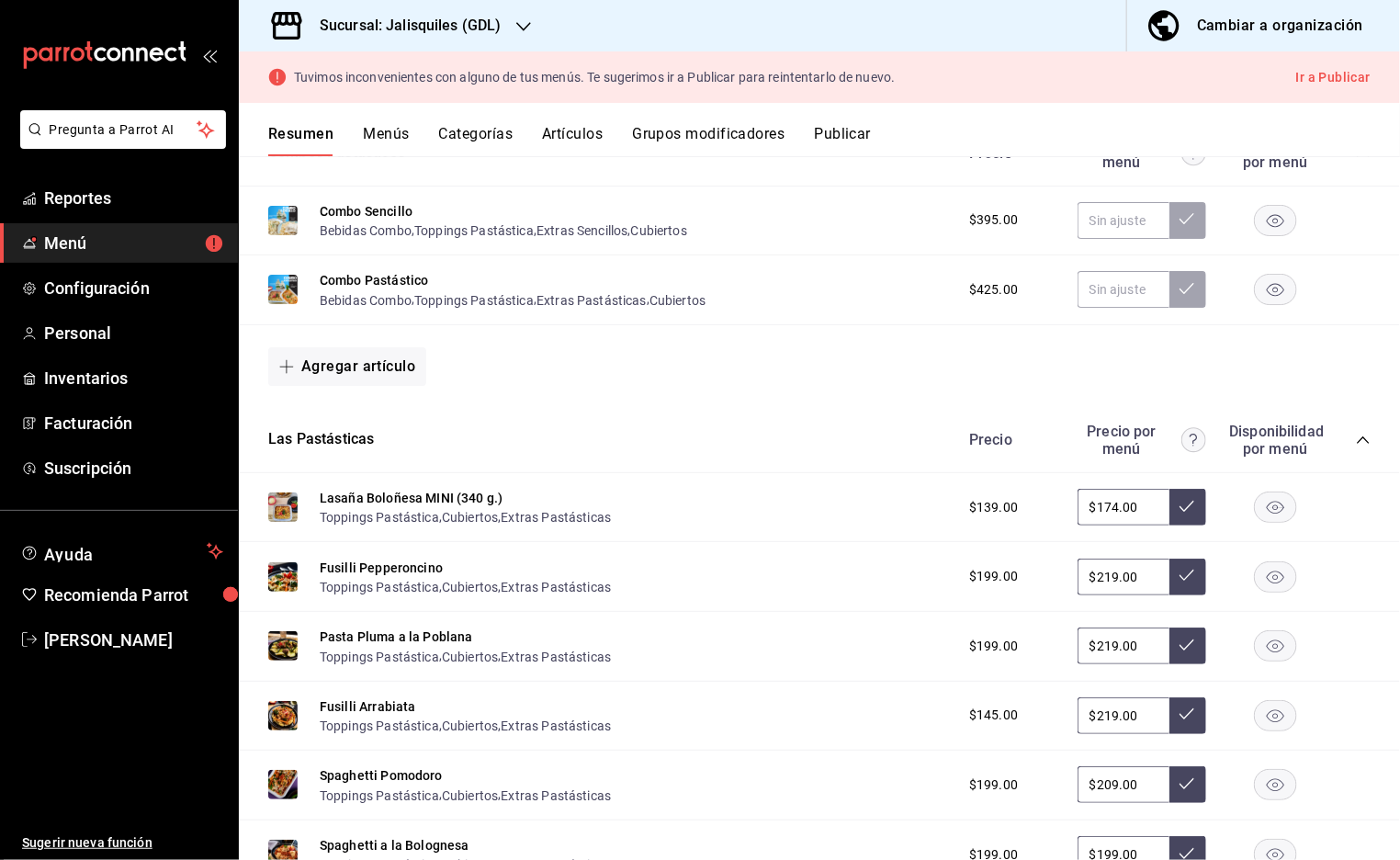
scroll to position [0, 0]
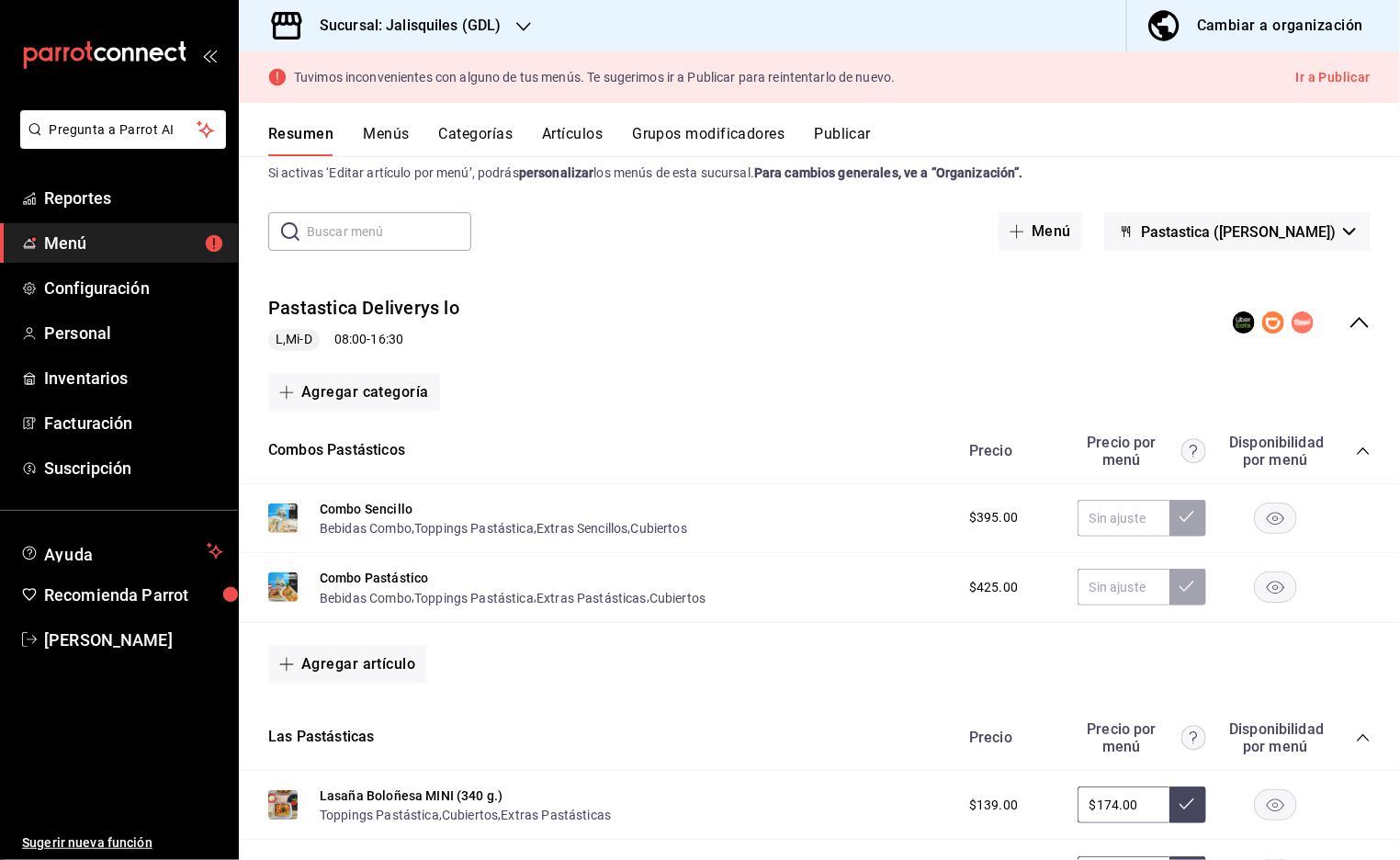
click at [849, 129] on button "Publicar" at bounding box center [842, 140] width 57 height 31
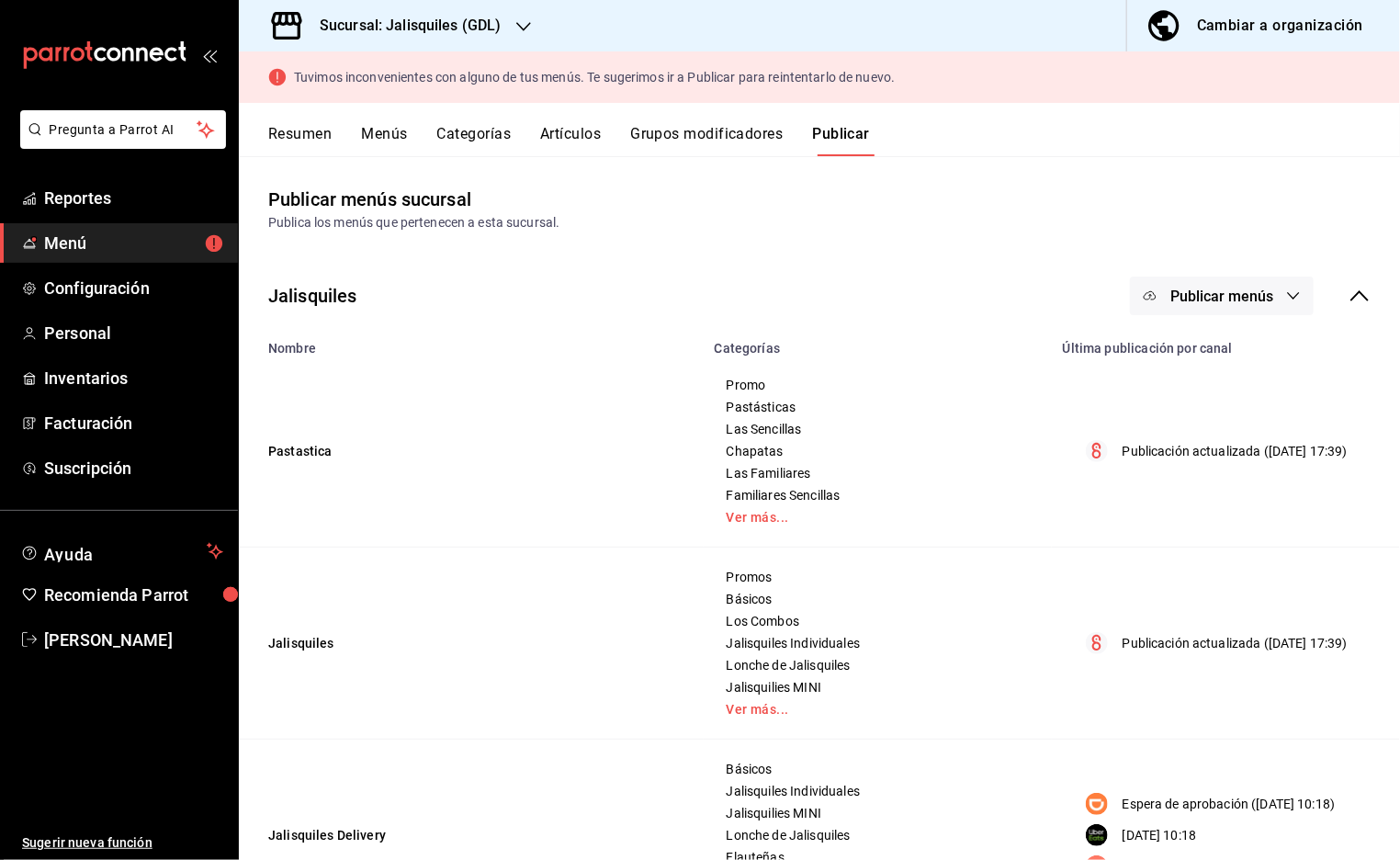
click at [1362, 296] on icon at bounding box center [1360, 295] width 22 height 22
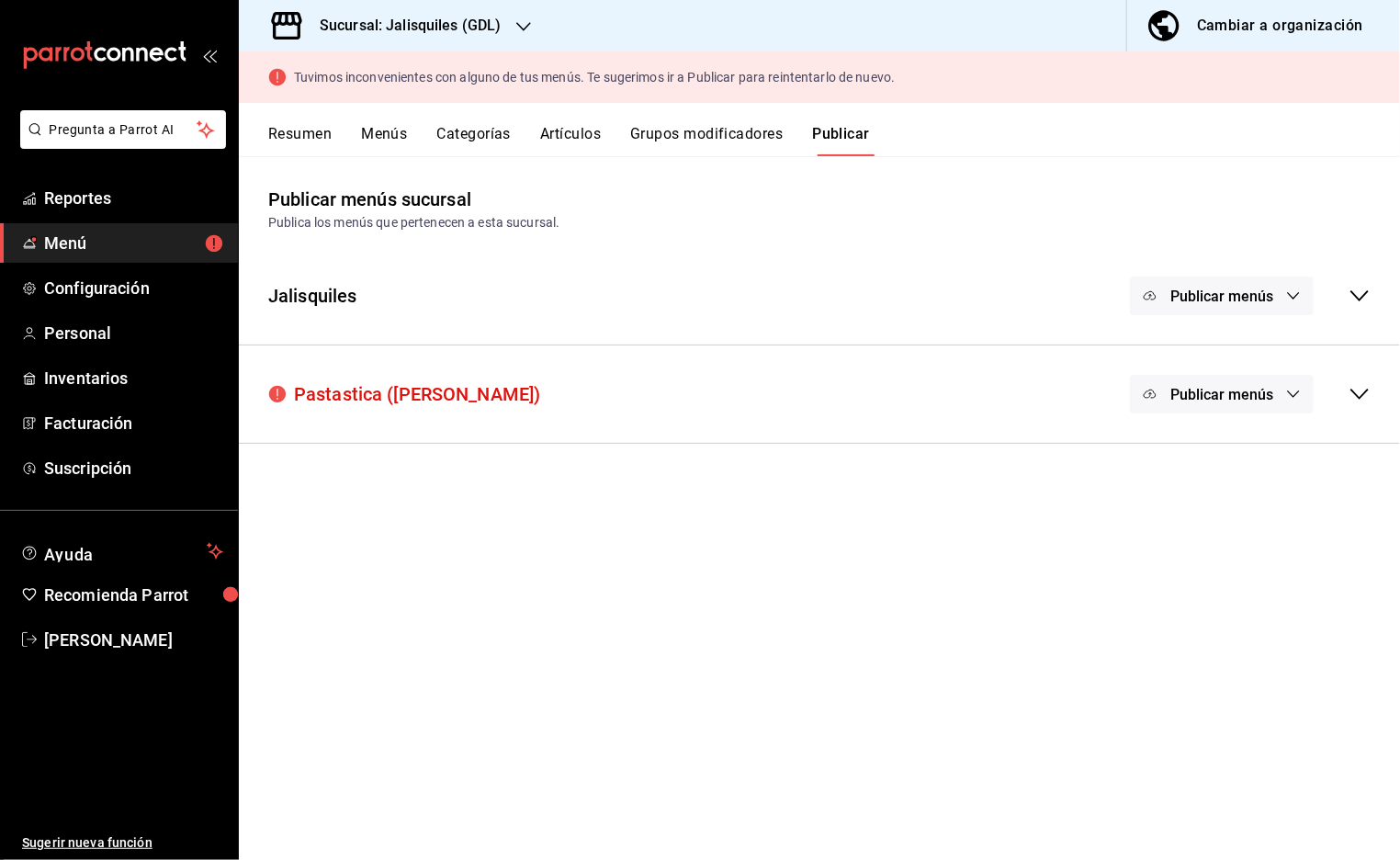
click at [1269, 398] on span "Publicar menús" at bounding box center [1221, 395] width 102 height 18
click at [1227, 453] on span "Uber Eats" at bounding box center [1248, 453] width 56 height 19
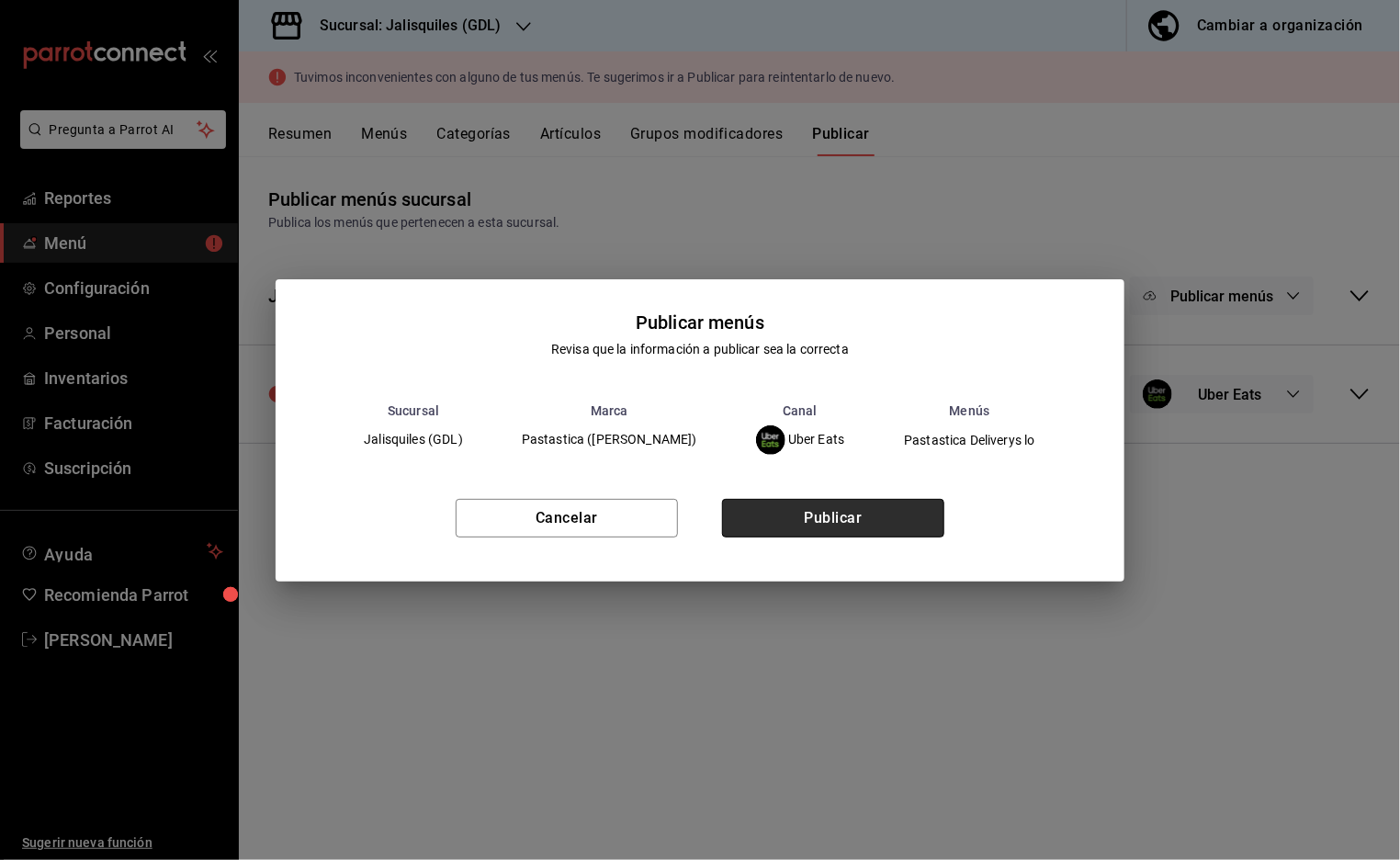
click at [902, 521] on button "Publicar" at bounding box center [833, 518] width 223 height 39
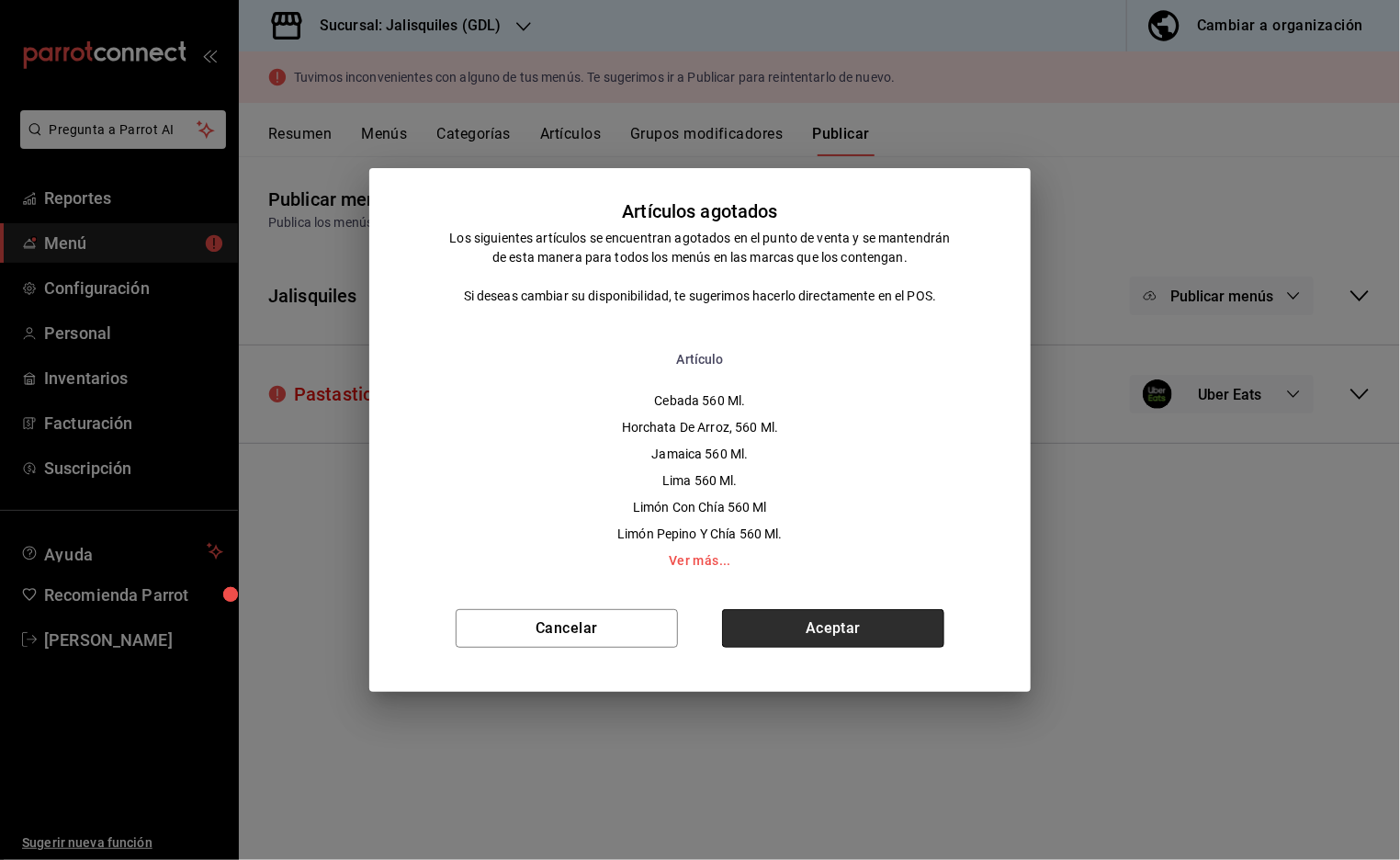
click at [882, 633] on button "Aceptar" at bounding box center [833, 628] width 223 height 39
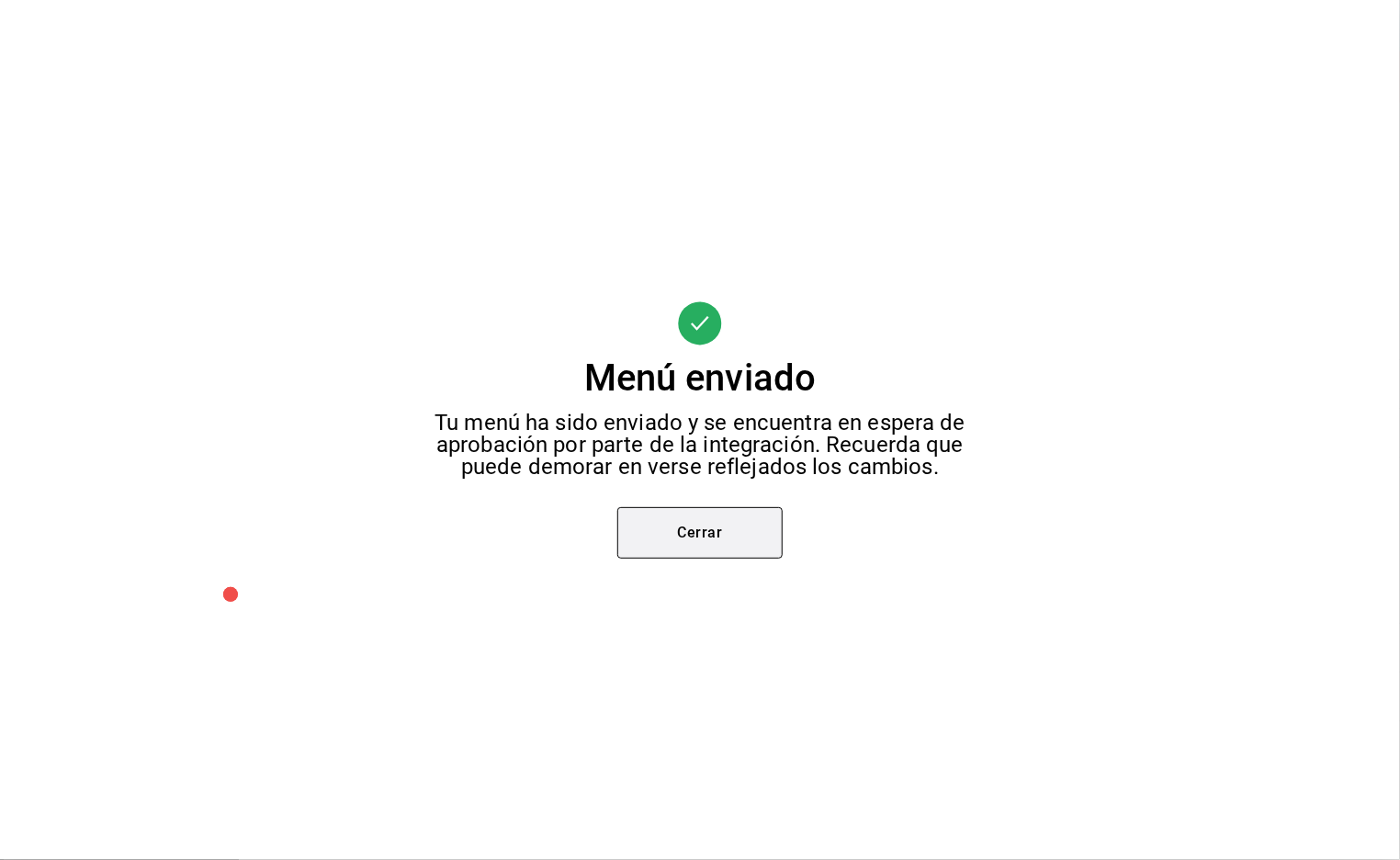
click at [733, 533] on button "Cerrar" at bounding box center [700, 533] width 165 height 52
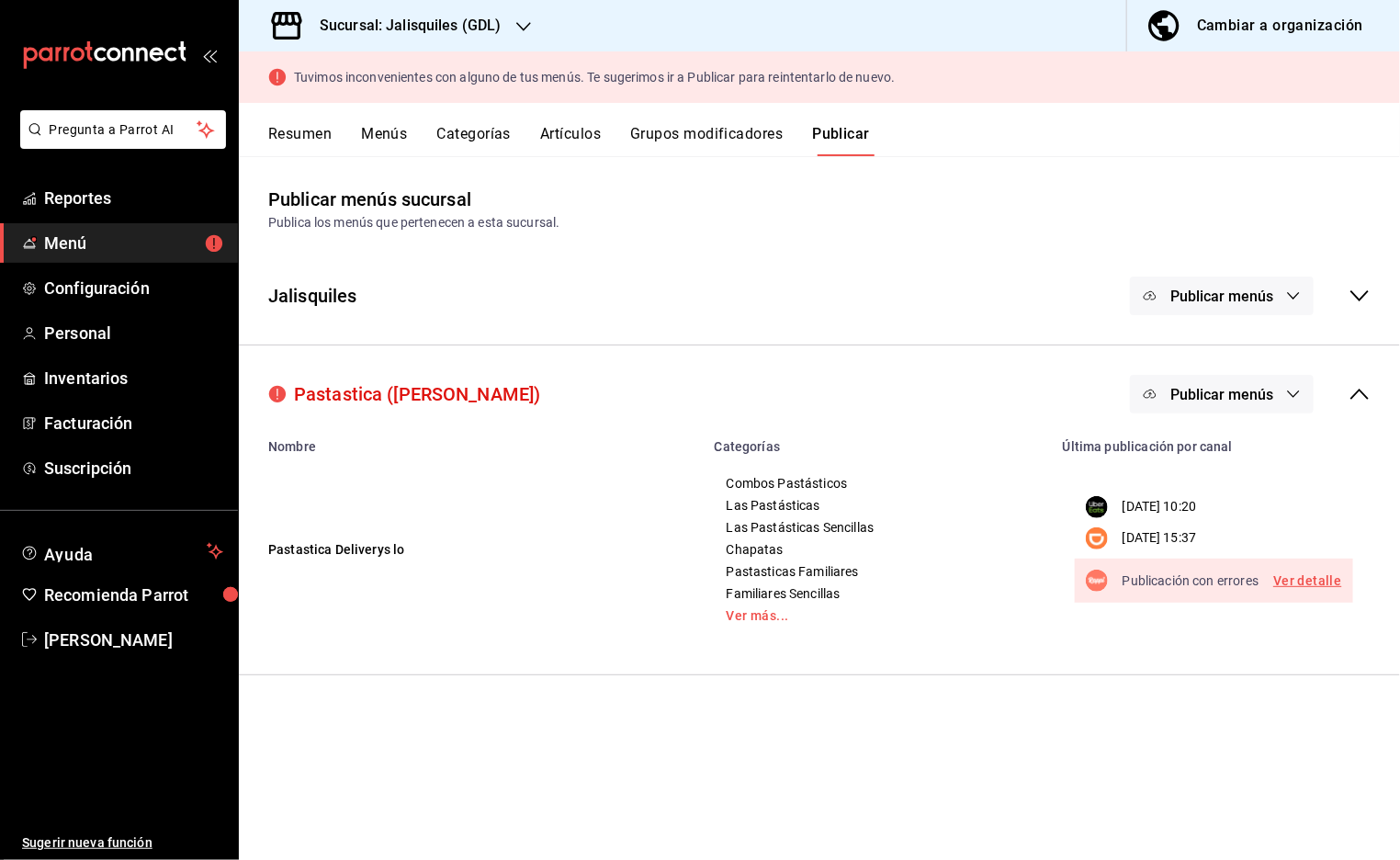
click at [1219, 394] on span "Publicar menús" at bounding box center [1221, 395] width 102 height 18
click at [1199, 509] on div at bounding box center [1194, 505] width 52 height 30
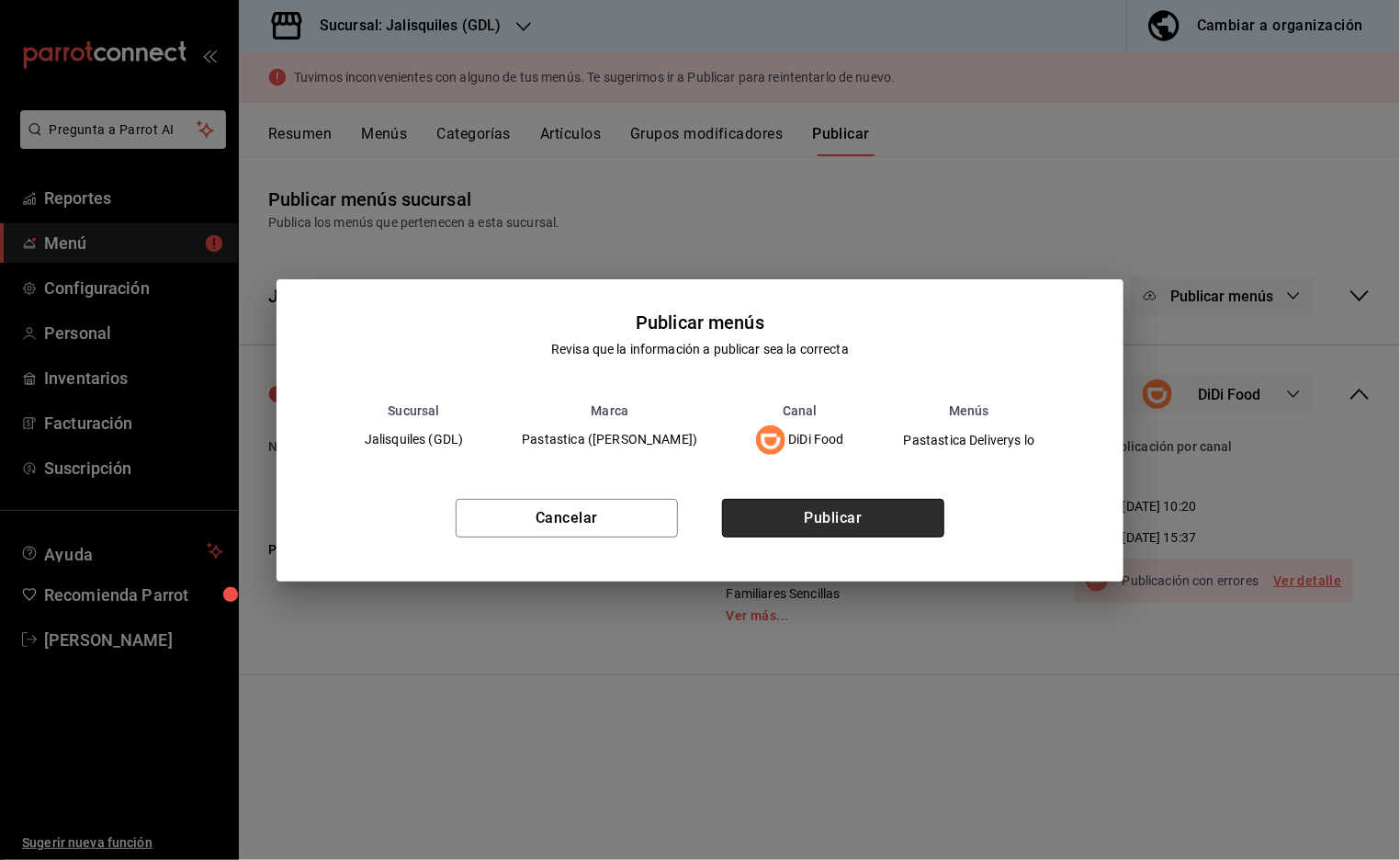
click at [881, 525] on button "Publicar" at bounding box center [833, 518] width 223 height 39
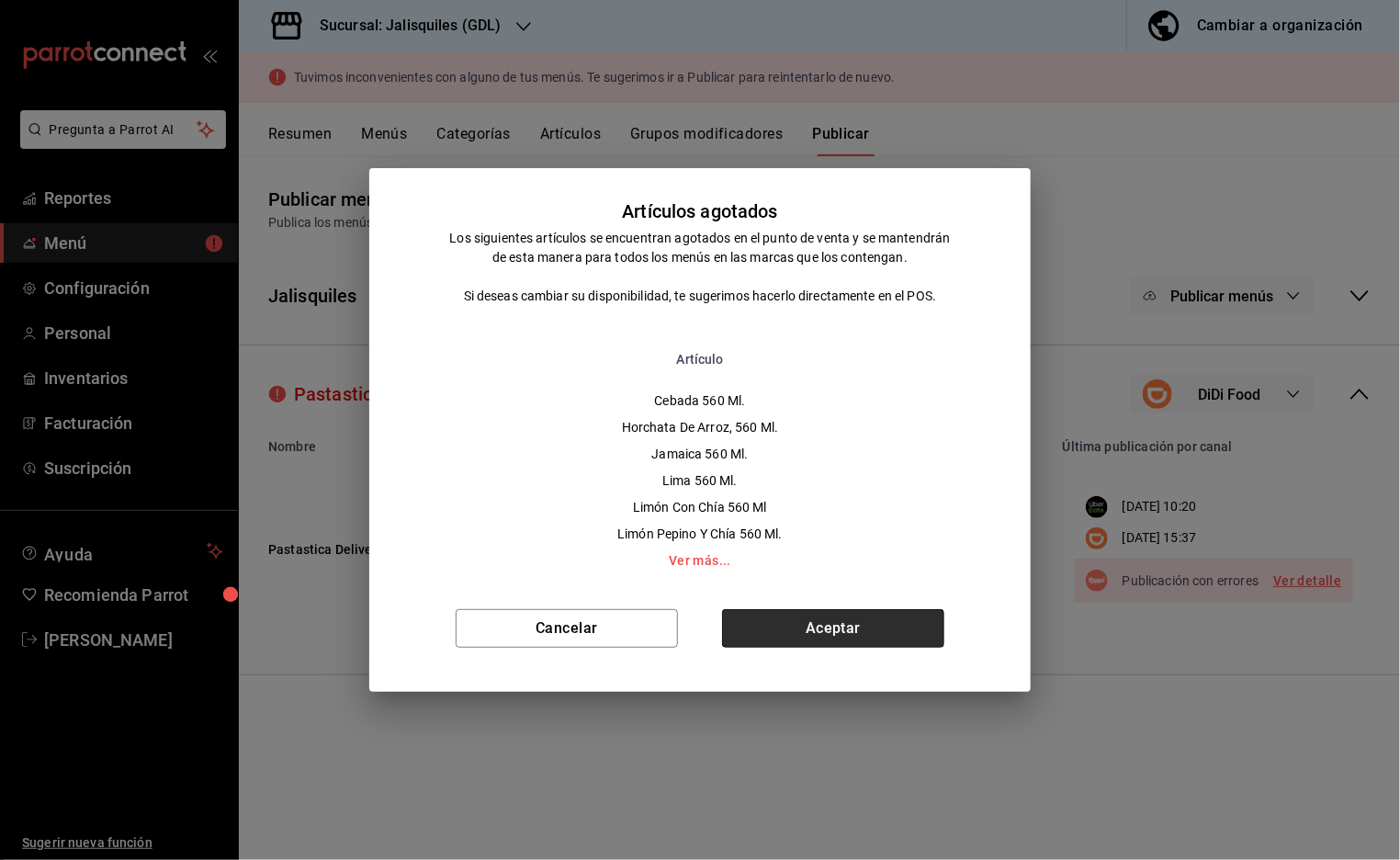
click at [841, 630] on button "Aceptar" at bounding box center [833, 628] width 223 height 39
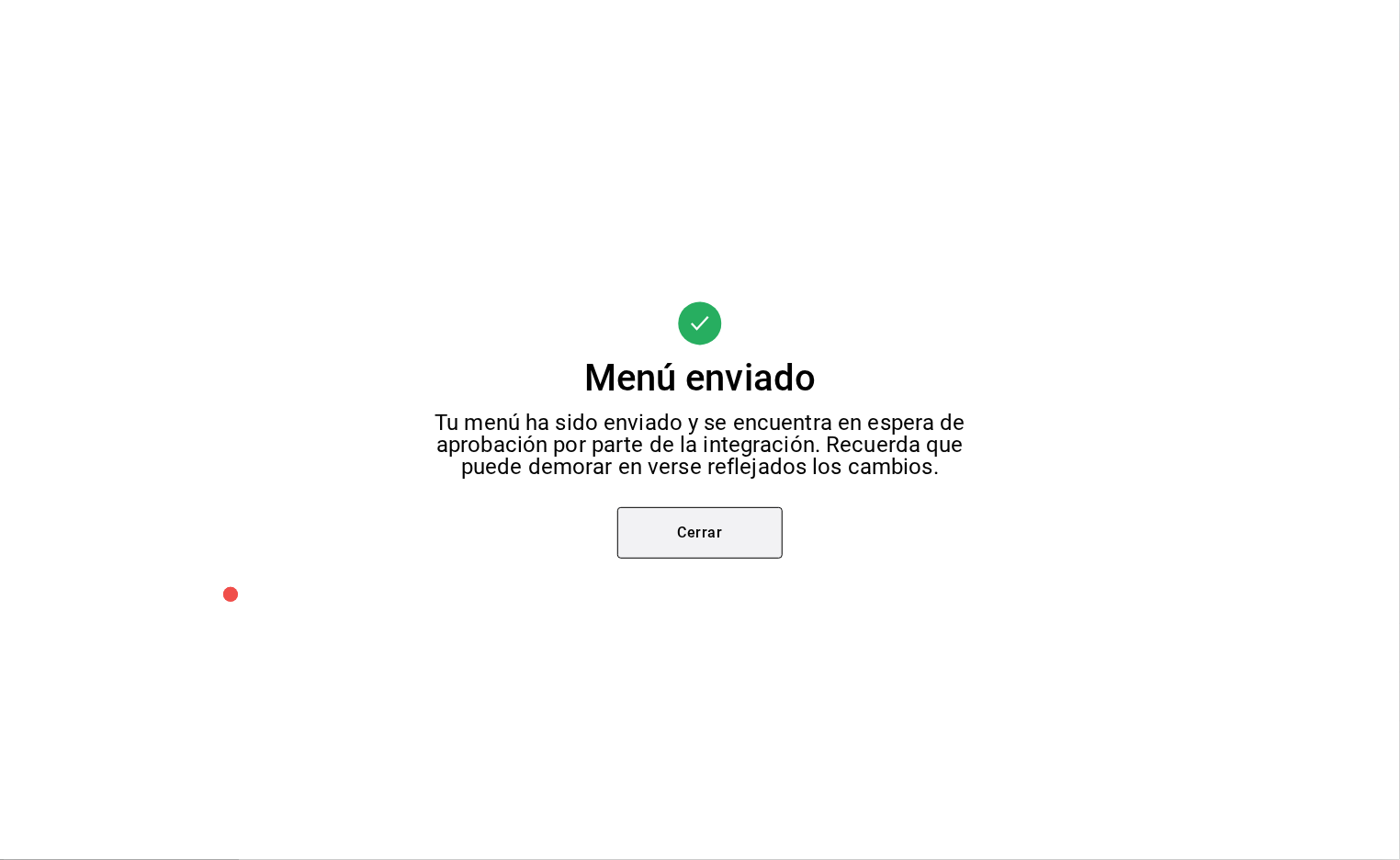
click at [717, 530] on button "Cerrar" at bounding box center [700, 533] width 165 height 52
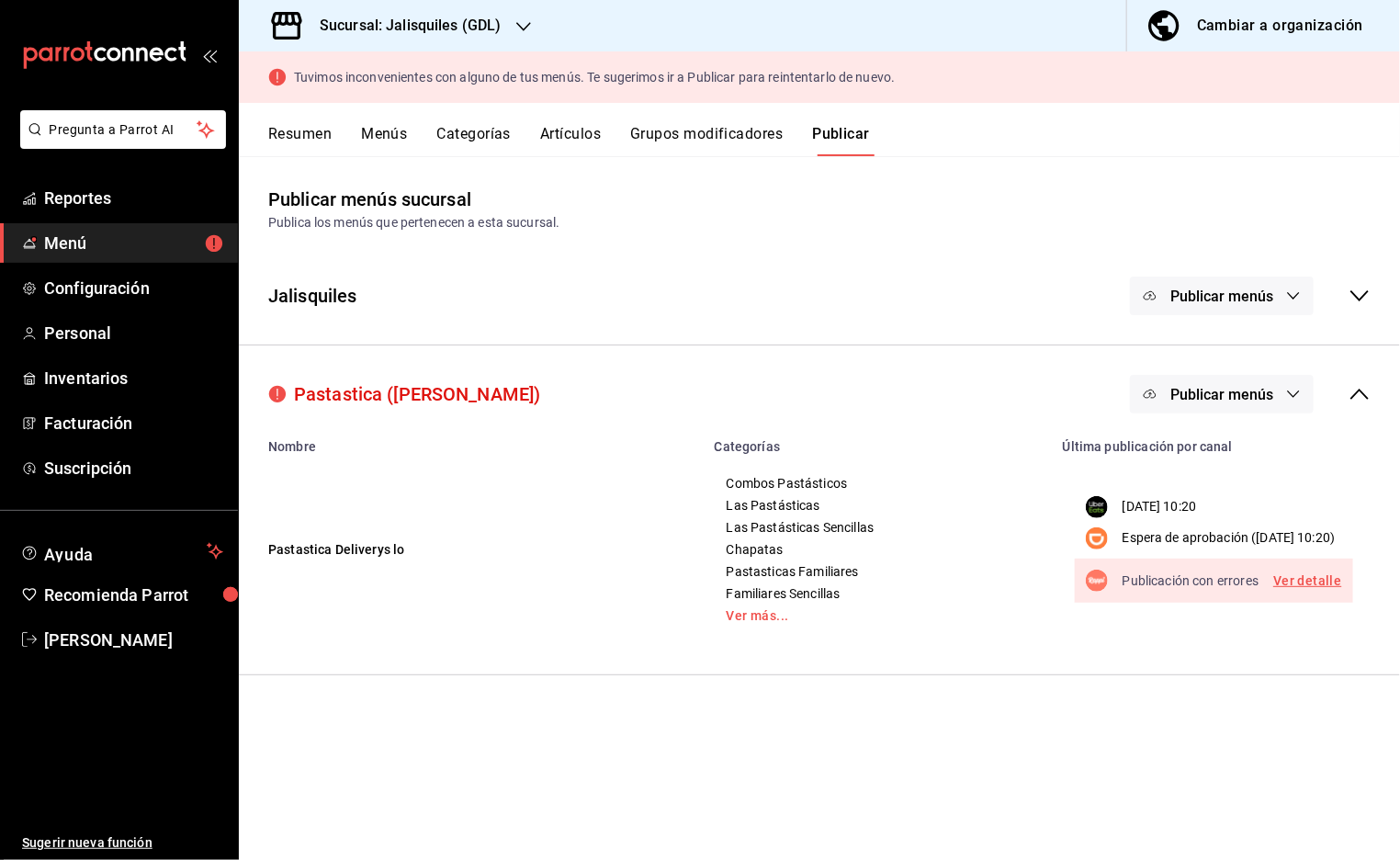
click at [700, 530] on div at bounding box center [700, 430] width 1400 height 860
click at [1311, 593] on link "Ver detalle" at bounding box center [1308, 581] width 68 height 23
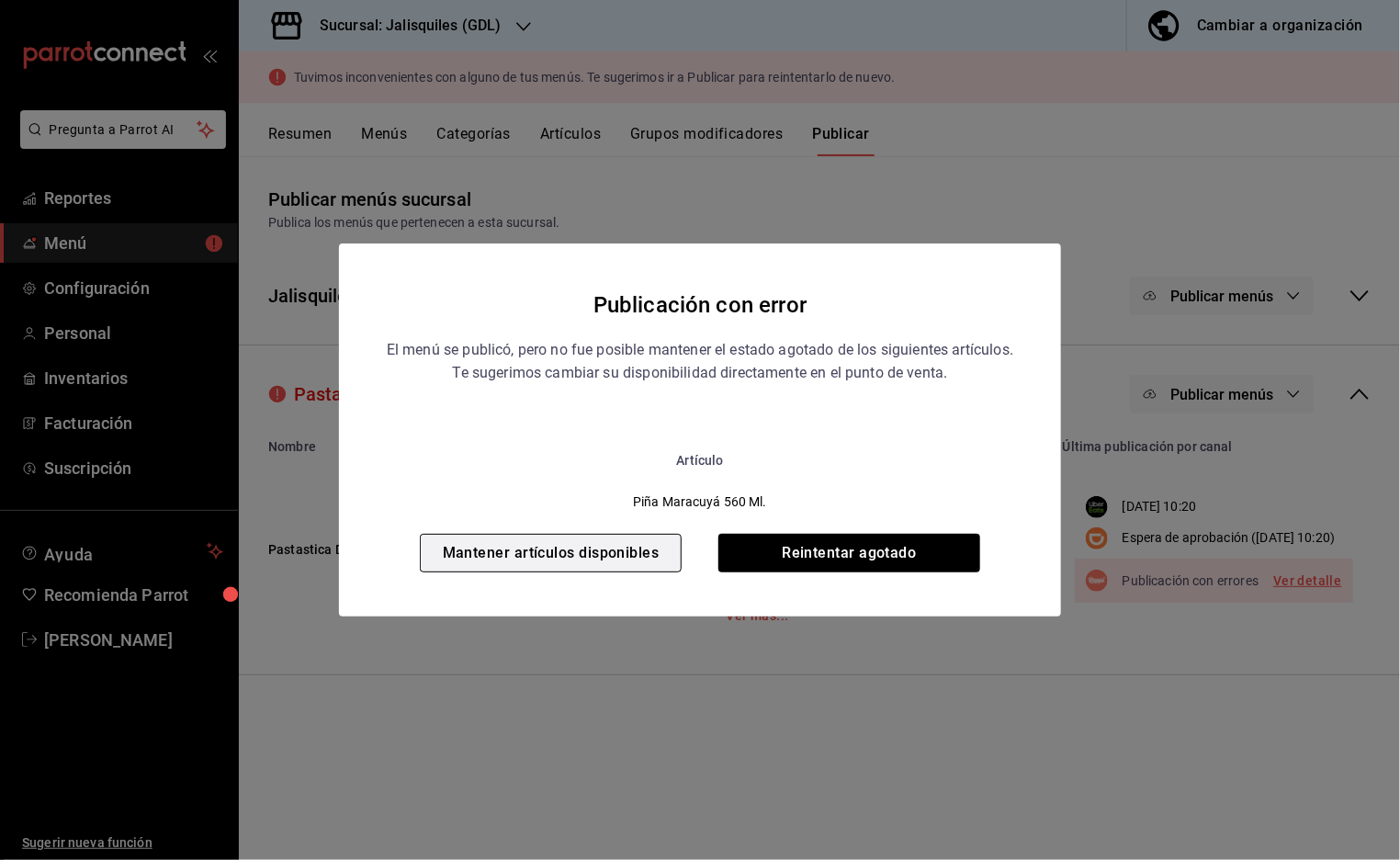
click at [627, 549] on button "Mantener artículos disponibles" at bounding box center [550, 553] width 262 height 39
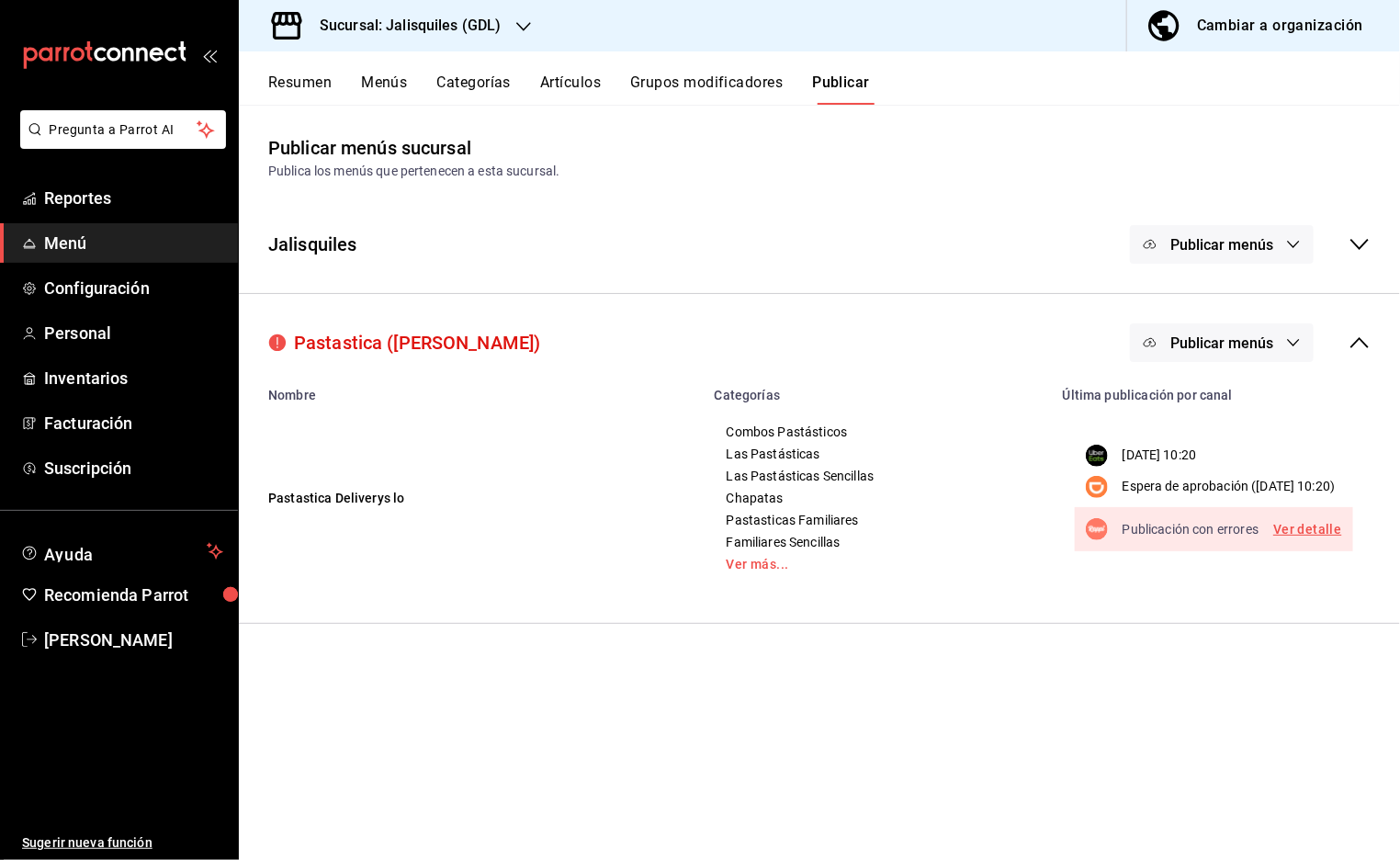
click at [1281, 348] on button "Publicar menús" at bounding box center [1222, 342] width 184 height 39
click at [1199, 505] on div at bounding box center [1194, 505] width 52 height 30
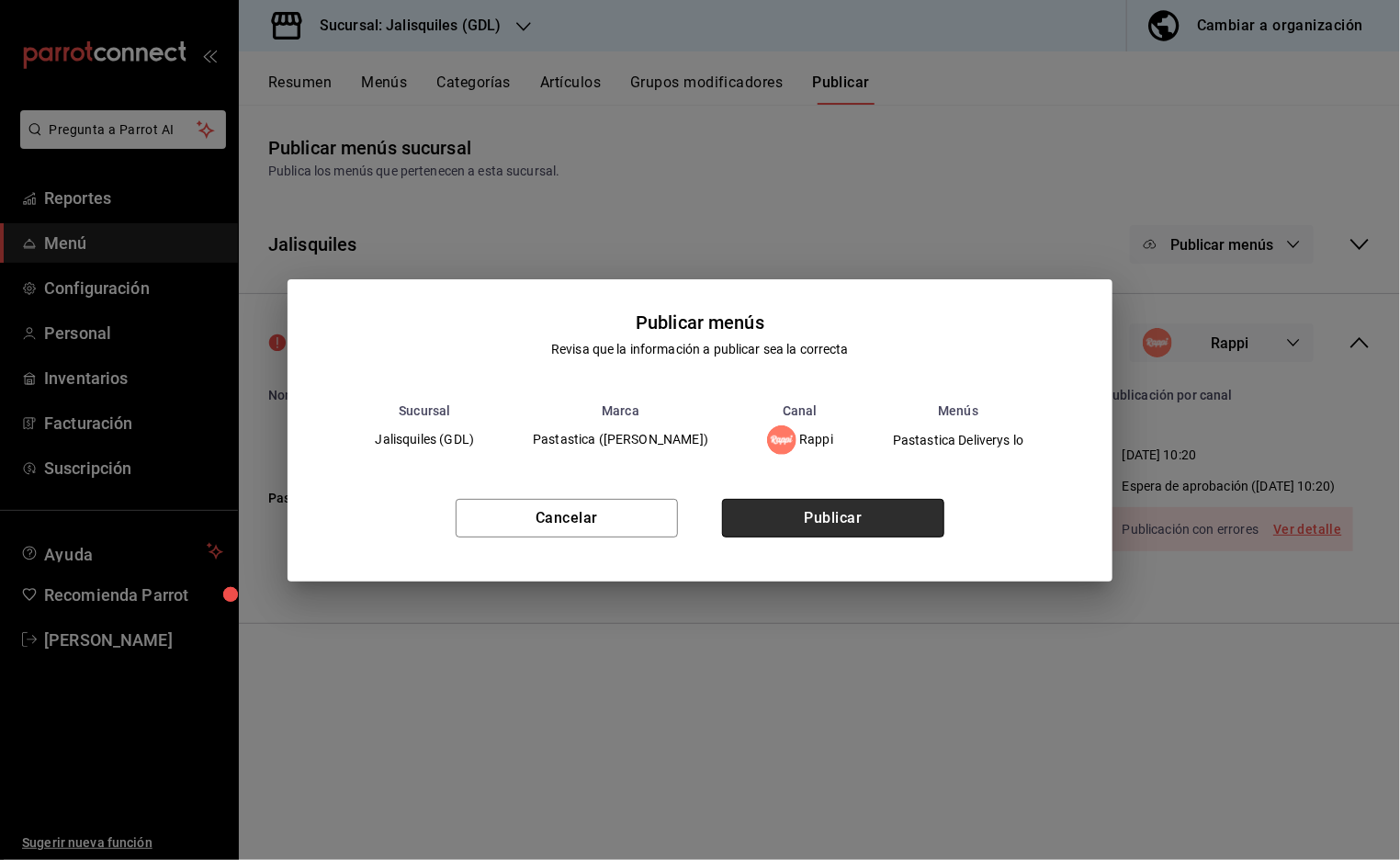
click at [889, 512] on button "Publicar" at bounding box center [833, 518] width 223 height 39
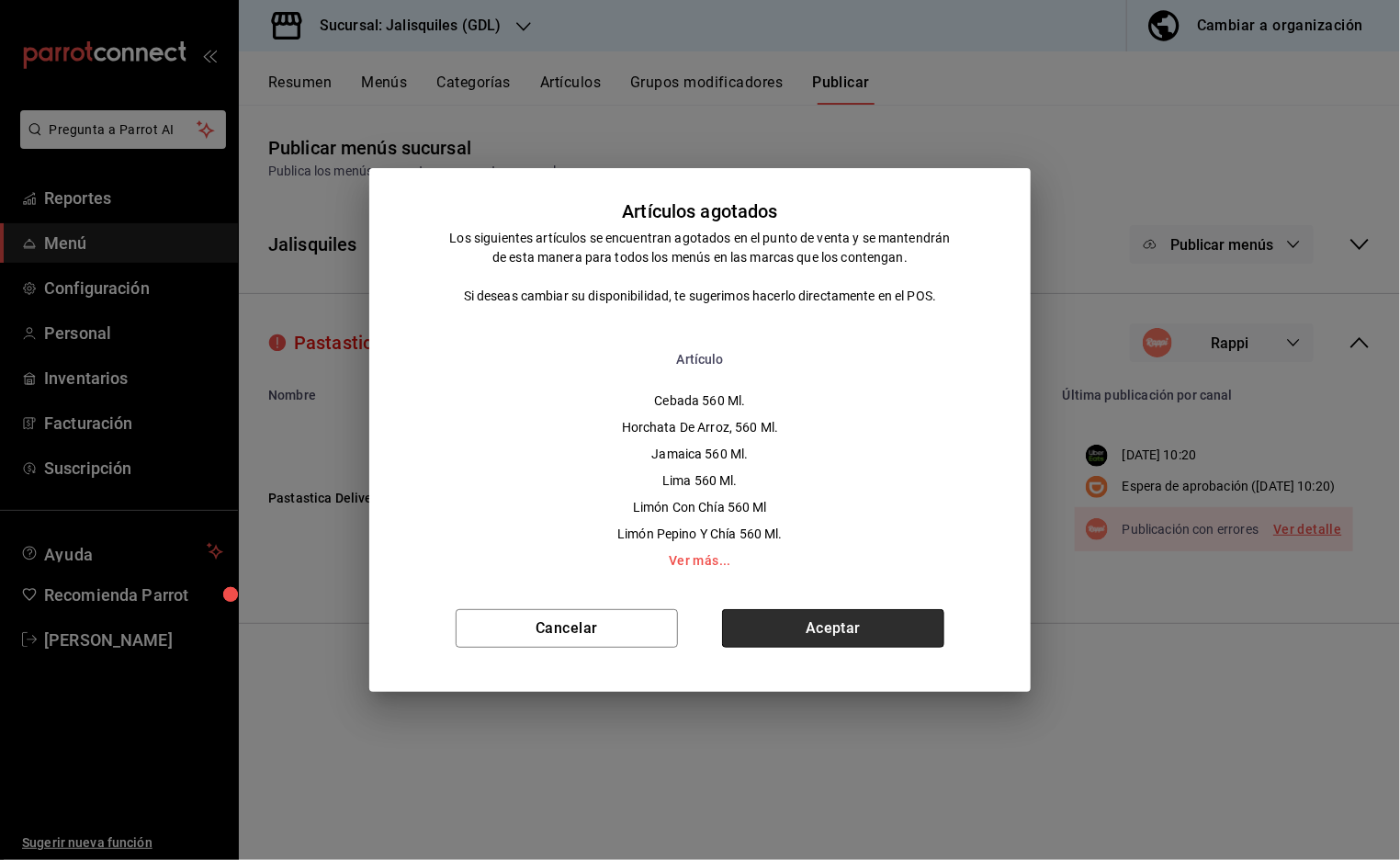
click at [834, 634] on button "Aceptar" at bounding box center [833, 628] width 223 height 39
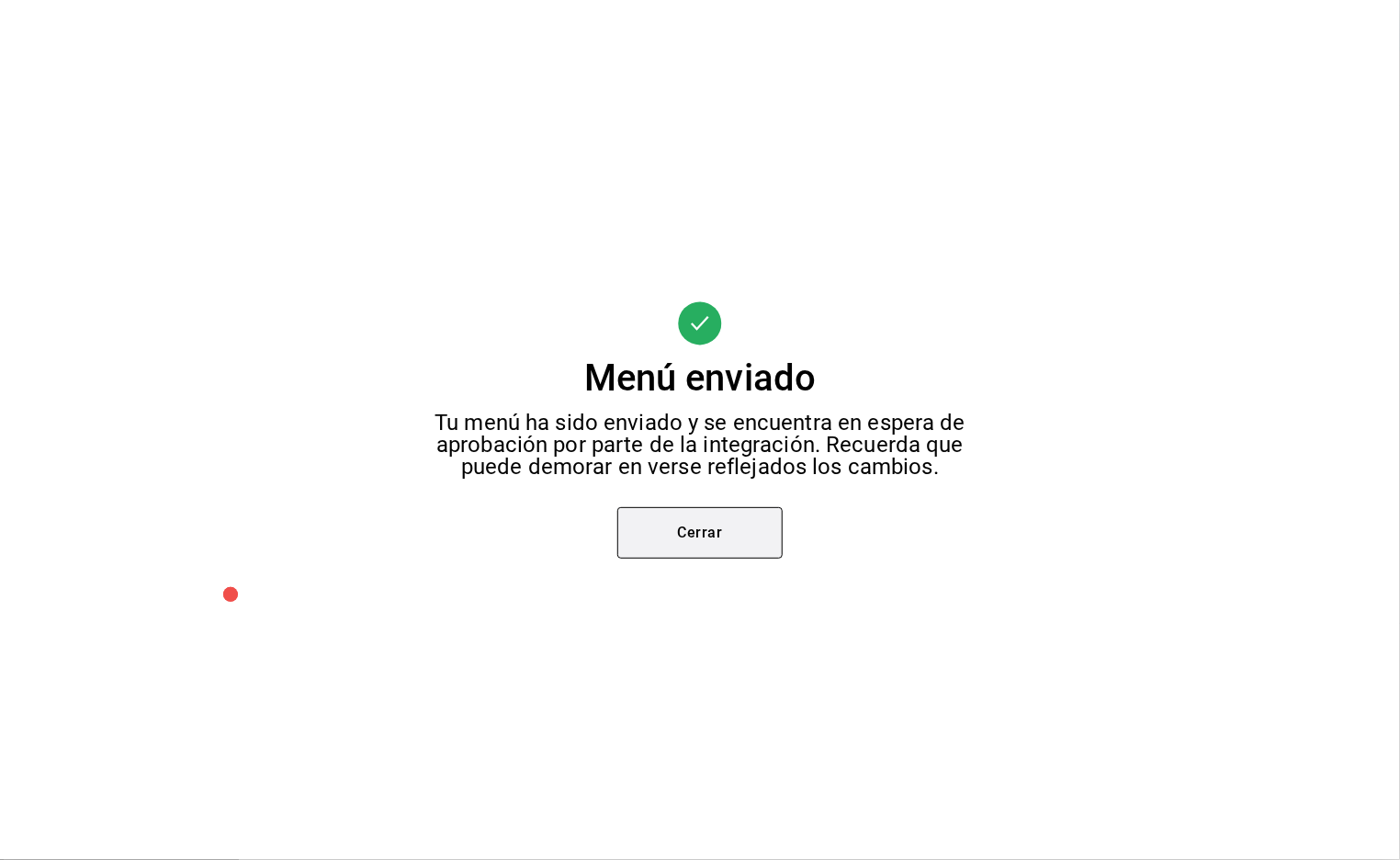
click at [734, 539] on button "Cerrar" at bounding box center [700, 533] width 165 height 52
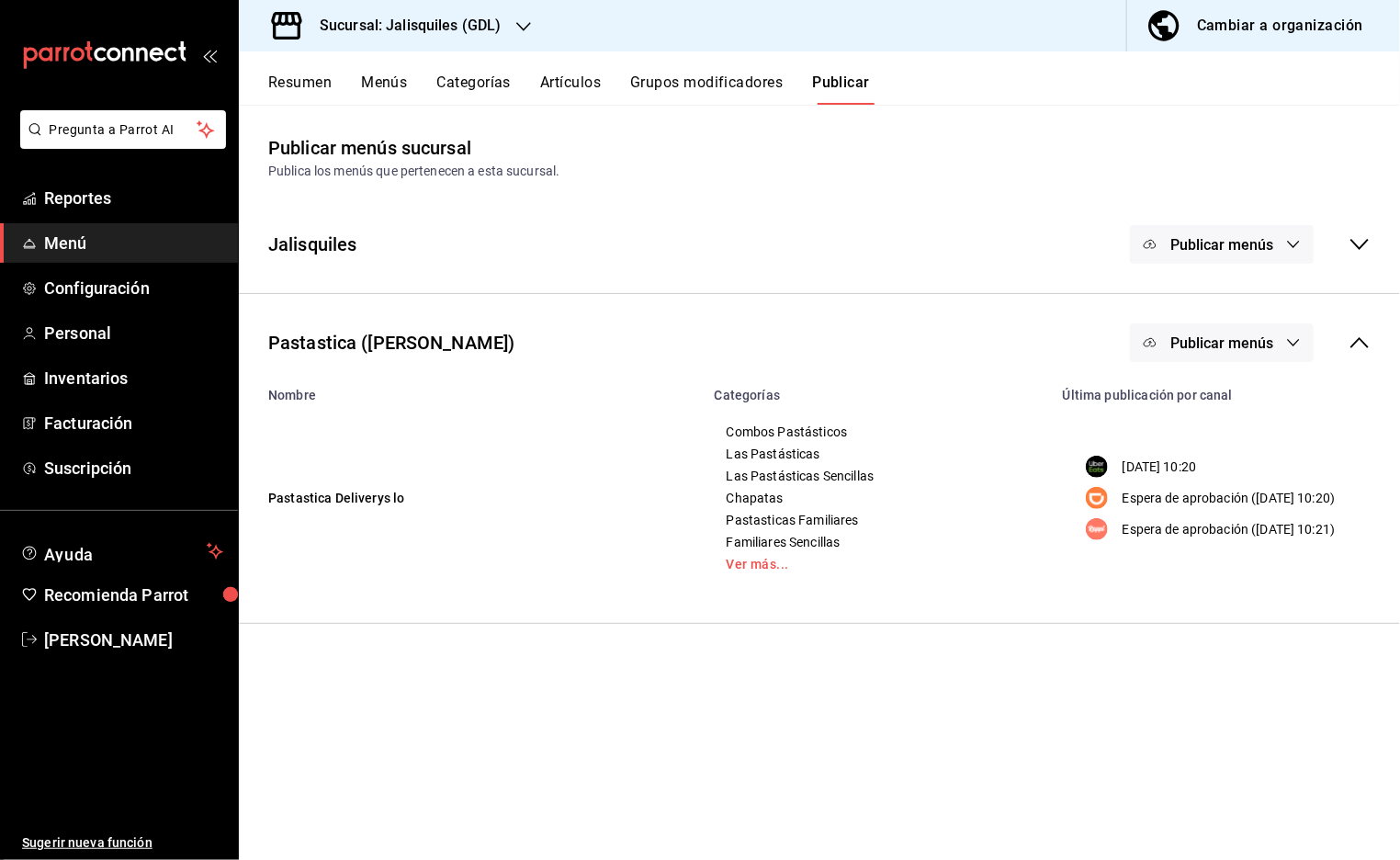
click at [303, 85] on button "Resumen" at bounding box center [300, 88] width 64 height 31
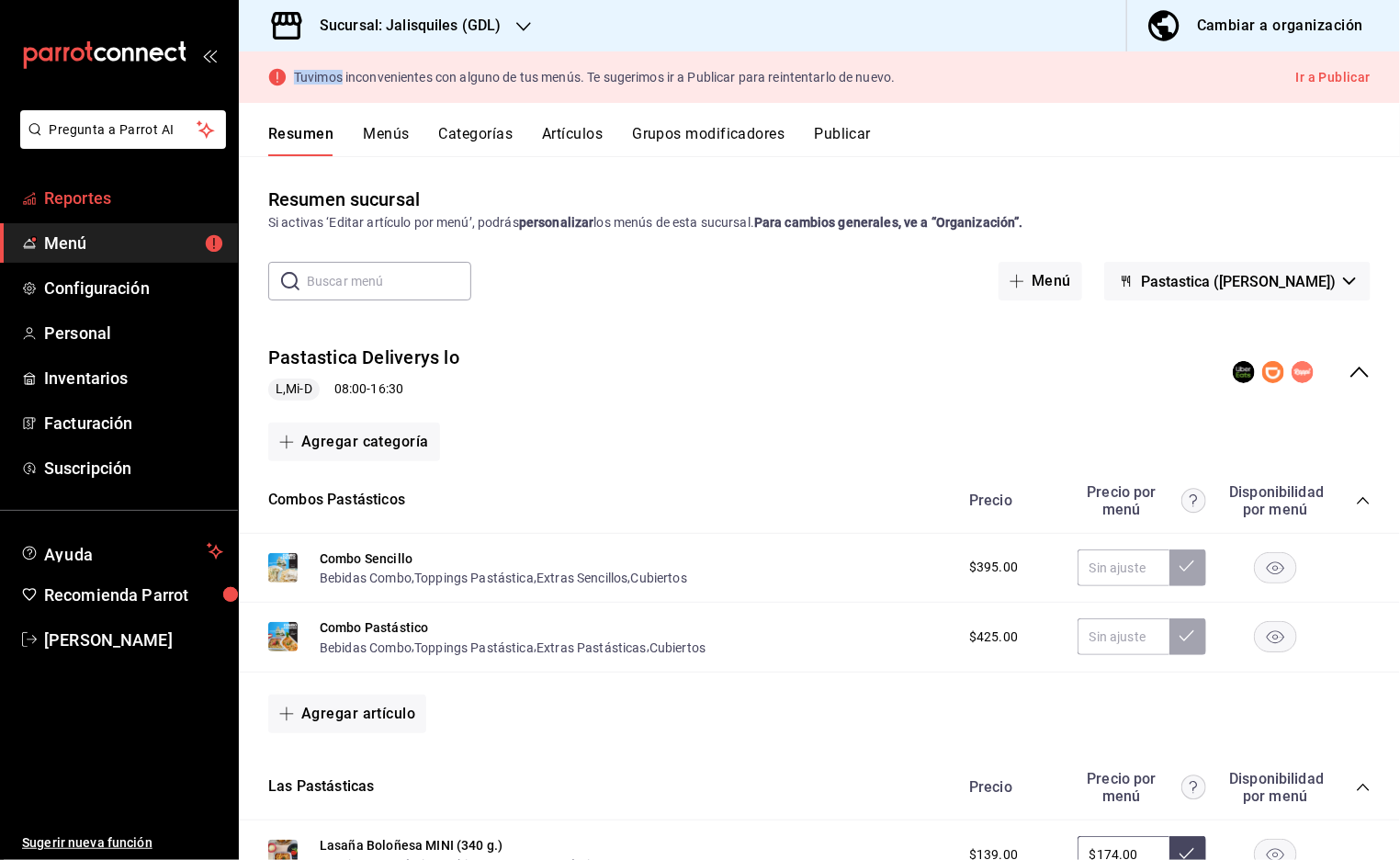
click at [94, 197] on span "Reportes" at bounding box center [133, 198] width 179 height 25
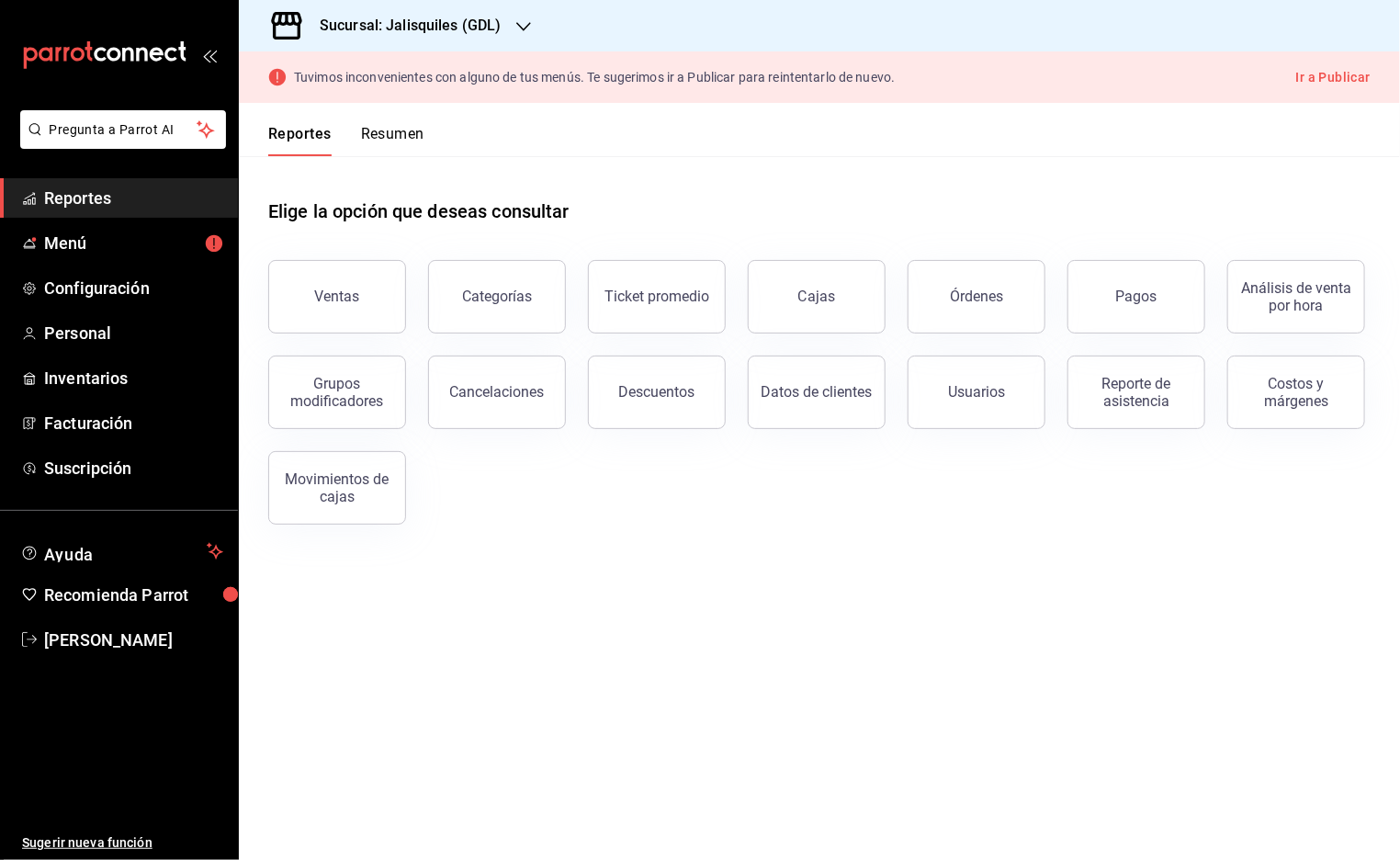
click at [1325, 77] on button "Ir a Publicar" at bounding box center [1333, 78] width 75 height 23
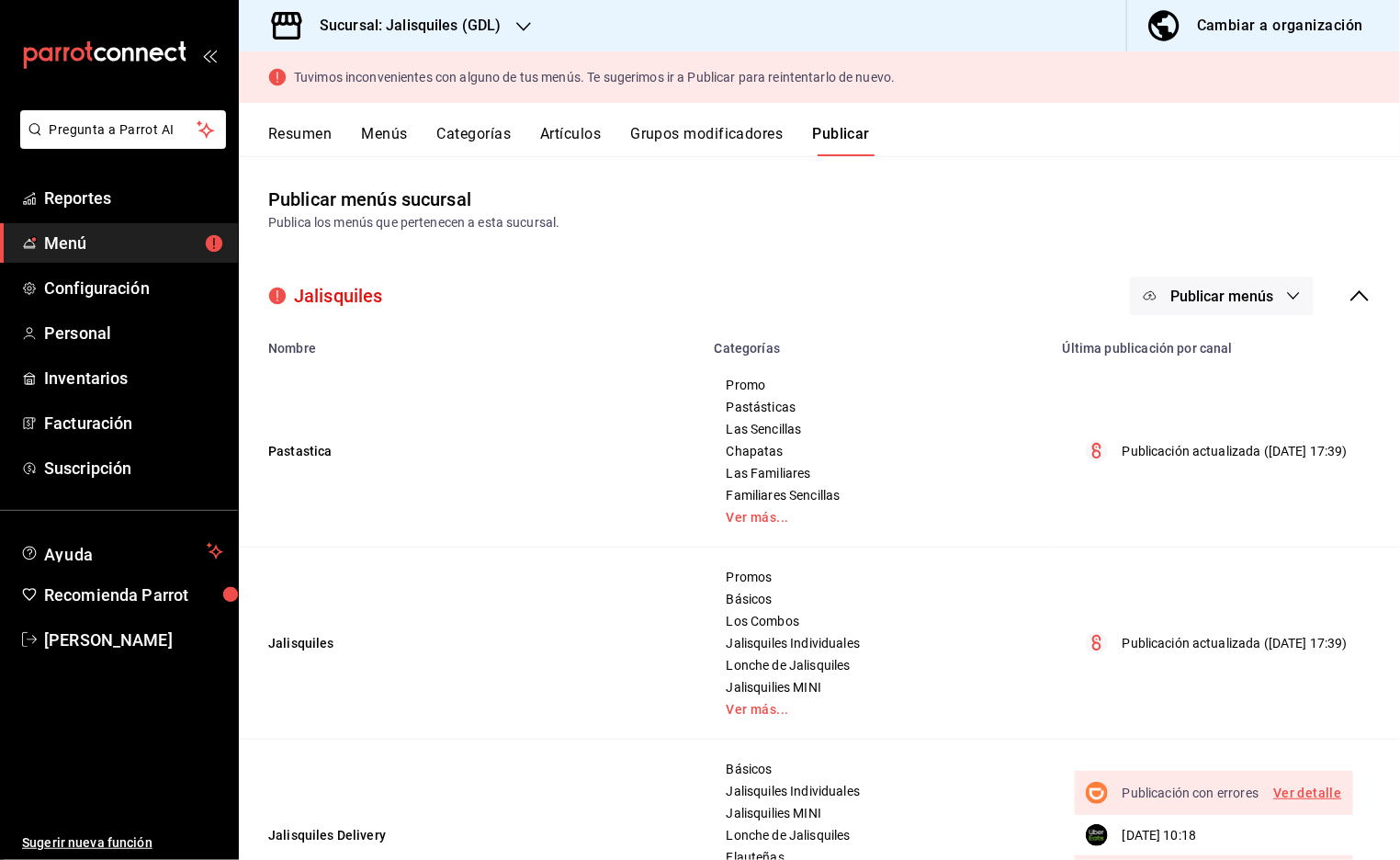
click at [1312, 789] on link "Ver detalle" at bounding box center [1308, 792] width 68 height 23
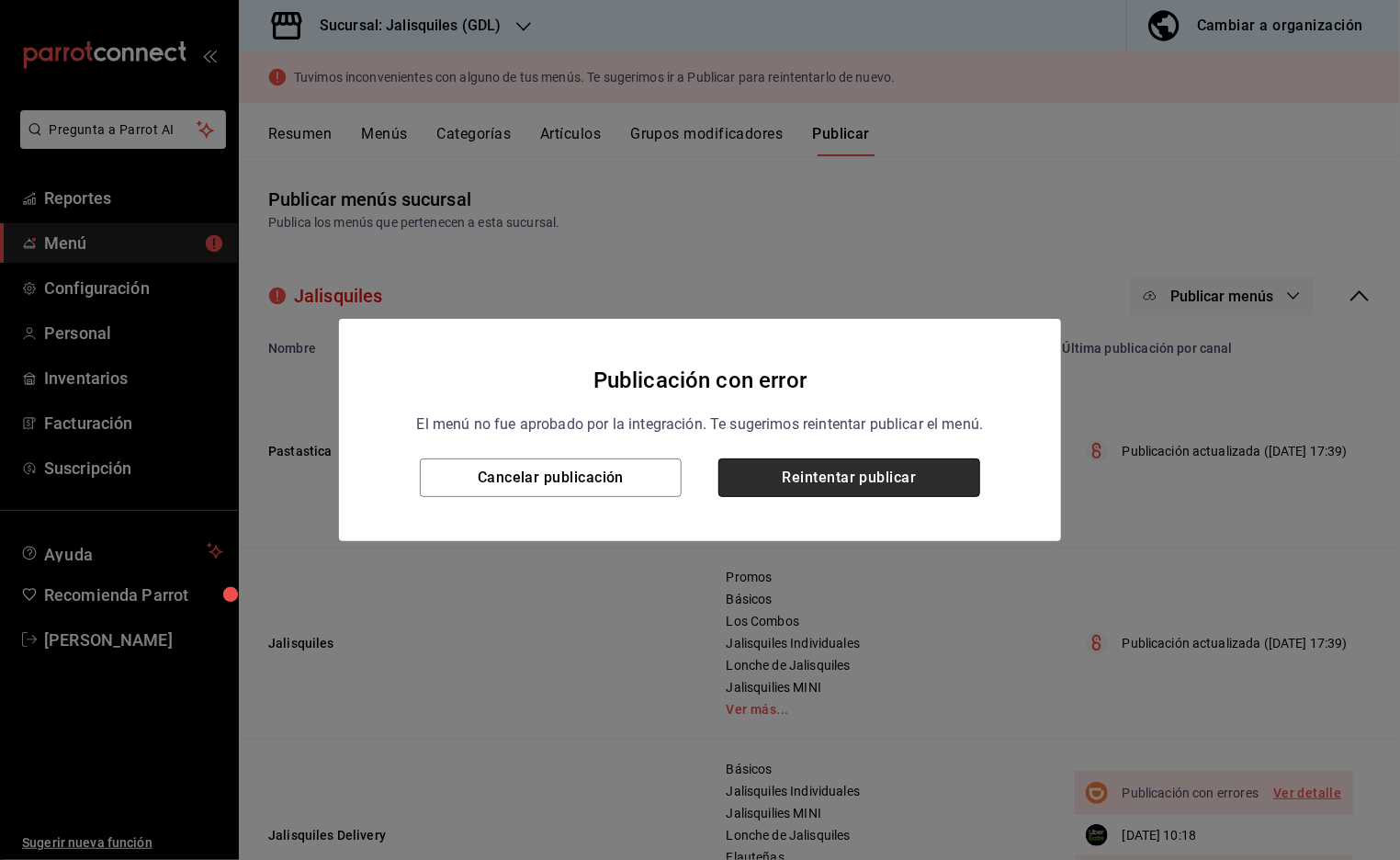
click at [875, 482] on button "Reintentar publicar" at bounding box center [849, 477] width 262 height 39
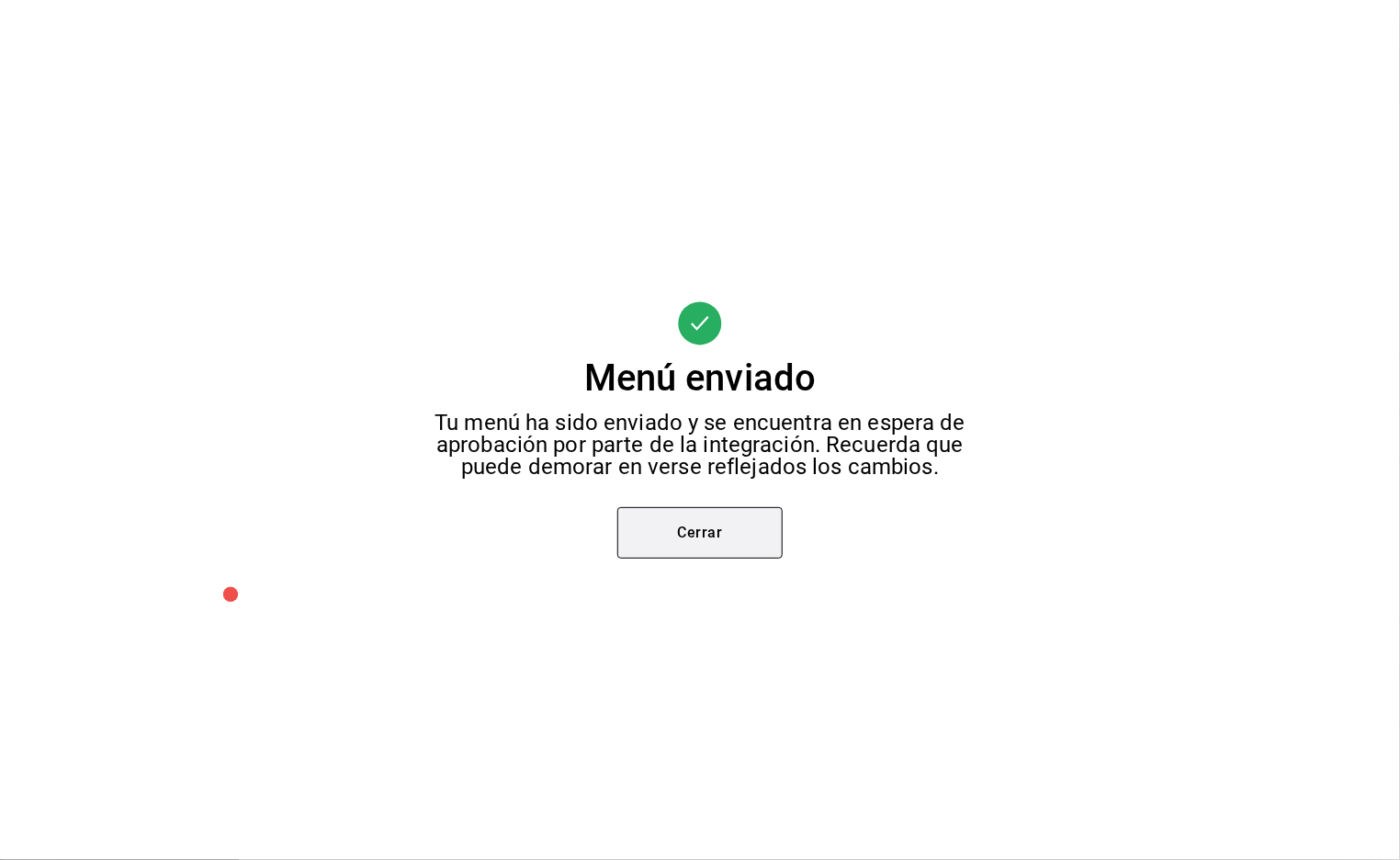
click at [730, 528] on button "Cerrar" at bounding box center [700, 533] width 165 height 52
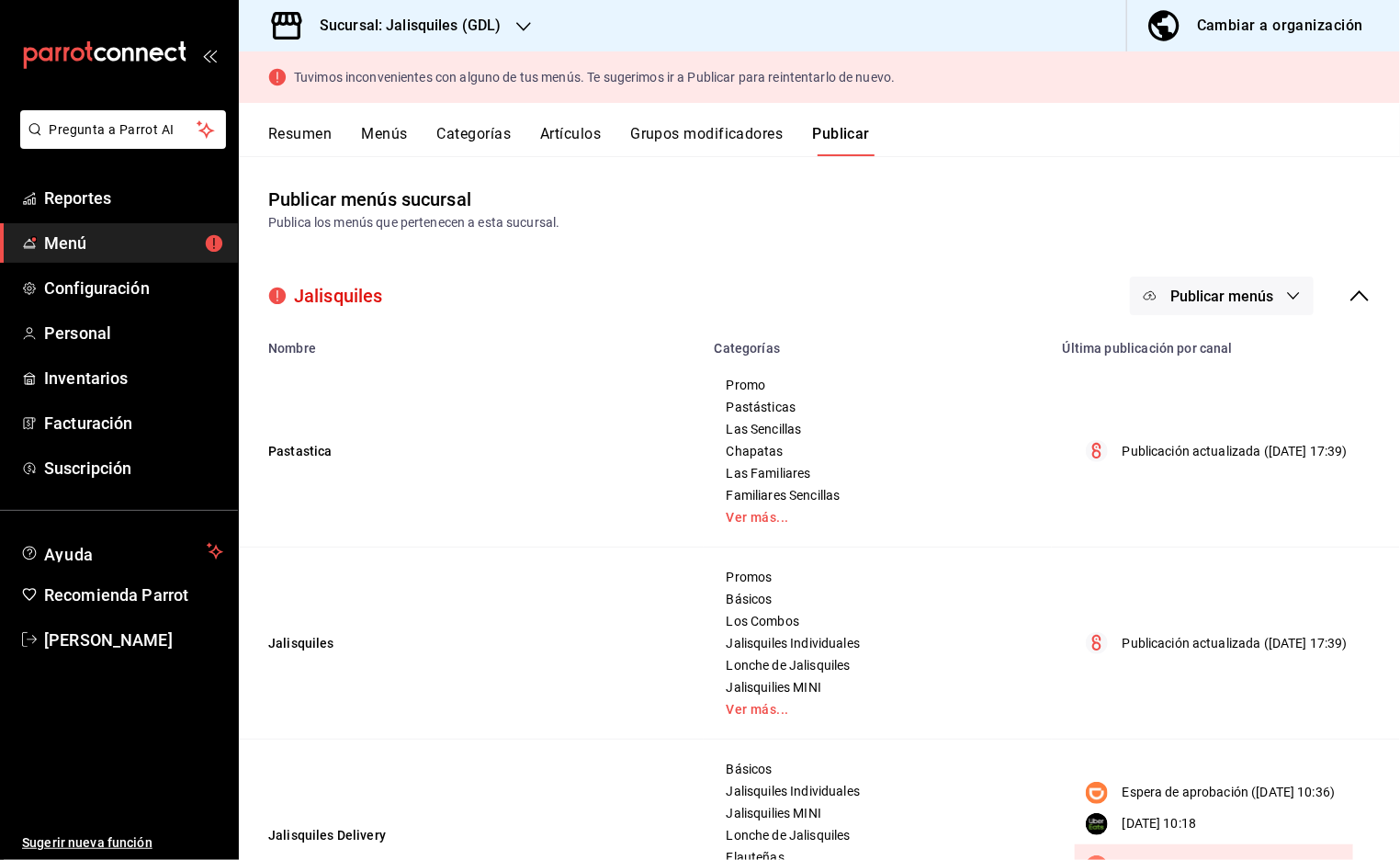
scroll to position [199, 0]
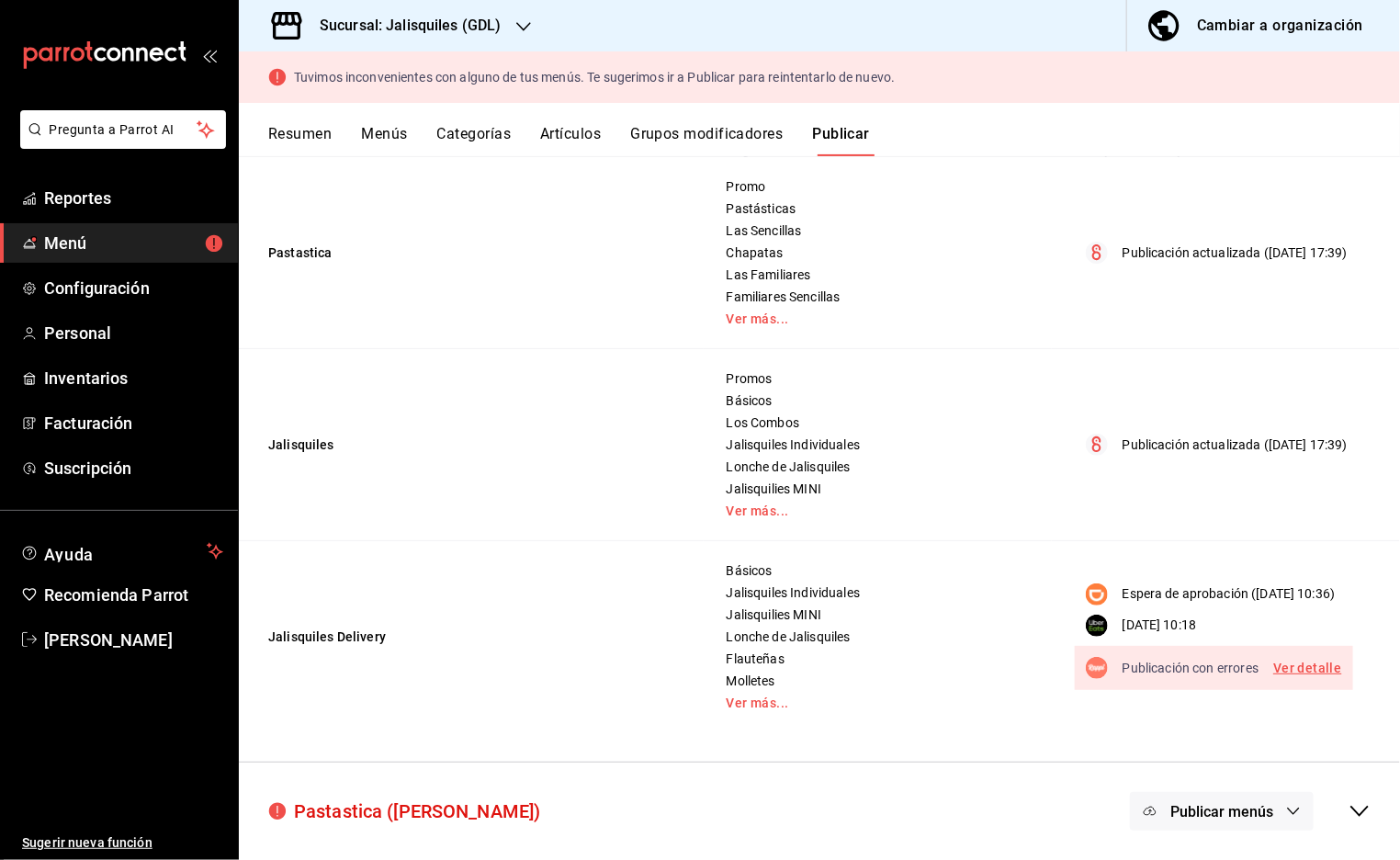
click at [1302, 673] on link "Ver detalle" at bounding box center [1308, 668] width 68 height 23
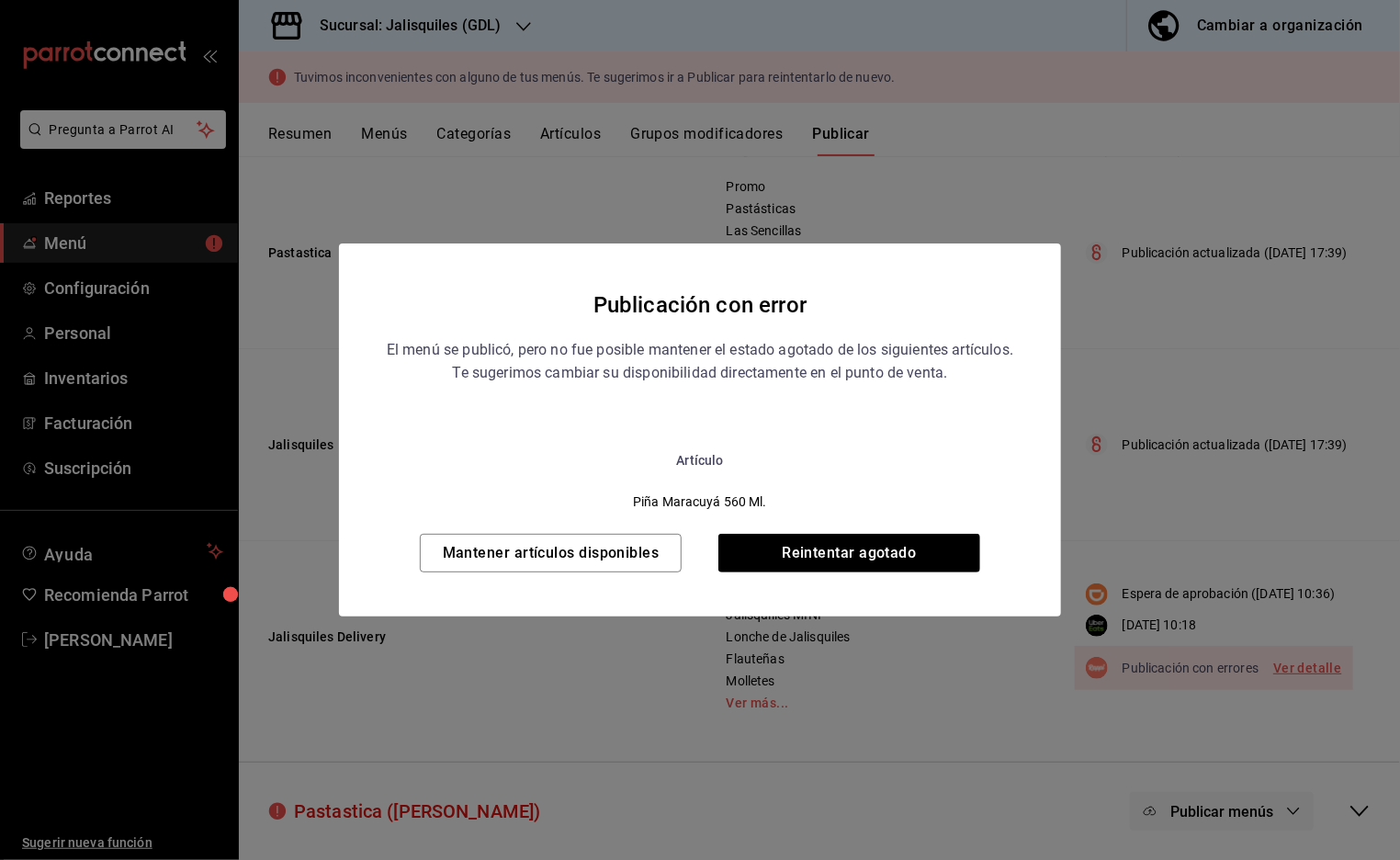
click at [484, 217] on div "Publicación con error El menú se publicó, pero no fue posible mantener el estad…" at bounding box center [700, 430] width 1400 height 860
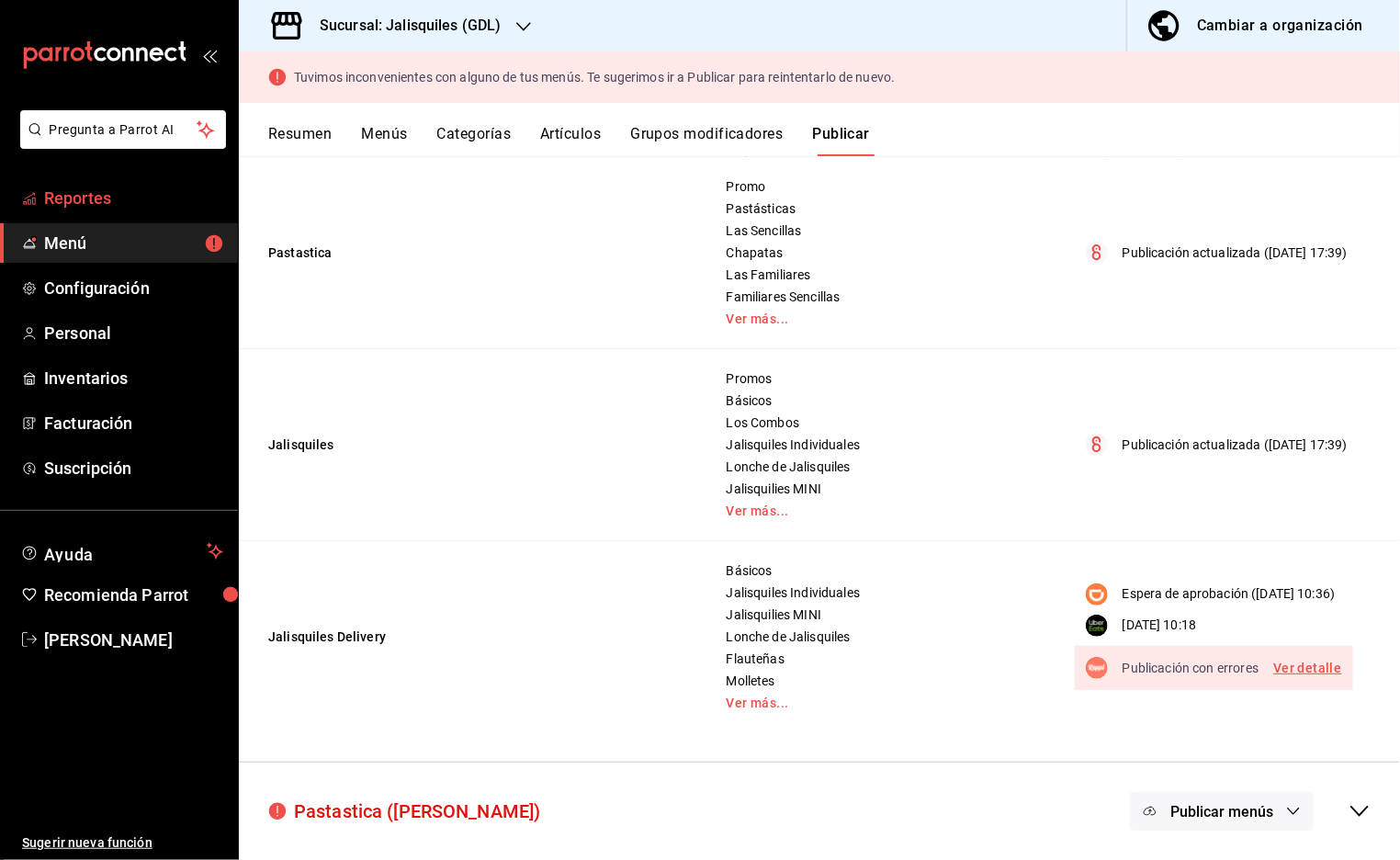
click at [88, 201] on span "Reportes" at bounding box center [133, 198] width 179 height 25
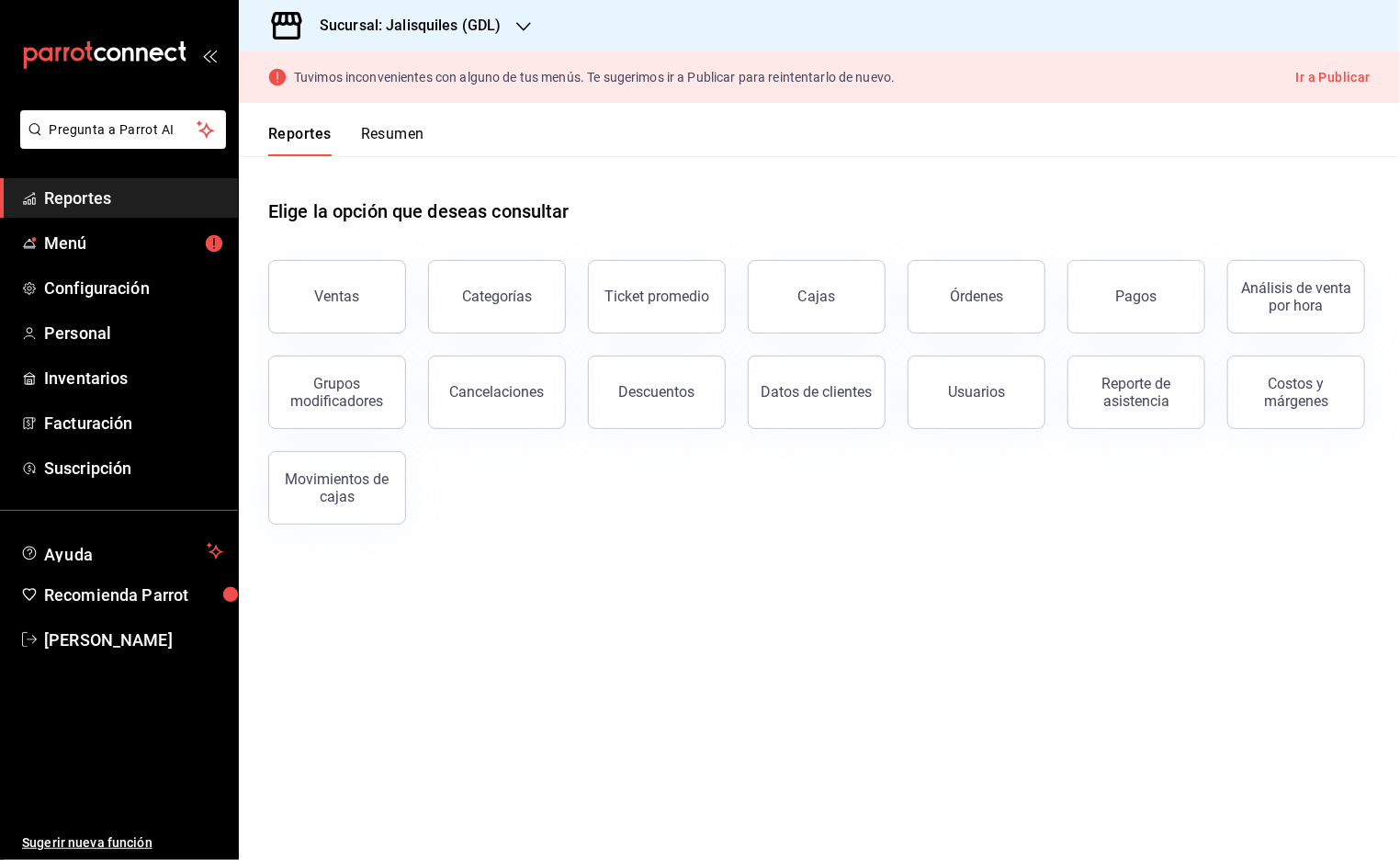
click at [402, 135] on button "Resumen" at bounding box center [393, 140] width 64 height 31
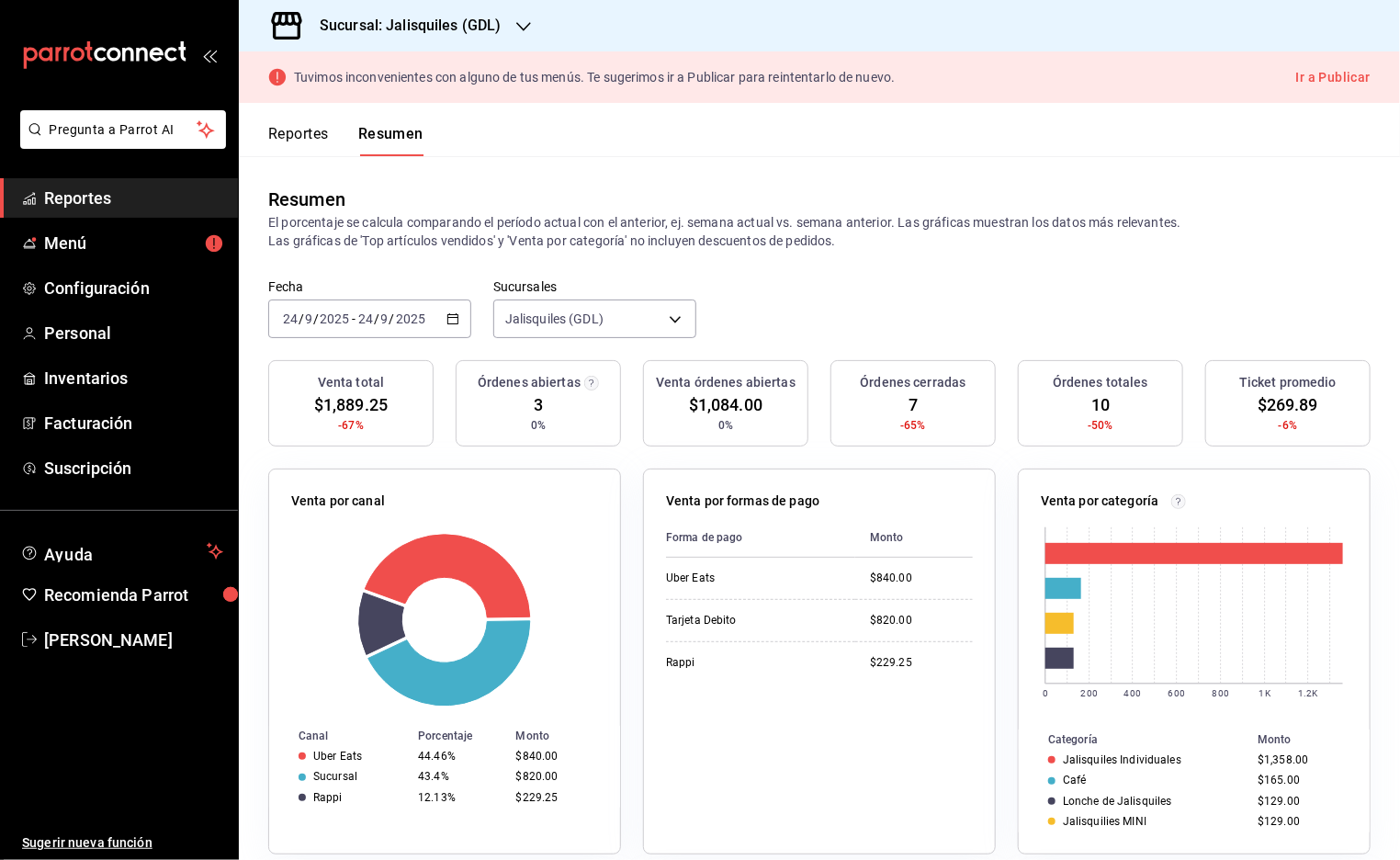
click at [451, 27] on h3 "Sucursal: Jalisquiles (GDL)" at bounding box center [404, 26] width 197 height 22
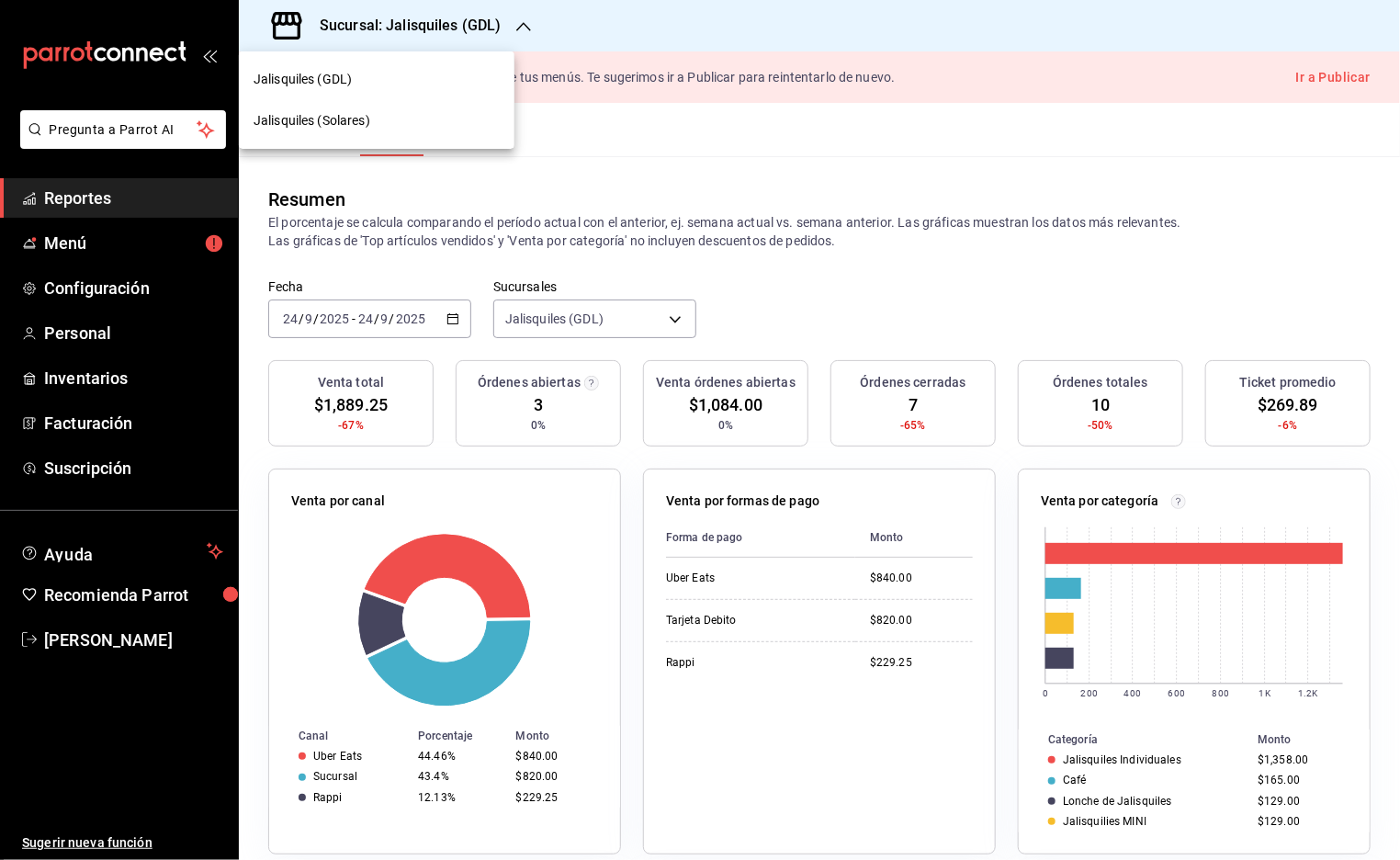
click at [357, 119] on span "Jalisquiles (Solares)" at bounding box center [311, 120] width 116 height 19
